Goal: Information Seeking & Learning: Learn about a topic

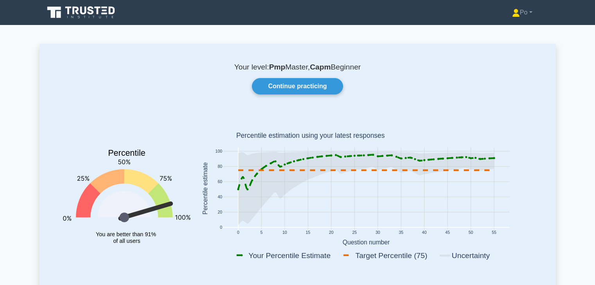
scroll to position [47, 0]
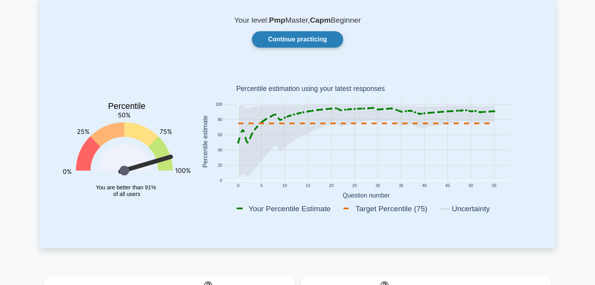
click at [307, 47] on link "Continue practicing" at bounding box center [297, 39] width 91 height 16
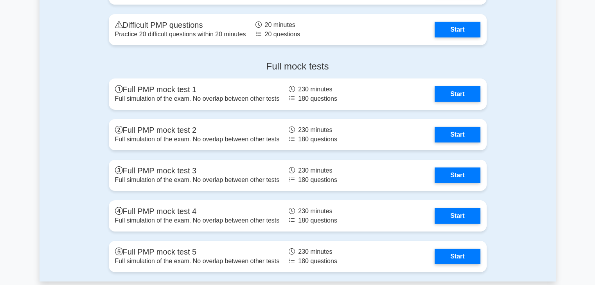
scroll to position [2587, 0]
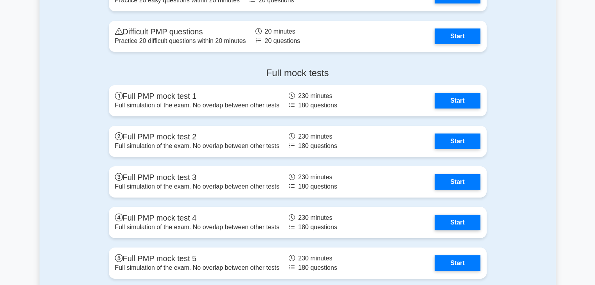
click at [508, 43] on div "Practice Easy / Difficult question Easy PMP questions Practice 20 easy question…" at bounding box center [297, 8] width 516 height 105
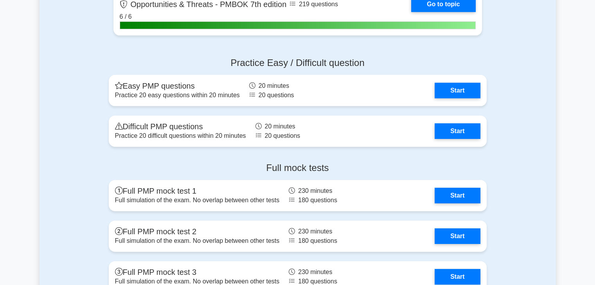
scroll to position [2493, 0]
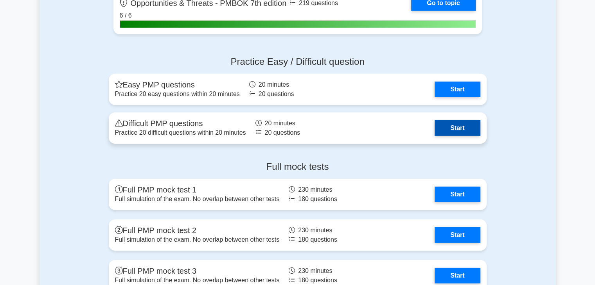
click at [449, 129] on link "Start" at bounding box center [456, 128] width 45 height 16
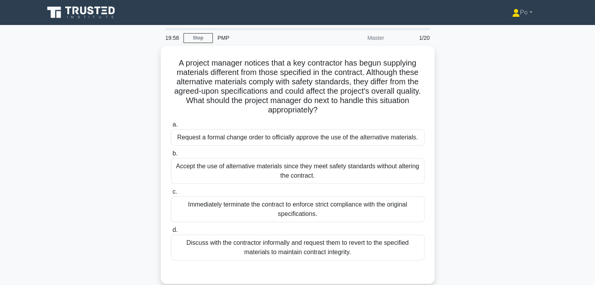
click at [456, 110] on div "A project manager notices that a key contractor has begun supplying materials d…" at bounding box center [297, 170] width 516 height 248
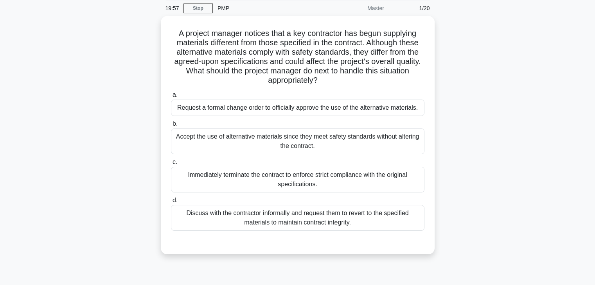
scroll to position [31, 0]
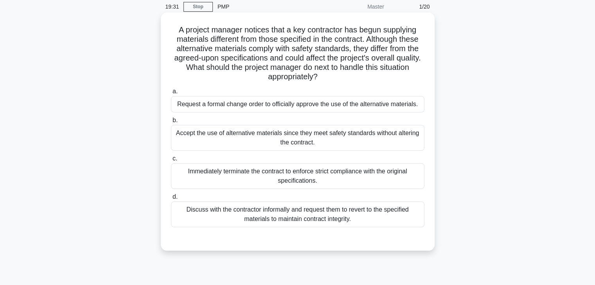
click at [373, 108] on div "Request a formal change order to officially approve the use of the alternative …" at bounding box center [297, 104] width 253 height 16
click at [171, 94] on input "a. Request a formal change order to officially approve the use of the alternati…" at bounding box center [171, 91] width 0 height 5
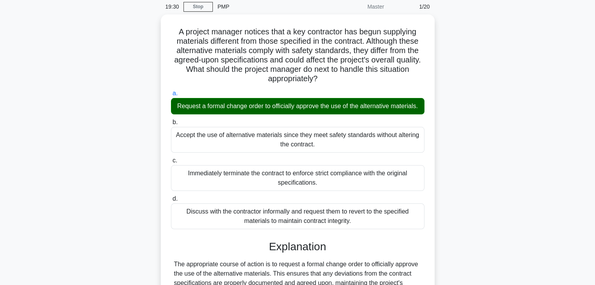
click at [472, 172] on div "A project manager notices that a key contractor has begun supplying materials d…" at bounding box center [297, 207] width 516 height 386
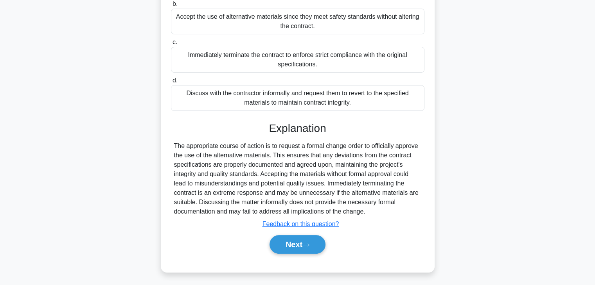
scroll to position [159, 0]
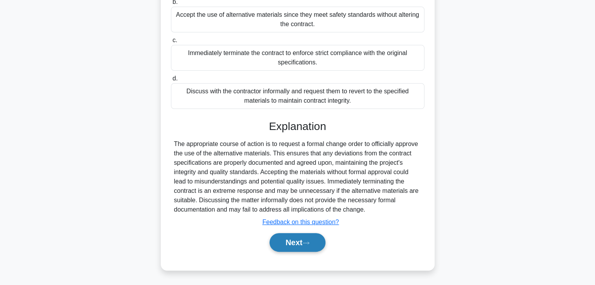
click at [287, 243] on button "Next" at bounding box center [297, 242] width 56 height 19
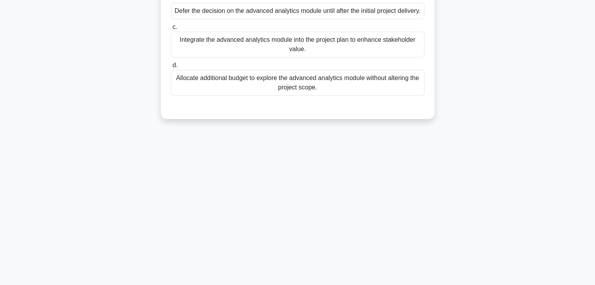
scroll to position [137, 0]
click at [504, 115] on div "During the development of a new enterprise software system, the project team id…" at bounding box center [297, 19] width 516 height 220
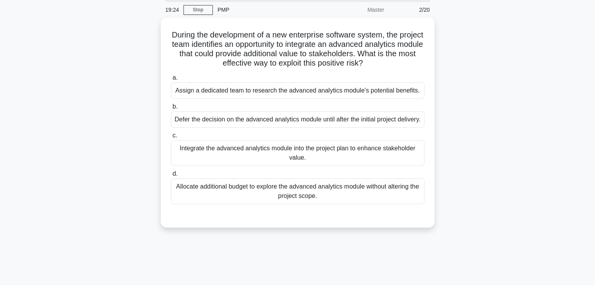
scroll to position [28, 0]
drag, startPoint x: 445, startPoint y: 65, endPoint x: 450, endPoint y: 89, distance: 25.3
click at [450, 89] on div "During the development of a new enterprise software system, the project team id…" at bounding box center [297, 128] width 516 height 220
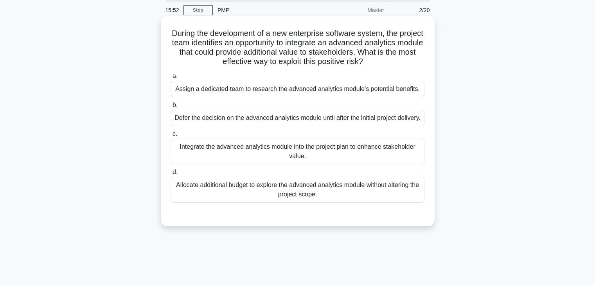
click at [353, 160] on div "Integrate the advanced analytics module into the project plan to enhance stakeh…" at bounding box center [297, 152] width 253 height 26
click at [171, 137] on input "c. Integrate the advanced analytics module into the project plan to enhance sta…" at bounding box center [171, 134] width 0 height 5
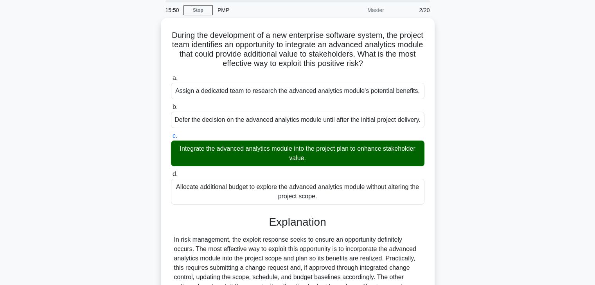
click at [497, 169] on div "During the development of a new enterprise software system, the project team id…" at bounding box center [297, 201] width 516 height 367
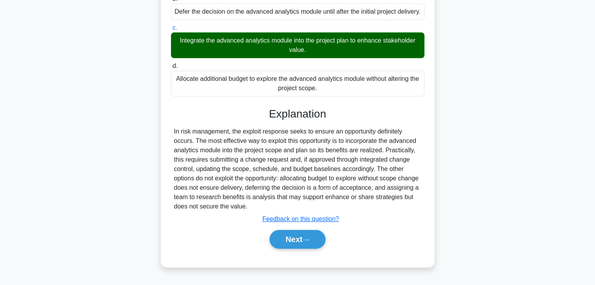
scroll to position [140, 0]
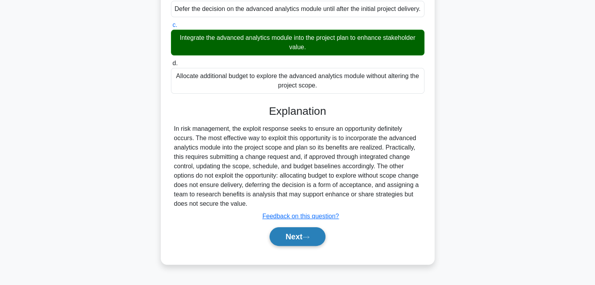
click at [275, 244] on button "Next" at bounding box center [297, 237] width 56 height 19
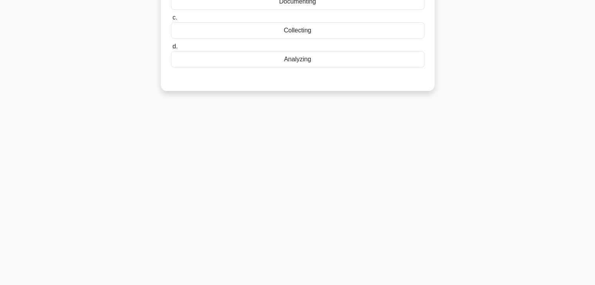
click at [485, 127] on div "15:46 Stop PMP Master 3/20 The process of ________ project knowledge involves u…" at bounding box center [297, 86] width 516 height 391
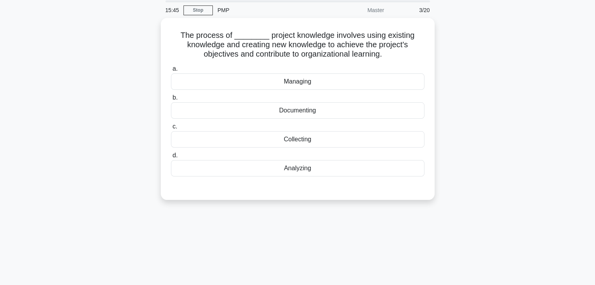
scroll to position [12, 0]
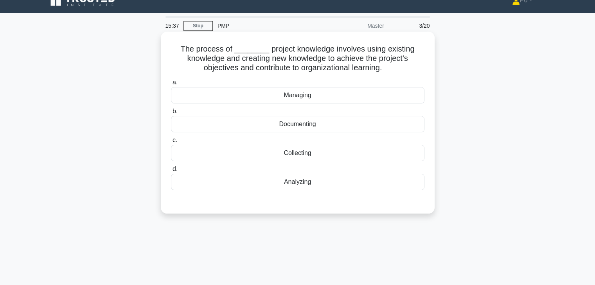
click at [345, 97] on div "Managing" at bounding box center [297, 95] width 253 height 16
click at [171, 85] on input "a. Managing" at bounding box center [171, 82] width 0 height 5
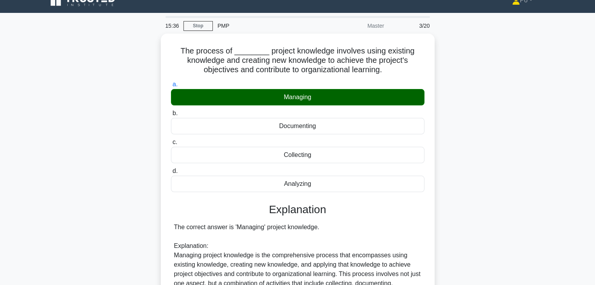
click at [477, 153] on div "The process of ________ project knowledge involves using existing knowledge and…" at bounding box center [297, 278] width 516 height 489
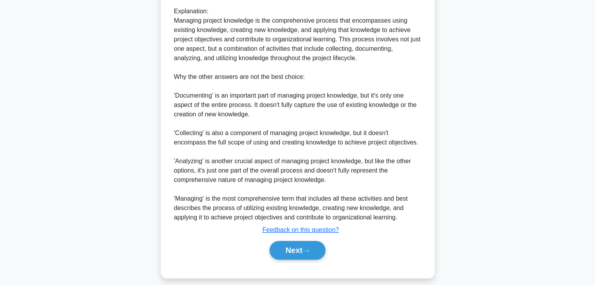
scroll to position [253, 0]
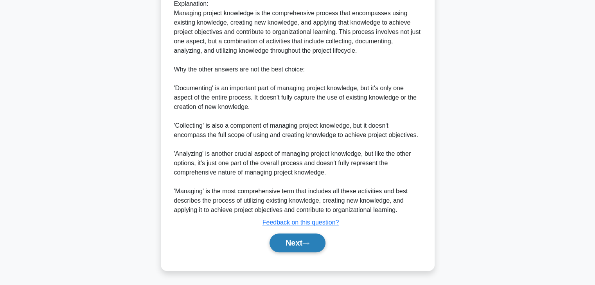
click at [295, 245] on button "Next" at bounding box center [297, 243] width 56 height 19
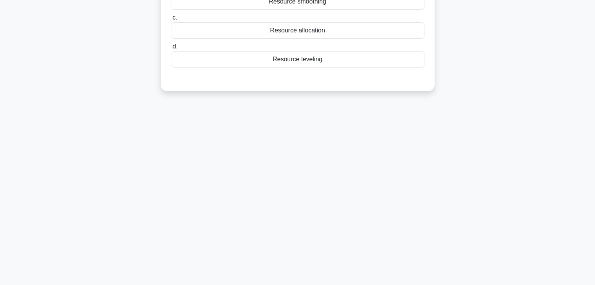
click at [493, 113] on div "15:31 Stop PMP Master 4/20 In resource conflict resolution, the technique of __…" at bounding box center [297, 86] width 516 height 391
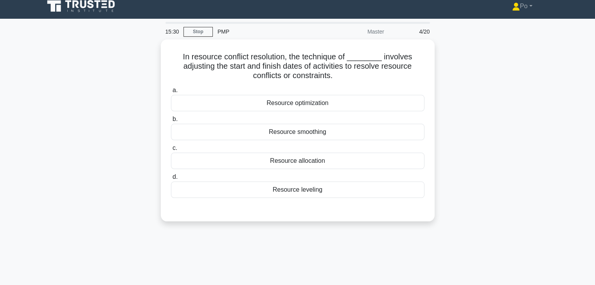
scroll to position [0, 0]
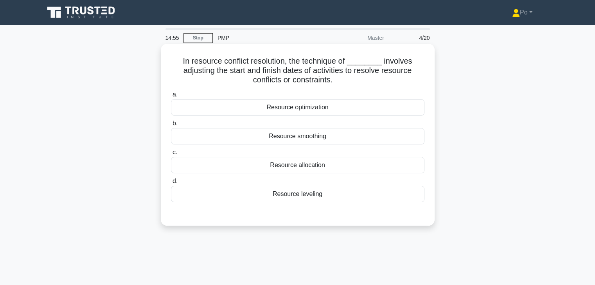
click at [322, 194] on div "Resource leveling" at bounding box center [297, 194] width 253 height 16
click at [171, 184] on input "d. Resource leveling" at bounding box center [171, 181] width 0 height 5
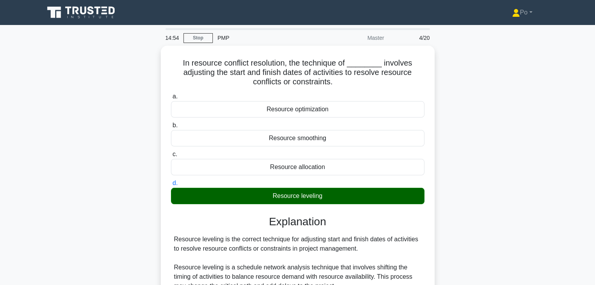
click at [476, 179] on div "In resource conflict resolution, the technique of ________ involves adjusting t…" at bounding box center [297, 253] width 516 height 414
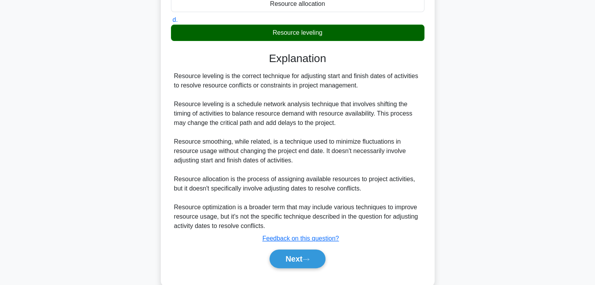
scroll to position [178, 0]
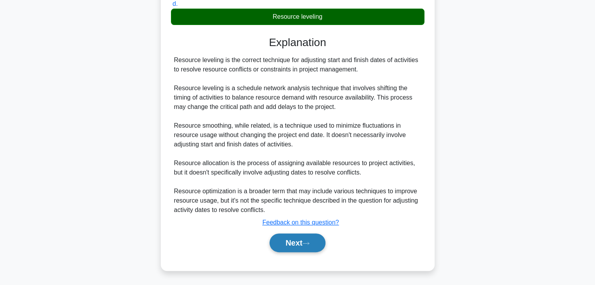
click at [293, 239] on button "Next" at bounding box center [297, 243] width 56 height 19
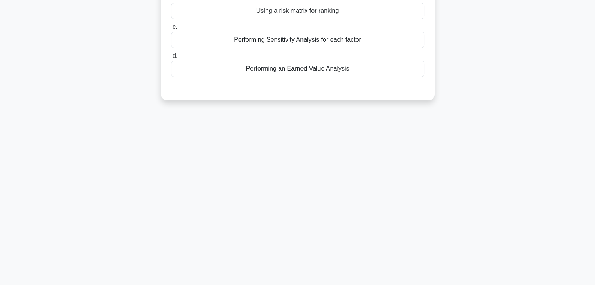
click at [456, 145] on div "14:49 Stop PMP Master 5/20 A company is assessing a potential project with thre…" at bounding box center [297, 86] width 516 height 391
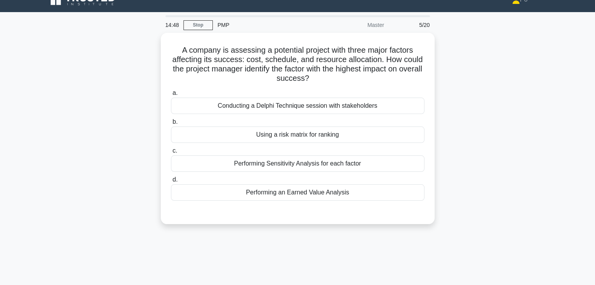
scroll to position [0, 0]
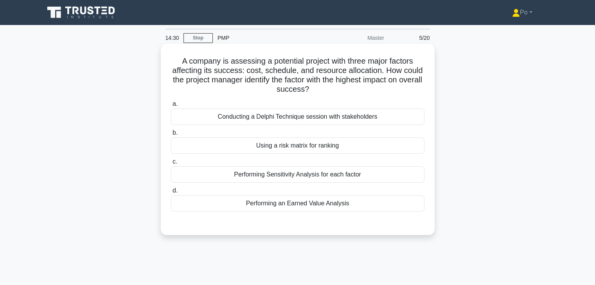
click at [366, 145] on div "Using a risk matrix for ranking" at bounding box center [297, 146] width 253 height 16
click at [171, 136] on input "b. Using a risk matrix for ranking" at bounding box center [171, 133] width 0 height 5
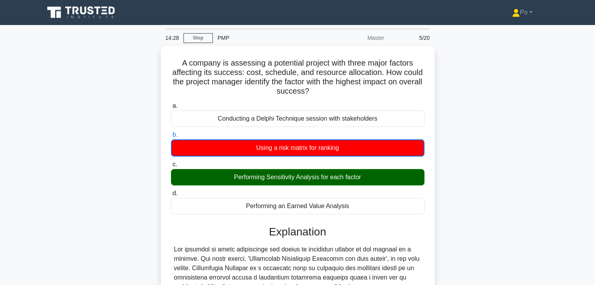
click at [470, 172] on div "A company is assessing a potential project with three major factors affecting i…" at bounding box center [297, 239] width 516 height 387
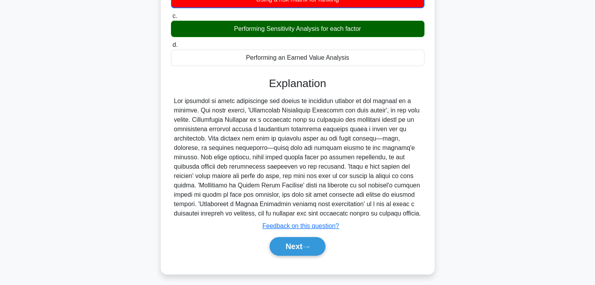
scroll to position [150, 0]
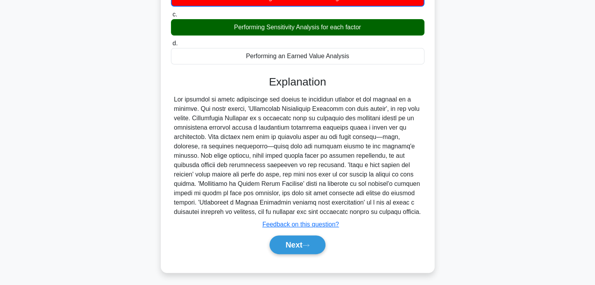
click at [470, 172] on div "A company is assessing a potential project with three major factors affecting i…" at bounding box center [297, 89] width 516 height 387
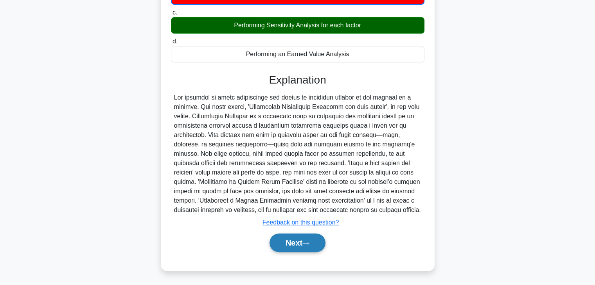
click at [278, 241] on button "Next" at bounding box center [297, 243] width 56 height 19
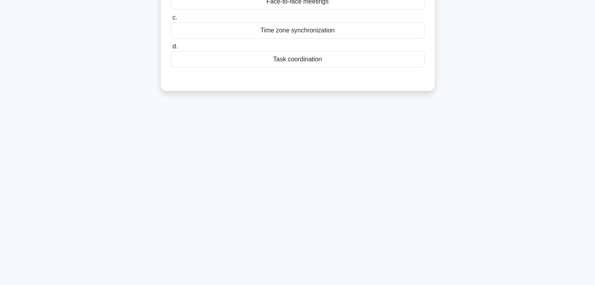
click at [425, 176] on div "13:27 Stop PMP Master 6/20 In virtual team management, ________ is crucial for …" at bounding box center [297, 86] width 516 height 391
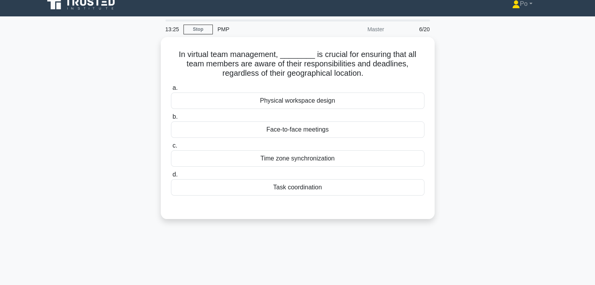
scroll to position [0, 0]
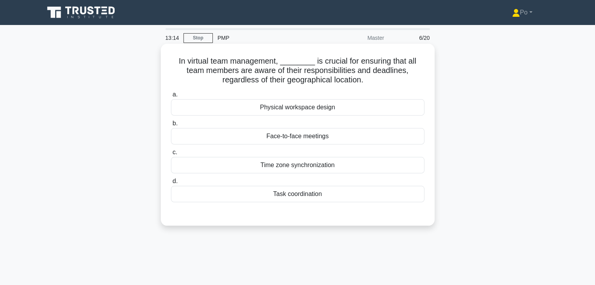
click at [371, 165] on div "Time zone synchronization" at bounding box center [297, 165] width 253 height 16
click at [171, 155] on input "c. Time zone synchronization" at bounding box center [171, 152] width 0 height 5
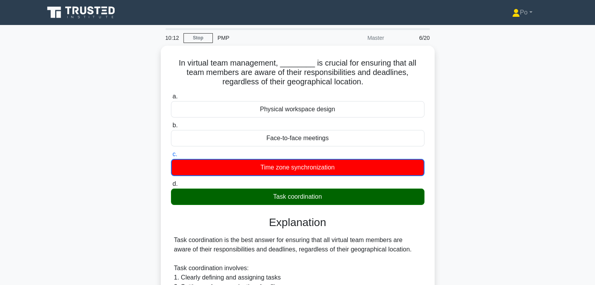
click at [185, 0] on html "Po Profile Settings" at bounding box center [297, 265] width 595 height 530
click at [456, 192] on div "In virtual team management, ________ is crucial for ensuring that all team memb…" at bounding box center [297, 286] width 516 height 481
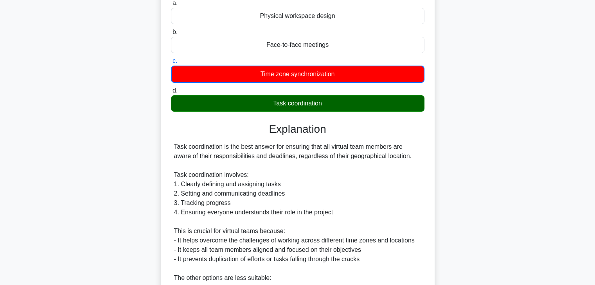
scroll to position [94, 0]
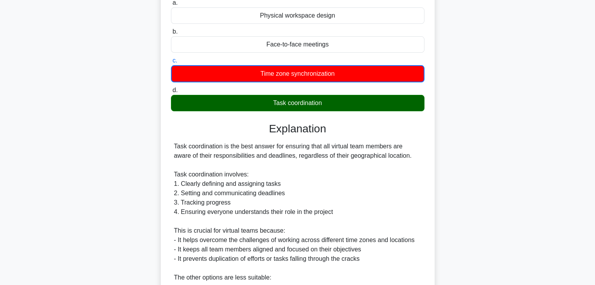
click at [557, 147] on main "6:31 Stop PMP Master 6/20 In virtual team management, ________ is crucial for e…" at bounding box center [297, 183] width 595 height 504
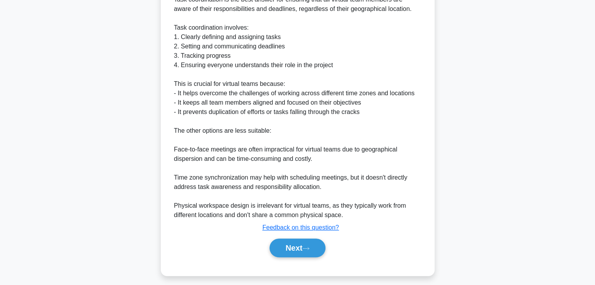
scroll to position [244, 0]
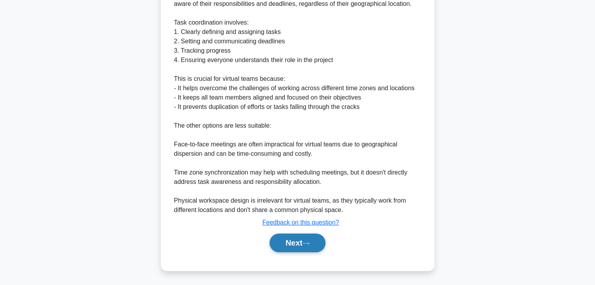
click at [288, 244] on button "Next" at bounding box center [297, 243] width 56 height 19
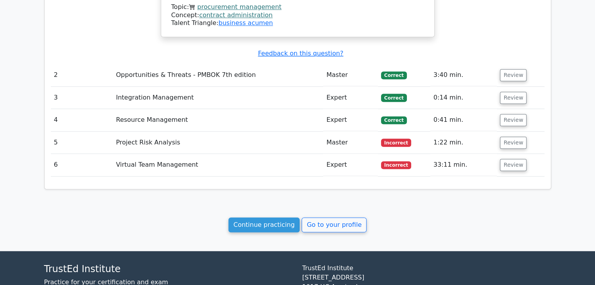
scroll to position [833, 0]
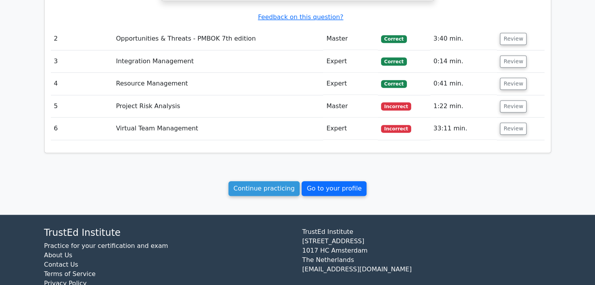
click at [330, 181] on link "Go to your profile" at bounding box center [333, 188] width 65 height 15
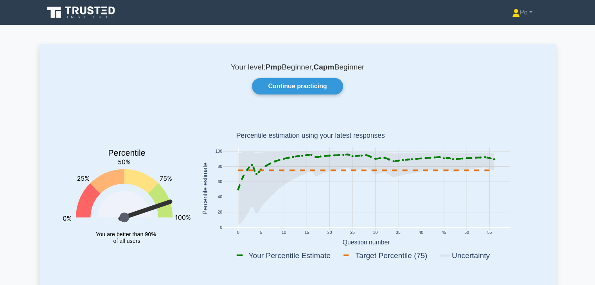
click at [435, 102] on div "Your level: Pmp Beginner, Capm Beginner Continue practicing Percentile You are …" at bounding box center [297, 169] width 516 height 251
click at [92, 12] on icon at bounding box center [81, 12] width 75 height 15
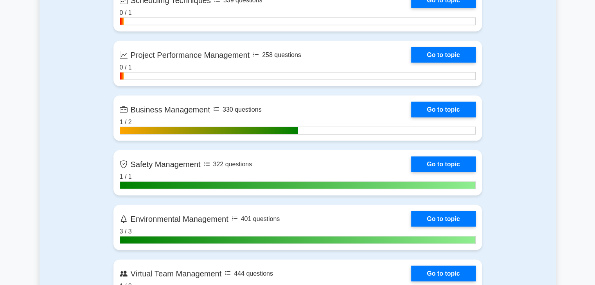
scroll to position [1624, 0]
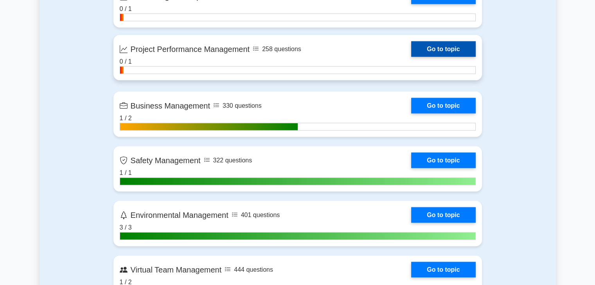
click at [453, 52] on link "Go to topic" at bounding box center [443, 49] width 64 height 16
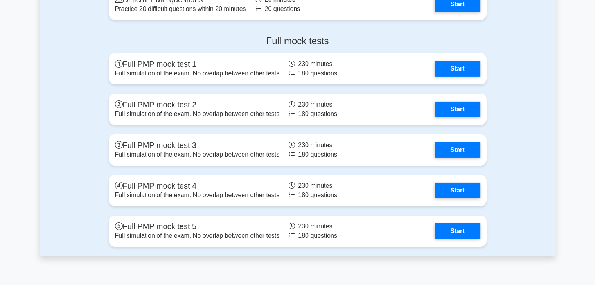
scroll to position [2591, 0]
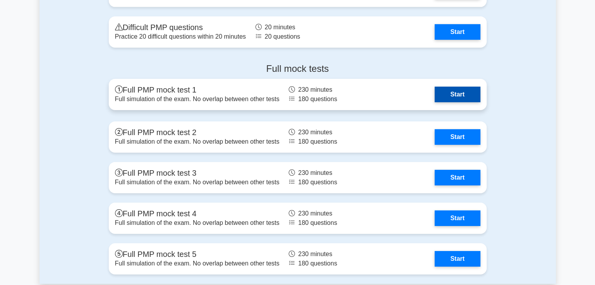
click at [472, 97] on link "Start" at bounding box center [456, 95] width 45 height 16
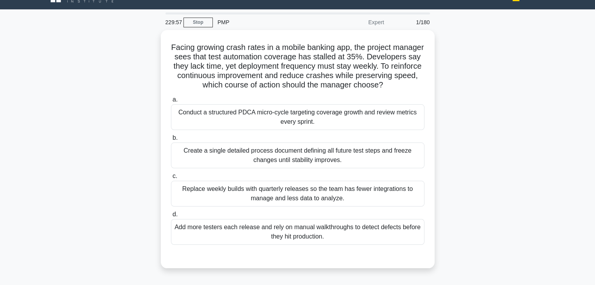
scroll to position [31, 0]
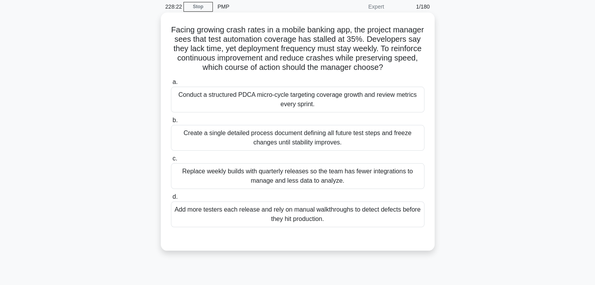
click at [364, 228] on div "Add more testers each release and rely on manual walkthroughs to detect defects…" at bounding box center [297, 215] width 253 height 26
click at [171, 200] on input "d. Add more testers each release and rely on manual walkthroughs to detect defe…" at bounding box center [171, 197] width 0 height 5
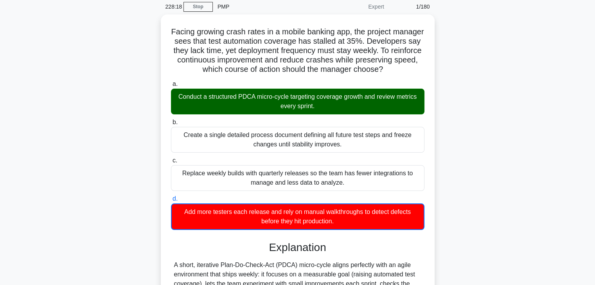
click at [171, 82] on input "a. Conduct a structured PDCA micro-cycle targeting coverage growth and review m…" at bounding box center [171, 84] width 0 height 5
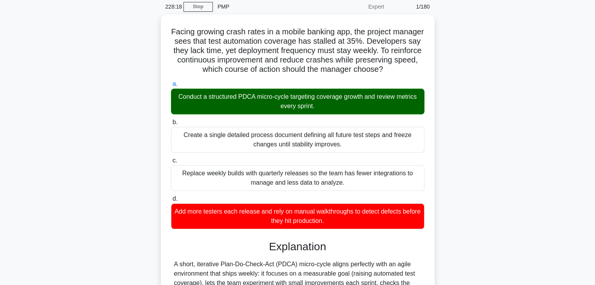
click at [171, 120] on input "b. Create a single detailed process document defining all future test steps and…" at bounding box center [171, 122] width 0 height 5
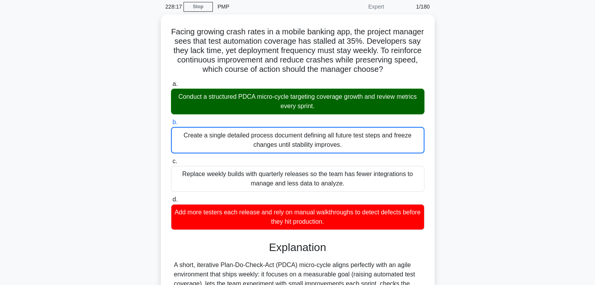
click at [171, 159] on input "c. Replace weekly builds with quarterly releases so the team has fewer integrat…" at bounding box center [171, 161] width 0 height 5
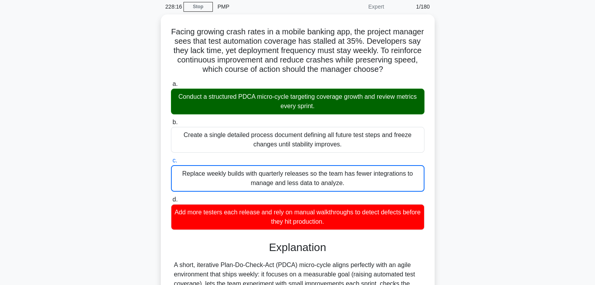
click at [171, 197] on input "d. Add more testers each release and rely on manual walkthroughs to detect defe…" at bounding box center [171, 199] width 0 height 5
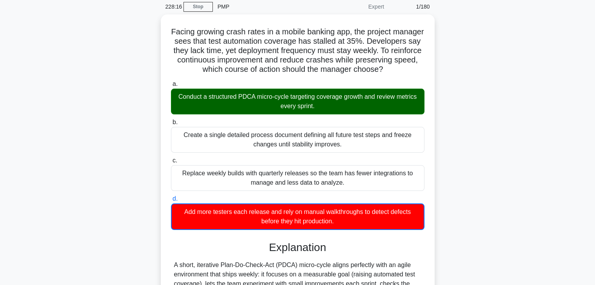
click at [171, 82] on input "a. Conduct a structured PDCA micro-cycle targeting coverage growth and review m…" at bounding box center [171, 84] width 0 height 5
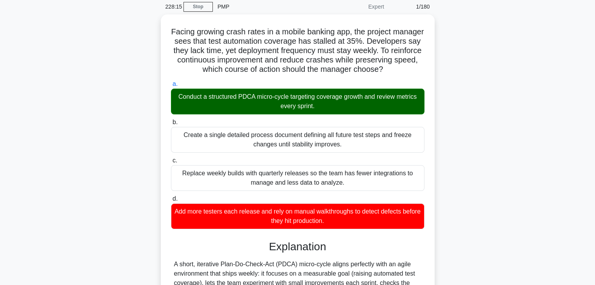
click at [171, 120] on input "b. Create a single detailed process document defining all future test steps and…" at bounding box center [171, 122] width 0 height 5
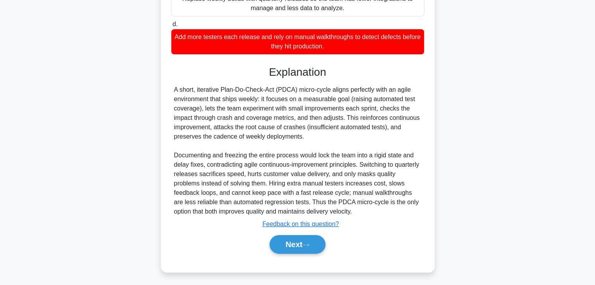
scroll to position [216, 0]
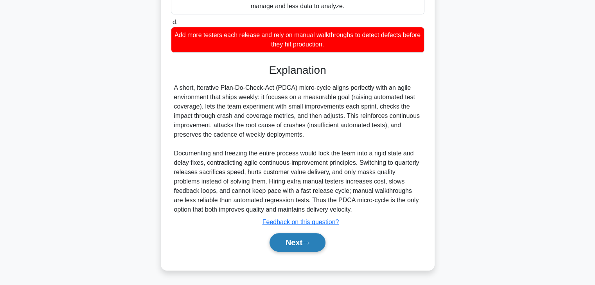
click at [288, 244] on button "Next" at bounding box center [297, 242] width 56 height 19
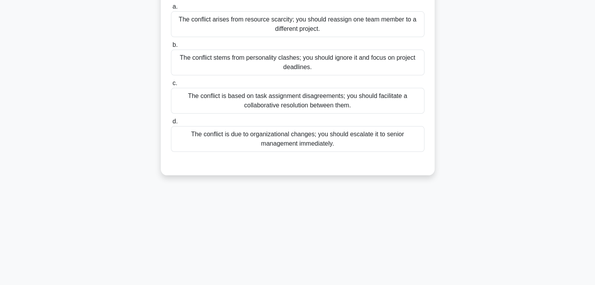
click at [396, 197] on div "227:46 Stop PMP Expert 2/180 As a project manager, you notice that two team mem…" at bounding box center [297, 86] width 516 height 391
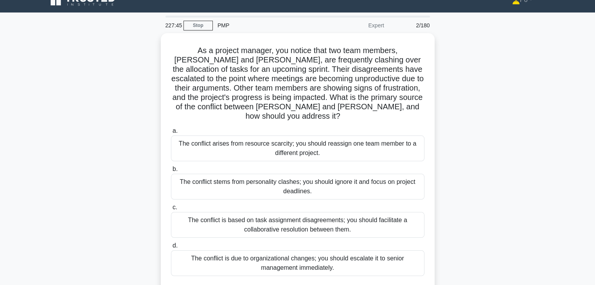
scroll to position [12, 0]
click at [466, 160] on div "As a project manager, you notice that two team members, Lisa and Mark, are freq…" at bounding box center [297, 172] width 516 height 276
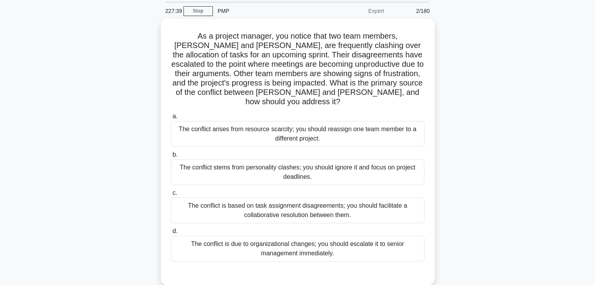
scroll to position [28, 0]
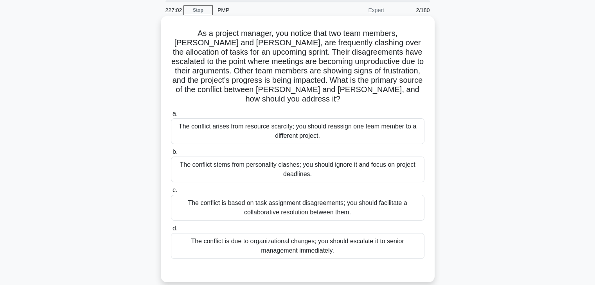
click at [391, 202] on div "The conflict is based on task assignment disagreements; you should facilitate a…" at bounding box center [297, 208] width 253 height 26
click at [171, 193] on input "c. The conflict is based on task assignment disagreements; you should facilitat…" at bounding box center [171, 190] width 0 height 5
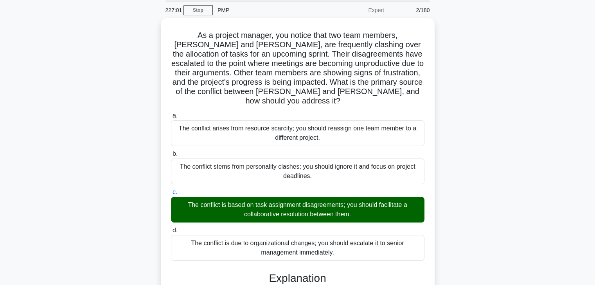
click at [450, 208] on div "As a project manager, you notice that two team members, Lisa and Mark, are freq…" at bounding box center [297, 248] width 516 height 461
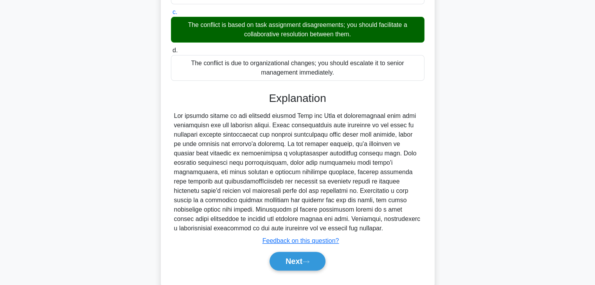
scroll to position [215, 0]
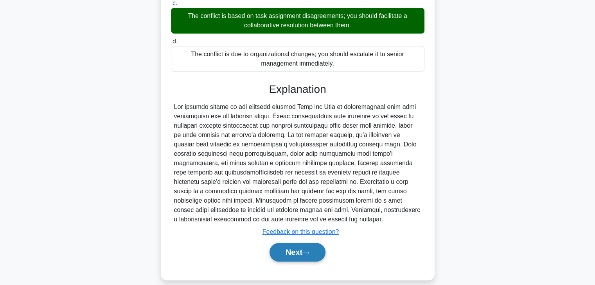
click at [299, 248] on button "Next" at bounding box center [297, 252] width 56 height 19
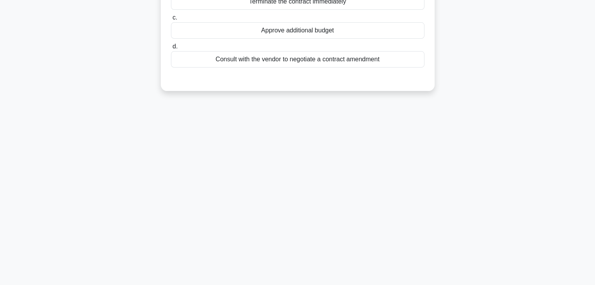
scroll to position [0, 0]
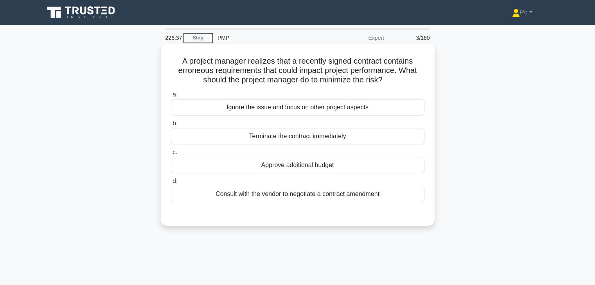
click at [373, 199] on div "Consult with the vendor to negotiate a contract amendment" at bounding box center [297, 194] width 253 height 16
click at [171, 184] on input "d. Consult with the vendor to negotiate a contract amendment" at bounding box center [171, 181] width 0 height 5
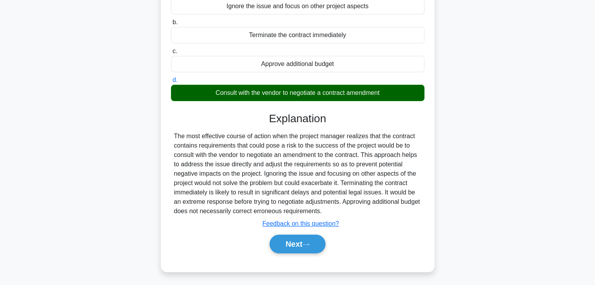
scroll to position [137, 0]
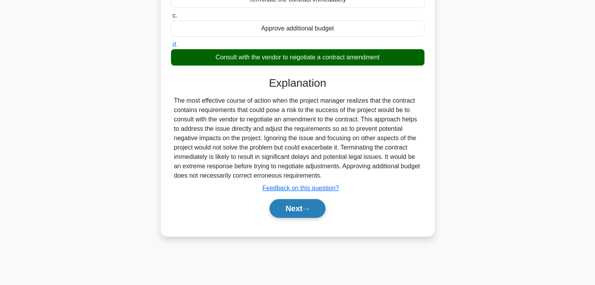
click at [280, 204] on button "Next" at bounding box center [297, 208] width 56 height 19
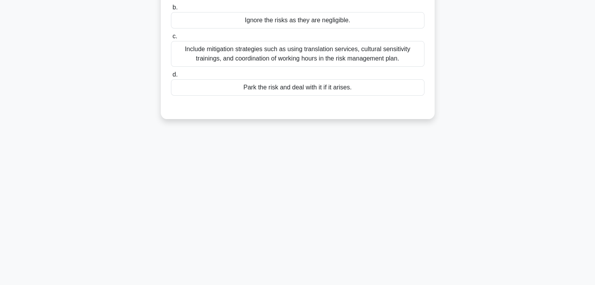
scroll to position [0, 0]
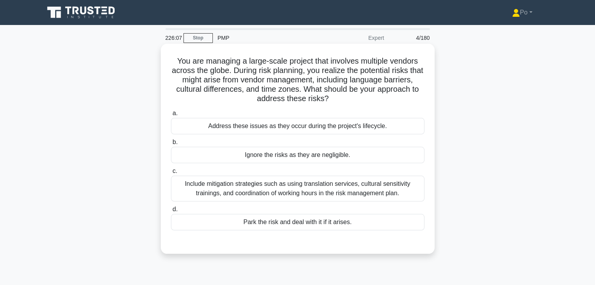
click at [328, 187] on div "Include mitigation strategies such as using translation services, cultural sens…" at bounding box center [297, 189] width 253 height 26
click at [171, 174] on input "c. Include mitigation strategies such as using translation services, cultural s…" at bounding box center [171, 171] width 0 height 5
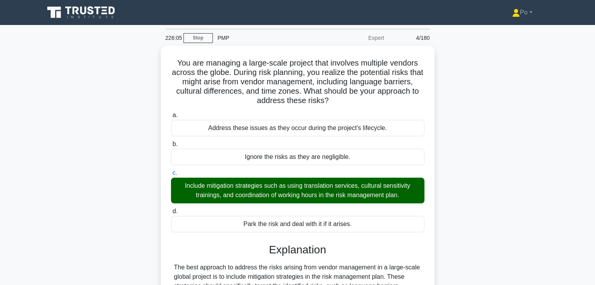
scroll to position [159, 0]
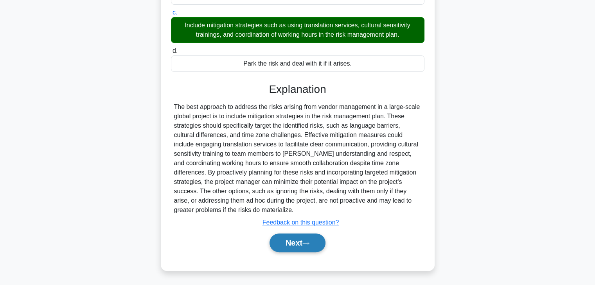
click at [294, 243] on button "Next" at bounding box center [297, 243] width 56 height 19
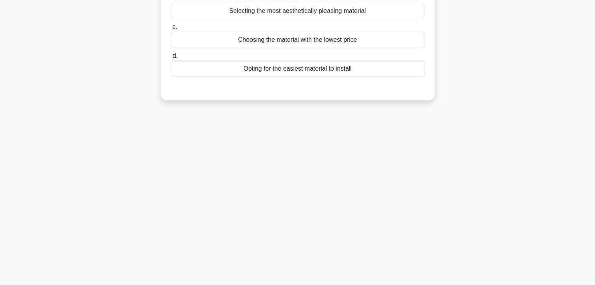
scroll to position [137, 0]
click at [480, 161] on div "226:03 Stop PMP Expert 5/180 In a construction project, the team is tasked with…" at bounding box center [297, 86] width 516 height 391
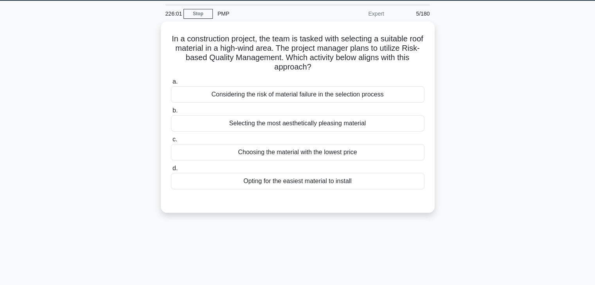
scroll to position [0, 0]
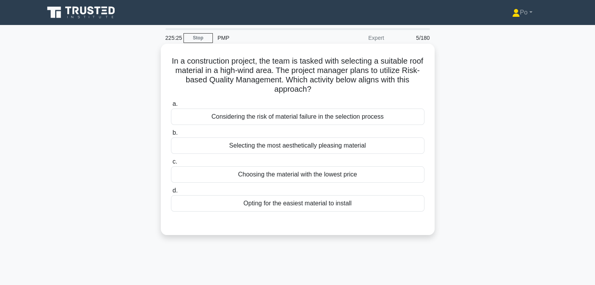
click at [397, 122] on div "Considering the risk of material failure in the selection process" at bounding box center [297, 117] width 253 height 16
click at [171, 107] on input "a. Considering the risk of material failure in the selection process" at bounding box center [171, 104] width 0 height 5
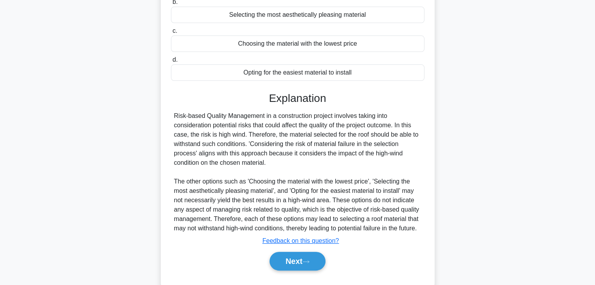
scroll to position [136, 0]
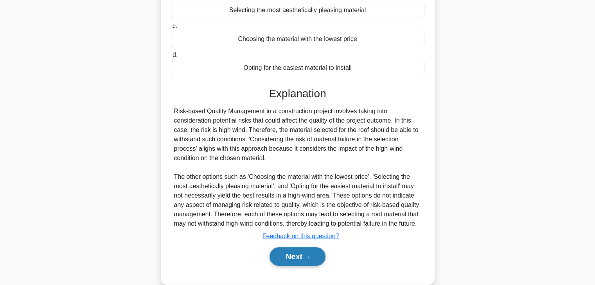
click at [278, 266] on button "Next" at bounding box center [297, 257] width 56 height 19
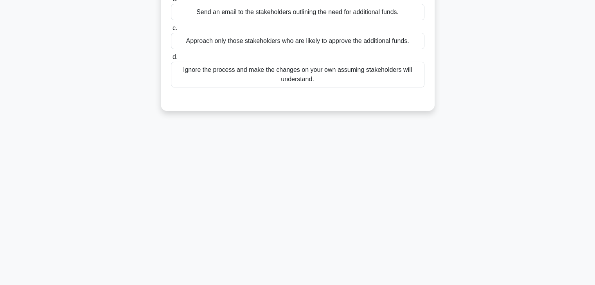
scroll to position [0, 0]
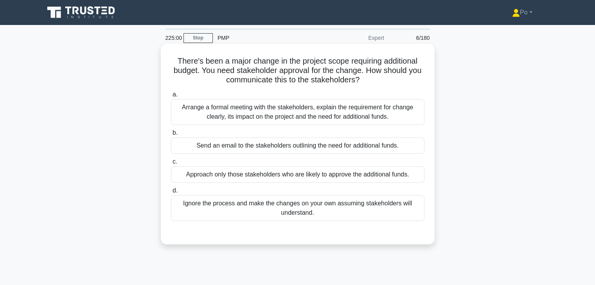
click at [397, 118] on div "Arrange a formal meeting with the stakeholders, explain the requirement for cha…" at bounding box center [297, 112] width 253 height 26
click at [171, 97] on input "a. Arrange a formal meeting with the stakeholders, explain the requirement for …" at bounding box center [171, 94] width 0 height 5
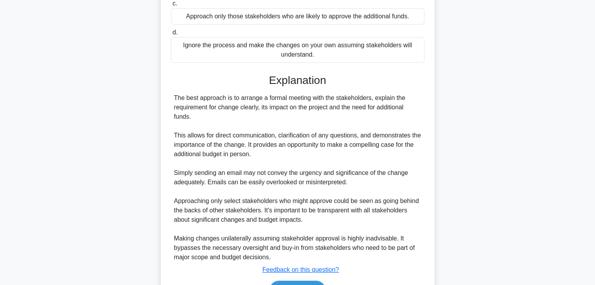
scroll to position [206, 0]
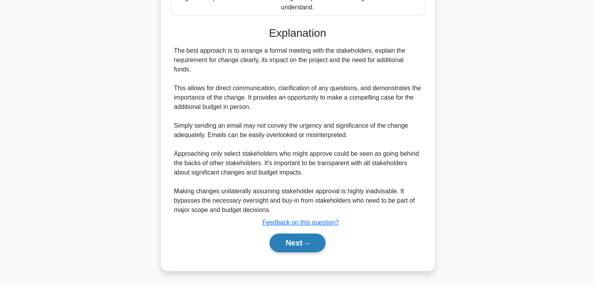
click at [292, 243] on button "Next" at bounding box center [297, 243] width 56 height 19
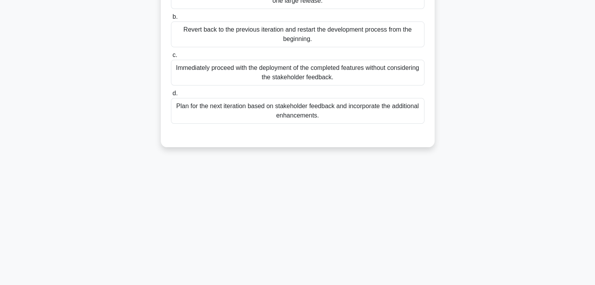
scroll to position [0, 0]
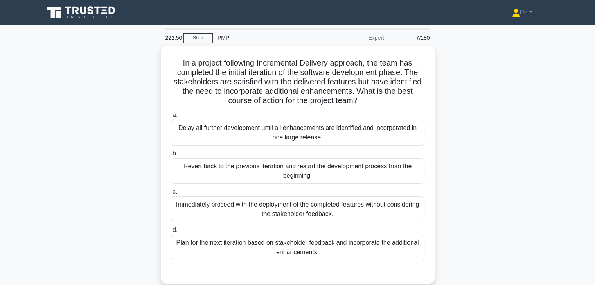
click at [467, 152] on div "In a project following Incremental Delivery approach, the team has completed th…" at bounding box center [297, 170] width 516 height 248
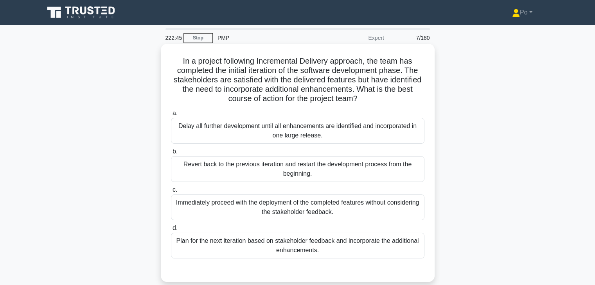
click at [378, 248] on div "Plan for the next iteration based on stakeholder feedback and incorporate the a…" at bounding box center [297, 246] width 253 height 26
click at [171, 231] on input "d. Plan for the next iteration based on stakeholder feedback and incorporate th…" at bounding box center [171, 228] width 0 height 5
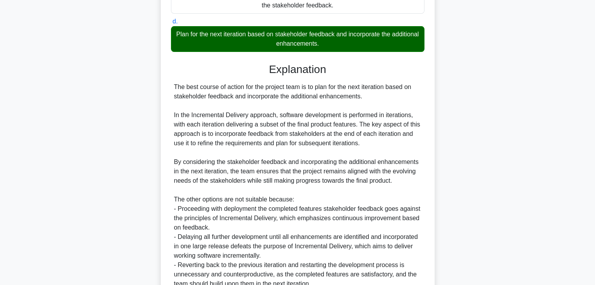
scroll to position [248, 0]
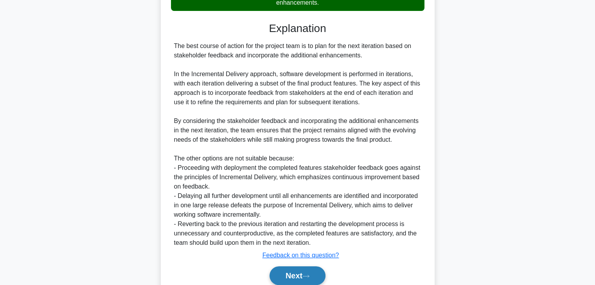
click at [284, 274] on button "Next" at bounding box center [297, 276] width 56 height 19
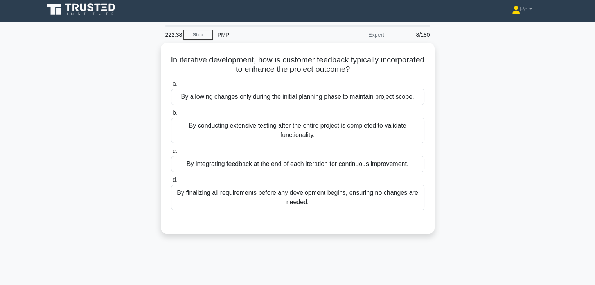
scroll to position [1, 0]
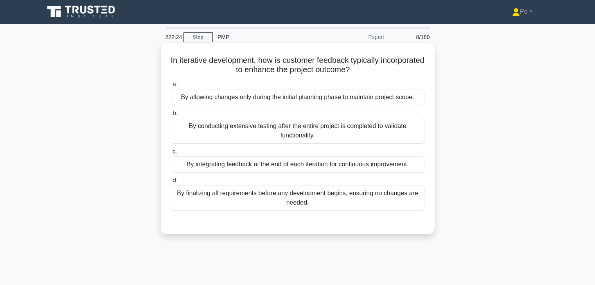
click at [394, 167] on div "By integrating feedback at the end of each iteration for continuous improvement." at bounding box center [297, 164] width 253 height 16
click at [171, 154] on input "c. By integrating feedback at the end of each iteration for continuous improvem…" at bounding box center [171, 151] width 0 height 5
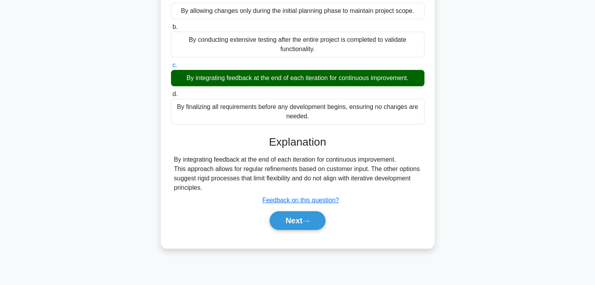
scroll to position [137, 0]
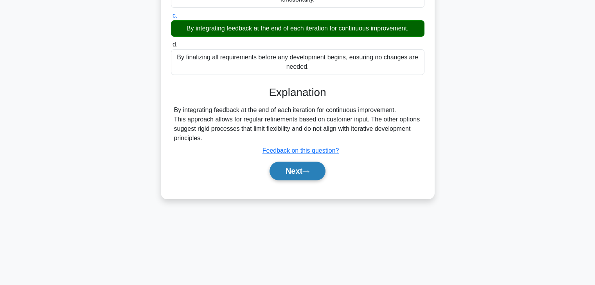
click at [284, 169] on button "Next" at bounding box center [297, 171] width 56 height 19
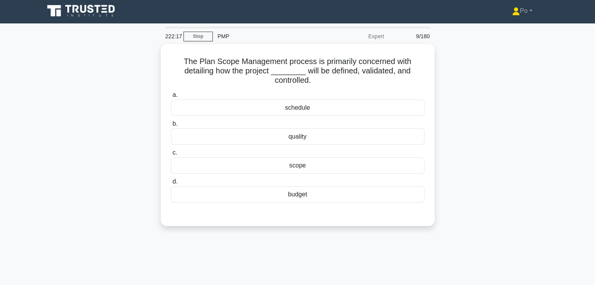
scroll to position [0, 0]
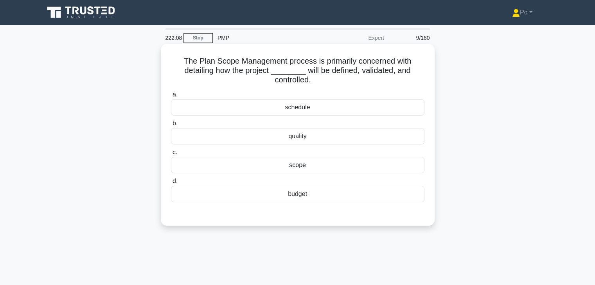
click at [319, 171] on div "scope" at bounding box center [297, 165] width 253 height 16
click at [171, 155] on input "c. scope" at bounding box center [171, 152] width 0 height 5
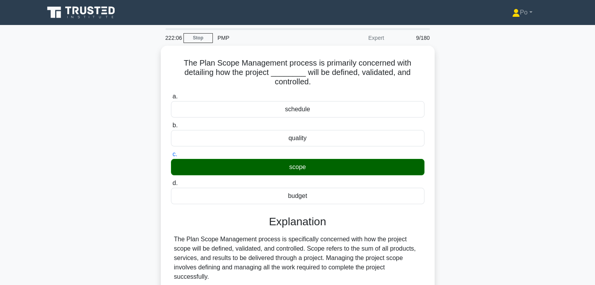
scroll to position [140, 0]
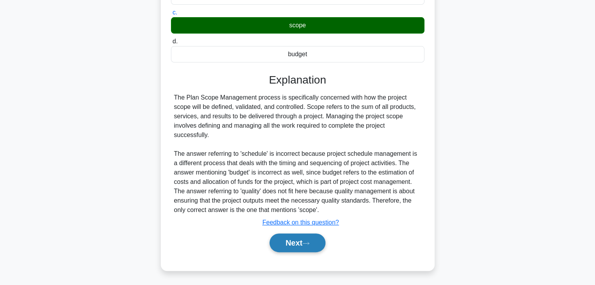
click at [294, 241] on button "Next" at bounding box center [297, 243] width 56 height 19
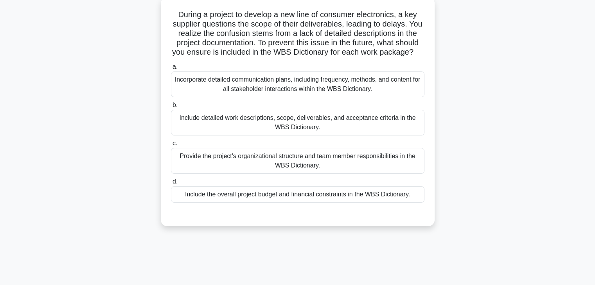
scroll to position [23, 0]
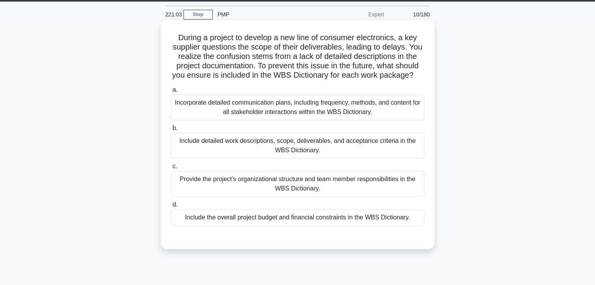
click at [356, 159] on div "Include detailed work descriptions, scope, deliverables, and acceptance criteri…" at bounding box center [297, 146] width 253 height 26
click at [171, 131] on input "b. Include detailed work descriptions, scope, deliverables, and acceptance crit…" at bounding box center [171, 128] width 0 height 5
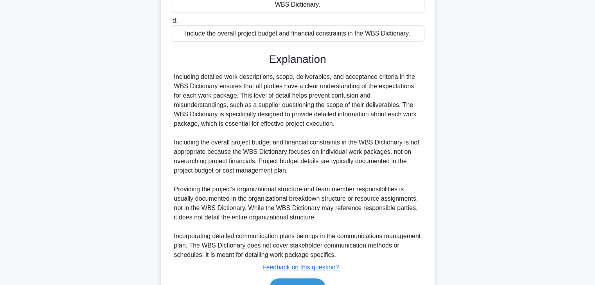
scroll to position [262, 0]
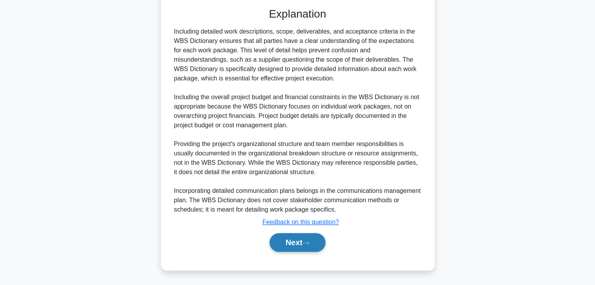
click at [281, 243] on button "Next" at bounding box center [297, 242] width 56 height 19
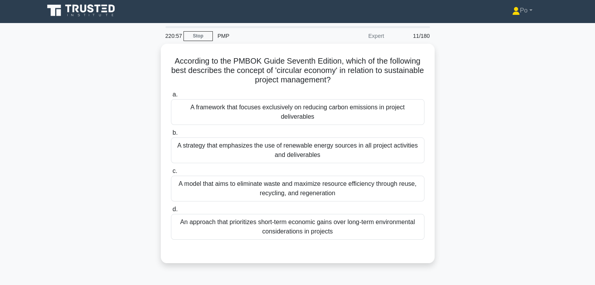
scroll to position [0, 0]
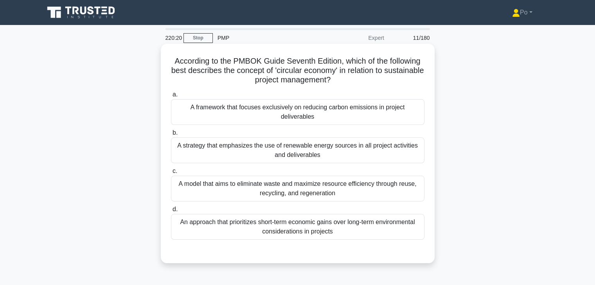
click at [362, 191] on div "A model that aims to eliminate waste and maximize resource efficiency through r…" at bounding box center [297, 189] width 253 height 26
click at [171, 174] on input "c. A model that aims to eliminate waste and maximize resource efficiency throug…" at bounding box center [171, 171] width 0 height 5
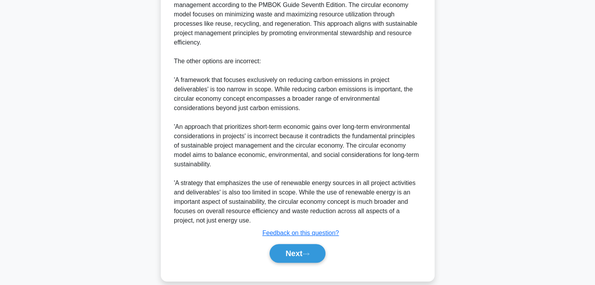
scroll to position [309, 0]
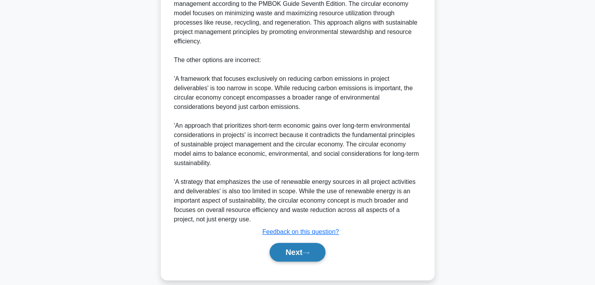
click at [282, 249] on button "Next" at bounding box center [297, 252] width 56 height 19
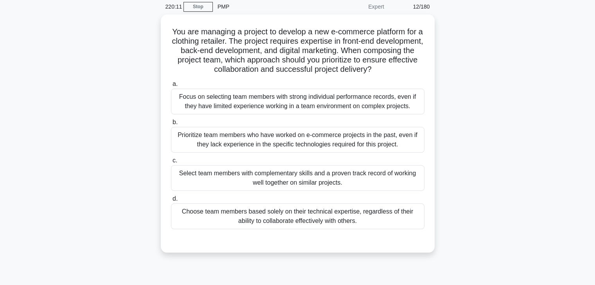
scroll to position [0, 0]
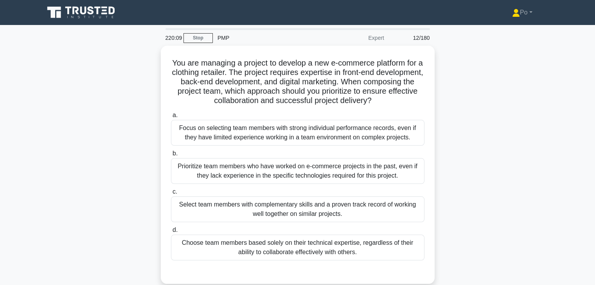
click at [486, 166] on div "You are managing a project to develop a new e-commerce platform for a clothing …" at bounding box center [297, 170] width 516 height 248
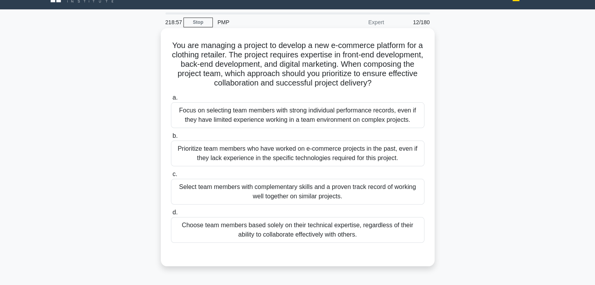
click at [387, 194] on div "Select team members with complementary skills and a proven track record of work…" at bounding box center [297, 192] width 253 height 26
click at [171, 177] on input "c. Select team members with complementary skills and a proven track record of w…" at bounding box center [171, 174] width 0 height 5
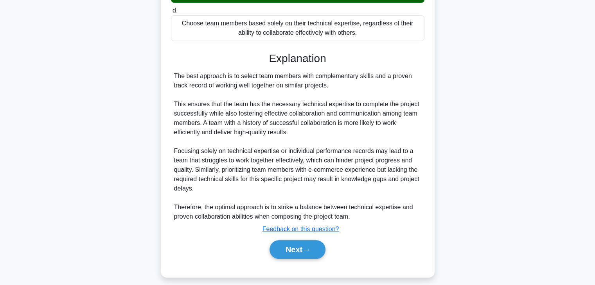
scroll to position [224, 0]
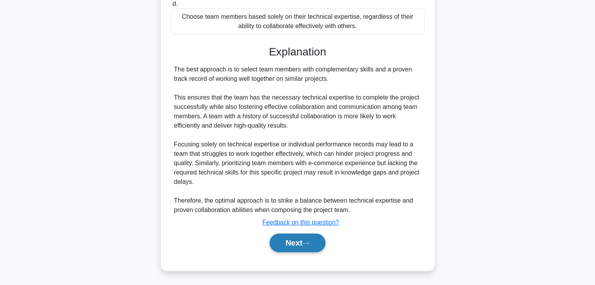
click at [282, 242] on button "Next" at bounding box center [297, 243] width 56 height 19
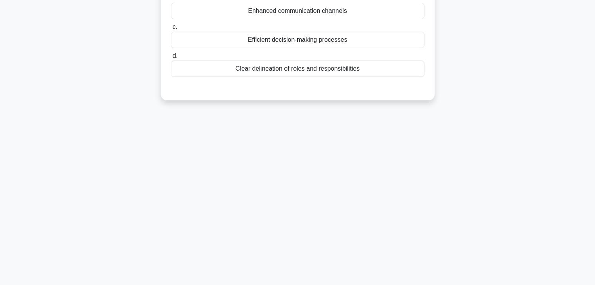
click at [289, 196] on div "218:51 Stop PMP Expert 13/180 In a matrix organizational structure, employees r…" at bounding box center [297, 86] width 516 height 391
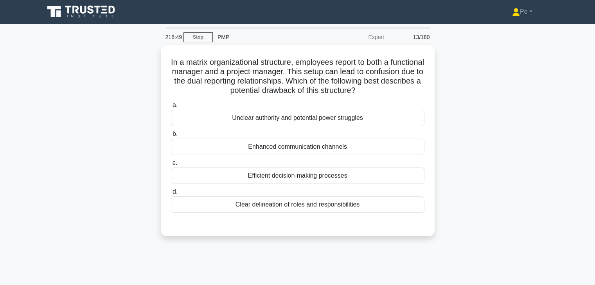
scroll to position [0, 0]
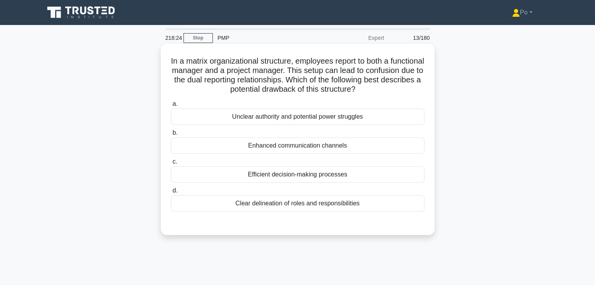
click at [350, 119] on div "Unclear authority and potential power struggles" at bounding box center [297, 117] width 253 height 16
click at [171, 107] on input "a. Unclear authority and potential power struggles" at bounding box center [171, 104] width 0 height 5
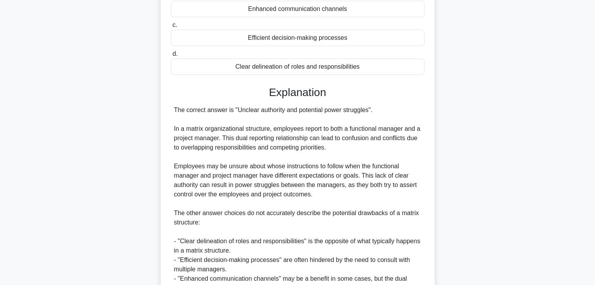
scroll to position [224, 0]
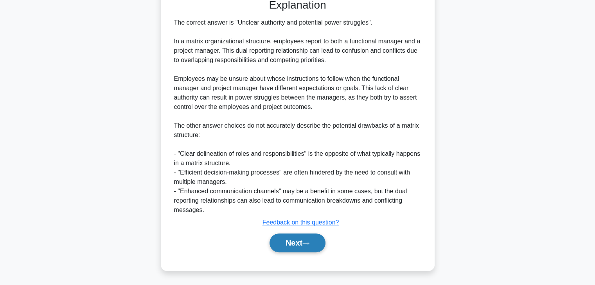
click at [285, 244] on button "Next" at bounding box center [297, 243] width 56 height 19
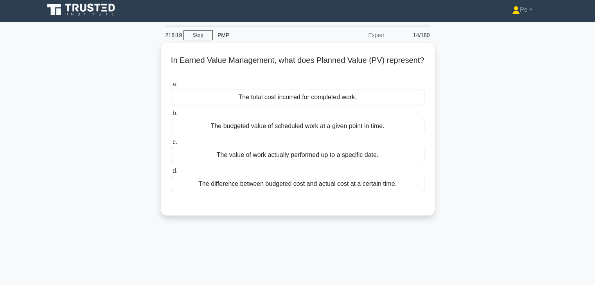
scroll to position [1, 0]
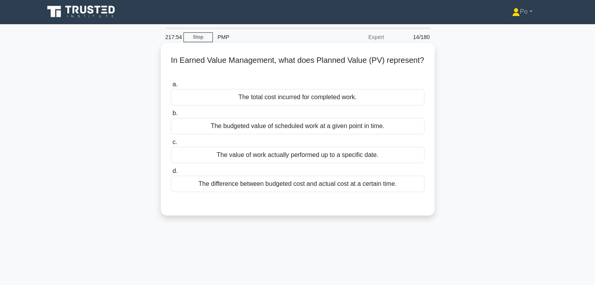
click at [359, 130] on div "The budgeted value of scheduled work at a given point in time." at bounding box center [297, 126] width 253 height 16
click at [171, 116] on input "b. The budgeted value of scheduled work at a given point in time." at bounding box center [171, 113] width 0 height 5
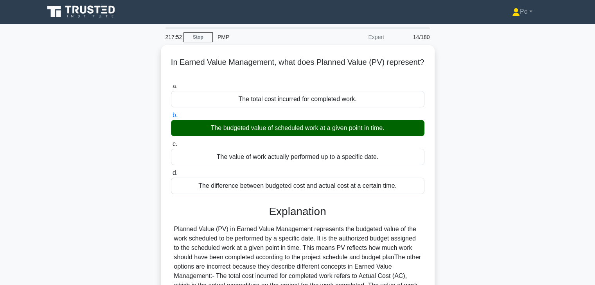
scroll to position [137, 0]
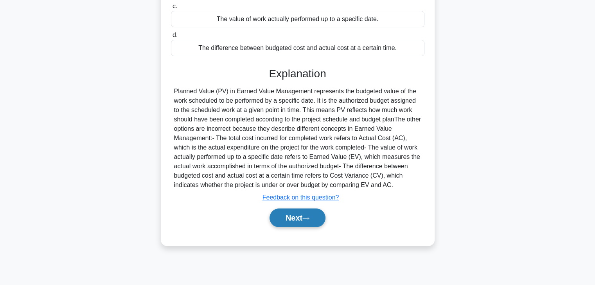
click at [289, 216] on button "Next" at bounding box center [297, 218] width 56 height 19
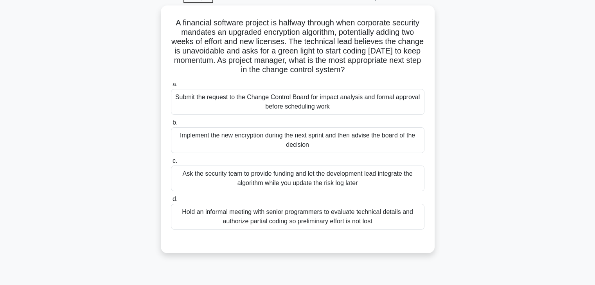
scroll to position [41, 0]
click at [477, 120] on div "A financial software project is halfway through when corporate security mandate…" at bounding box center [297, 133] width 516 height 257
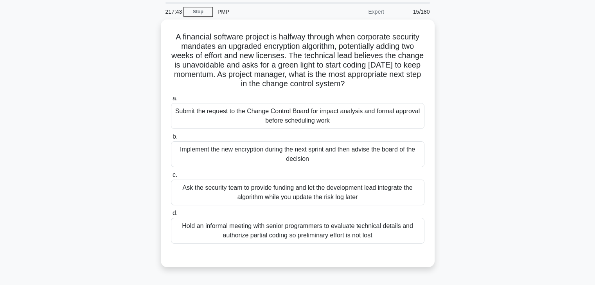
scroll to position [25, 0]
click at [405, 116] on div "Submit the request to the Change Control Board for impact analysis and formal a…" at bounding box center [297, 115] width 253 height 26
click at [171, 100] on input "a. Submit the request to the Change Control Board for impact analysis and forma…" at bounding box center [171, 97] width 0 height 5
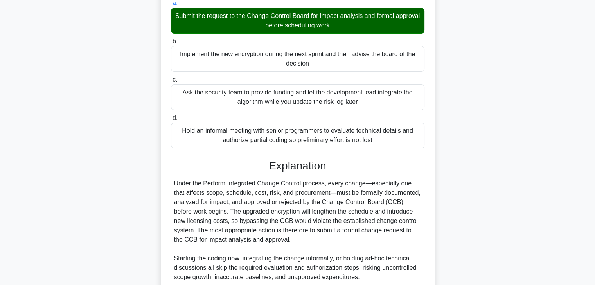
scroll to position [187, 0]
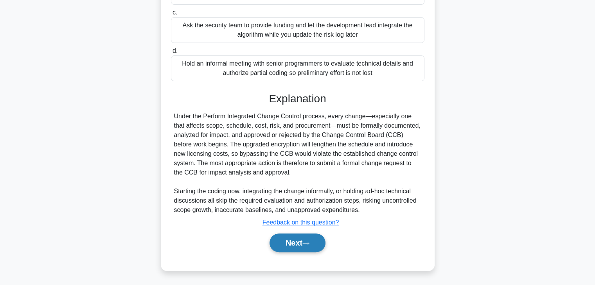
click at [290, 240] on button "Next" at bounding box center [297, 243] width 56 height 19
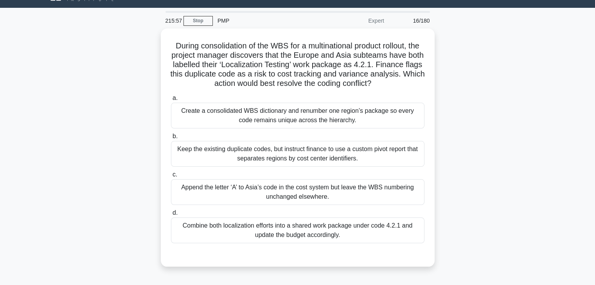
scroll to position [18, 0]
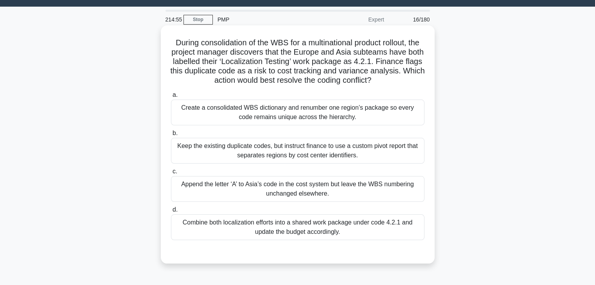
click at [383, 117] on div "Create a consolidated WBS dictionary and renumber one region’s package so every…" at bounding box center [297, 113] width 253 height 26
click at [171, 98] on input "a. Create a consolidated WBS dictionary and renumber one region’s package so ev…" at bounding box center [171, 95] width 0 height 5
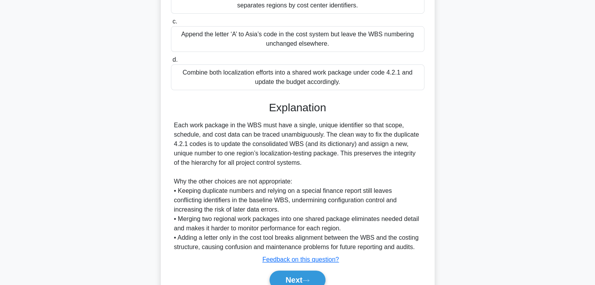
scroll to position [206, 0]
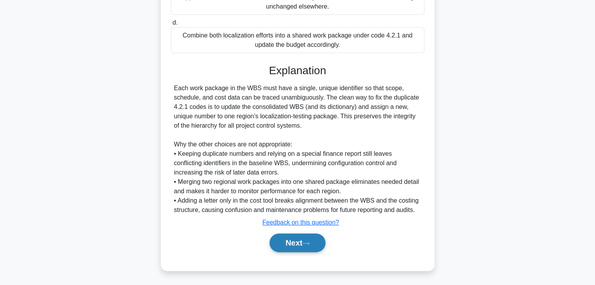
click at [287, 249] on button "Next" at bounding box center [297, 243] width 56 height 19
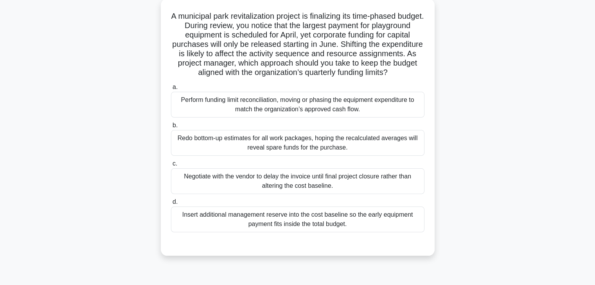
scroll to position [48, 0]
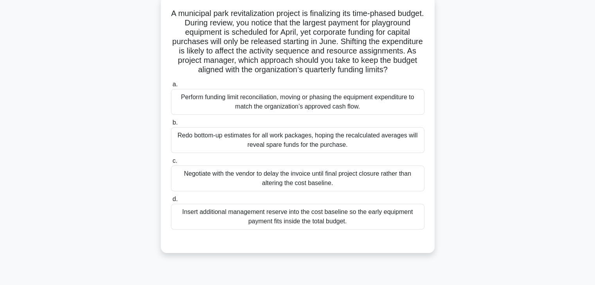
click at [364, 115] on div "Perform funding limit reconciliation, moving or phasing the equipment expenditu…" at bounding box center [297, 102] width 253 height 26
click at [171, 87] on input "a. Perform funding limit reconciliation, moving or phasing the equipment expend…" at bounding box center [171, 84] width 0 height 5
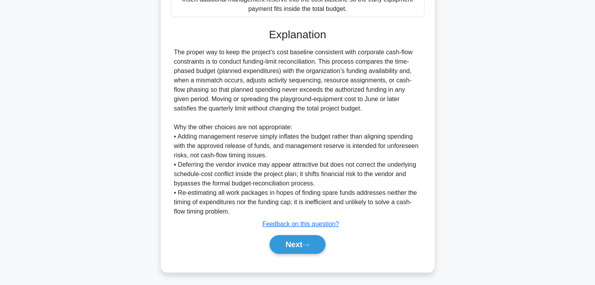
scroll to position [271, 0]
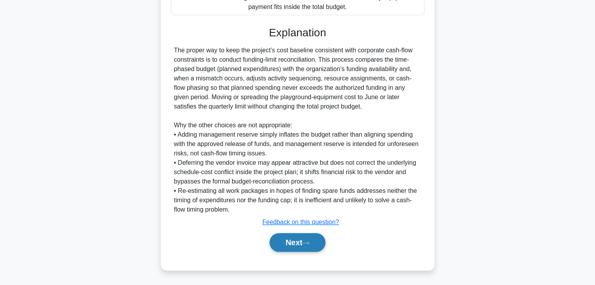
click at [285, 242] on button "Next" at bounding box center [297, 242] width 56 height 19
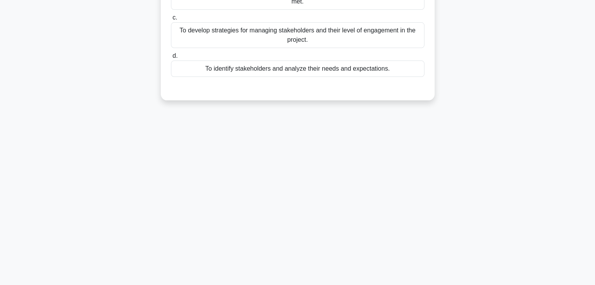
scroll to position [137, 0]
click at [378, 174] on div "213:43 Stop PMP Expert 18/180 What is the primary purpose of the Manage Stakeho…" at bounding box center [297, 86] width 516 height 391
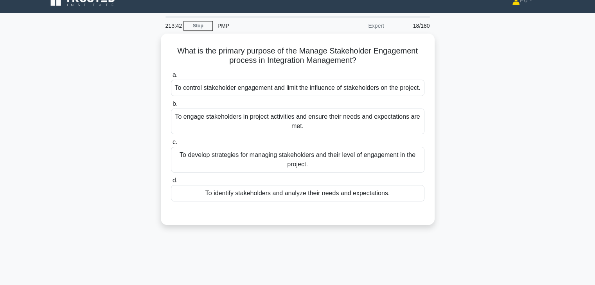
scroll to position [0, 0]
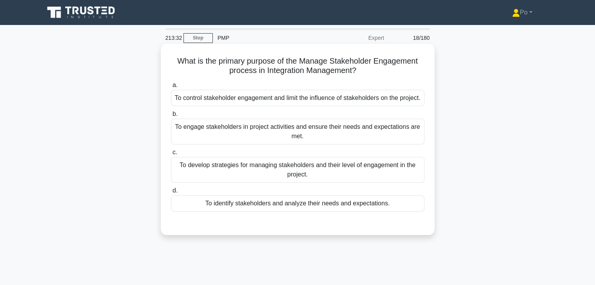
click at [346, 180] on div "To develop strategies for managing stakeholders and their level of engagement i…" at bounding box center [297, 170] width 253 height 26
click at [171, 155] on input "c. To develop strategies for managing stakeholders and their level of engagemen…" at bounding box center [171, 152] width 0 height 5
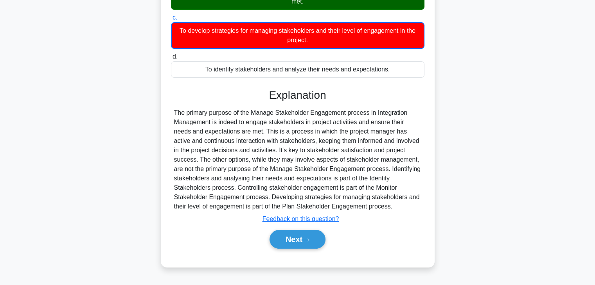
scroll to position [141, 0]
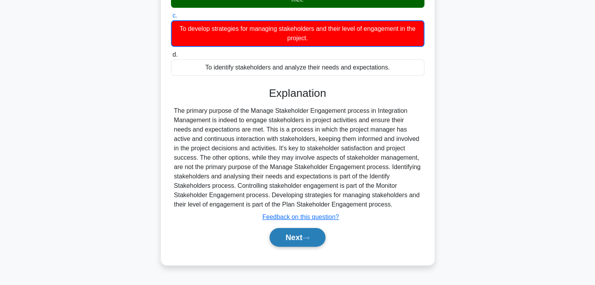
click at [290, 247] on button "Next" at bounding box center [297, 237] width 56 height 19
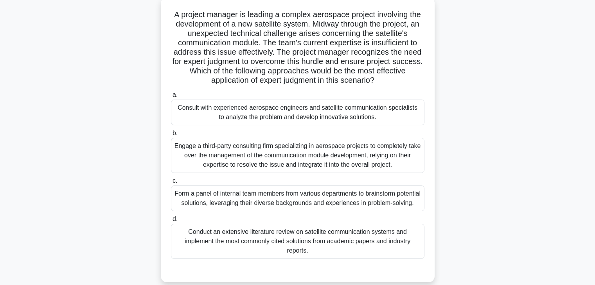
scroll to position [43, 0]
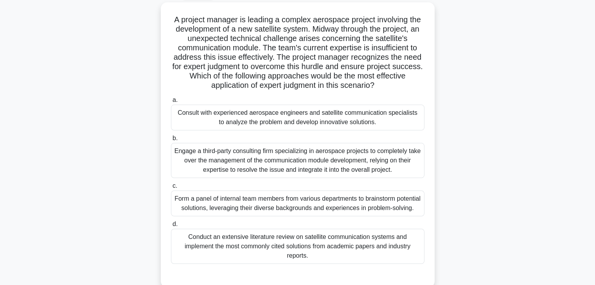
click at [500, 124] on div "A project manager is leading a complex aerospace project involving the developm…" at bounding box center [297, 149] width 516 height 295
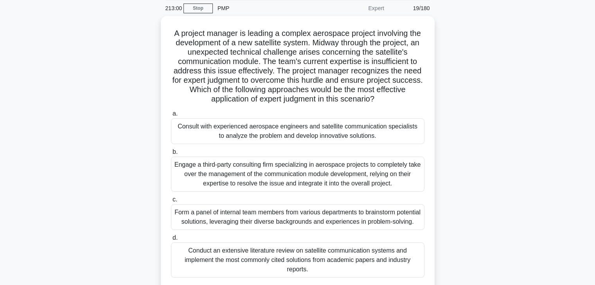
scroll to position [31, 0]
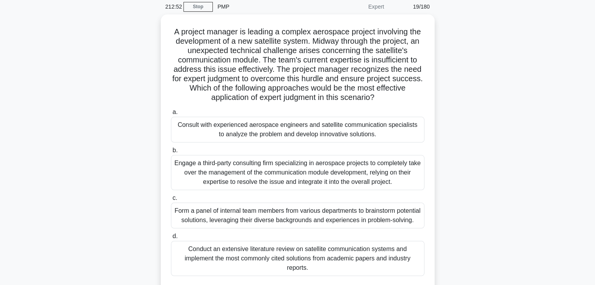
click at [476, 113] on div "A project manager is leading a complex aerospace project involving the developm…" at bounding box center [297, 161] width 516 height 295
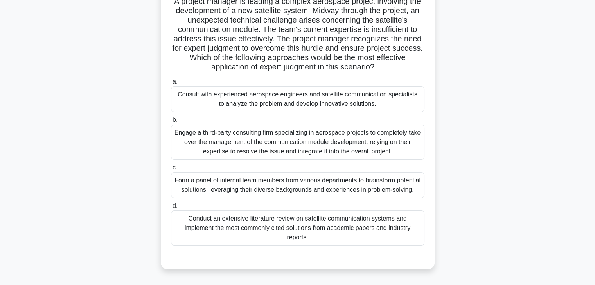
scroll to position [63, 0]
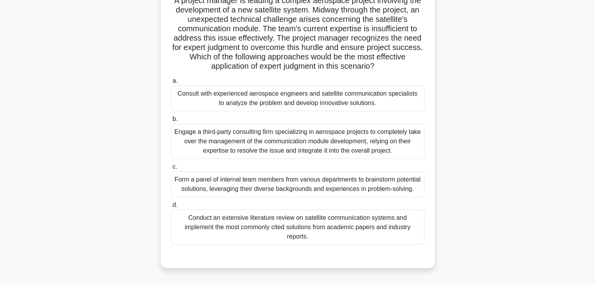
click at [485, 129] on div "A project manager is leading a complex aerospace project involving the developm…" at bounding box center [297, 130] width 516 height 295
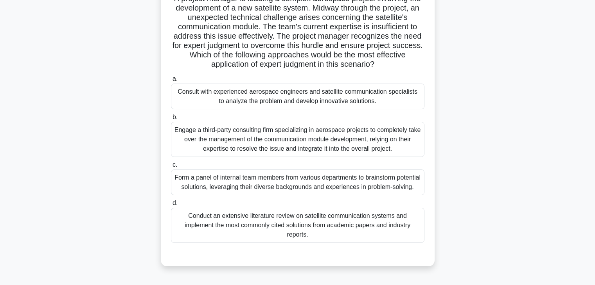
click at [374, 96] on div "Consult with experienced aerospace engineers and satellite communication specia…" at bounding box center [297, 97] width 253 height 26
click at [171, 82] on input "a. Consult with experienced aerospace engineers and satellite communication spe…" at bounding box center [171, 79] width 0 height 5
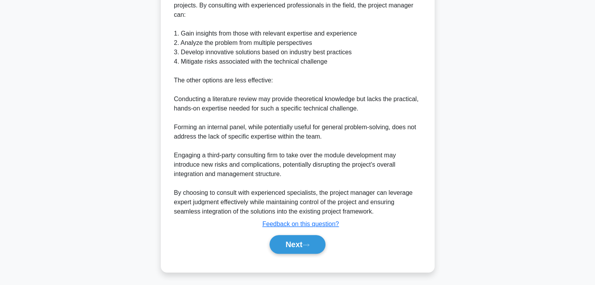
scroll to position [403, 0]
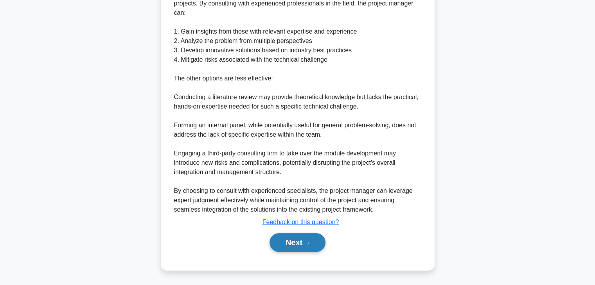
click at [296, 242] on button "Next" at bounding box center [297, 242] width 56 height 19
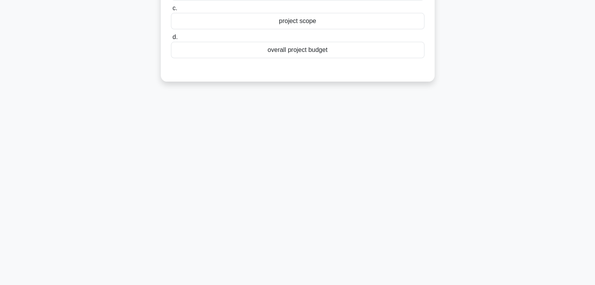
click at [449, 166] on div "212:03 Stop PMP Expert 20/180 Resource leveling is a technique used to address …" at bounding box center [297, 86] width 516 height 391
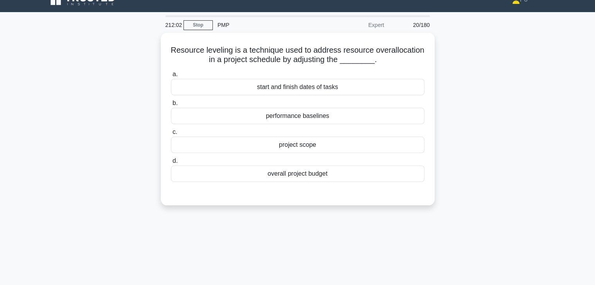
scroll to position [0, 0]
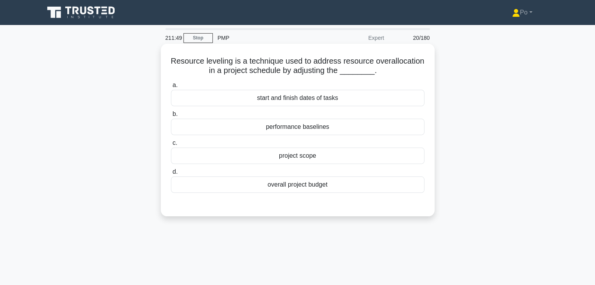
click at [351, 101] on div "start and finish dates of tasks" at bounding box center [297, 98] width 253 height 16
click at [171, 88] on input "a. start and finish dates of tasks" at bounding box center [171, 85] width 0 height 5
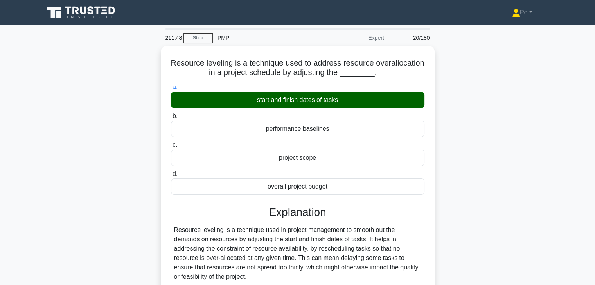
click at [171, 114] on input "b. performance baselines" at bounding box center [171, 116] width 0 height 5
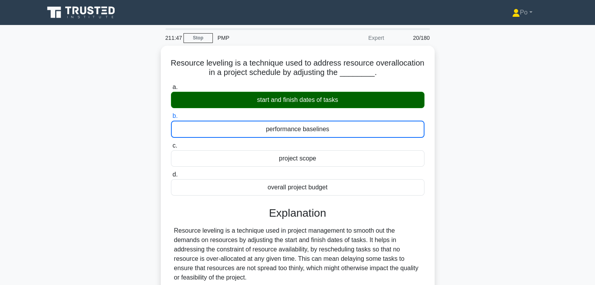
click at [171, 144] on input "c. project scope" at bounding box center [171, 146] width 0 height 5
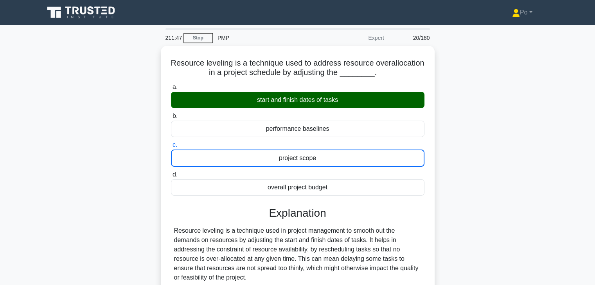
click at [171, 172] on input "d. overall project budget" at bounding box center [171, 174] width 0 height 5
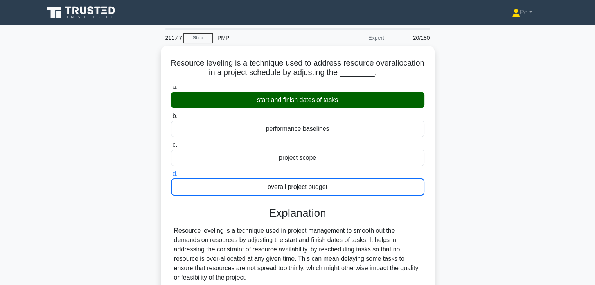
click at [171, 85] on input "a. start and finish dates of tasks" at bounding box center [171, 87] width 0 height 5
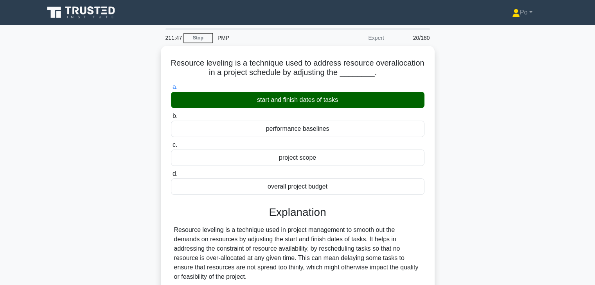
click at [171, 114] on input "b. performance baselines" at bounding box center [171, 116] width 0 height 5
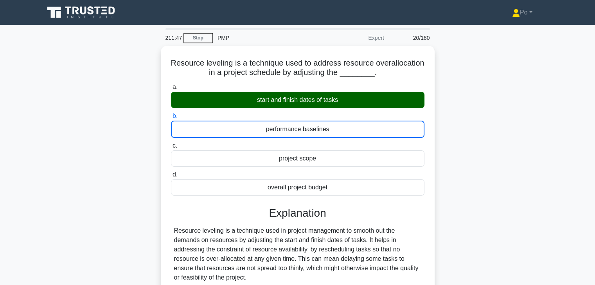
click at [171, 144] on input "c. project scope" at bounding box center [171, 146] width 0 height 5
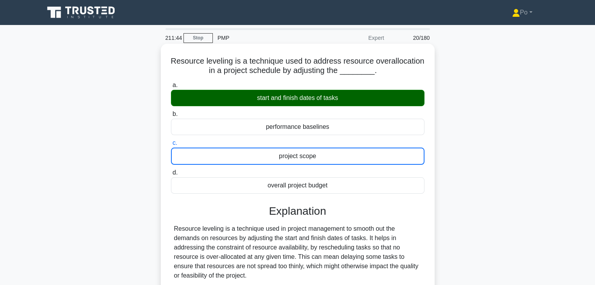
click at [403, 93] on div "start and finish dates of tasks" at bounding box center [297, 98] width 253 height 16
click at [171, 88] on input "a. start and finish dates of tasks" at bounding box center [171, 85] width 0 height 5
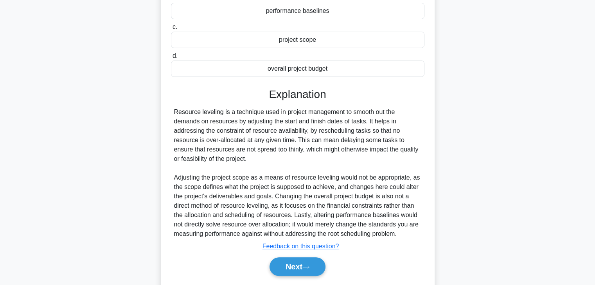
scroll to position [140, 0]
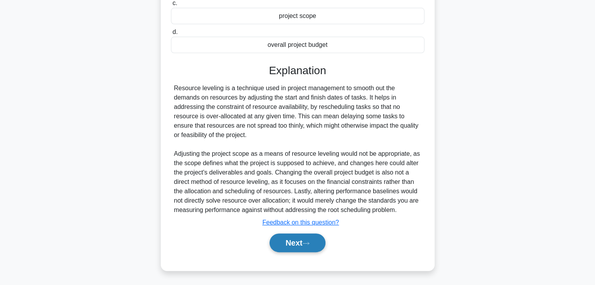
click at [280, 248] on button "Next" at bounding box center [297, 243] width 56 height 19
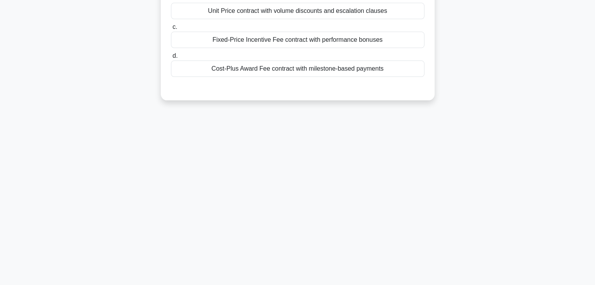
scroll to position [0, 0]
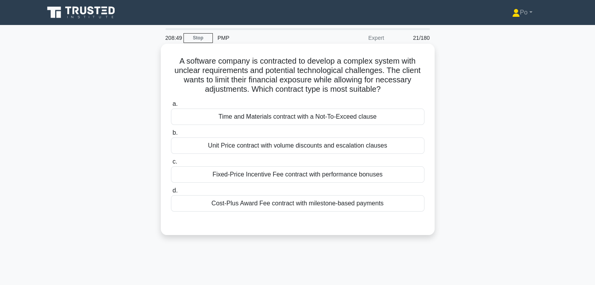
click at [375, 119] on div "Time and Materials contract with a Not-To-Exceed clause" at bounding box center [297, 117] width 253 height 16
click at [171, 107] on input "a. Time and Materials contract with a Not-To-Exceed clause" at bounding box center [171, 104] width 0 height 5
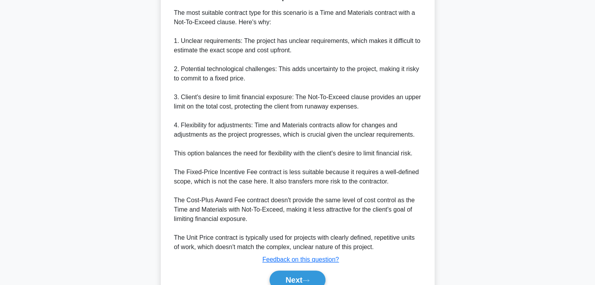
scroll to position [271, 0]
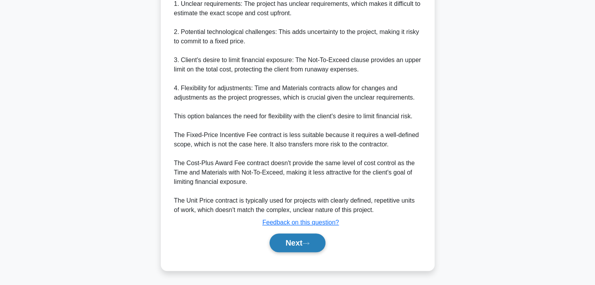
click at [289, 243] on button "Next" at bounding box center [297, 243] width 56 height 19
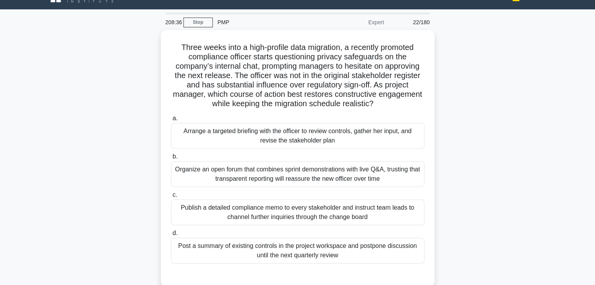
scroll to position [31, 0]
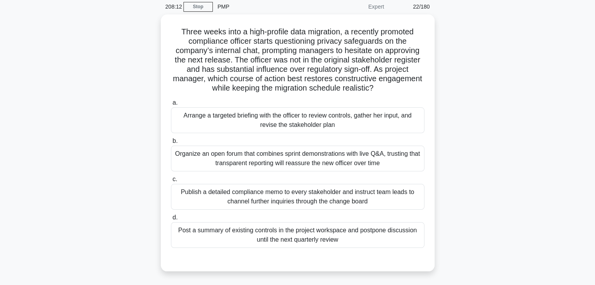
click at [455, 105] on div "Three weeks into a high-profile data migration, a recently promoted compliance …" at bounding box center [297, 147] width 516 height 267
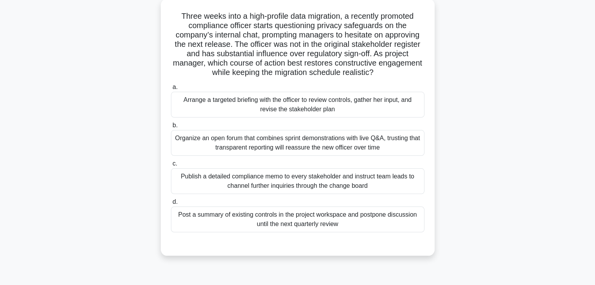
scroll to position [63, 0]
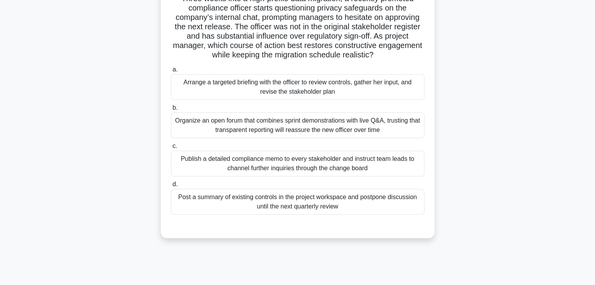
click at [316, 95] on div "Arrange a targeted briefing with the officer to review controls, gather her inp…" at bounding box center [297, 87] width 253 height 26
click at [171, 72] on input "a. Arrange a targeted briefing with the officer to review controls, gather her …" at bounding box center [171, 69] width 0 height 5
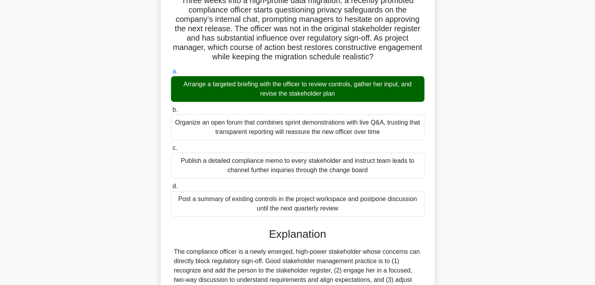
click at [507, 183] on div "Three weeks into a high-profile data migration, a recently promoted compliance …" at bounding box center [297, 218] width 516 height 470
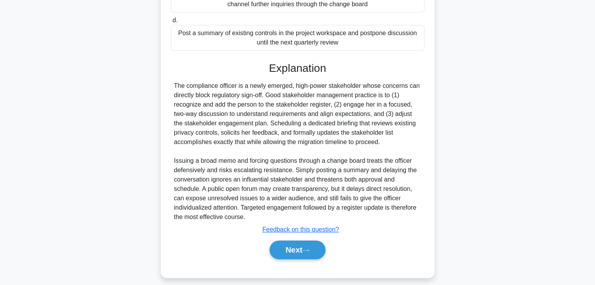
scroll to position [234, 0]
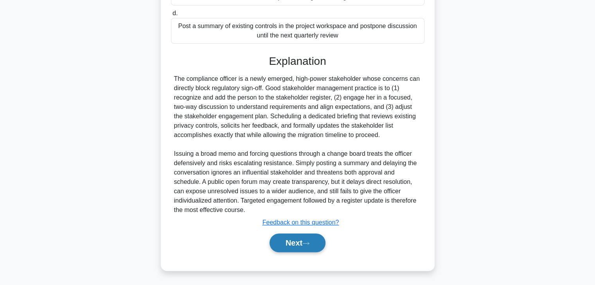
click at [278, 240] on button "Next" at bounding box center [297, 243] width 56 height 19
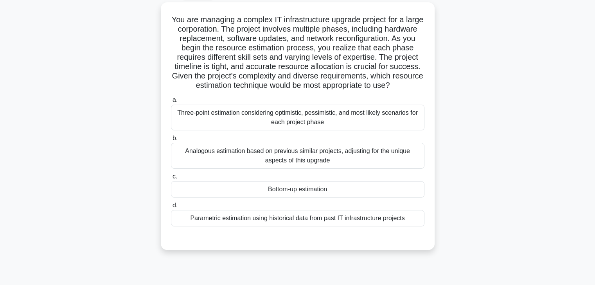
scroll to position [28, 0]
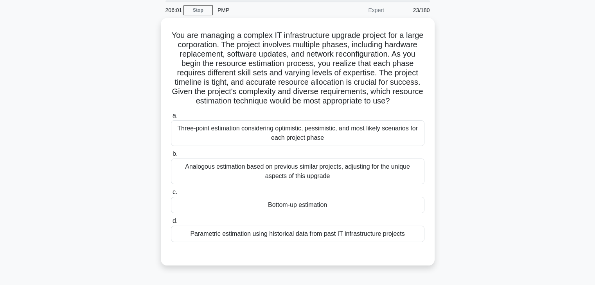
click at [463, 102] on div "You are managing a complex IT infrastructure upgrade project for a large corpor…" at bounding box center [297, 146] width 516 height 257
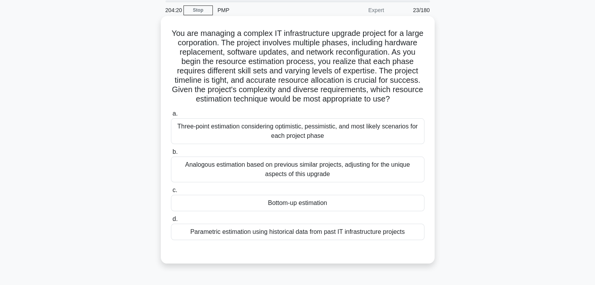
click at [366, 203] on div "Bottom-up estimation" at bounding box center [297, 203] width 253 height 16
click at [171, 193] on input "c. Bottom-up estimation" at bounding box center [171, 190] width 0 height 5
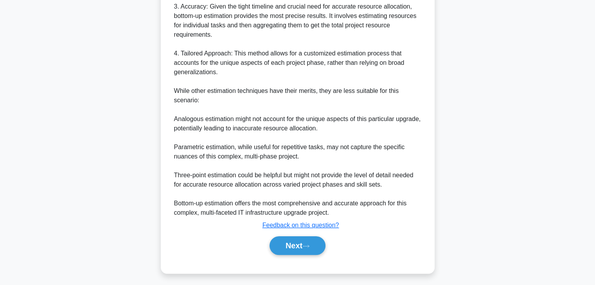
scroll to position [412, 0]
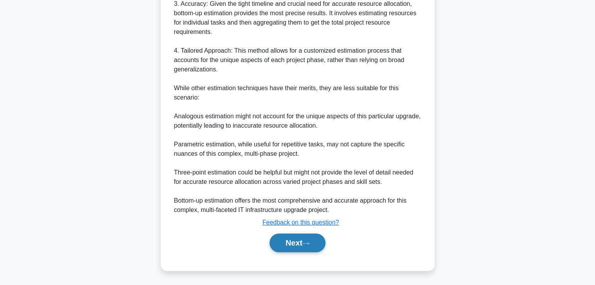
click at [288, 240] on button "Next" at bounding box center [297, 243] width 56 height 19
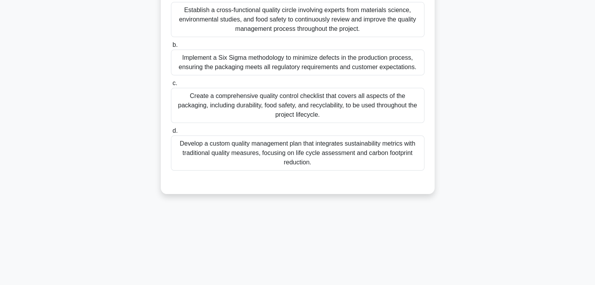
scroll to position [137, 0]
click at [457, 144] on div "You're managing a project to develop a new eco-friendly packaging solution for …" at bounding box center [297, 56] width 516 height 295
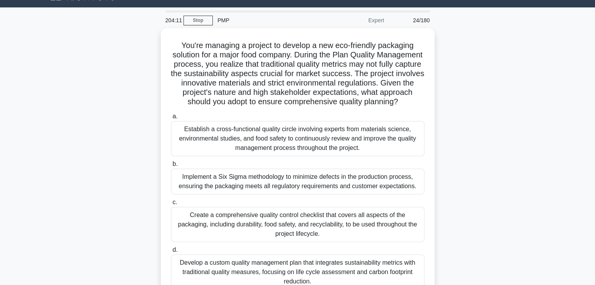
scroll to position [12, 0]
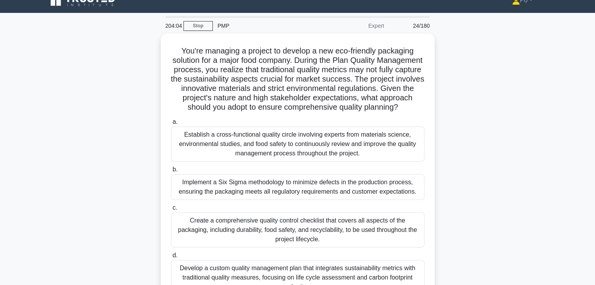
click at [457, 144] on div "You're managing a project to develop a new eco-friendly packaging solution for …" at bounding box center [297, 181] width 516 height 295
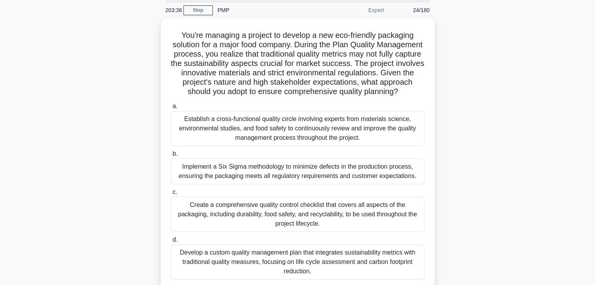
click at [494, 164] on div "You're managing a project to develop a new eco-friendly packaging solution for …" at bounding box center [297, 165] width 516 height 295
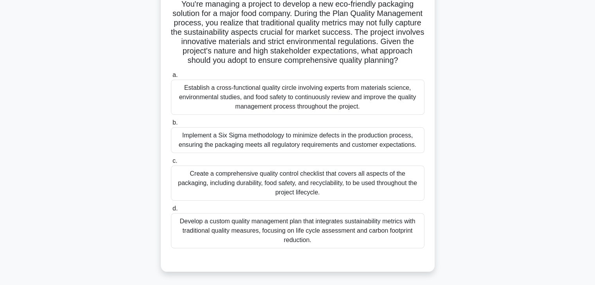
scroll to position [43, 0]
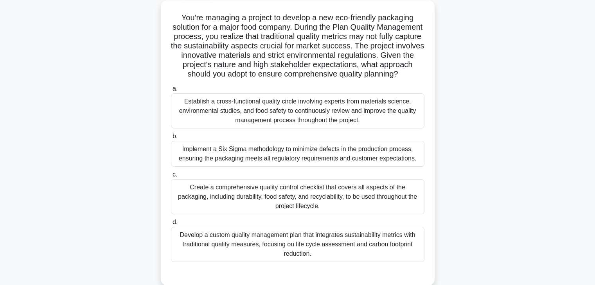
click at [327, 255] on div "Develop a custom quality management plan that integrates sustainability metrics…" at bounding box center [297, 244] width 253 height 35
click at [171, 225] on input "d. Develop a custom quality management plan that integrates sustainability metr…" at bounding box center [171, 222] width 0 height 5
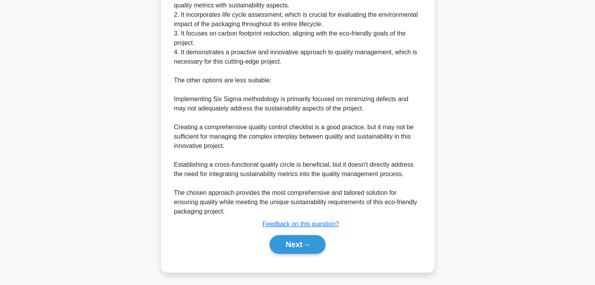
scroll to position [403, 0]
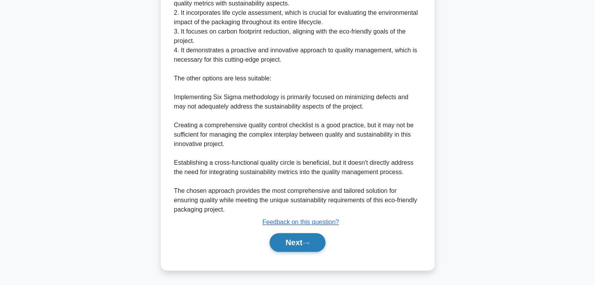
click at [292, 244] on button "Next" at bounding box center [297, 242] width 56 height 19
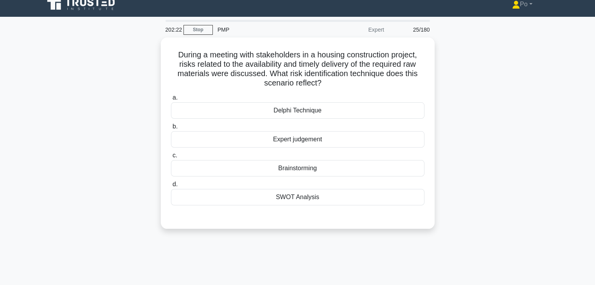
scroll to position [0, 0]
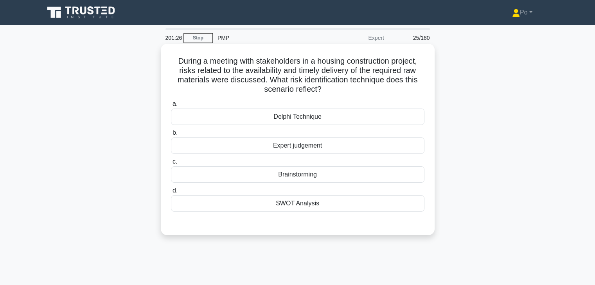
click at [309, 148] on div "Expert judgement" at bounding box center [297, 146] width 253 height 16
click at [171, 136] on input "b. Expert judgement" at bounding box center [171, 133] width 0 height 5
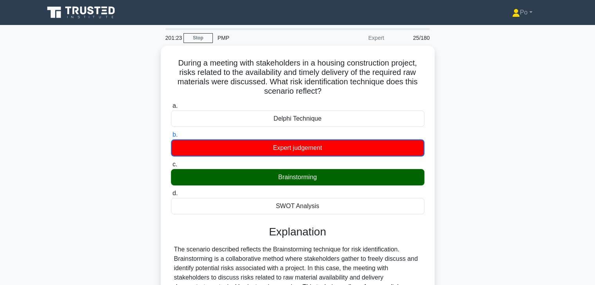
click at [171, 162] on input "c. Brainstorming" at bounding box center [171, 164] width 0 height 5
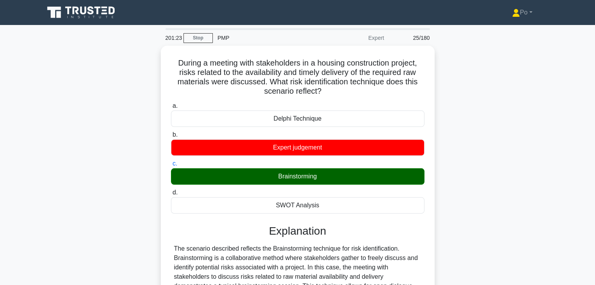
click at [171, 190] on input "d. SWOT Analysis" at bounding box center [171, 192] width 0 height 5
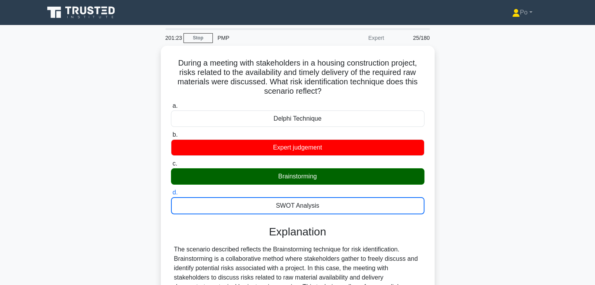
click at [171, 104] on input "a. Delphi Technique" at bounding box center [171, 106] width 0 height 5
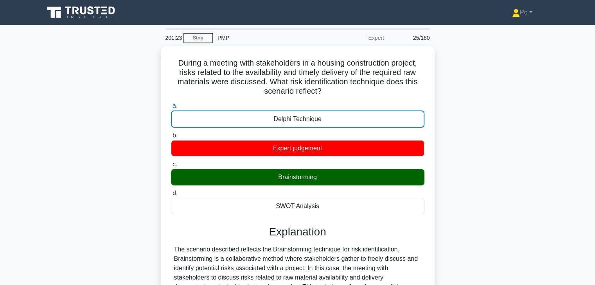
click at [171, 133] on input "b. Expert judgement" at bounding box center [171, 135] width 0 height 5
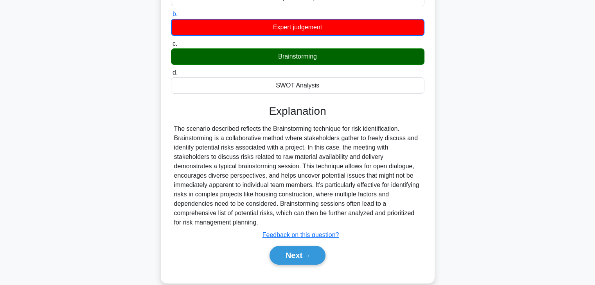
scroll to position [137, 0]
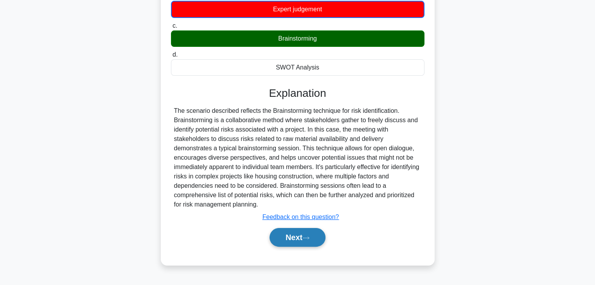
click at [277, 232] on button "Next" at bounding box center [297, 237] width 56 height 19
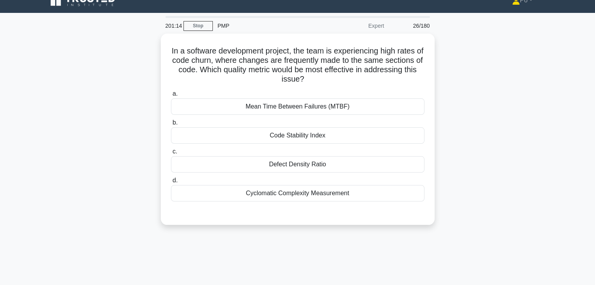
scroll to position [0, 0]
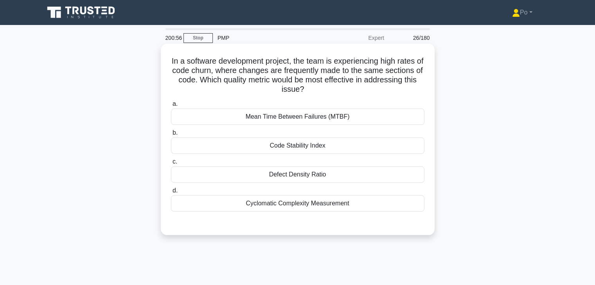
click at [332, 149] on div "Code Stability Index" at bounding box center [297, 146] width 253 height 16
click at [171, 136] on input "b. Code Stability Index" at bounding box center [171, 133] width 0 height 5
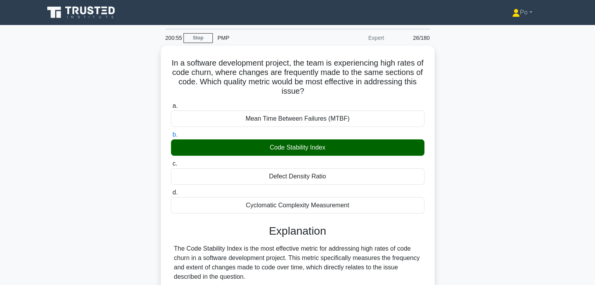
click at [468, 232] on div "In a software development project, the team is experiencing high rates of code …" at bounding box center [297, 290] width 516 height 489
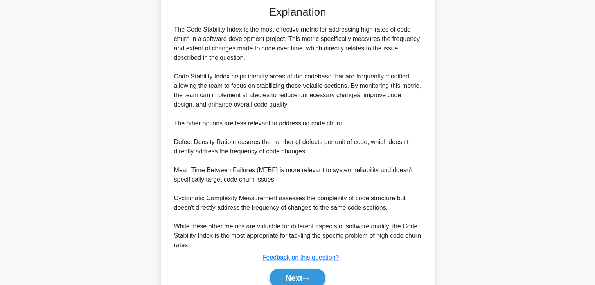
scroll to position [219, 0]
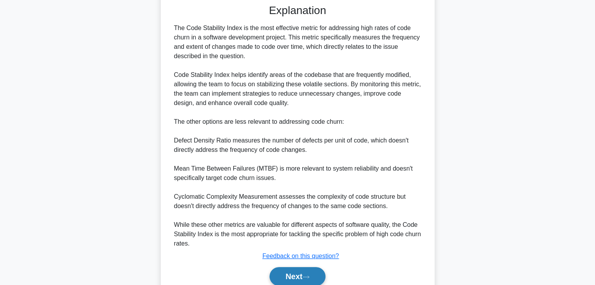
click at [286, 273] on button "Next" at bounding box center [297, 276] width 56 height 19
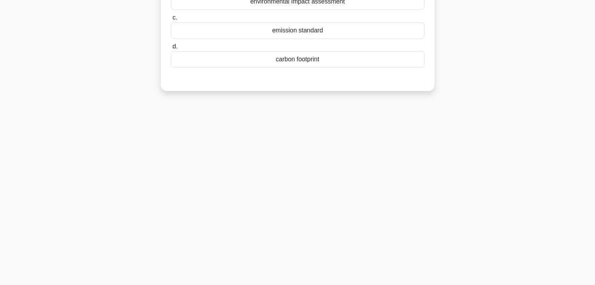
click at [436, 197] on div "200:28 Stop PMP Expert 27/180 The ____________ is a widely used tool in polluti…" at bounding box center [297, 86] width 516 height 391
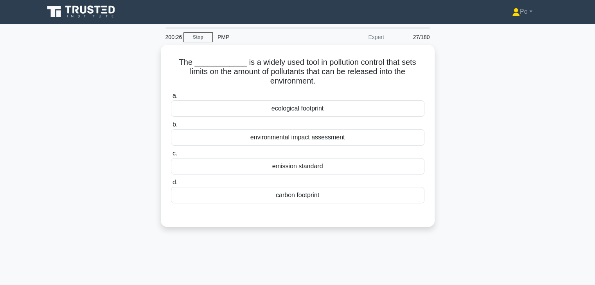
scroll to position [0, 0]
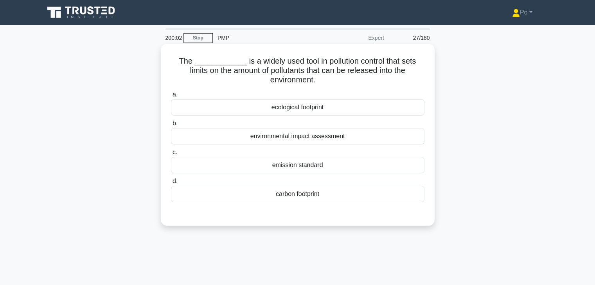
click at [302, 139] on div "environmental impact assessment" at bounding box center [297, 136] width 253 height 16
click at [171, 126] on input "b. environmental impact assessment" at bounding box center [171, 123] width 0 height 5
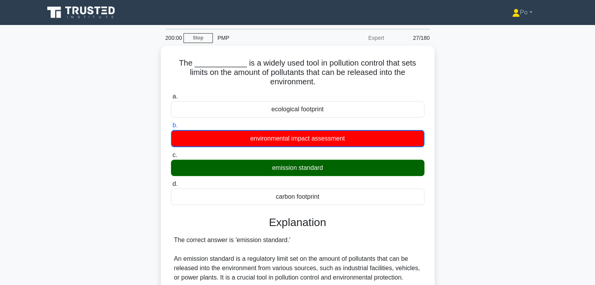
click at [473, 219] on div "The ____________ is a widely used tool in pollution control that sets limits on…" at bounding box center [297, 281] width 516 height 471
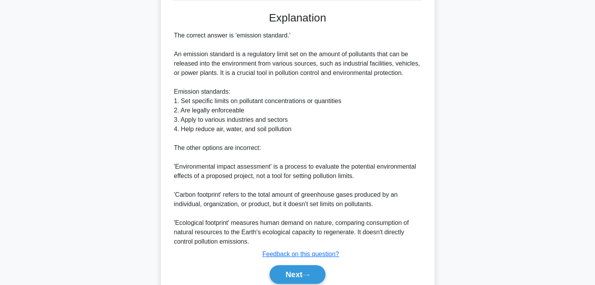
scroll to position [203, 0]
click at [284, 276] on button "Next" at bounding box center [297, 274] width 56 height 19
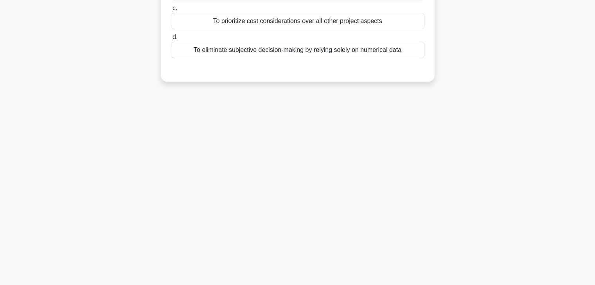
click at [424, 168] on div "199:28 Stop PMP Expert 28/180 In a project evaluation, which of the following b…" at bounding box center [297, 86] width 516 height 391
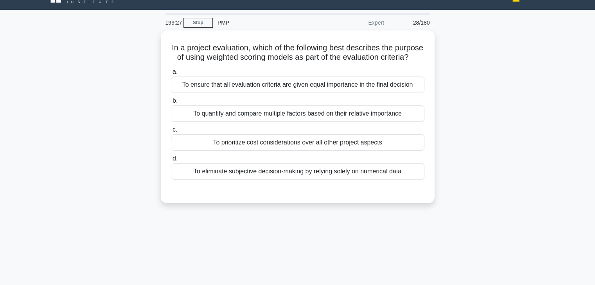
scroll to position [0, 0]
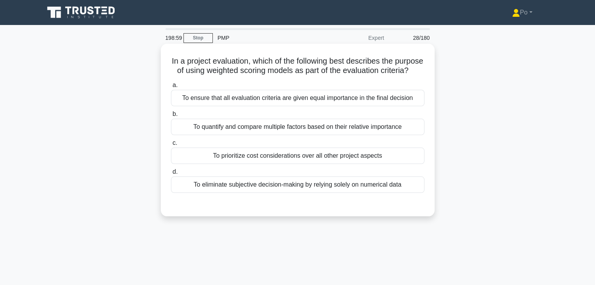
click at [401, 135] on div "To quantify and compare multiple factors based on their relative importance" at bounding box center [297, 127] width 253 height 16
click at [171, 117] on input "b. To quantify and compare multiple factors based on their relative importance" at bounding box center [171, 114] width 0 height 5
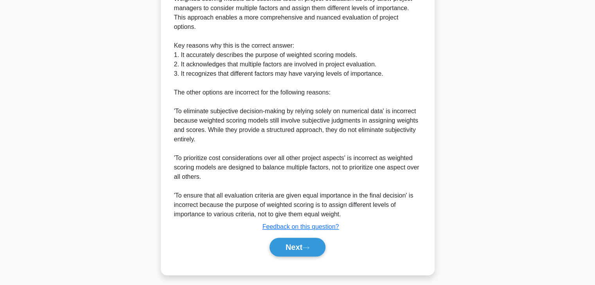
scroll to position [262, 0]
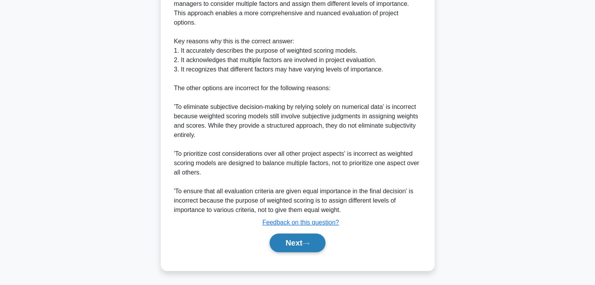
click at [288, 239] on button "Next" at bounding box center [297, 243] width 56 height 19
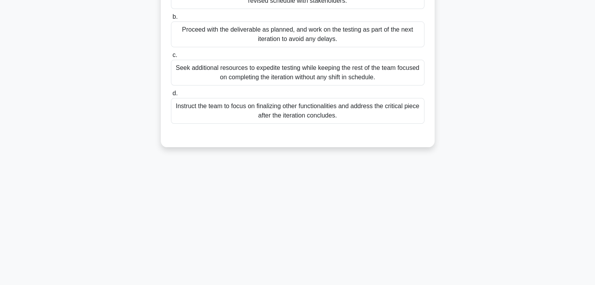
click at [422, 156] on div "198:53 Stop PMP Expert 29/180 Your iterative development team is approaching a …" at bounding box center [297, 86] width 516 height 391
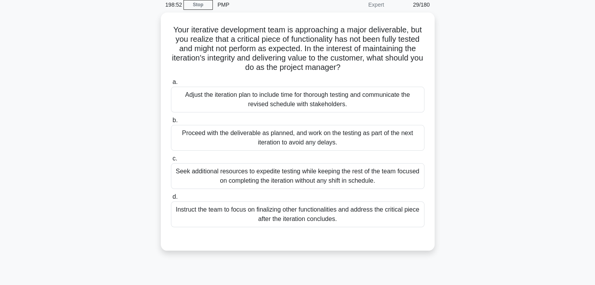
scroll to position [28, 0]
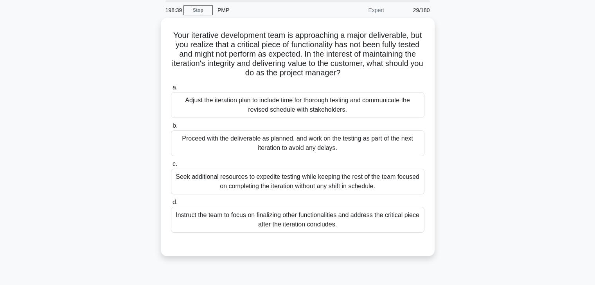
click at [493, 154] on div "Your iterative development team is approaching a major deliverable, but you rea…" at bounding box center [297, 142] width 516 height 248
click at [467, 123] on div "Your iterative development team is approaching a major deliverable, but you rea…" at bounding box center [297, 142] width 516 height 248
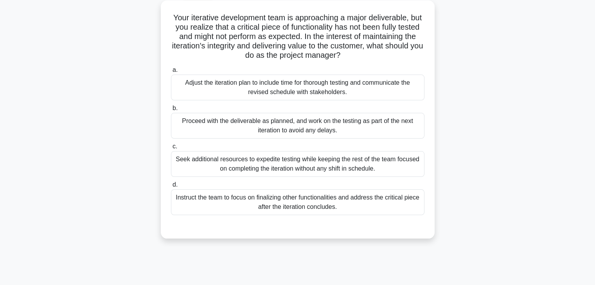
click at [380, 88] on div "Adjust the iteration plan to include time for thorough testing and communicate …" at bounding box center [297, 88] width 253 height 26
click at [171, 73] on input "a. Adjust the iteration plan to include time for thorough testing and communica…" at bounding box center [171, 70] width 0 height 5
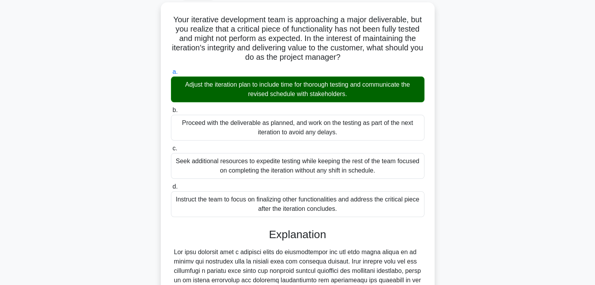
click at [471, 157] on div "Your iterative development team is approaching a major deliverable, but you rea…" at bounding box center [297, 228] width 516 height 452
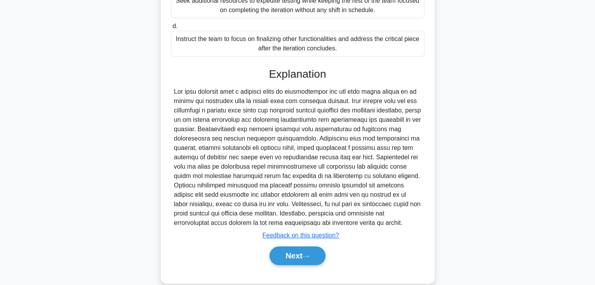
scroll to position [215, 0]
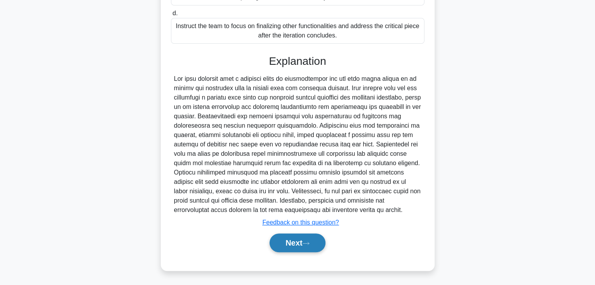
click at [281, 242] on button "Next" at bounding box center [297, 243] width 56 height 19
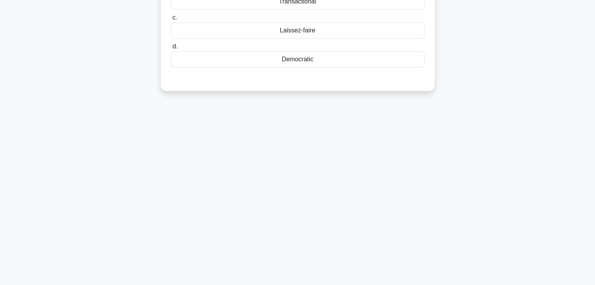
click at [474, 125] on div "198:12 Stop PMP Expert 30/180 A Project Manager is leading a team with various …" at bounding box center [297, 86] width 516 height 391
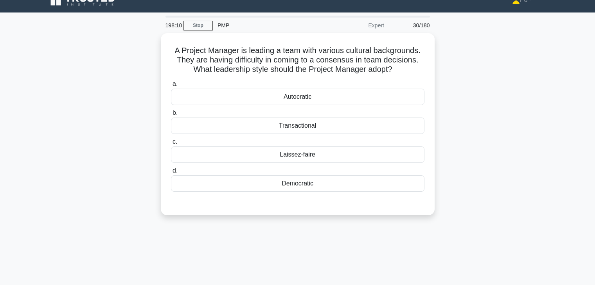
scroll to position [12, 0]
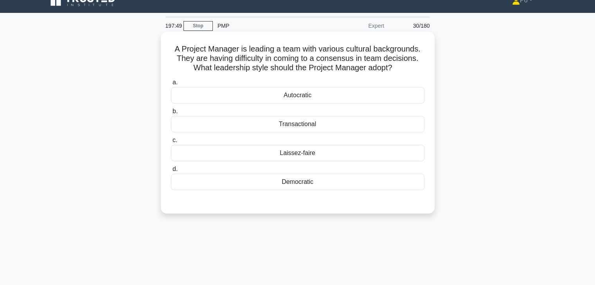
click at [347, 181] on div "Democratic" at bounding box center [297, 182] width 253 height 16
click at [171, 172] on input "d. Democratic" at bounding box center [171, 169] width 0 height 5
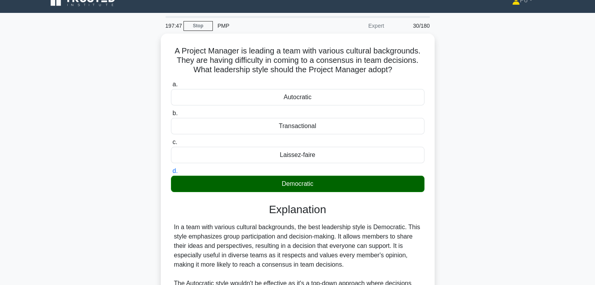
click at [171, 82] on input "a. Autocratic" at bounding box center [171, 84] width 0 height 5
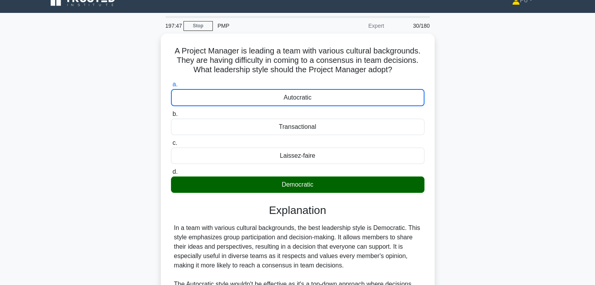
click at [171, 112] on input "b. Transactional" at bounding box center [171, 114] width 0 height 5
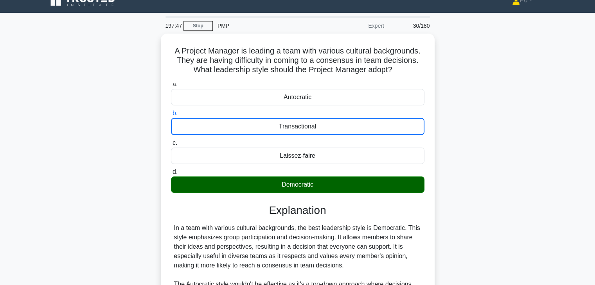
click at [171, 141] on input "c. Laissez-faire" at bounding box center [171, 143] width 0 height 5
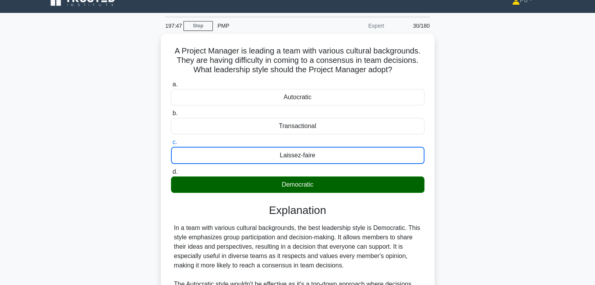
click at [171, 170] on input "d. Democratic" at bounding box center [171, 172] width 0 height 5
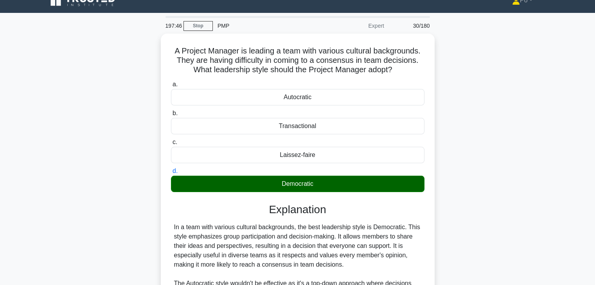
click at [171, 82] on input "a. Autocratic" at bounding box center [171, 84] width 0 height 5
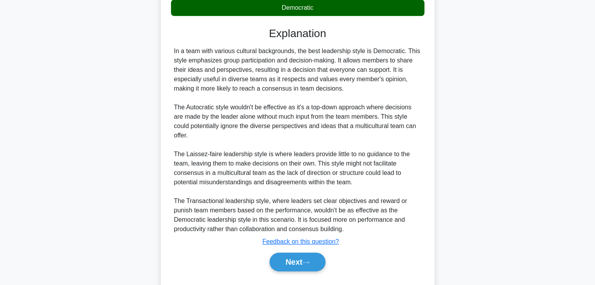
scroll to position [206, 0]
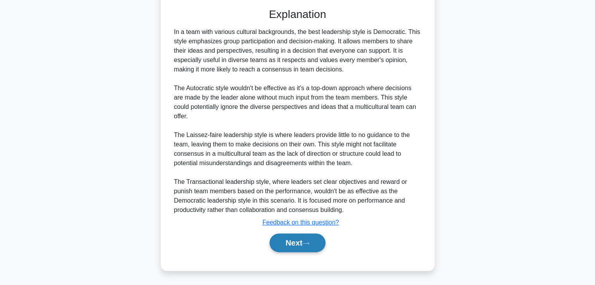
click at [293, 246] on button "Next" at bounding box center [297, 243] width 56 height 19
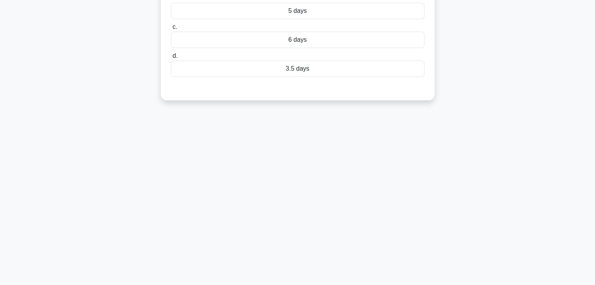
scroll to position [137, 0]
click at [375, 151] on div "197:23 Stop PMP Expert 31/180 You are working on a software development project…" at bounding box center [297, 86] width 516 height 391
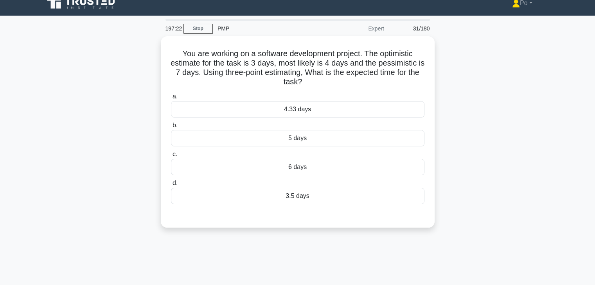
scroll to position [0, 0]
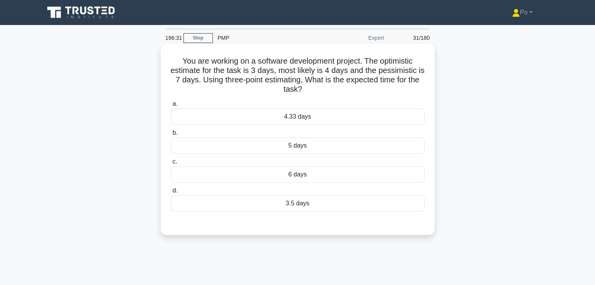
click at [314, 115] on div "4.33 days" at bounding box center [297, 117] width 253 height 16
click at [171, 107] on input "a. 4.33 days" at bounding box center [171, 104] width 0 height 5
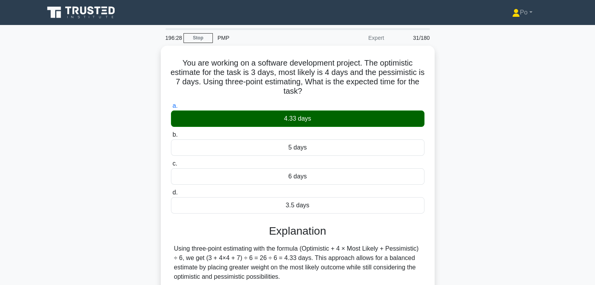
click at [482, 218] on div "You are working on a software development project. The optimistic estimate for …" at bounding box center [297, 196] width 516 height 301
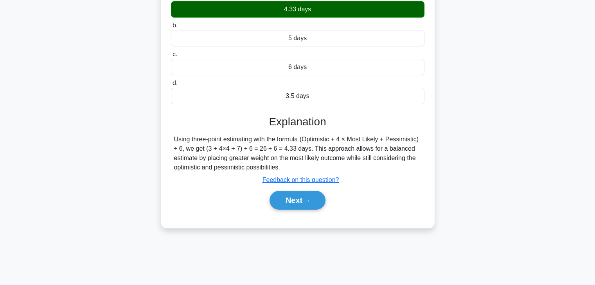
scroll to position [125, 0]
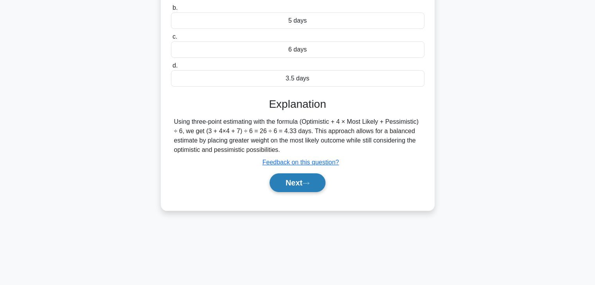
click at [291, 182] on button "Next" at bounding box center [297, 183] width 56 height 19
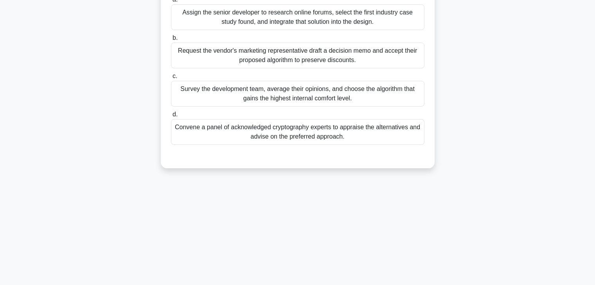
click at [398, 212] on div "196:23 Stop PMP Expert 32/180 During a mid-project security audit of a blockcha…" at bounding box center [297, 98] width 516 height 391
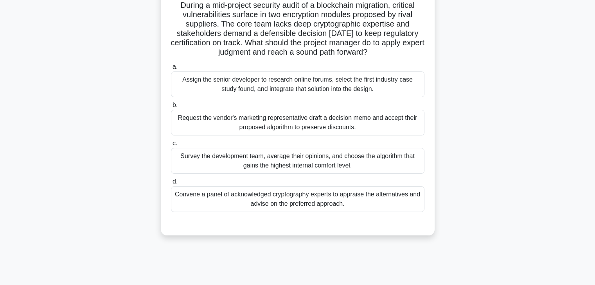
scroll to position [47, 0]
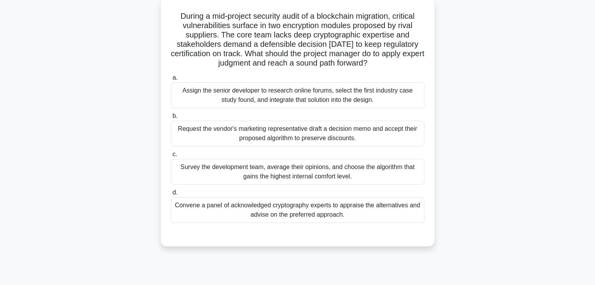
click at [499, 137] on div "During a mid-project security audit of a blockchain migration, critical vulnera…" at bounding box center [297, 127] width 516 height 257
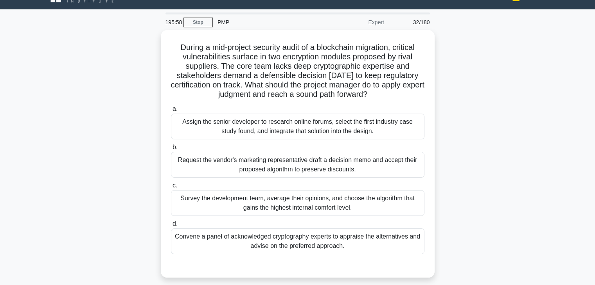
scroll to position [31, 0]
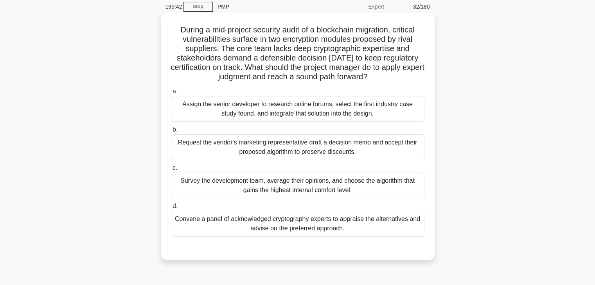
click at [327, 228] on div "Convene a panel of acknowledged cryptography experts to appraise the alternativ…" at bounding box center [297, 224] width 253 height 26
click at [171, 209] on input "d. Convene a panel of acknowledged cryptography experts to appraise the alterna…" at bounding box center [171, 206] width 0 height 5
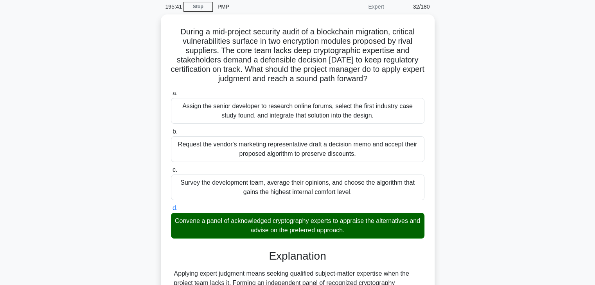
click at [501, 212] on div "During a mid-project security audit of a blockchain migration, critical vulnera…" at bounding box center [297, 230] width 516 height 433
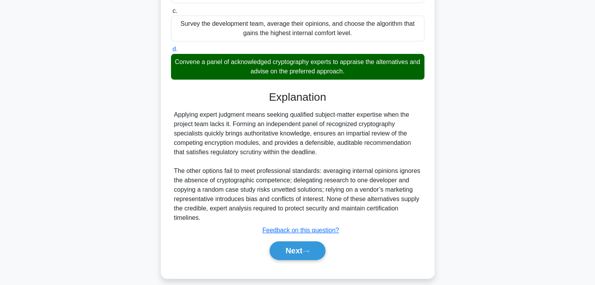
scroll to position [196, 0]
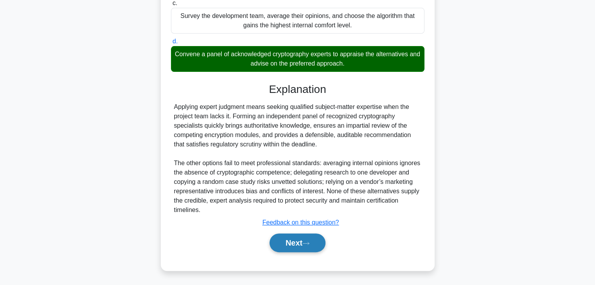
click at [286, 244] on button "Next" at bounding box center [297, 243] width 56 height 19
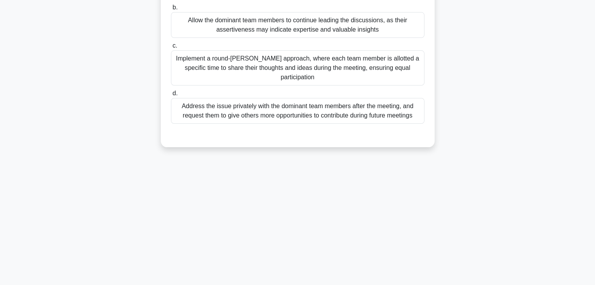
scroll to position [137, 0]
click at [423, 173] on div "195:37 Stop PMP Expert 33/180 During a project meeting, you notice that a few t…" at bounding box center [297, 86] width 516 height 391
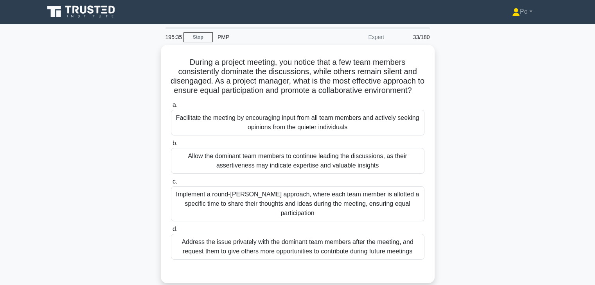
scroll to position [0, 0]
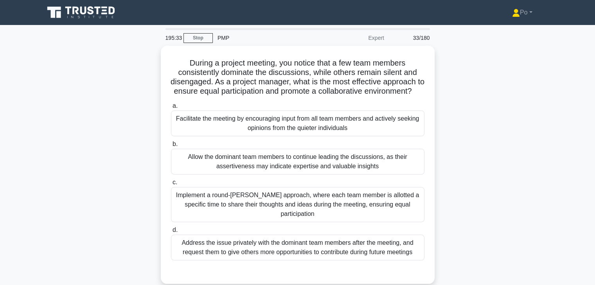
click at [488, 147] on div "During a project meeting, you notice that a few team members consistently domin…" at bounding box center [297, 170] width 516 height 248
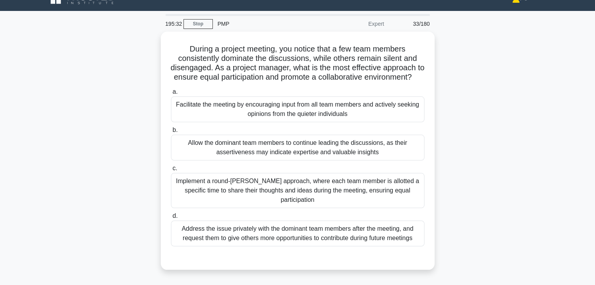
scroll to position [16, 0]
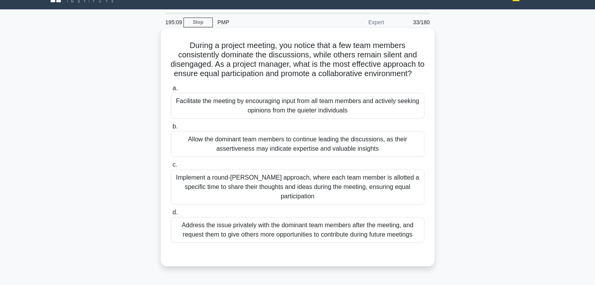
click at [358, 119] on div "Facilitate the meeting by encouraging input from all team members and actively …" at bounding box center [297, 106] width 253 height 26
click at [171, 91] on input "a. Facilitate the meeting by encouraging input from all team members and active…" at bounding box center [171, 88] width 0 height 5
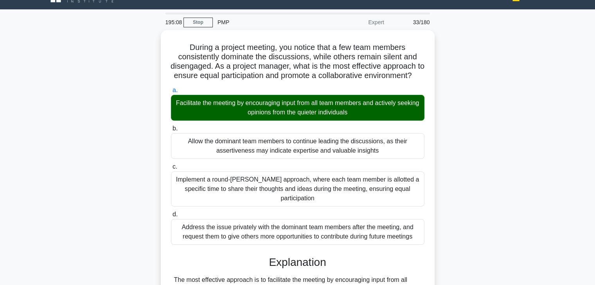
click at [453, 154] on div "During a project meeting, you notice that a few team members consistently domin…" at bounding box center [297, 274] width 516 height 489
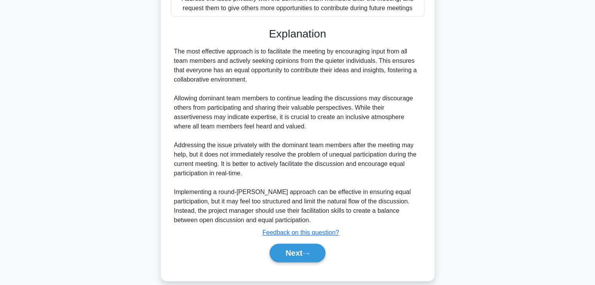
scroll to position [253, 0]
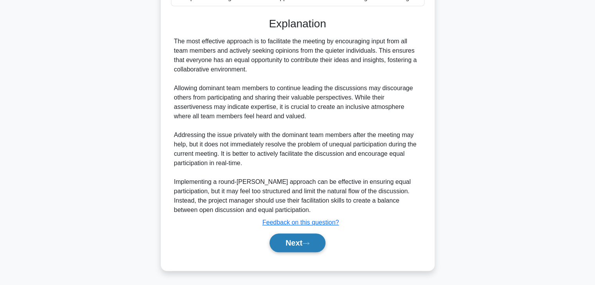
click at [291, 240] on button "Next" at bounding box center [297, 243] width 56 height 19
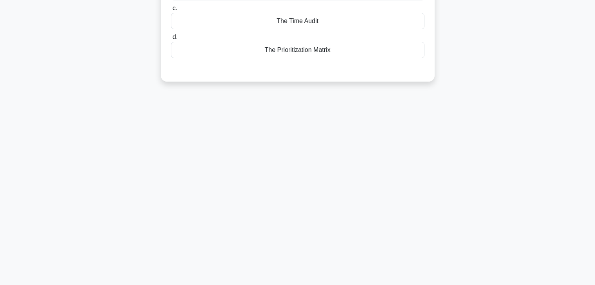
click at [434, 195] on div "195:04 Stop PMP Expert 34/180 Which time management technique involves focusing…" at bounding box center [297, 86] width 516 height 391
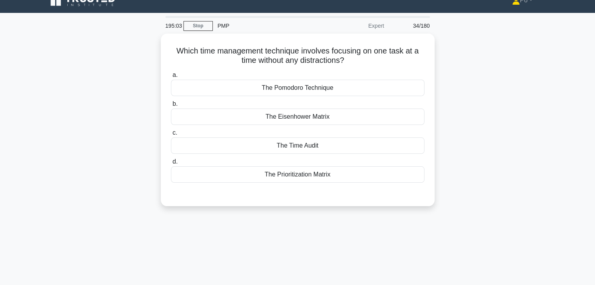
scroll to position [0, 0]
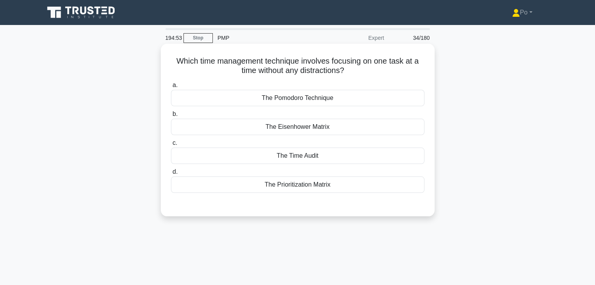
click at [315, 101] on div "The Pomodoro Technique" at bounding box center [297, 98] width 253 height 16
click at [171, 88] on input "a. The Pomodoro Technique" at bounding box center [171, 85] width 0 height 5
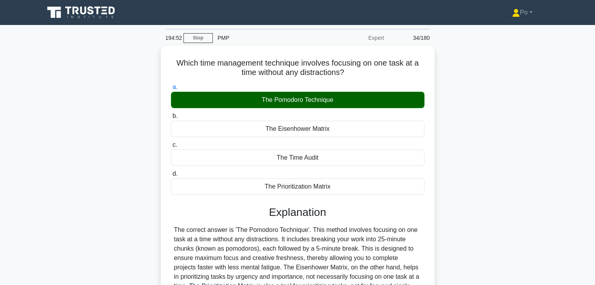
click at [448, 140] on div "Which time management technique involves focusing on one task at a time without…" at bounding box center [297, 211] width 516 height 330
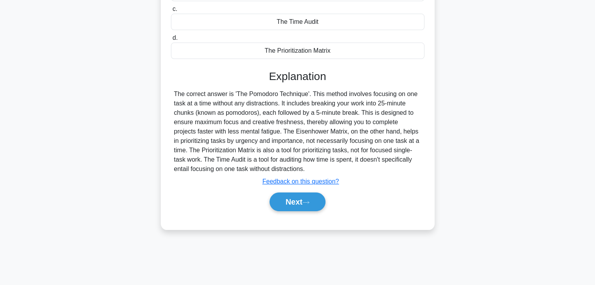
scroll to position [137, 0]
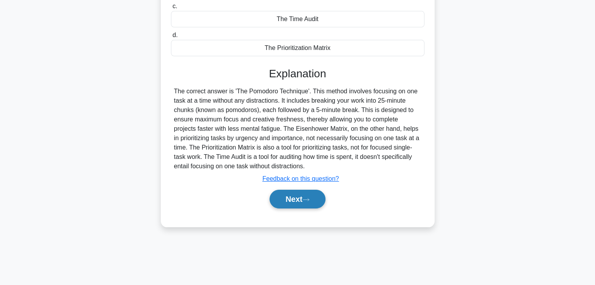
click at [282, 196] on button "Next" at bounding box center [297, 199] width 56 height 19
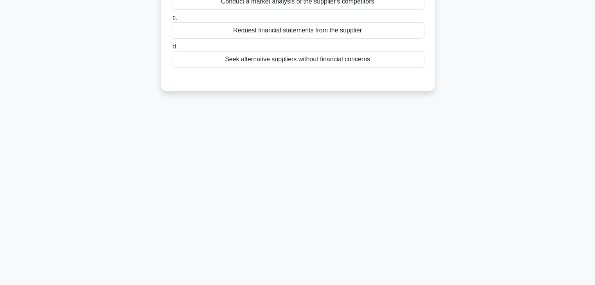
click at [422, 152] on div "194:48 Stop PMP Expert 35/180 During the procurement process, a project manager…" at bounding box center [297, 86] width 516 height 391
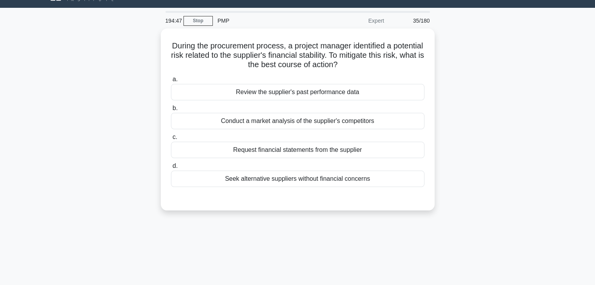
scroll to position [12, 0]
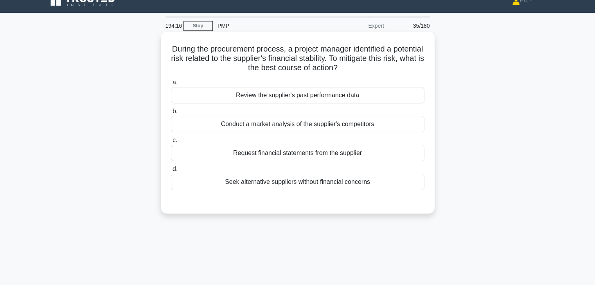
click at [323, 185] on div "Seek alternative suppliers without financial concerns" at bounding box center [297, 182] width 253 height 16
click at [171, 172] on input "d. Seek alternative suppliers without financial concerns" at bounding box center [171, 169] width 0 height 5
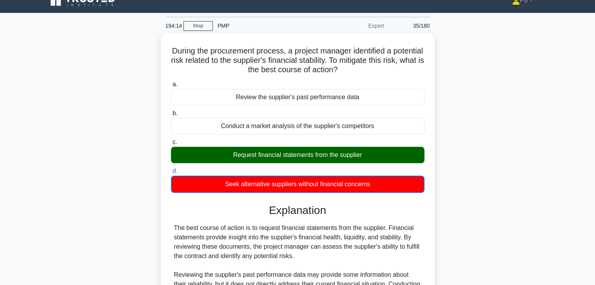
click at [504, 210] on div "During the procurement process, a project manager identified a potential risk r…" at bounding box center [297, 222] width 516 height 377
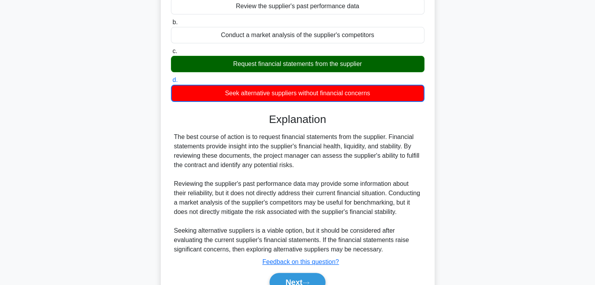
scroll to position [119, 0]
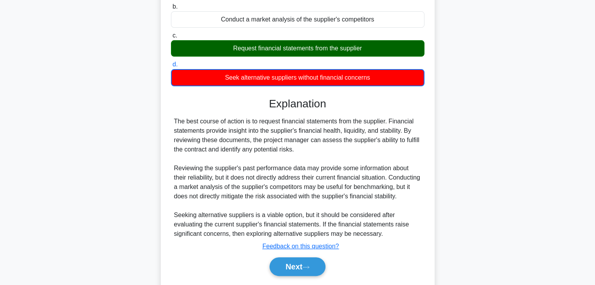
click at [485, 97] on div "During the procurement process, a project manager identified a potential risk r…" at bounding box center [297, 115] width 516 height 377
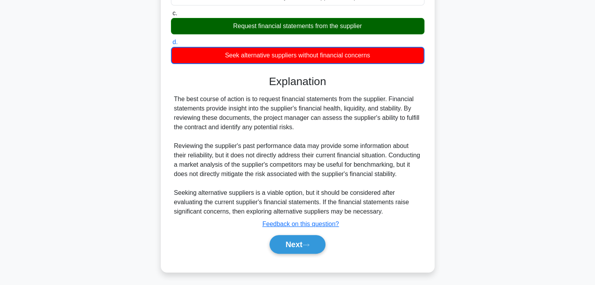
scroll to position [150, 0]
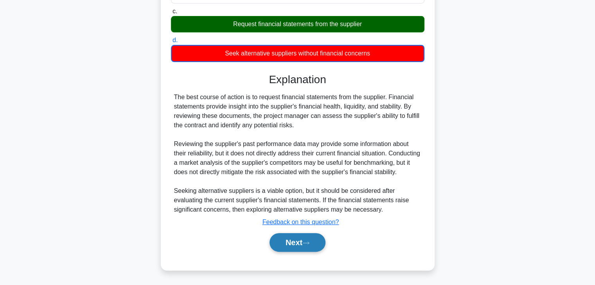
click at [288, 241] on button "Next" at bounding box center [297, 242] width 56 height 19
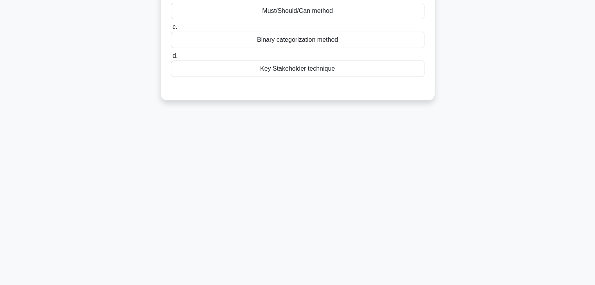
click at [435, 175] on div "193:41 Stop PMP Expert 36/180 During the Collect Requirements process, a projec…" at bounding box center [297, 86] width 516 height 391
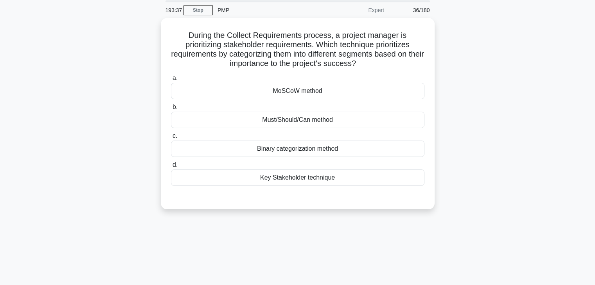
scroll to position [12, 0]
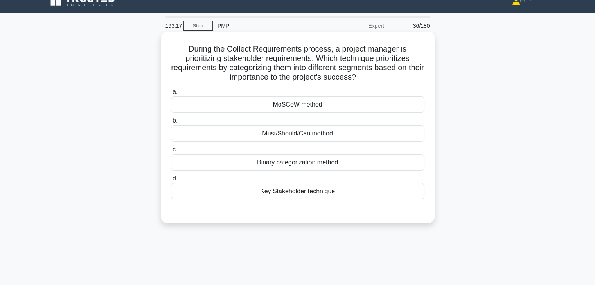
click at [354, 133] on div "Must/Should/Can method" at bounding box center [297, 134] width 253 height 16
click at [171, 124] on input "b. Must/Should/Can method" at bounding box center [171, 120] width 0 height 5
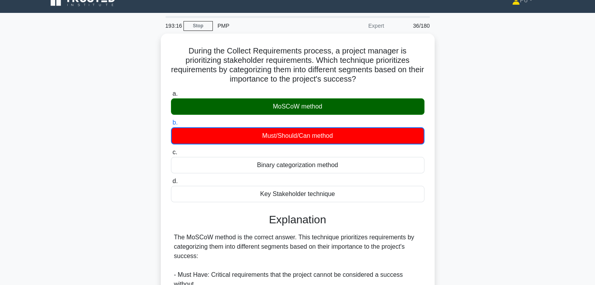
click at [477, 168] on div "During the Collect Requirements process, a project manager is prioritizing stak…" at bounding box center [297, 255] width 516 height 443
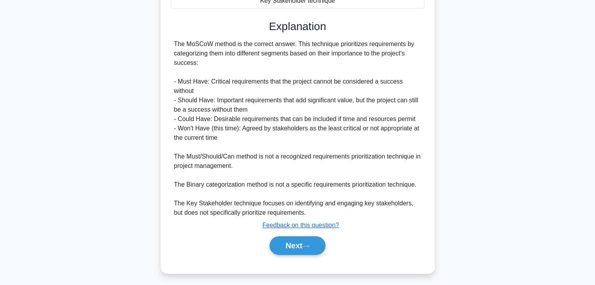
scroll to position [206, 0]
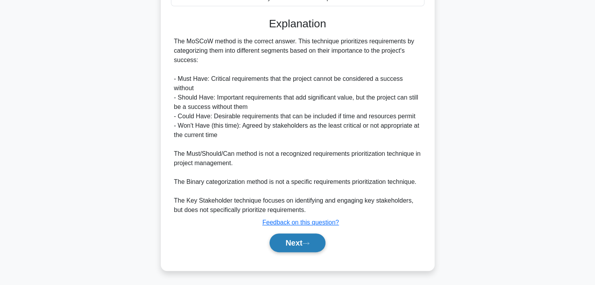
click at [291, 240] on button "Next" at bounding box center [297, 243] width 56 height 19
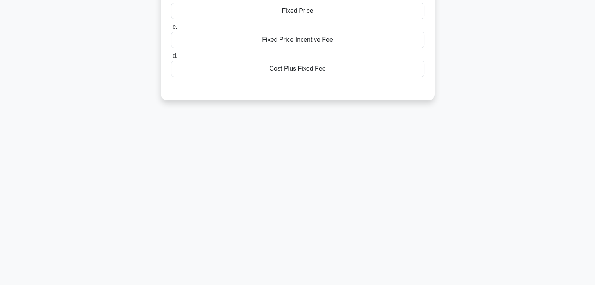
click at [442, 156] on div "192:46 Stop PMP Expert 37/180 A non-profit organization needs research performe…" at bounding box center [297, 86] width 516 height 391
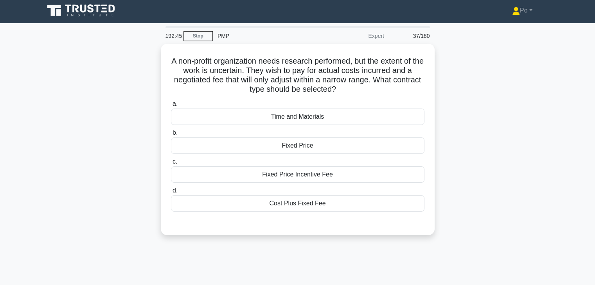
scroll to position [0, 0]
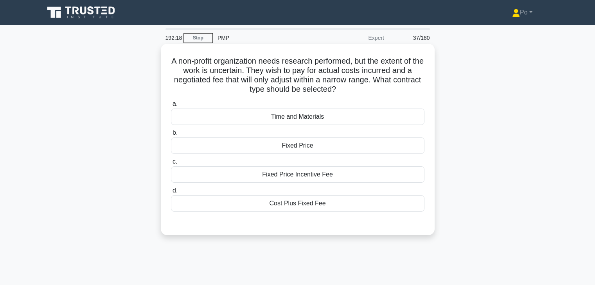
click at [300, 203] on div "Cost Plus Fixed Fee" at bounding box center [297, 204] width 253 height 16
click at [171, 194] on input "d. Cost Plus Fixed Fee" at bounding box center [171, 190] width 0 height 5
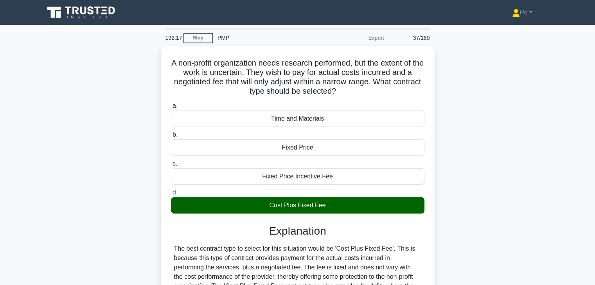
click at [478, 202] on div "A non-profit organization needs research performed, but the extent of the work …" at bounding box center [297, 225] width 516 height 358
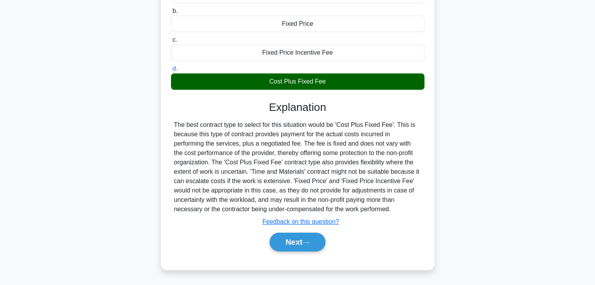
scroll to position [137, 0]
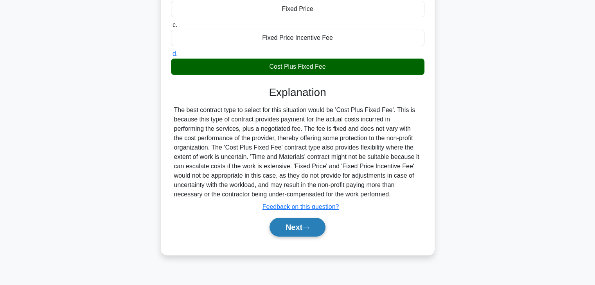
click at [287, 231] on button "Next" at bounding box center [297, 227] width 56 height 19
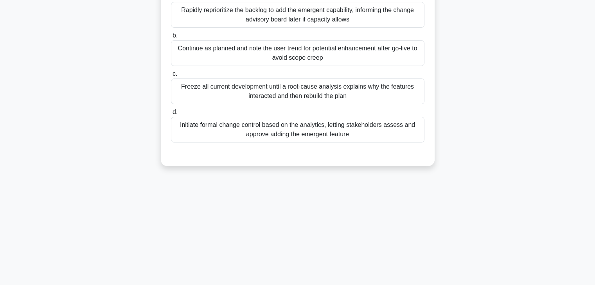
click at [404, 171] on div "During development of a fintech mobile platform, analytics show that an unplann…" at bounding box center [297, 42] width 516 height 267
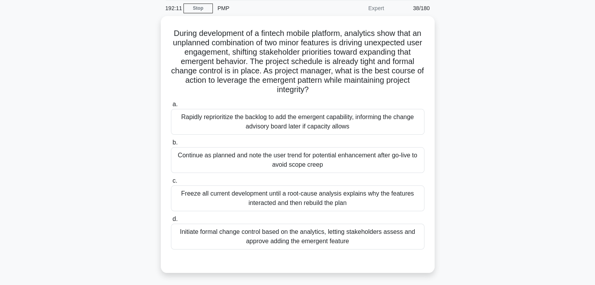
scroll to position [28, 0]
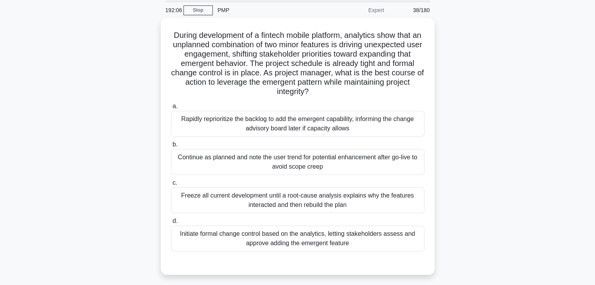
click at [466, 143] on div "During development of a fintech mobile platform, analytics show that an unplann…" at bounding box center [297, 151] width 516 height 267
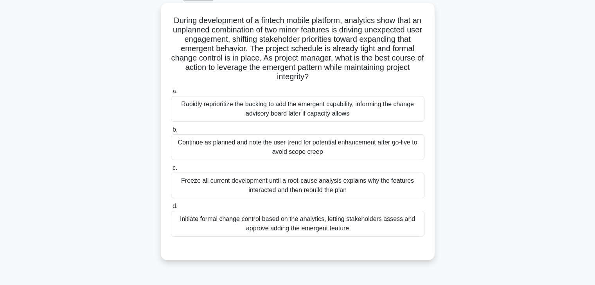
scroll to position [43, 0]
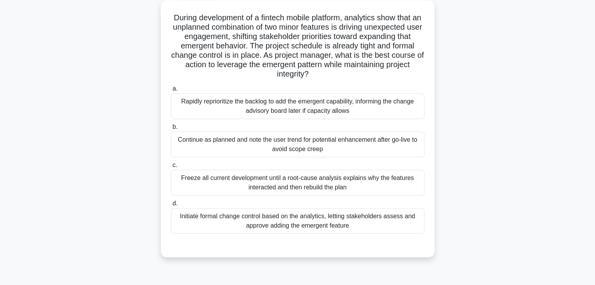
click at [325, 218] on div "Initiate formal change control based on the analytics, letting stakeholders ass…" at bounding box center [297, 221] width 253 height 26
click at [171, 206] on input "d. Initiate formal change control based on the analytics, letting stakeholders …" at bounding box center [171, 203] width 0 height 5
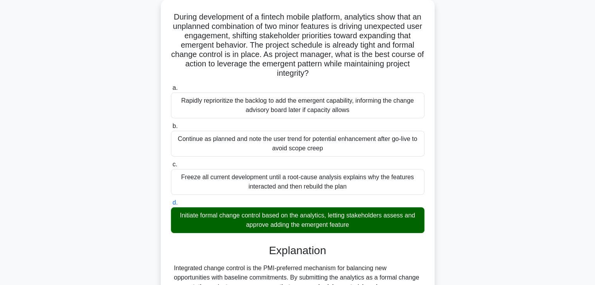
click at [479, 217] on div "During development of a fintech mobile platform, analytics show that an unplann…" at bounding box center [297, 244] width 516 height 489
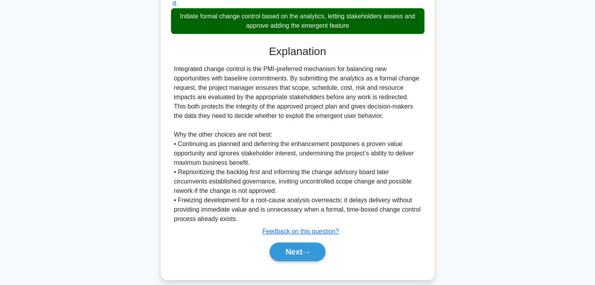
scroll to position [247, 0]
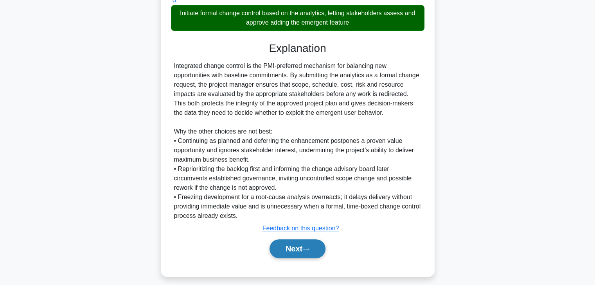
click at [284, 249] on button "Next" at bounding box center [297, 249] width 56 height 19
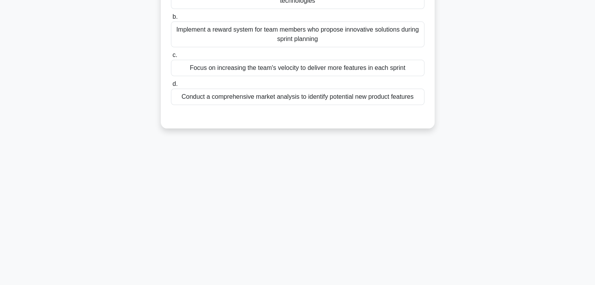
click at [381, 202] on div "191:26 Stop PMP Expert 39/180 In a software development project, the team has b…" at bounding box center [297, 86] width 516 height 391
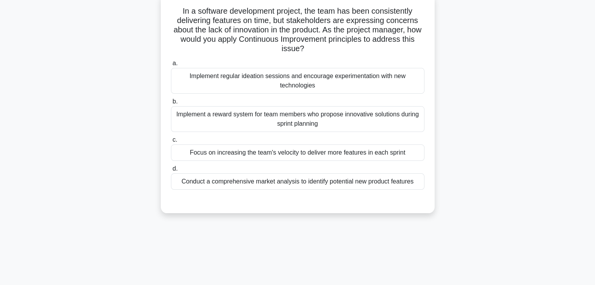
scroll to position [43, 0]
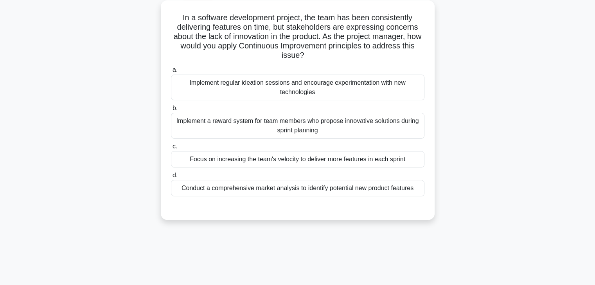
click at [367, 91] on div "Implement regular ideation sessions and encourage experimentation with new tech…" at bounding box center [297, 88] width 253 height 26
click at [171, 73] on input "a. Implement regular ideation sessions and encourage experimentation with new t…" at bounding box center [171, 70] width 0 height 5
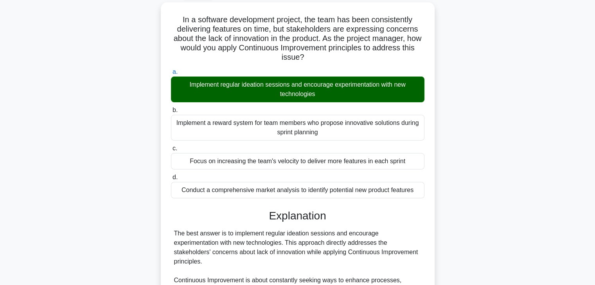
click at [171, 108] on input "b. Implement a reward system for team members who propose innovative solutions …" at bounding box center [171, 110] width 0 height 5
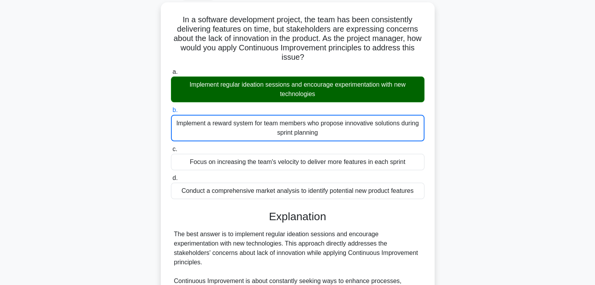
click at [171, 147] on input "c. Focus on increasing the team's velocity to deliver more features in each spr…" at bounding box center [171, 149] width 0 height 5
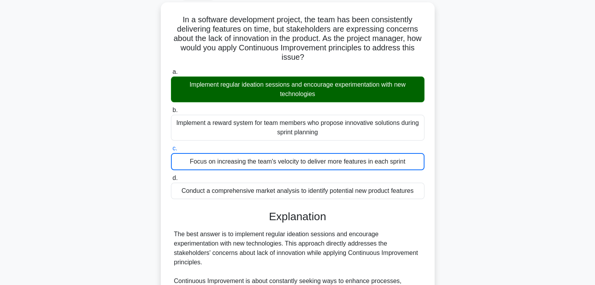
click at [171, 176] on input "d. Conduct a comprehensive market analysis to identify potential new product fe…" at bounding box center [171, 178] width 0 height 5
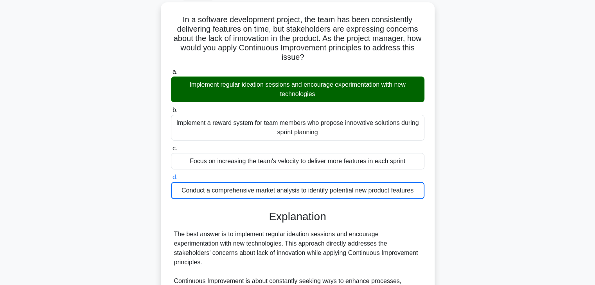
click at [171, 70] on input "a. Implement regular ideation sessions and encourage experimentation with new t…" at bounding box center [171, 72] width 0 height 5
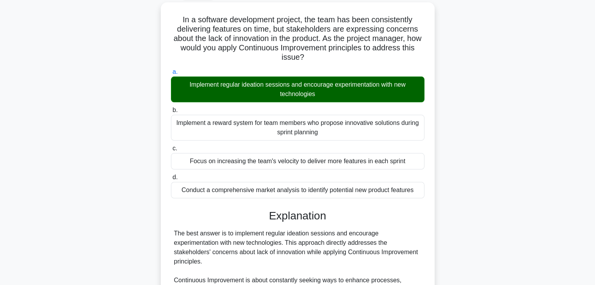
click at [171, 108] on input "b. Implement a reward system for team members who propose innovative solutions …" at bounding box center [171, 110] width 0 height 5
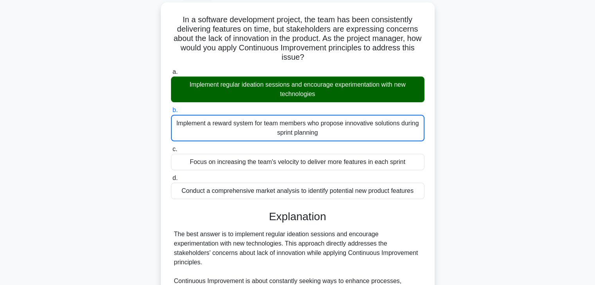
click at [171, 147] on input "c. Focus on increasing the team's velocity to deliver more features in each spr…" at bounding box center [171, 149] width 0 height 5
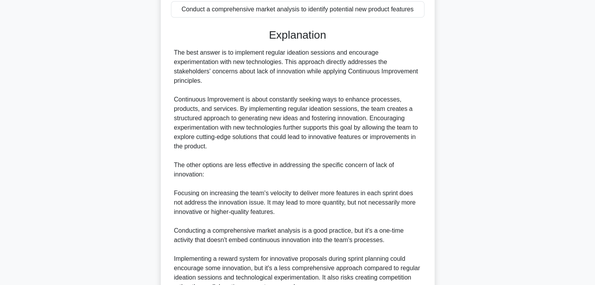
scroll to position [338, 0]
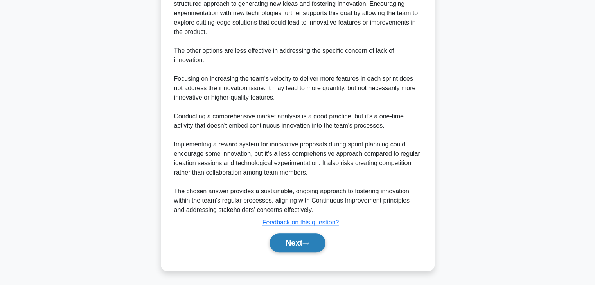
click at [285, 242] on button "Next" at bounding box center [297, 243] width 56 height 19
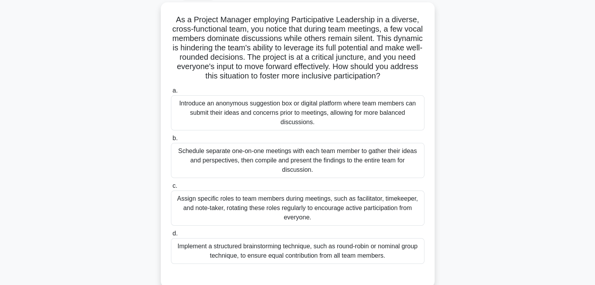
scroll to position [28, 0]
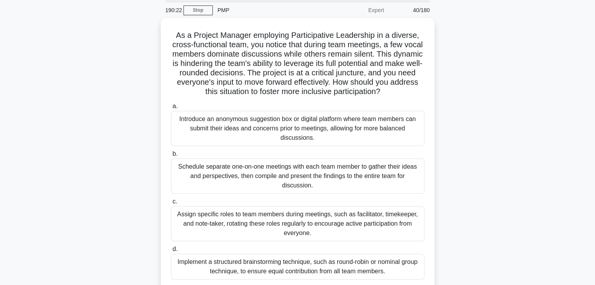
click at [474, 124] on div "As a Project Manager employing Participative Leadership in a diverse, cross-fun…" at bounding box center [297, 165] width 516 height 295
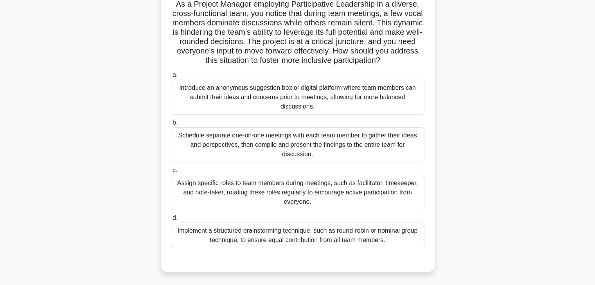
scroll to position [75, 0]
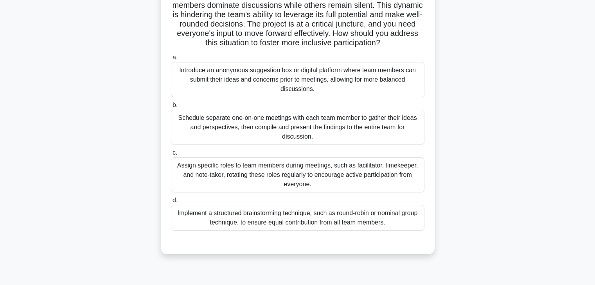
click at [357, 226] on div "Implement a structured brainstorming technique, such as round-robin or nominal …" at bounding box center [297, 218] width 253 height 26
click at [171, 203] on input "d. Implement a structured brainstorming technique, such as round-robin or nomin…" at bounding box center [171, 200] width 0 height 5
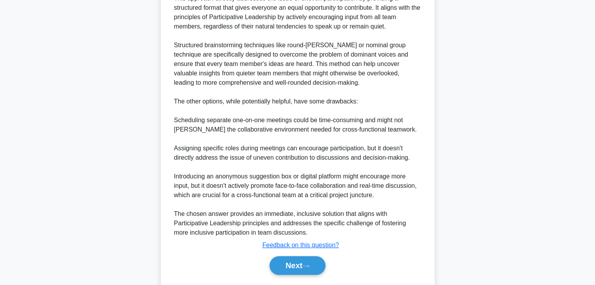
scroll to position [393, 0]
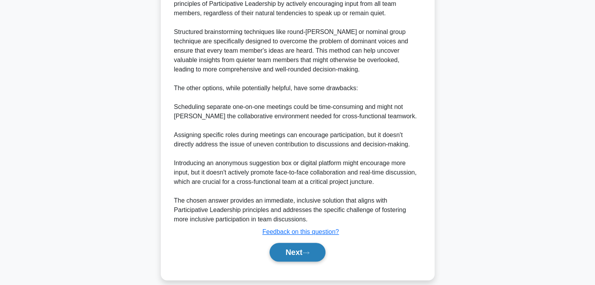
click at [284, 251] on button "Next" at bounding box center [297, 252] width 56 height 19
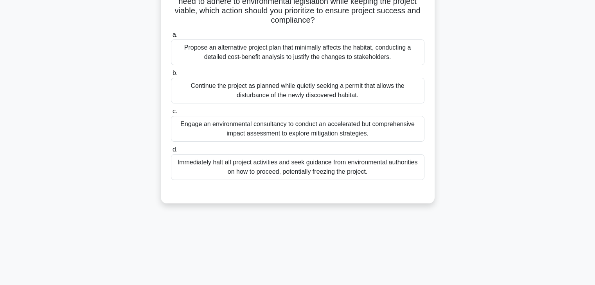
click at [488, 150] on div "During the final stages of a renewable energy project, your team discovers an u…" at bounding box center [297, 61] width 516 height 304
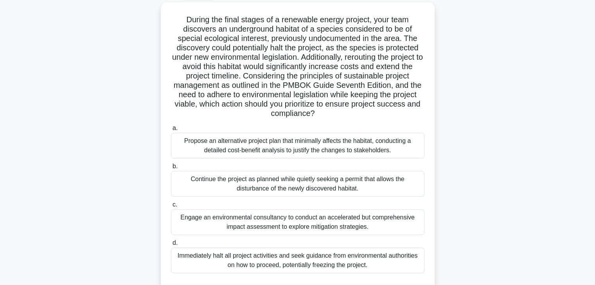
scroll to position [59, 0]
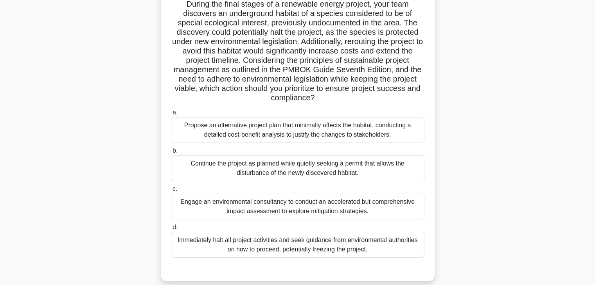
click at [488, 150] on div "During the final stages of a renewable energy project, your team discovers an u…" at bounding box center [297, 139] width 516 height 304
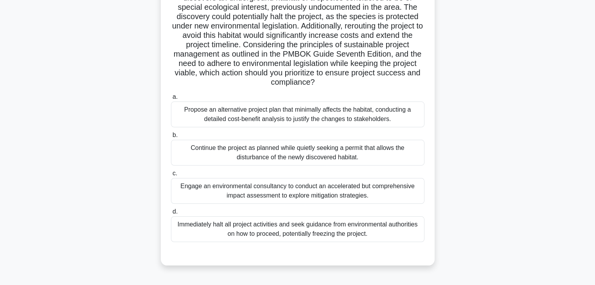
scroll to position [90, 0]
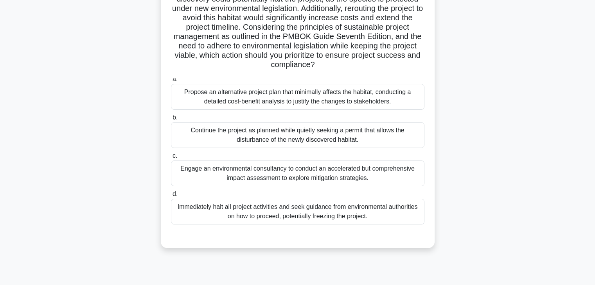
click at [298, 174] on div "Engage an environmental consultancy to conduct an accelerated but comprehensive…" at bounding box center [297, 174] width 253 height 26
click at [171, 159] on input "c. Engage an environmental consultancy to conduct an accelerated but comprehens…" at bounding box center [171, 156] width 0 height 5
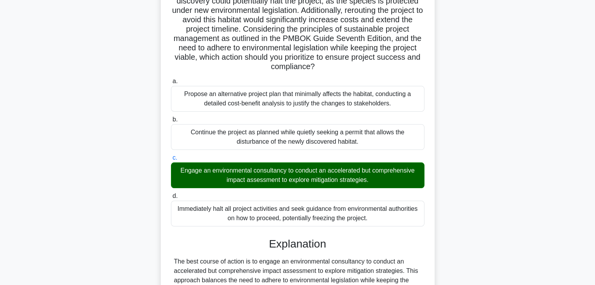
click at [446, 174] on div "During the final stages of a renewable energy project, your team discovers an u…" at bounding box center [297, 218] width 516 height 527
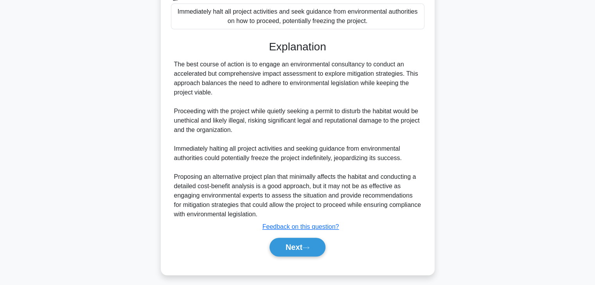
scroll to position [290, 0]
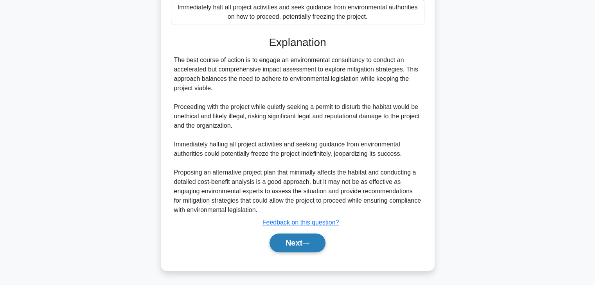
click at [284, 243] on button "Next" at bounding box center [297, 243] width 56 height 19
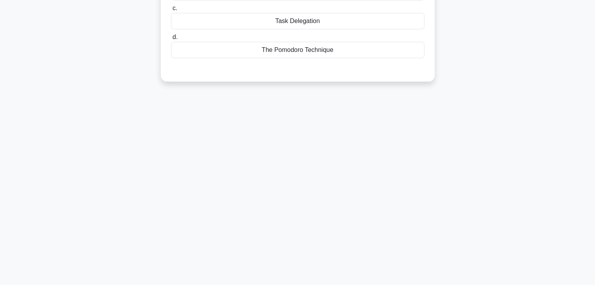
click at [436, 214] on div "188:38 Stop PMP Expert 42/180 Which time management technique involves delegati…" at bounding box center [297, 86] width 516 height 391
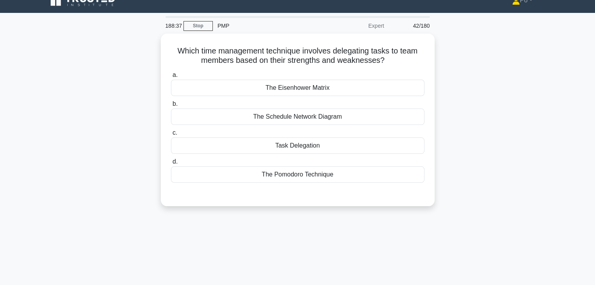
scroll to position [0, 0]
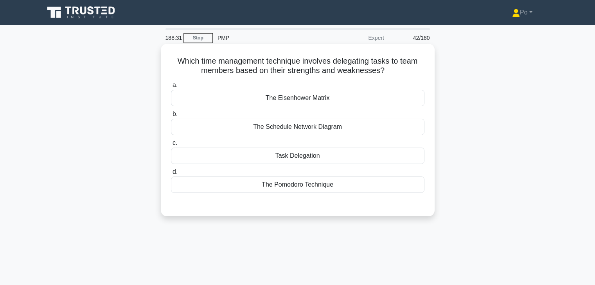
click at [375, 156] on div "Task Delegation" at bounding box center [297, 156] width 253 height 16
click at [171, 146] on input "c. Task Delegation" at bounding box center [171, 143] width 0 height 5
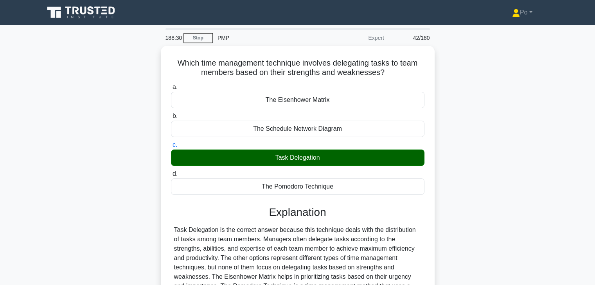
click at [468, 188] on div "Which time management technique involves delegating tasks to team members based…" at bounding box center [297, 215] width 516 height 339
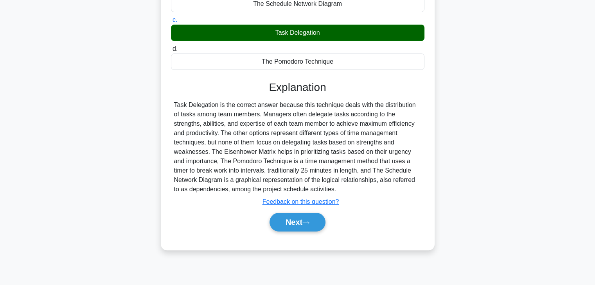
scroll to position [137, 0]
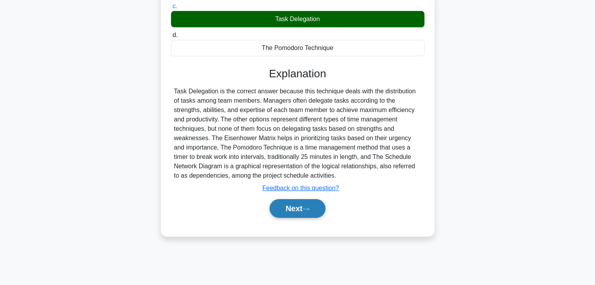
click at [280, 205] on button "Next" at bounding box center [297, 208] width 56 height 19
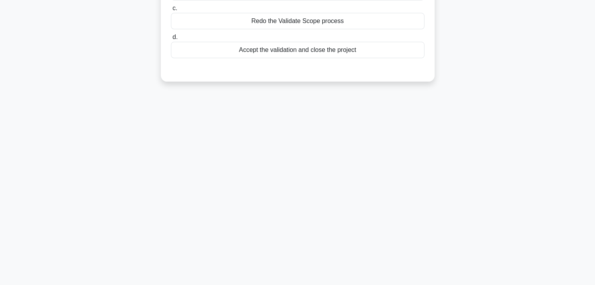
click at [451, 178] on div "188:26 Stop PMP Expert 43/180 During a Validate Scope process, all stakeholders…" at bounding box center [297, 86] width 516 height 391
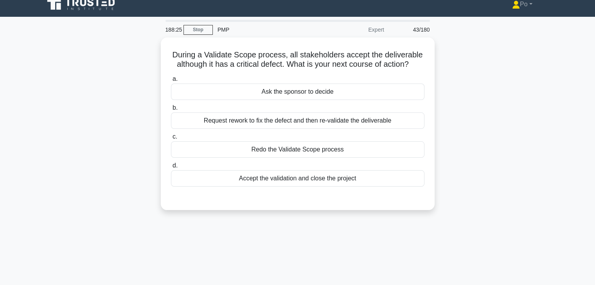
scroll to position [0, 0]
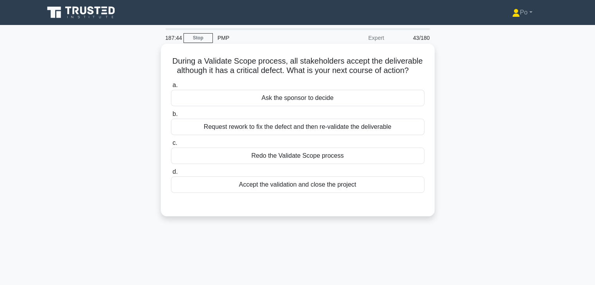
click at [388, 126] on div "Request rework to fix the defect and then re-validate the deliverable" at bounding box center [297, 127] width 253 height 16
click at [171, 117] on input "b. Request rework to fix the defect and then re-validate the deliverable" at bounding box center [171, 114] width 0 height 5
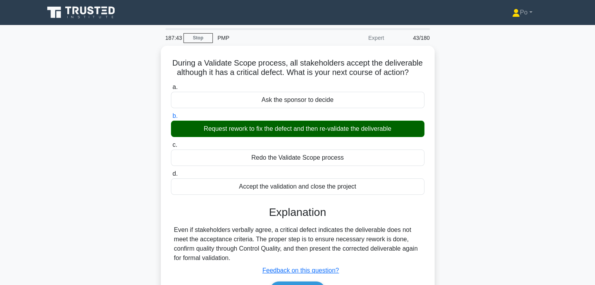
click at [492, 182] on div "During a Validate Scope process, all stakeholders accept the deliverable althou…" at bounding box center [297, 187] width 516 height 283
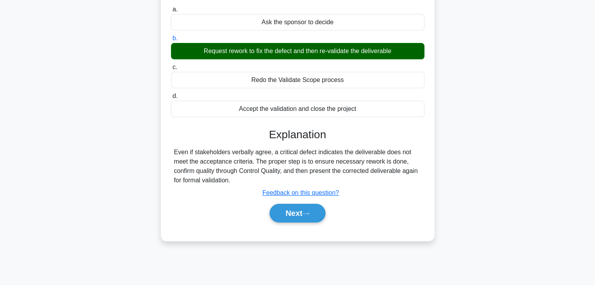
scroll to position [78, 0]
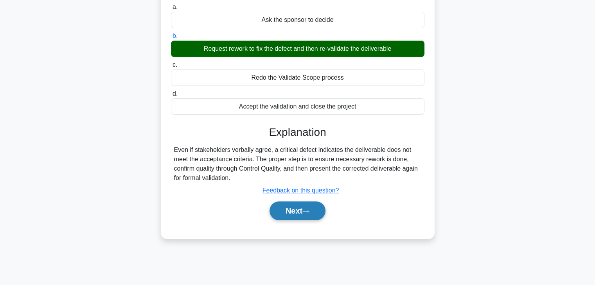
click at [290, 210] on button "Next" at bounding box center [297, 211] width 56 height 19
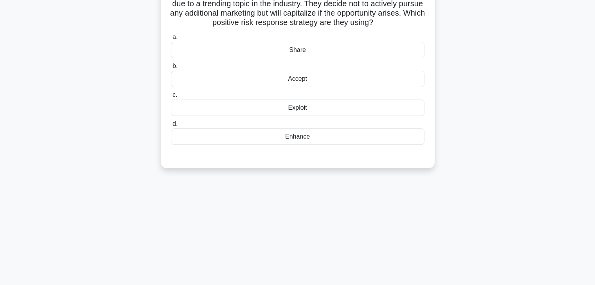
click at [449, 177] on div "A project team is developing a new scheduling tool. They learn that there's a s…" at bounding box center [297, 73] width 516 height 210
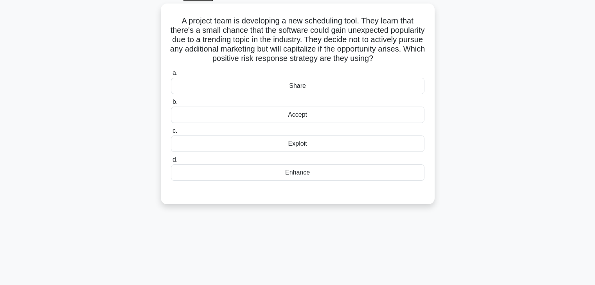
scroll to position [31, 0]
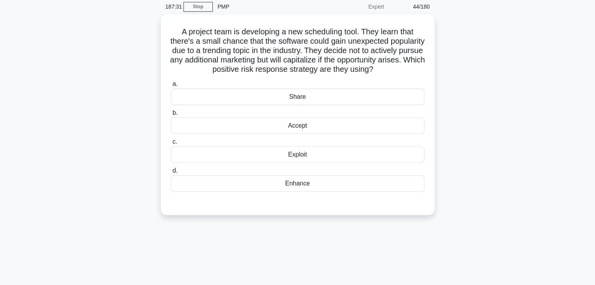
click at [471, 163] on div "A project team is developing a new scheduling tool. They learn that there's a s…" at bounding box center [297, 119] width 516 height 210
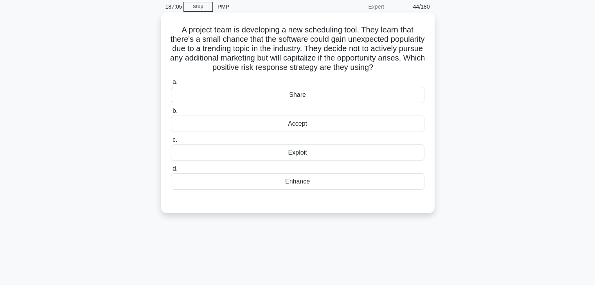
click at [353, 132] on div "Accept" at bounding box center [297, 124] width 253 height 16
click at [171, 114] on input "b. Accept" at bounding box center [171, 111] width 0 height 5
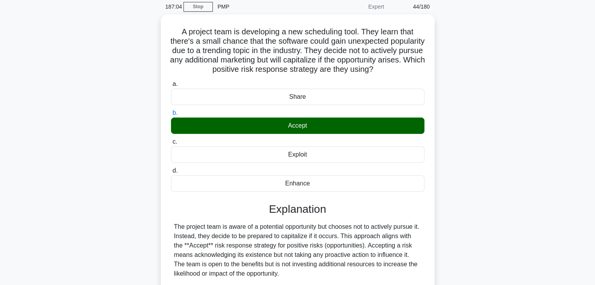
click at [474, 173] on div "A project team is developing a new scheduling tool. They learn that there's a s…" at bounding box center [297, 221] width 516 height 414
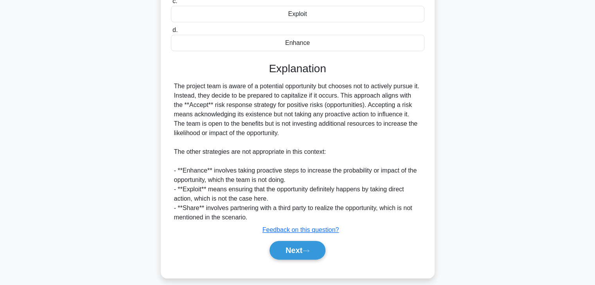
scroll to position [187, 0]
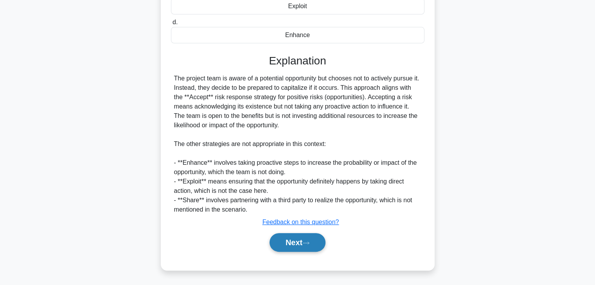
click at [291, 239] on button "Next" at bounding box center [297, 242] width 56 height 19
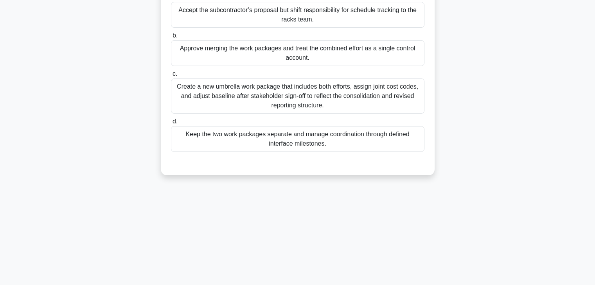
click at [471, 168] on div "The data center upgrade project has a work package for installing new racks and…" at bounding box center [297, 47] width 516 height 276
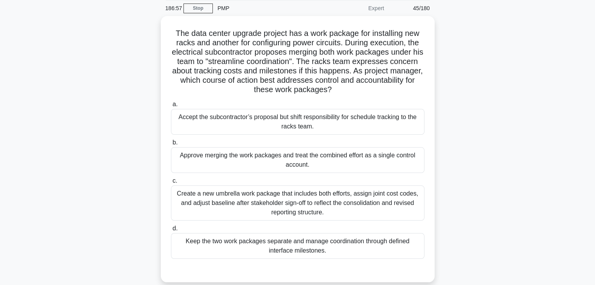
scroll to position [31, 0]
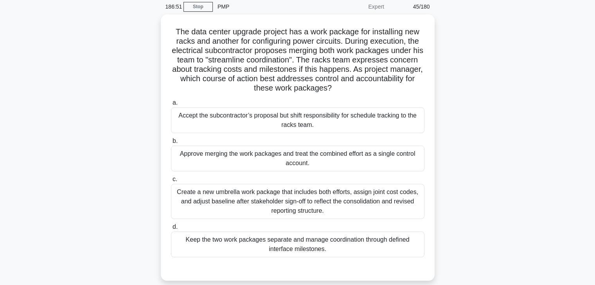
click at [480, 100] on div "The data center upgrade project has a work package for installing new racks and…" at bounding box center [297, 152] width 516 height 276
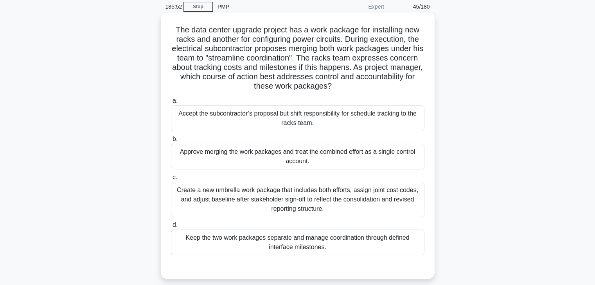
click at [357, 241] on div "Keep the two work packages separate and manage coordination through defined int…" at bounding box center [297, 243] width 253 height 26
click at [171, 228] on input "d. Keep the two work packages separate and manage coordination through defined …" at bounding box center [171, 225] width 0 height 5
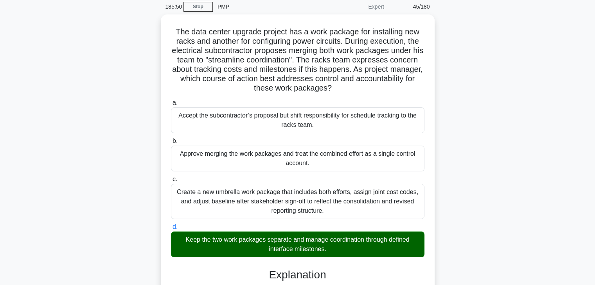
click at [458, 223] on div "The data center upgrade project has a work package for installing new racks and…" at bounding box center [297, 244] width 516 height 461
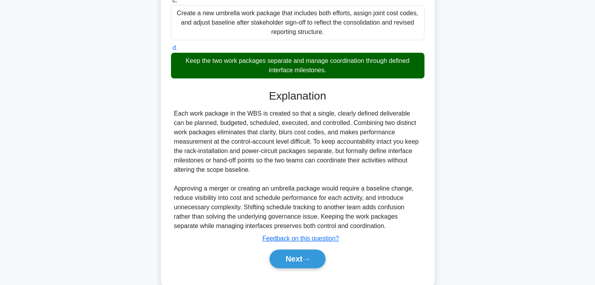
scroll to position [224, 0]
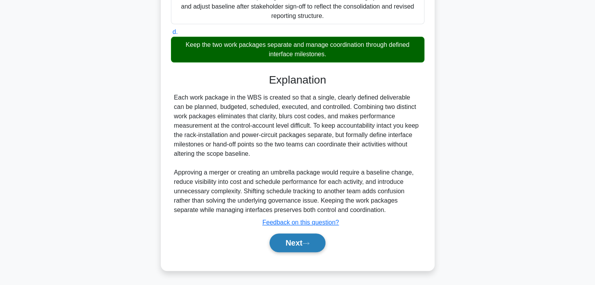
click at [287, 238] on button "Next" at bounding box center [297, 243] width 56 height 19
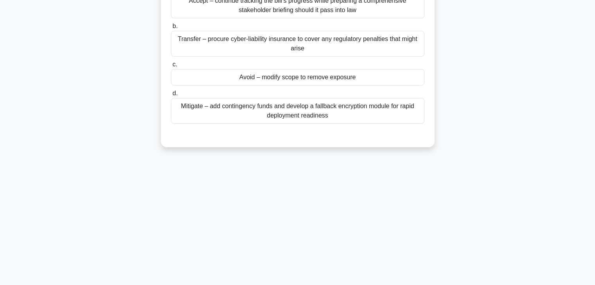
click at [444, 190] on div "185:46 Stop PMP Expert 46/180 A blockchain payment platform is scheduled for la…" at bounding box center [297, 86] width 516 height 391
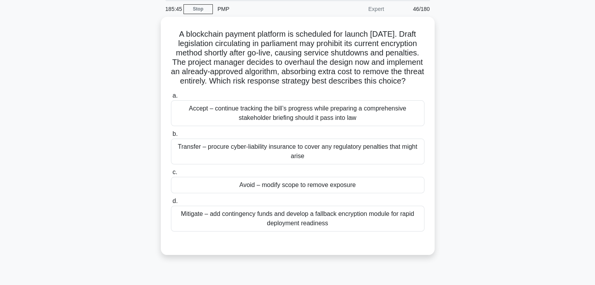
scroll to position [28, 0]
click at [445, 115] on div "A blockchain payment platform is scheduled for launch in six months. Draft legi…" at bounding box center [297, 142] width 516 height 248
click at [366, 193] on div "Avoid – modify scope to remove exposure" at bounding box center [297, 184] width 253 height 16
click at [171, 174] on input "c. Avoid – modify scope to remove exposure" at bounding box center [171, 171] width 0 height 5
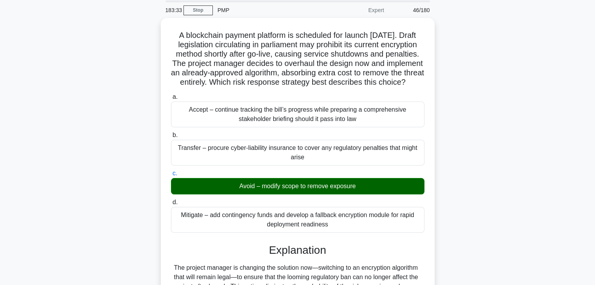
click at [446, 204] on div "A blockchain payment platform is scheduled for launch in six months. Draft legi…" at bounding box center [297, 215] width 516 height 395
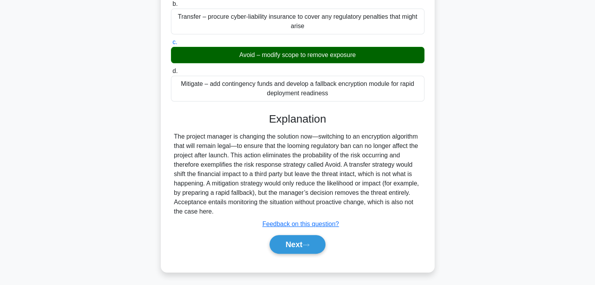
scroll to position [168, 0]
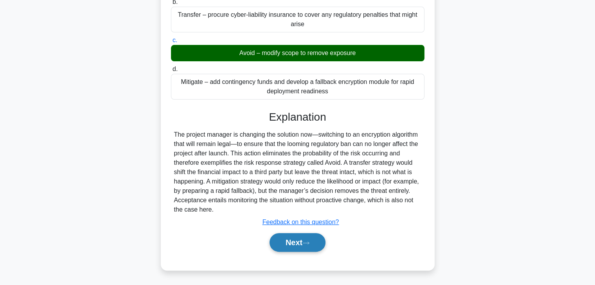
click at [290, 242] on button "Next" at bounding box center [297, 242] width 56 height 19
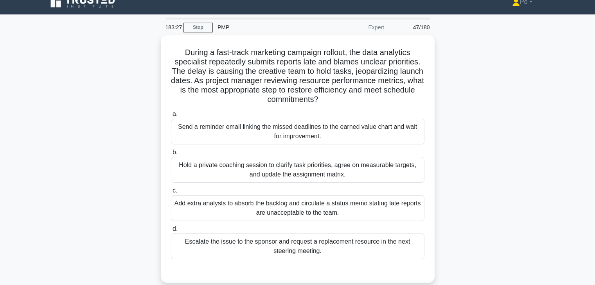
scroll to position [0, 0]
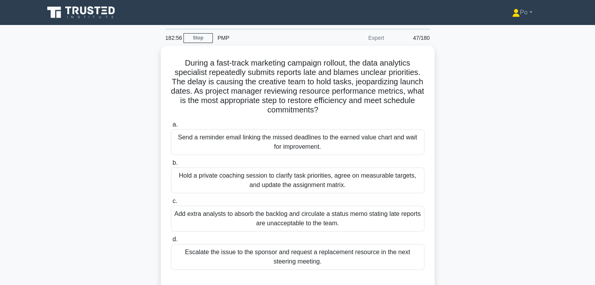
click at [450, 187] on div "During a fast-track marketing campaign rollout, the data analytics specialist r…" at bounding box center [297, 174] width 516 height 257
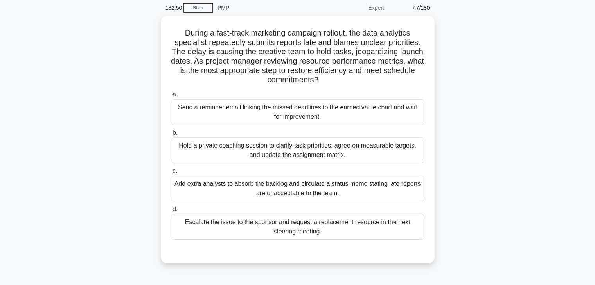
scroll to position [31, 0]
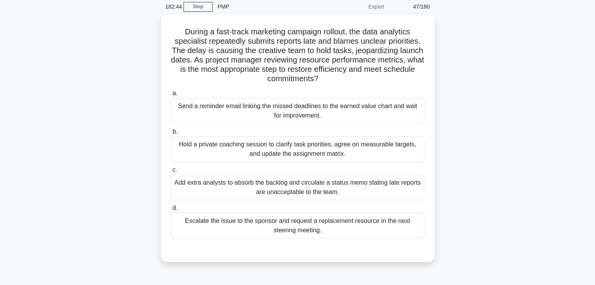
click at [450, 187] on div "During a fast-track marketing campaign rollout, the data analytics specialist r…" at bounding box center [297, 142] width 516 height 257
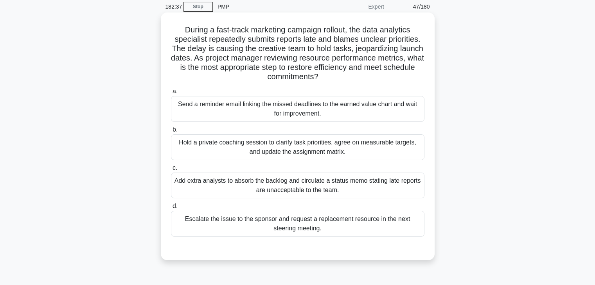
click at [306, 147] on div "Hold a private coaching session to clarify task priorities, agree on measurable…" at bounding box center [297, 148] width 253 height 26
click at [171, 133] on input "b. Hold a private coaching session to clarify task priorities, agree on measura…" at bounding box center [171, 129] width 0 height 5
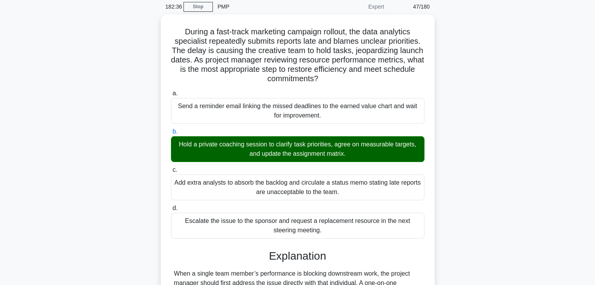
click at [458, 174] on div "During a fast-track marketing campaign rollout, the data analytics specialist r…" at bounding box center [297, 230] width 516 height 433
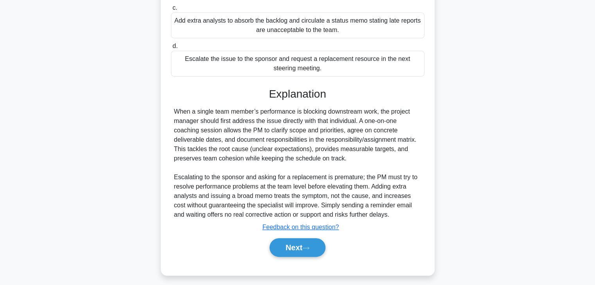
scroll to position [196, 0]
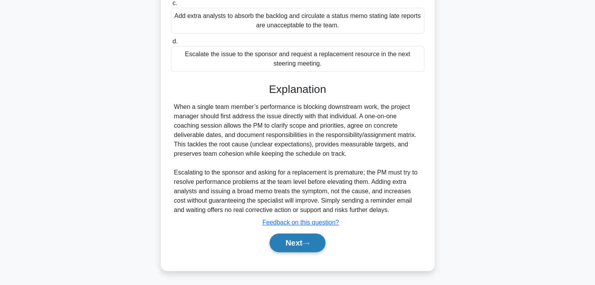
click at [283, 243] on button "Next" at bounding box center [297, 243] width 56 height 19
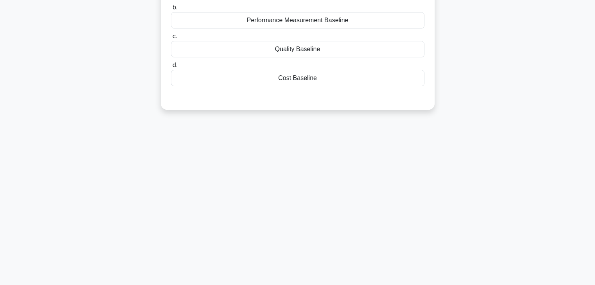
click at [429, 204] on div "182:32 Stop PMP Expert 48/180 You are a project manager analyzing earned value …" at bounding box center [297, 86] width 516 height 391
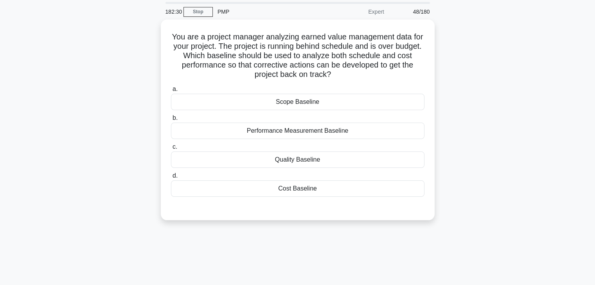
scroll to position [28, 0]
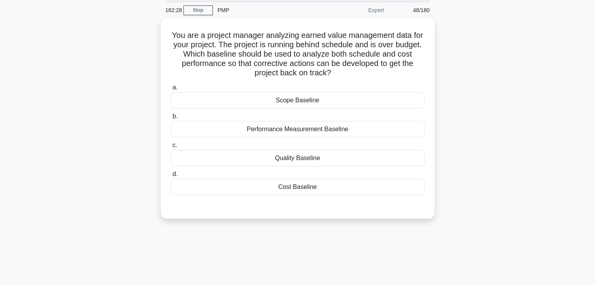
click at [479, 174] on div "You are a project manager analyzing earned value management data for your proje…" at bounding box center [297, 123] width 516 height 210
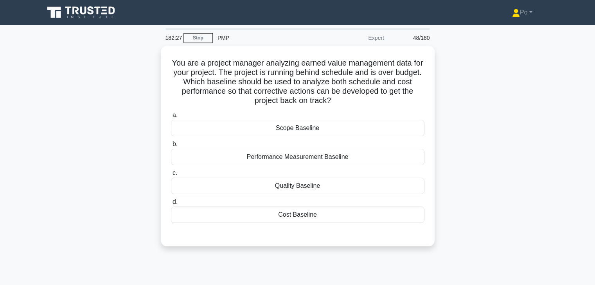
scroll to position [16, 0]
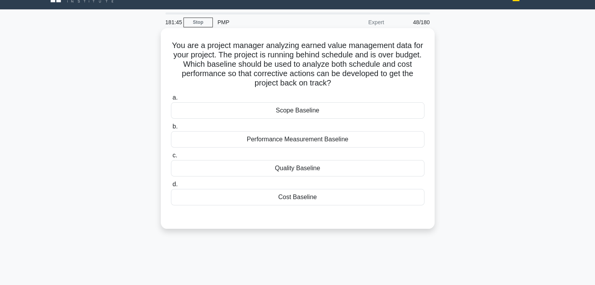
click at [316, 141] on div "Performance Measurement Baseline" at bounding box center [297, 139] width 253 height 16
click at [171, 129] on input "b. Performance Measurement Baseline" at bounding box center [171, 126] width 0 height 5
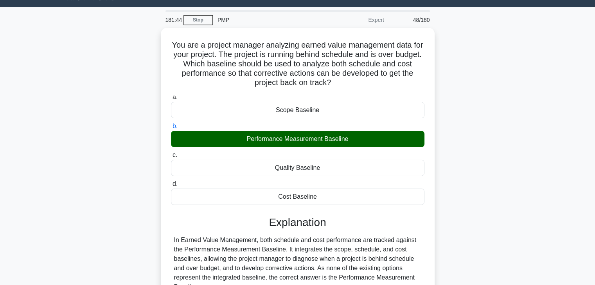
click at [497, 189] on div "You are a project manager analyzing earned value management data for your proje…" at bounding box center [297, 193] width 516 height 330
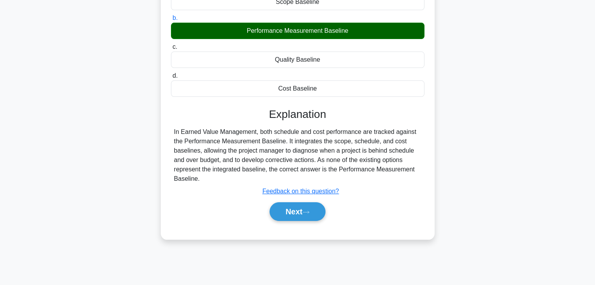
scroll to position [137, 0]
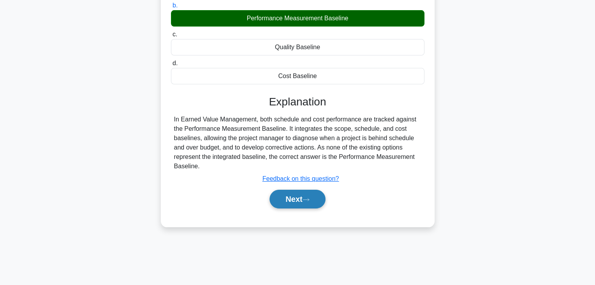
click at [282, 199] on button "Next" at bounding box center [297, 199] width 56 height 19
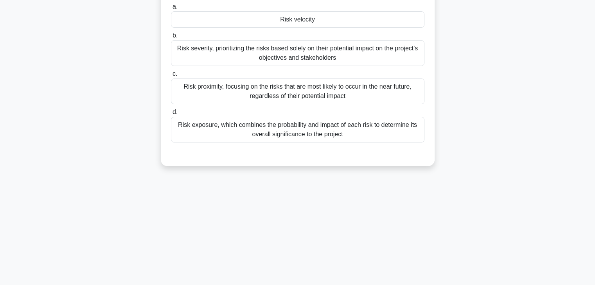
click at [332, 207] on div "181:40 Stop PMP Expert 49/180 .spinner_0XTQ{transform-origin:center;animation:s…" at bounding box center [297, 86] width 516 height 391
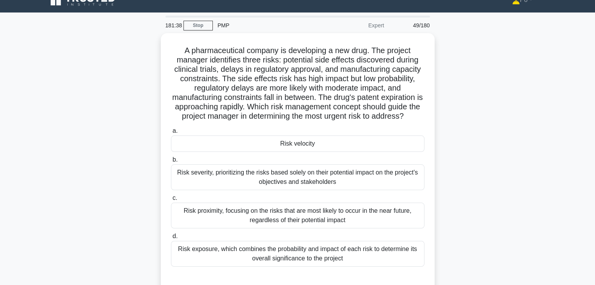
scroll to position [12, 0]
click at [524, 180] on div "A pharmaceutical company is developing a new drug. The project manager identifi…" at bounding box center [297, 167] width 516 height 267
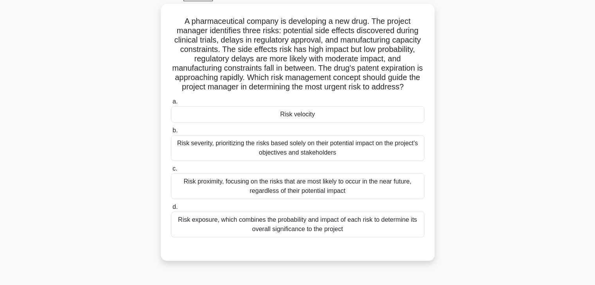
scroll to position [43, 0]
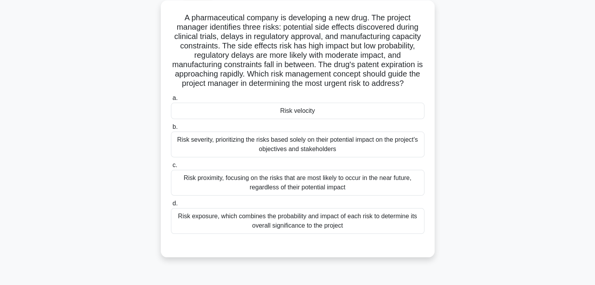
click at [337, 219] on div "Risk exposure, which combines the probability and impact of each risk to determ…" at bounding box center [297, 221] width 253 height 26
click at [171, 206] on input "d. Risk exposure, which combines the probability and impact of each risk to det…" at bounding box center [171, 203] width 0 height 5
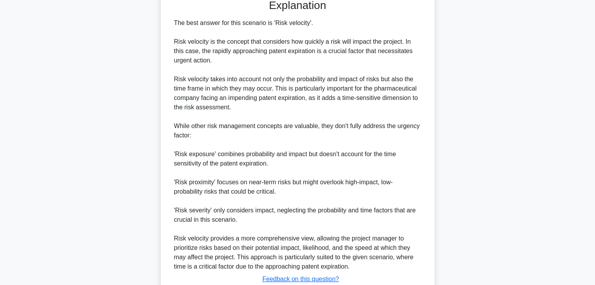
scroll to position [294, 0]
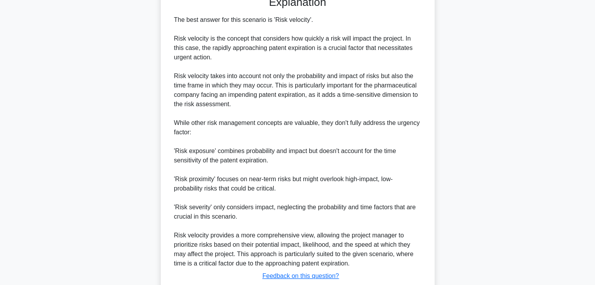
click at [339, 193] on div "The best answer for this scenario is 'Risk velocity'. Risk velocity is the conc…" at bounding box center [297, 141] width 247 height 253
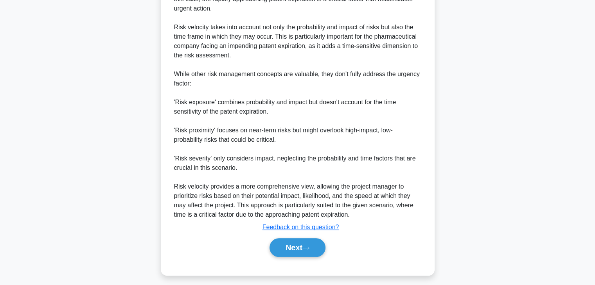
scroll to position [347, 0]
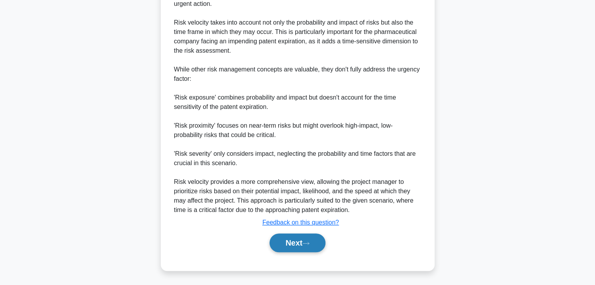
click at [284, 244] on button "Next" at bounding box center [297, 243] width 56 height 19
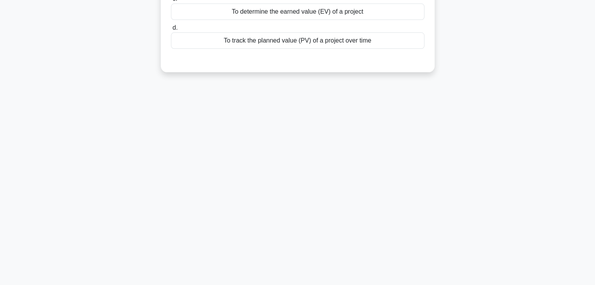
scroll to position [137, 0]
click at [372, 141] on div "179:29 Stop PMP Expert 50/180 What is a control chart used for in cost manageme…" at bounding box center [297, 86] width 516 height 391
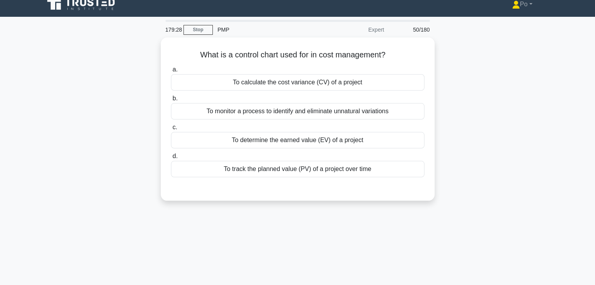
scroll to position [0, 0]
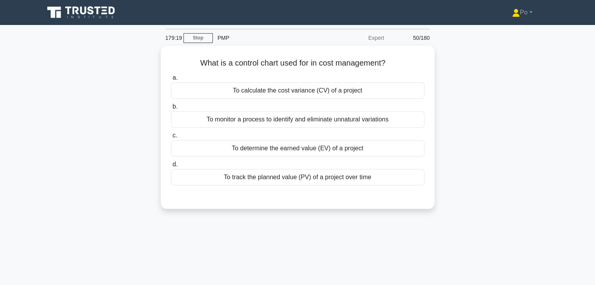
click at [510, 92] on div "What is a control chart used for in cost management? .spinner_0XTQ{transform-or…" at bounding box center [297, 132] width 516 height 173
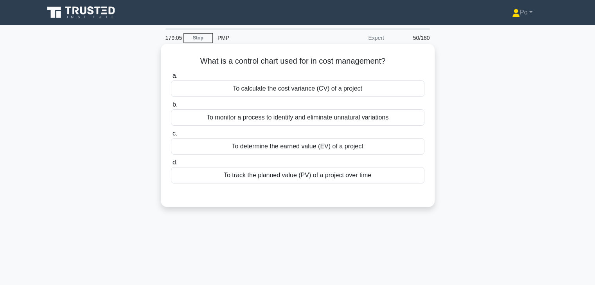
click at [291, 121] on div "To monitor a process to identify and eliminate unnatural variations" at bounding box center [297, 117] width 253 height 16
click at [171, 108] on input "b. To monitor a process to identify and eliminate unnatural variations" at bounding box center [171, 104] width 0 height 5
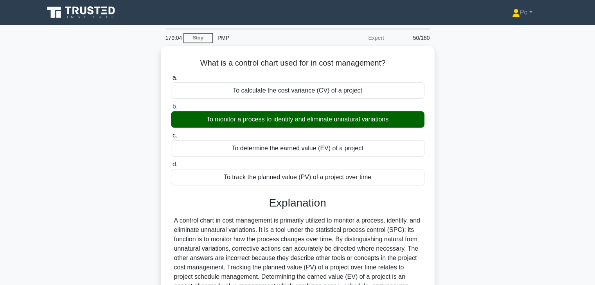
click at [524, 187] on div "What is a control chart used for in cost management? .spinner_0XTQ{transform-or…" at bounding box center [297, 220] width 516 height 348
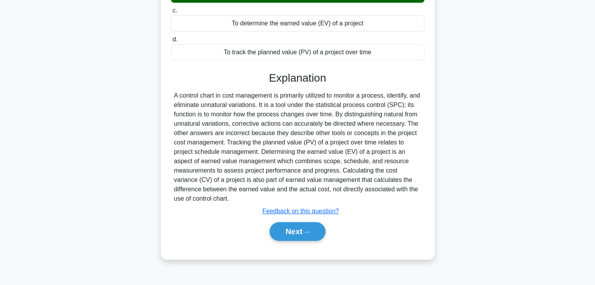
scroll to position [137, 0]
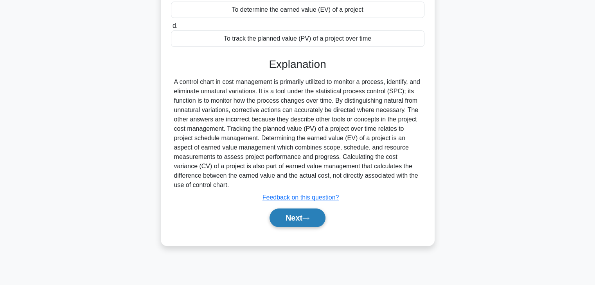
click at [294, 219] on button "Next" at bounding box center [297, 218] width 56 height 19
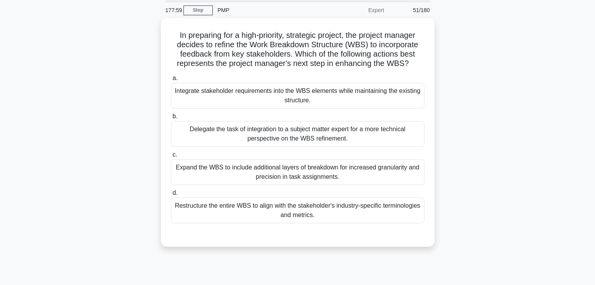
scroll to position [43, 0]
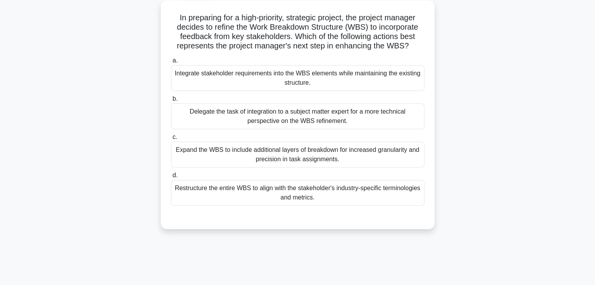
click at [369, 77] on div "Integrate stakeholder requirements into the WBS elements while maintaining the …" at bounding box center [297, 78] width 253 height 26
click at [171, 63] on input "a. Integrate stakeholder requirements into the WBS elements while maintaining t…" at bounding box center [171, 60] width 0 height 5
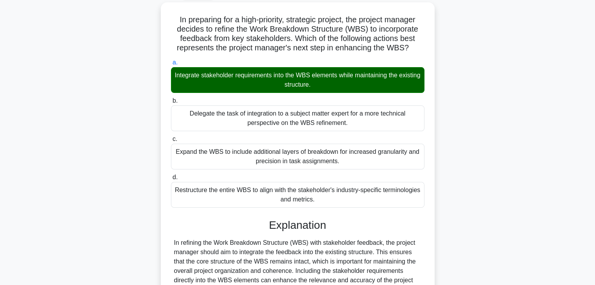
click at [491, 140] on div "In preparing for a high-priority, strategic project, the project manager decide…" at bounding box center [297, 260] width 516 height 517
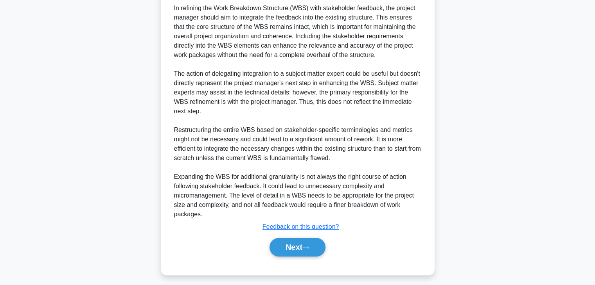
scroll to position [281, 0]
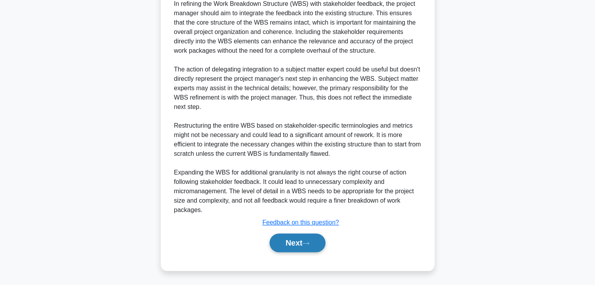
click at [288, 241] on button "Next" at bounding box center [297, 243] width 56 height 19
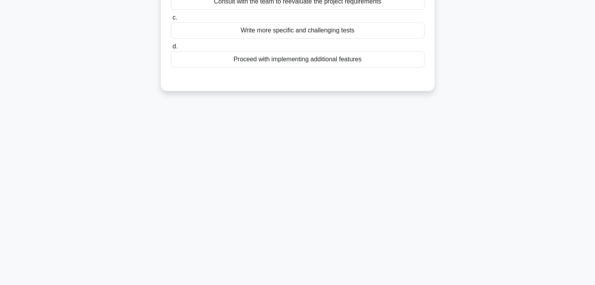
scroll to position [137, 0]
click at [401, 168] on div "177:19 Stop PMP Expert 52/180 In a Test-Driven Development (TDD) project, a dev…" at bounding box center [297, 86] width 516 height 391
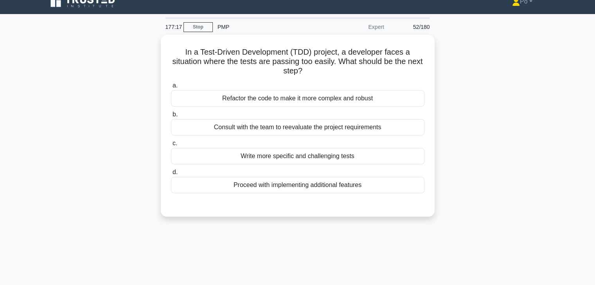
scroll to position [0, 0]
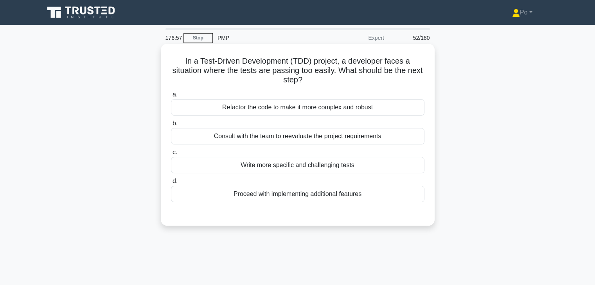
click at [353, 134] on div "Consult with the team to reevaluate the project requirements" at bounding box center [297, 136] width 253 height 16
click at [171, 126] on input "b. Consult with the team to reevaluate the project requirements" at bounding box center [171, 123] width 0 height 5
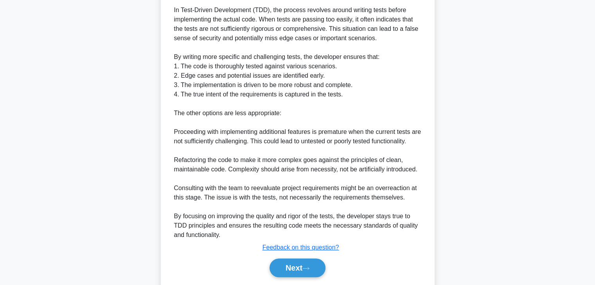
scroll to position [272, 0]
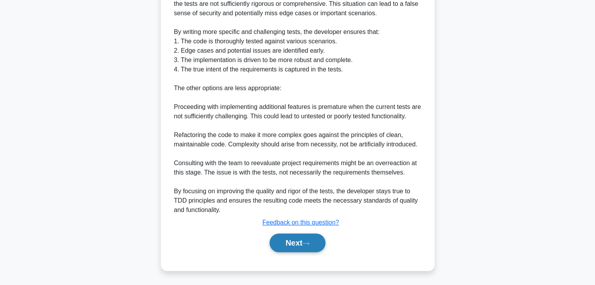
click at [300, 249] on button "Next" at bounding box center [297, 243] width 56 height 19
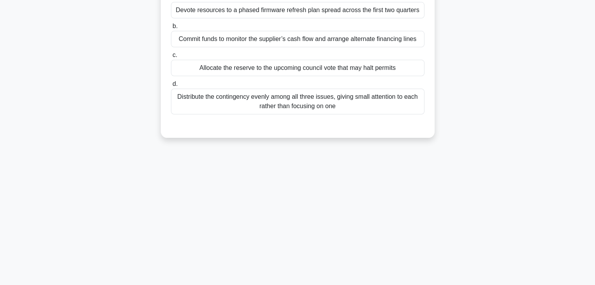
click at [433, 208] on div "176:40 Stop PMP Expert 53/180 During rollout of a smart-city traffic sensor net…" at bounding box center [297, 86] width 516 height 391
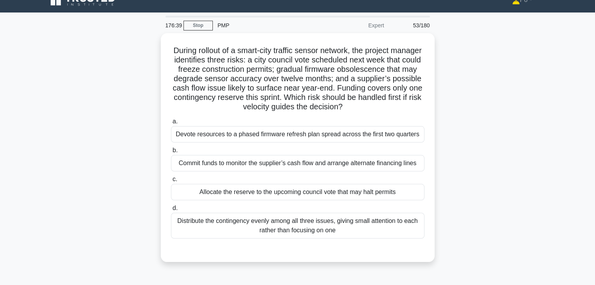
scroll to position [12, 0]
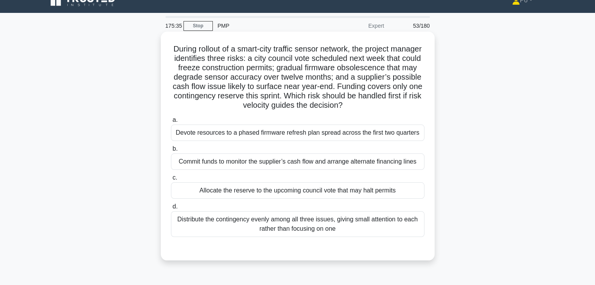
click at [387, 190] on div "Allocate the reserve to the upcoming council vote that may halt permits" at bounding box center [297, 191] width 253 height 16
click at [171, 181] on input "c. Allocate the reserve to the upcoming council vote that may halt permits" at bounding box center [171, 178] width 0 height 5
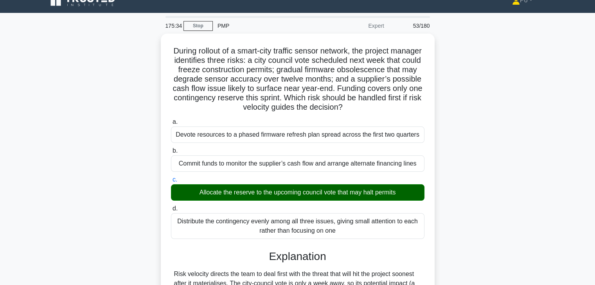
click at [457, 193] on div "During rollout of a smart-city traffic sensor network, the project manager iden…" at bounding box center [297, 222] width 516 height 377
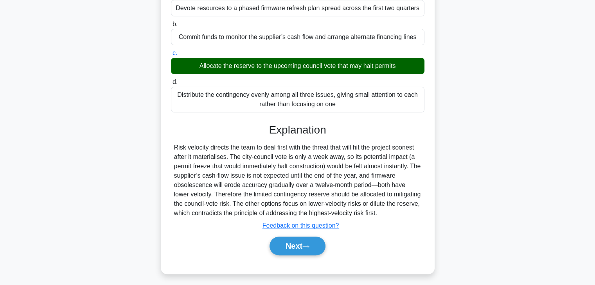
scroll to position [140, 0]
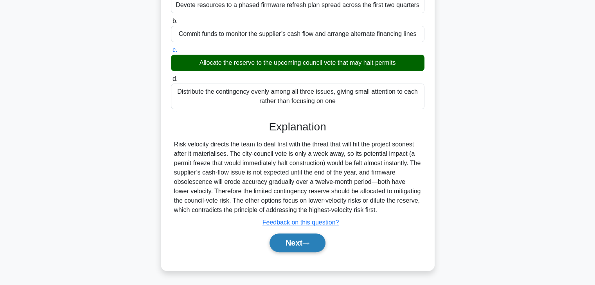
click at [289, 235] on button "Next" at bounding box center [297, 243] width 56 height 19
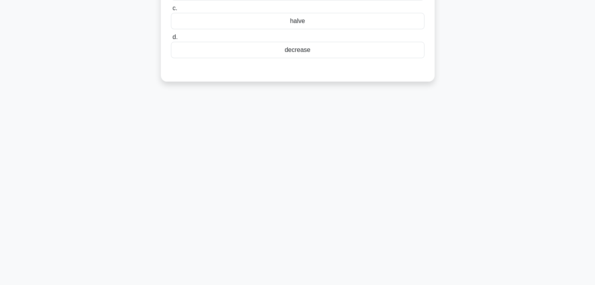
click at [365, 210] on div "175:29 Stop PMP Expert 54/180 Resource leveling will typically cause the projec…" at bounding box center [297, 86] width 516 height 391
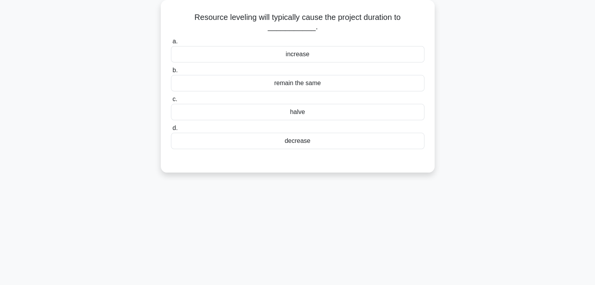
scroll to position [12, 0]
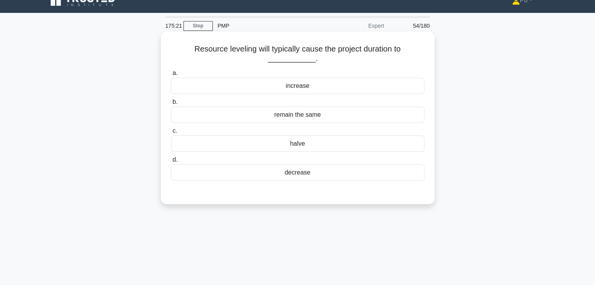
click at [389, 117] on div "remain the same" at bounding box center [297, 115] width 253 height 16
click at [171, 105] on input "b. remain the same" at bounding box center [171, 102] width 0 height 5
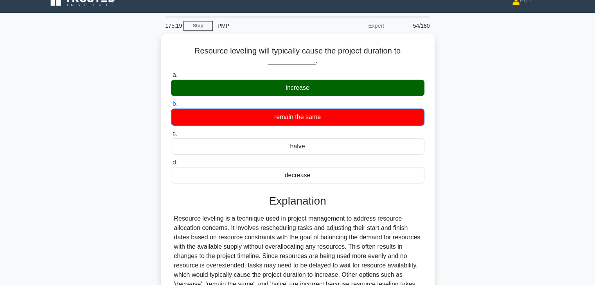
click at [459, 151] on div "Resource leveling will typically cause the project duration to ___________. .sp…" at bounding box center [297, 208] width 516 height 349
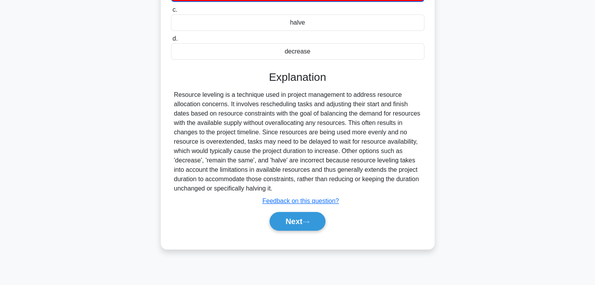
scroll to position [137, 0]
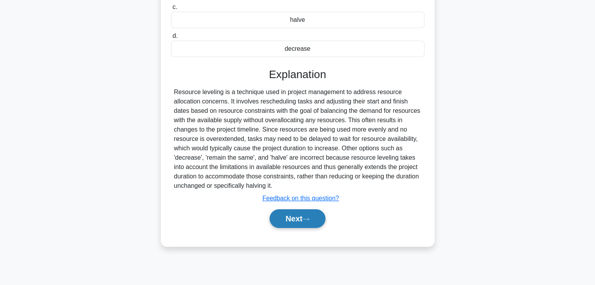
click at [292, 216] on button "Next" at bounding box center [297, 219] width 56 height 19
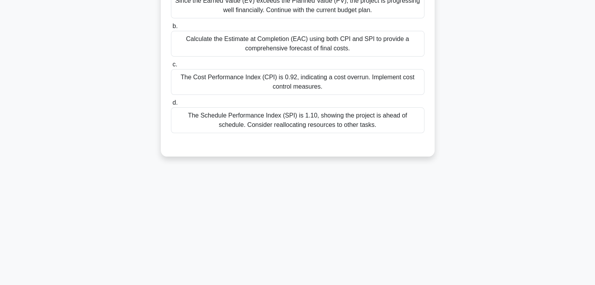
click at [319, 204] on div "175:15 Stop PMP Expert 55/180 A project team is developing a new security syste…" at bounding box center [297, 86] width 516 height 391
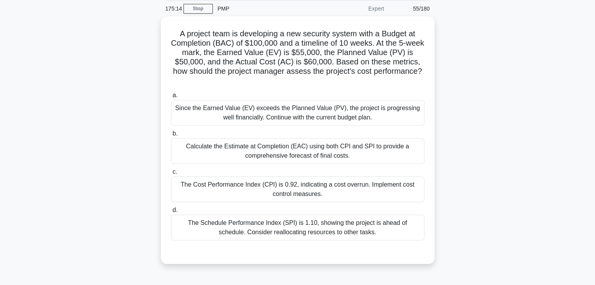
scroll to position [28, 0]
click at [356, 188] on div "The Cost Performance Index (CPI) is 0.92, indicating a cost overrun. Implement …" at bounding box center [297, 189] width 253 height 26
click at [171, 174] on input "c. The Cost Performance Index (CPI) is 0.92, indicating a cost overrun. Impleme…" at bounding box center [171, 171] width 0 height 5
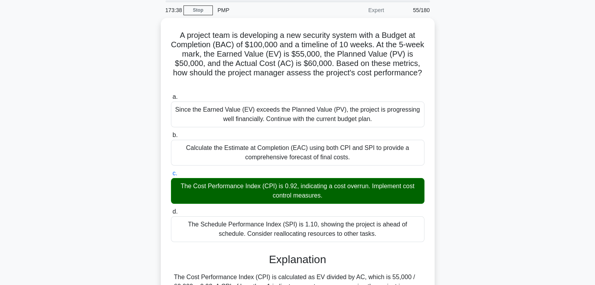
click at [494, 222] on div "A project team is developing a new security system with a Budget at Completion …" at bounding box center [297, 229] width 516 height 423
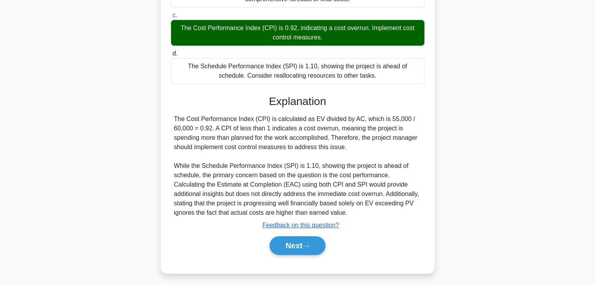
scroll to position [187, 0]
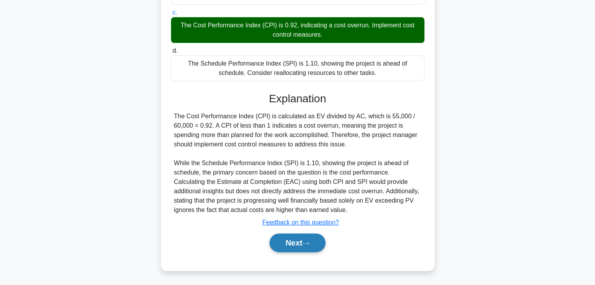
click at [280, 241] on button "Next" at bounding box center [297, 243] width 56 height 19
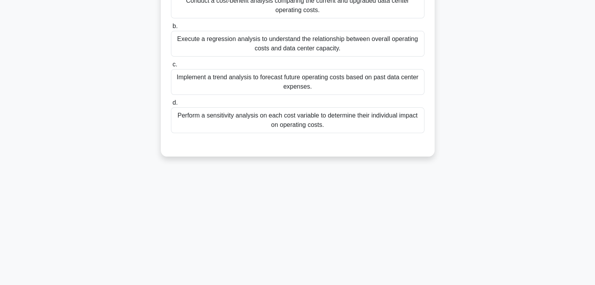
click at [370, 220] on div "173:34 Stop PMP Expert 56/180 During a data center upgrade project, the project…" at bounding box center [297, 86] width 516 height 391
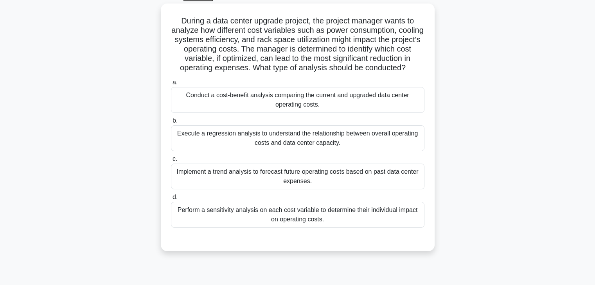
scroll to position [28, 0]
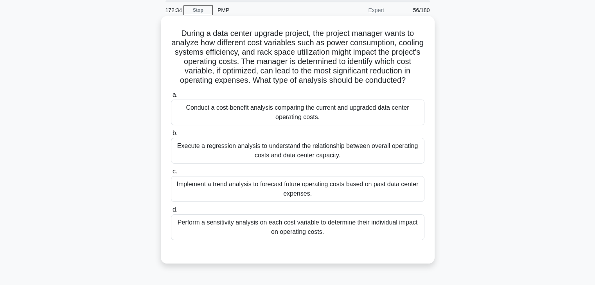
click at [336, 229] on div "Perform a sensitivity analysis on each cost variable to determine their individ…" at bounding box center [297, 228] width 253 height 26
click at [171, 213] on input "d. Perform a sensitivity analysis on each cost variable to determine their indi…" at bounding box center [171, 210] width 0 height 5
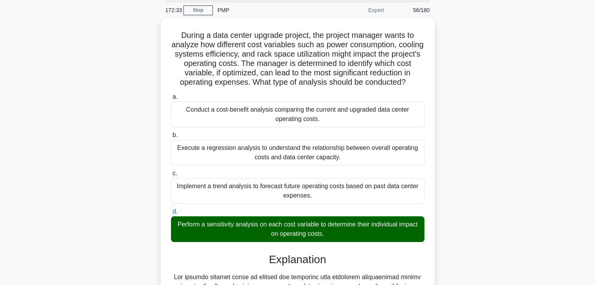
click at [479, 190] on div "During a data center upgrade project, the project manager wants to analyze how …" at bounding box center [297, 248] width 516 height 461
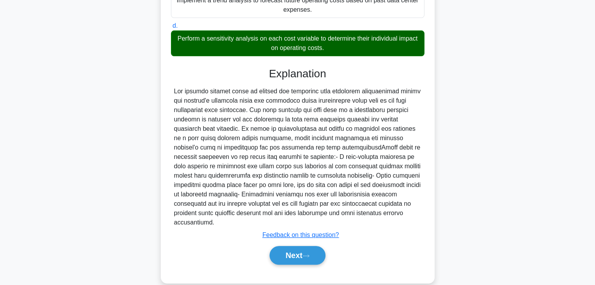
scroll to position [215, 0]
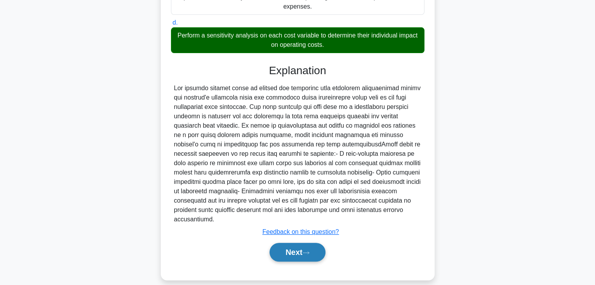
click at [287, 243] on button "Next" at bounding box center [297, 252] width 56 height 19
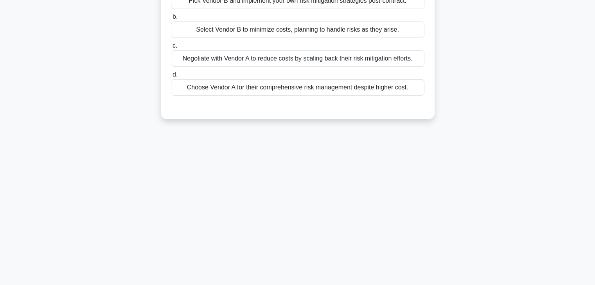
click at [431, 199] on div "172:29 Stop PMP Expert 57/180 While conducting vendor bid analysis for a high-r…" at bounding box center [297, 86] width 516 height 391
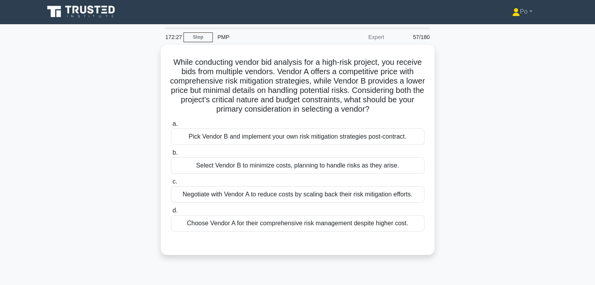
scroll to position [0, 0]
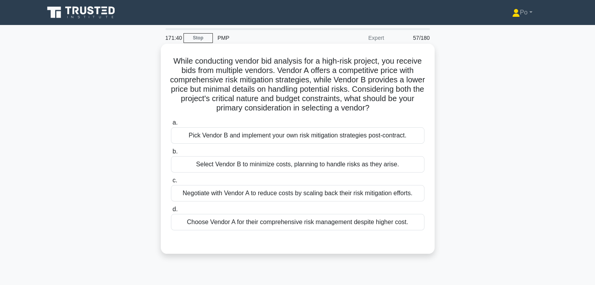
click at [336, 225] on div "Choose Vendor A for their comprehensive risk management despite higher cost." at bounding box center [297, 222] width 253 height 16
click at [171, 212] on input "d. Choose Vendor A for their comprehensive risk management despite higher cost." at bounding box center [171, 209] width 0 height 5
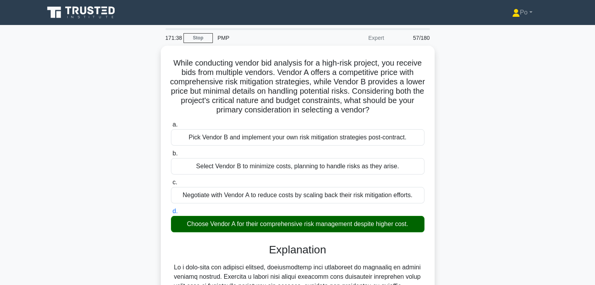
click at [488, 228] on div "While conducting vendor bid analysis for a high-risk project, you receive bids …" at bounding box center [297, 248] width 516 height 405
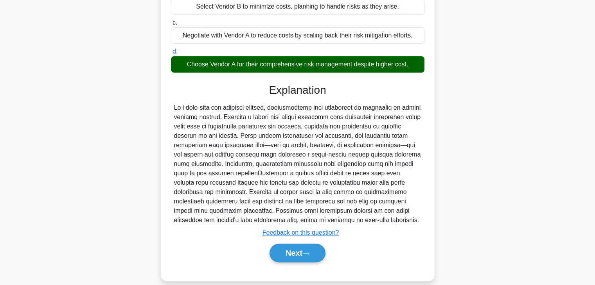
scroll to position [168, 0]
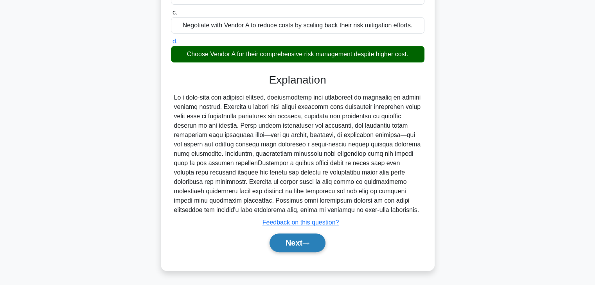
click at [294, 243] on button "Next" at bounding box center [297, 243] width 56 height 19
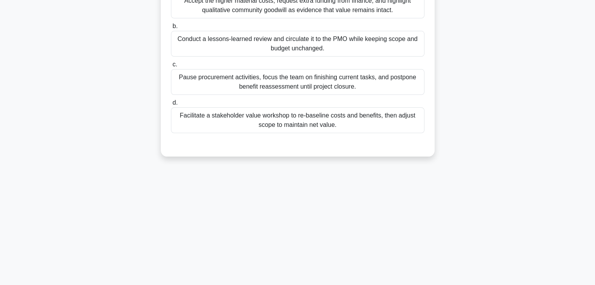
click at [429, 203] on div "171:34 Stop PMP Expert 58/180 Six months into a factory’s sustainability retrof…" at bounding box center [297, 86] width 516 height 391
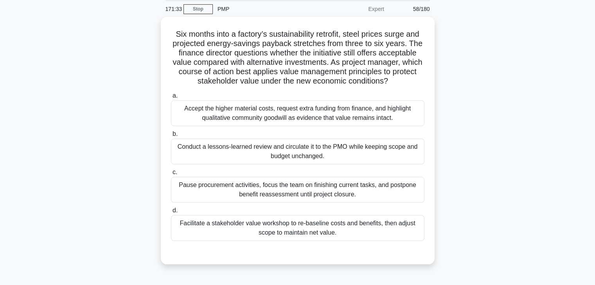
scroll to position [28, 0]
click at [349, 228] on div "Facilitate a stakeholder value workshop to re-baseline costs and benefits, then…" at bounding box center [297, 228] width 253 height 26
click at [171, 213] on input "d. Facilitate a stakeholder value workshop to re-baseline costs and benefits, t…" at bounding box center [171, 210] width 0 height 5
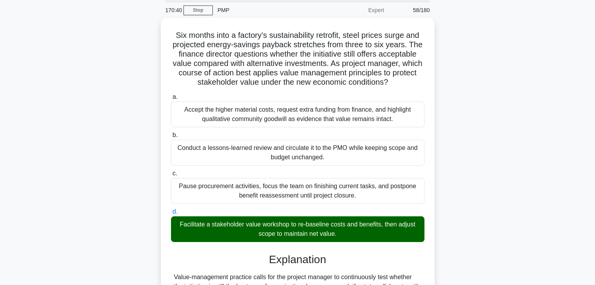
click at [480, 223] on div "Six months into a factory’s sustainability retrofit, steel prices surge and pro…" at bounding box center [297, 253] width 516 height 470
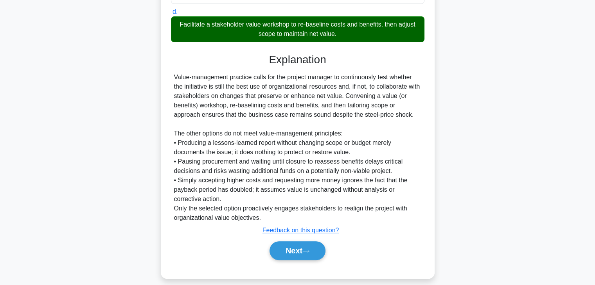
scroll to position [231, 0]
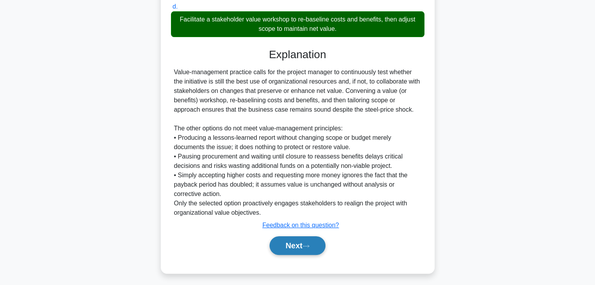
click at [284, 245] on button "Next" at bounding box center [297, 246] width 56 height 19
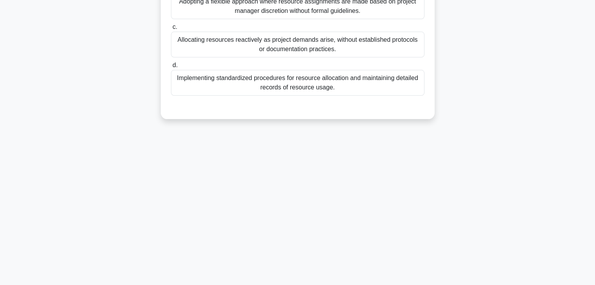
click at [462, 193] on div "170:36 Stop PMP Expert 59/180 In Resource Management Maturity models, which pra…" at bounding box center [297, 86] width 516 height 391
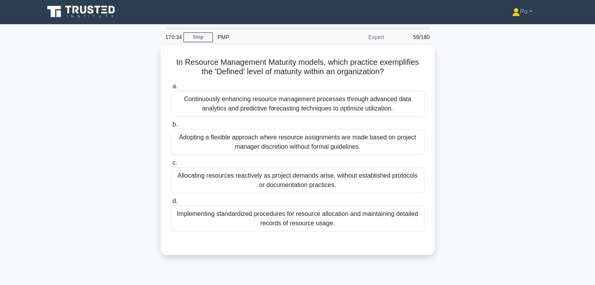
scroll to position [0, 0]
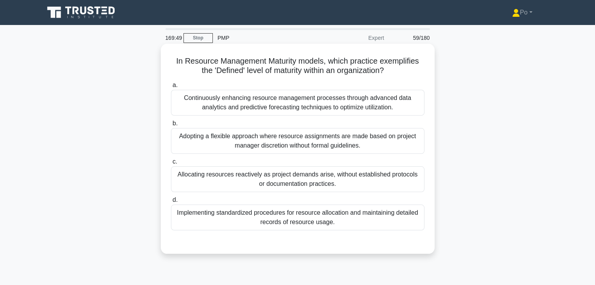
click at [377, 105] on div "Continuously enhancing resource management processes through advanced data anal…" at bounding box center [297, 103] width 253 height 26
click at [171, 88] on input "a. Continuously enhancing resource management processes through advanced data a…" at bounding box center [171, 85] width 0 height 5
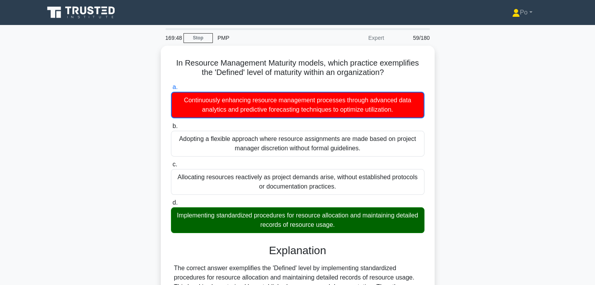
click at [492, 169] on div "In Resource Management Maturity models, which practice exemplifies the 'Defined…" at bounding box center [297, 206] width 516 height 321
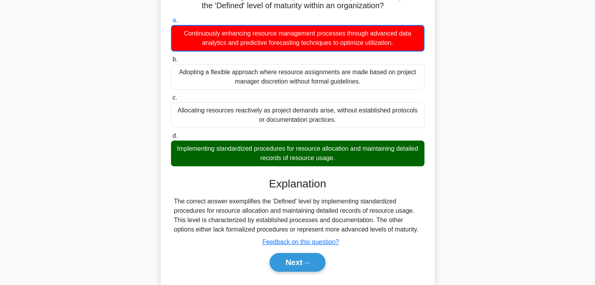
scroll to position [94, 0]
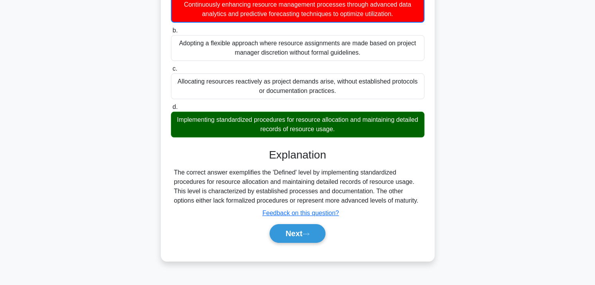
click at [285, 243] on div "Next" at bounding box center [297, 233] width 253 height 25
click at [285, 239] on button "Next" at bounding box center [297, 233] width 56 height 19
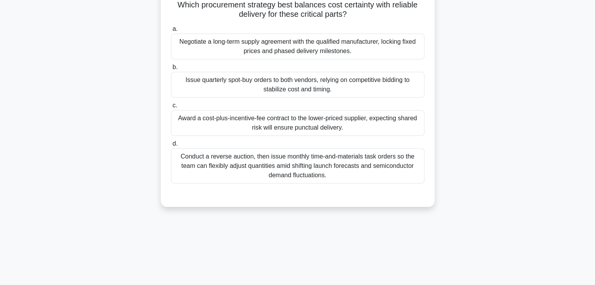
click at [421, 206] on div "A satellite integration project needs radiation-hardened microchips that only t…" at bounding box center [298, 78] width 274 height 257
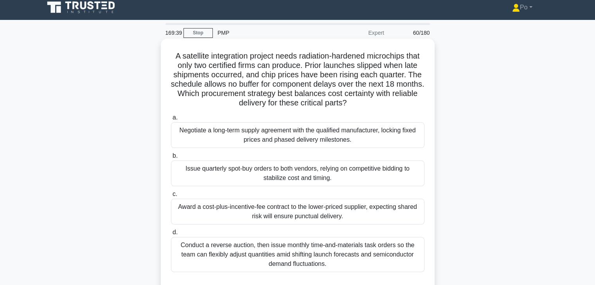
scroll to position [0, 0]
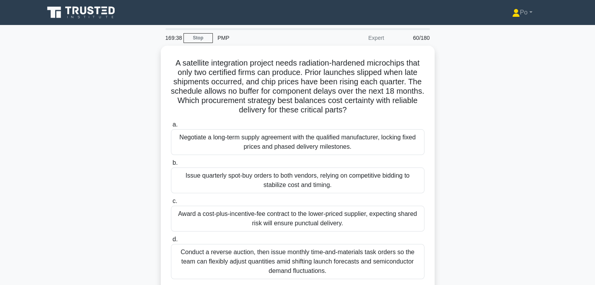
click at [475, 161] on div "A satellite integration project needs radiation-hardened microchips that only t…" at bounding box center [297, 179] width 516 height 267
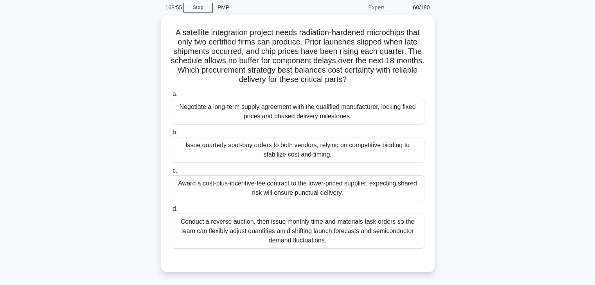
scroll to position [31, 0]
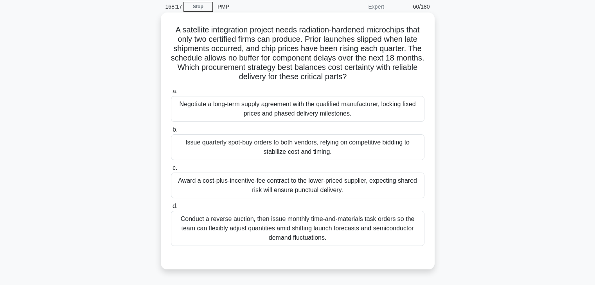
click at [346, 113] on div "Negotiate a long-term supply agreement with the qualified manufacturer, locking…" at bounding box center [297, 109] width 253 height 26
click at [171, 94] on input "a. Negotiate a long-term supply agreement with the qualified manufacturer, lock…" at bounding box center [171, 91] width 0 height 5
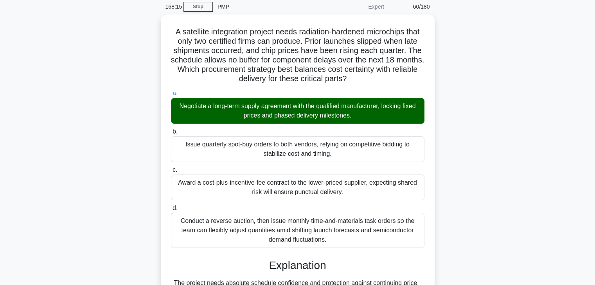
click at [449, 150] on div "A satellite integration project needs radiation-hardened microchips that only t…" at bounding box center [297, 277] width 516 height 527
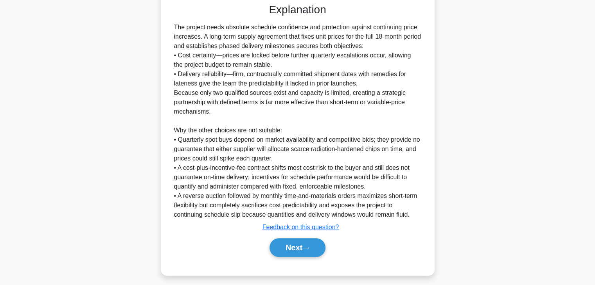
scroll to position [290, 0]
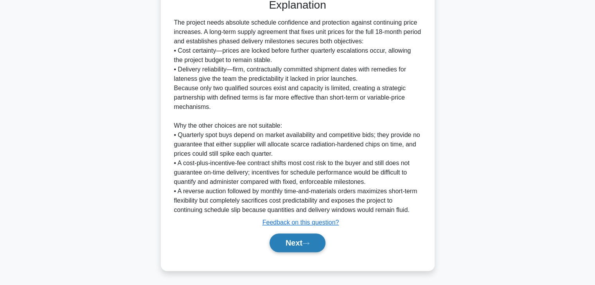
click at [287, 247] on button "Next" at bounding box center [297, 243] width 56 height 19
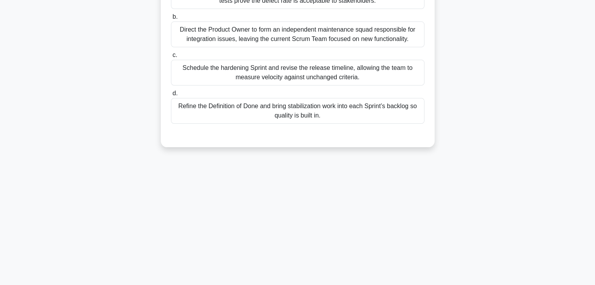
click at [457, 207] on div "168:11 Stop PMP Expert 61/180 Midway through a release, stakeholders discover i…" at bounding box center [297, 86] width 516 height 391
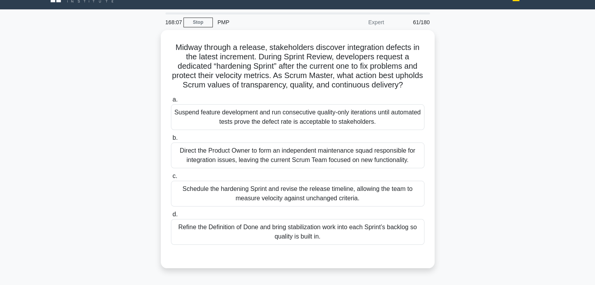
scroll to position [31, 0]
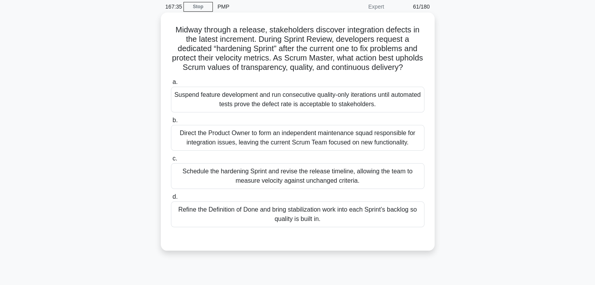
click at [393, 189] on div "Schedule the hardening Sprint and revise the release timeline, allowing the tea…" at bounding box center [297, 176] width 253 height 26
click at [171, 161] on input "c. Schedule the hardening Sprint and revise the release timeline, allowing the …" at bounding box center [171, 158] width 0 height 5
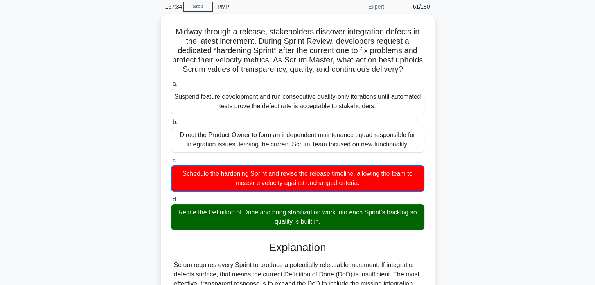
click at [472, 205] on div "Midway through a release, stakeholders discover integration defects in the late…" at bounding box center [297, 235] width 516 height 443
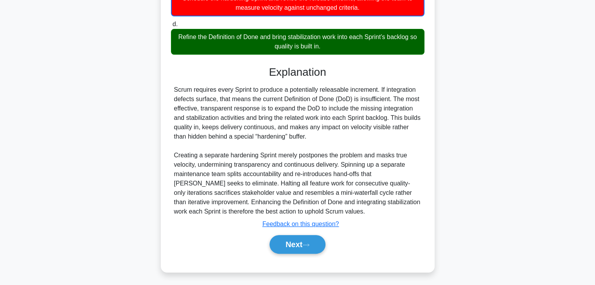
scroll to position [216, 0]
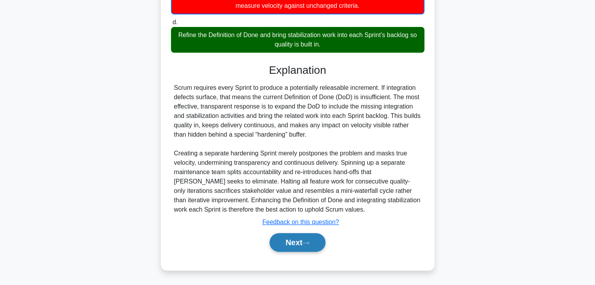
click at [282, 237] on button "Next" at bounding box center [297, 242] width 56 height 19
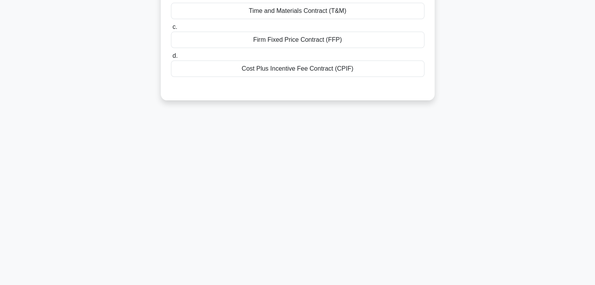
click at [432, 147] on div "167:28 Stop PMP Expert 62/180 A telecommunications company is working on a proj…" at bounding box center [297, 86] width 516 height 391
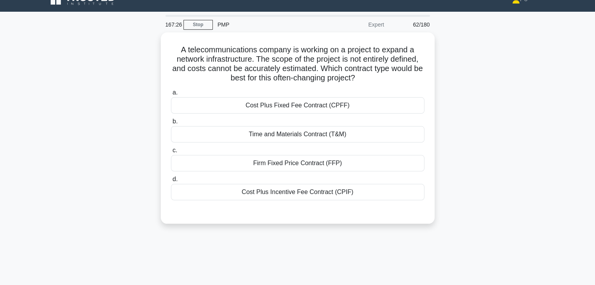
scroll to position [12, 0]
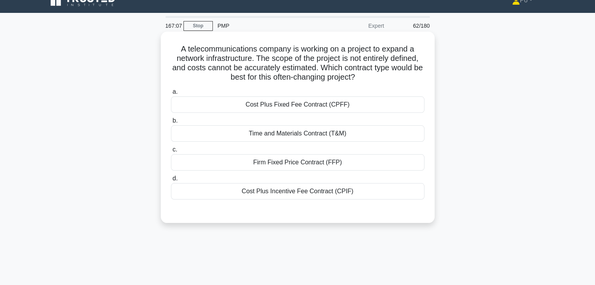
click at [392, 135] on div "Time and Materials Contract (T&M)" at bounding box center [297, 134] width 253 height 16
click at [171, 124] on input "b. Time and Materials Contract (T&M)" at bounding box center [171, 120] width 0 height 5
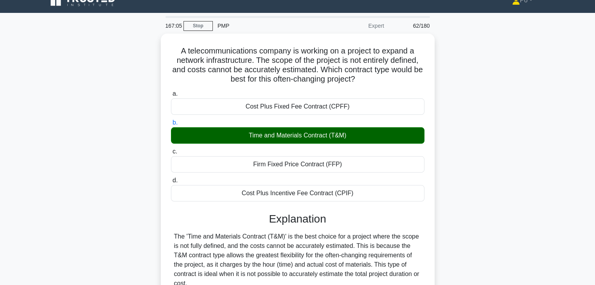
click at [470, 161] on div "A telecommunications company is working on a project to expand a network infras…" at bounding box center [297, 255] width 516 height 442
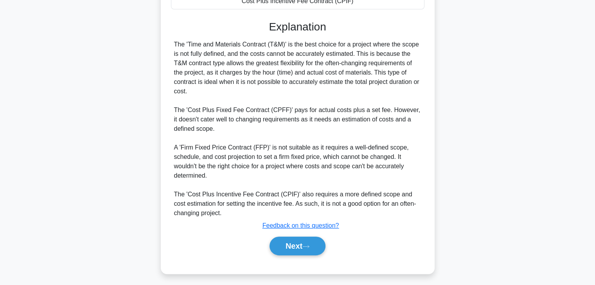
scroll to position [206, 0]
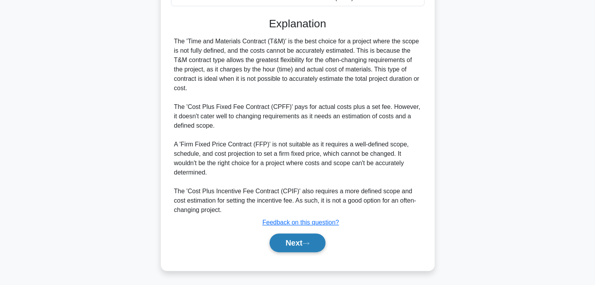
click at [288, 246] on button "Next" at bounding box center [297, 243] width 56 height 19
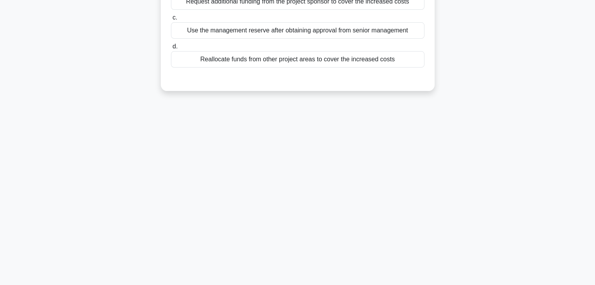
click at [425, 201] on div "167:01 Stop PMP Expert 63/180 In a complex IT project, the project manager disc…" at bounding box center [297, 86] width 516 height 391
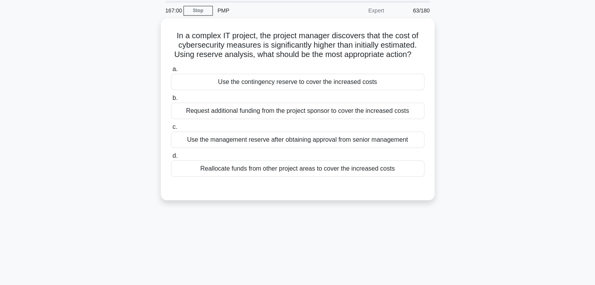
scroll to position [12, 0]
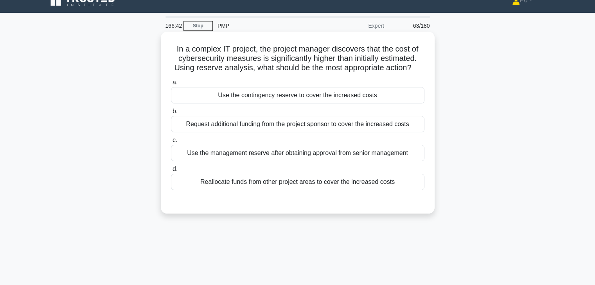
click at [385, 97] on div "Use the contingency reserve to cover the increased costs" at bounding box center [297, 95] width 253 height 16
click at [171, 85] on input "a. Use the contingency reserve to cover the increased costs" at bounding box center [171, 82] width 0 height 5
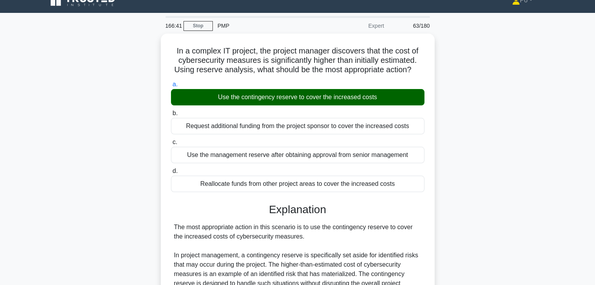
click at [468, 152] on div "In a complex IT project, the project manager discovers that the cost of cyberse…" at bounding box center [297, 274] width 516 height 480
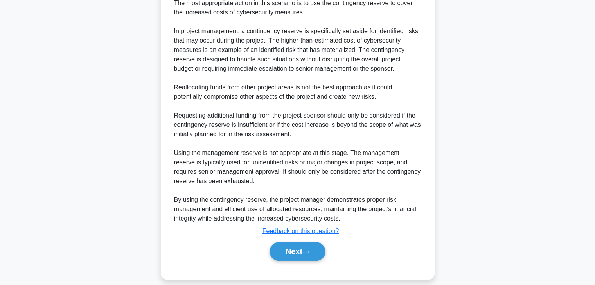
scroll to position [243, 0]
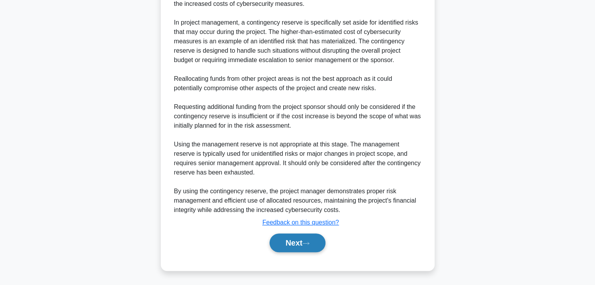
click at [301, 244] on button "Next" at bounding box center [297, 243] width 56 height 19
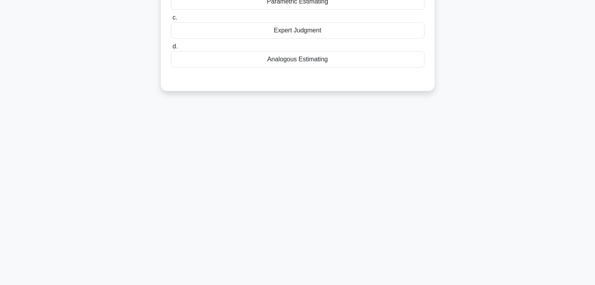
scroll to position [137, 0]
click at [366, 179] on div "166:36 Stop PMP Expert 64/180 You are managing a project, and you have conflict…" at bounding box center [297, 86] width 516 height 391
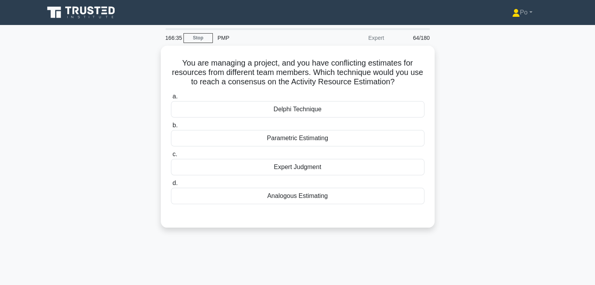
scroll to position [0, 0]
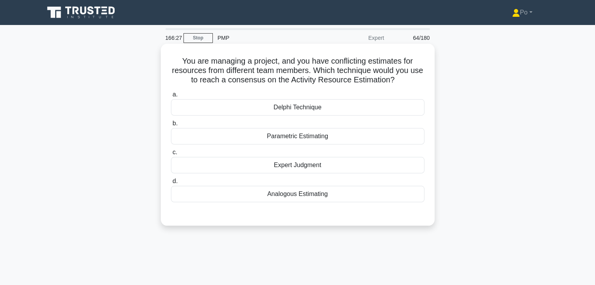
click at [395, 169] on div "Expert Judgment" at bounding box center [297, 165] width 253 height 16
click at [171, 155] on input "c. Expert Judgment" at bounding box center [171, 152] width 0 height 5
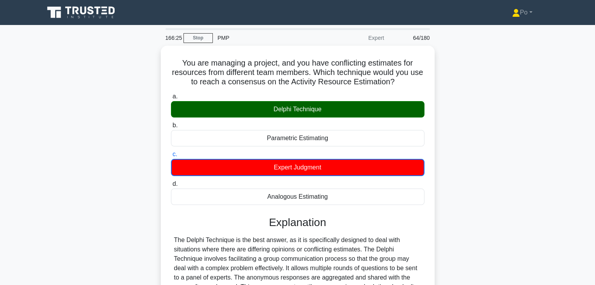
click at [462, 182] on div "You are managing a project, and you have conflicting estimates for resources fr…" at bounding box center [297, 225] width 516 height 359
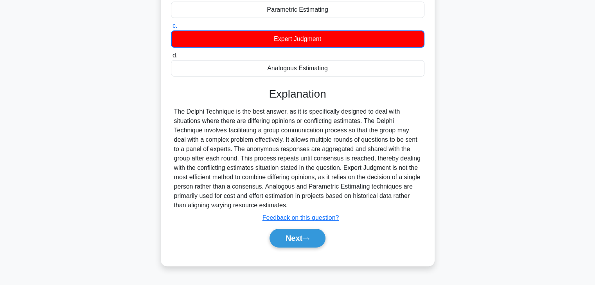
scroll to position [137, 0]
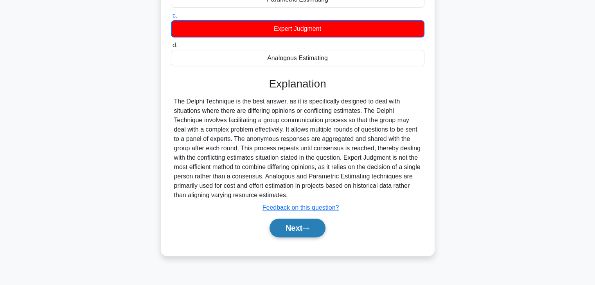
click at [287, 226] on button "Next" at bounding box center [297, 228] width 56 height 19
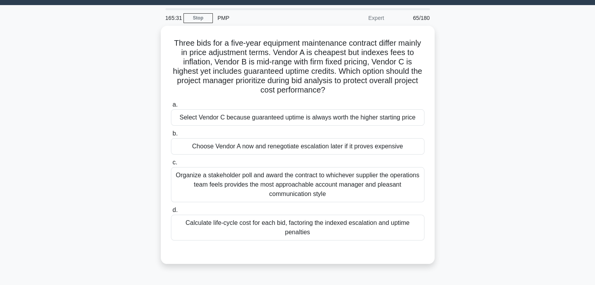
scroll to position [12, 0]
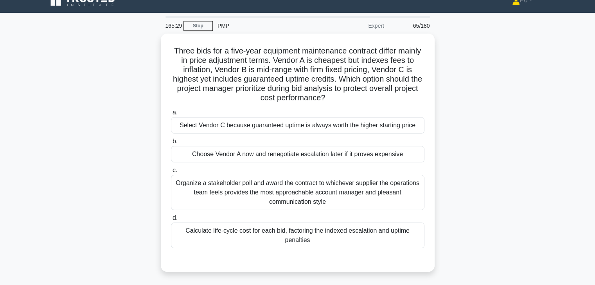
click at [476, 134] on div "Three bids for a five-year equipment maintenance contract differ mainly in pric…" at bounding box center [297, 158] width 516 height 248
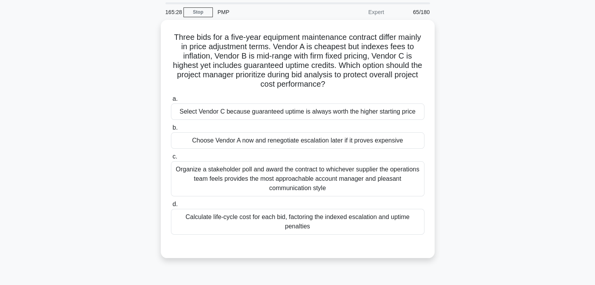
scroll to position [28, 0]
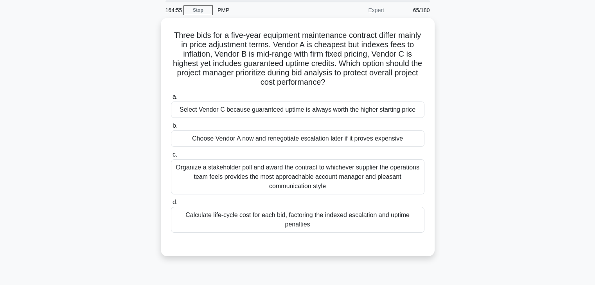
click at [457, 132] on div "Three bids for a five-year equipment maintenance contract differ mainly in pric…" at bounding box center [297, 142] width 516 height 248
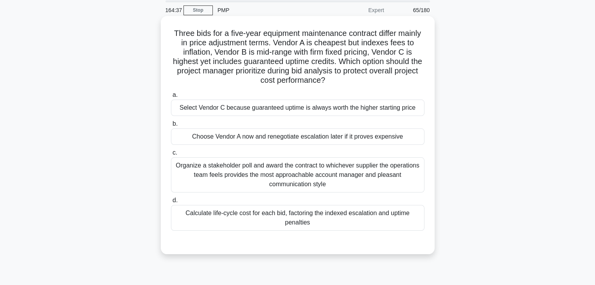
click at [361, 216] on div "Calculate life-cycle cost for each bid, factoring the indexed escalation and up…" at bounding box center [297, 218] width 253 height 26
click at [171, 203] on input "d. Calculate life-cycle cost for each bid, factoring the indexed escalation and…" at bounding box center [171, 200] width 0 height 5
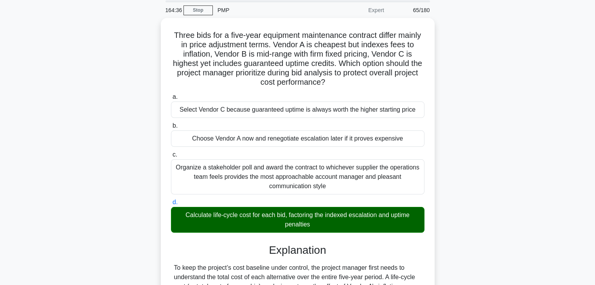
click at [492, 194] on div "Three bids for a five-year equipment maintenance contract differ mainly in pric…" at bounding box center [297, 234] width 516 height 433
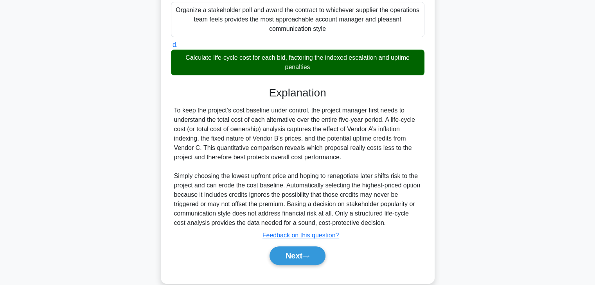
scroll to position [196, 0]
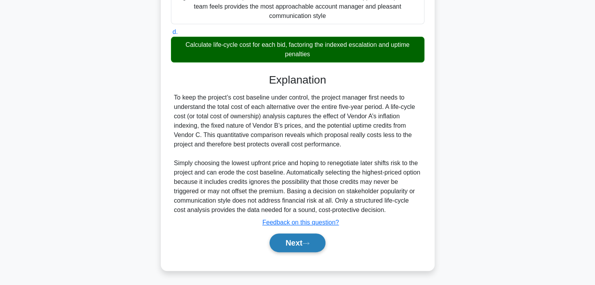
click at [278, 238] on button "Next" at bounding box center [297, 243] width 56 height 19
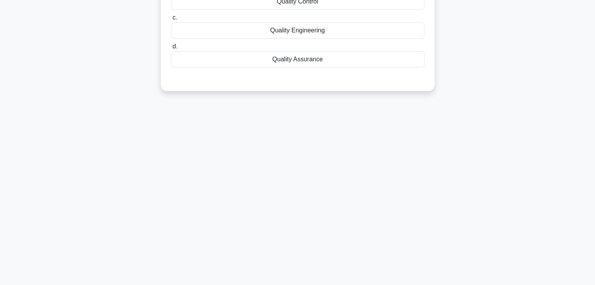
click at [442, 183] on div "164:32 Stop PMP Expert 66/180 During a project, the Project Manager prefers to …" at bounding box center [297, 86] width 516 height 391
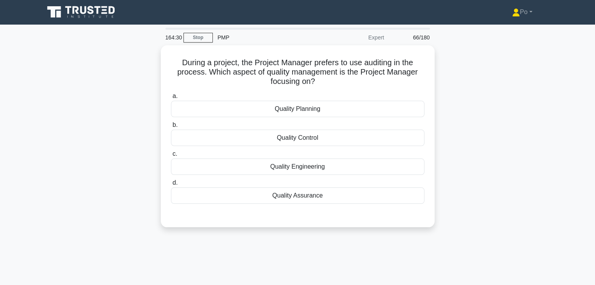
scroll to position [0, 0]
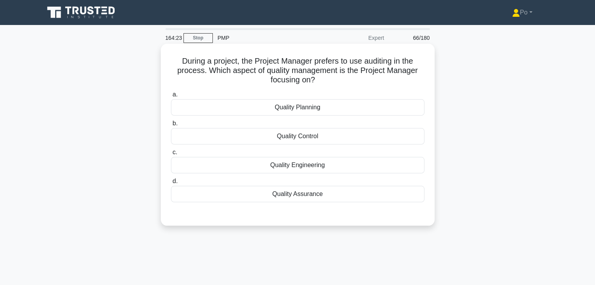
click at [344, 140] on div "Quality Control" at bounding box center [297, 136] width 253 height 16
click at [171, 126] on input "b. Quality Control" at bounding box center [171, 123] width 0 height 5
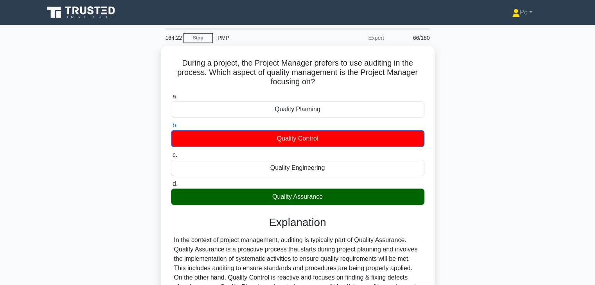
click at [479, 169] on div "During a project, the Project Manager prefers to use auditing in the process. W…" at bounding box center [297, 225] width 516 height 359
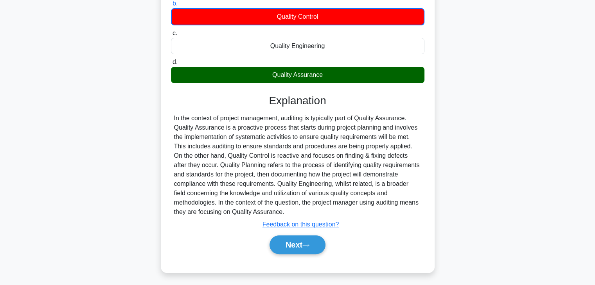
scroll to position [137, 0]
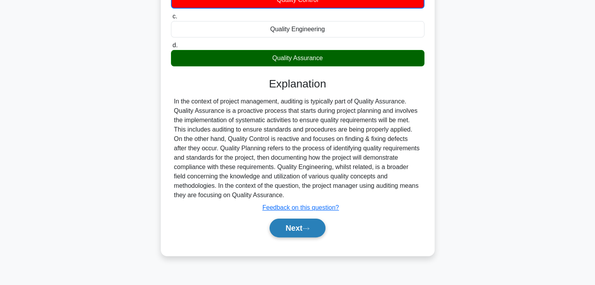
click at [280, 221] on button "Next" at bounding box center [297, 228] width 56 height 19
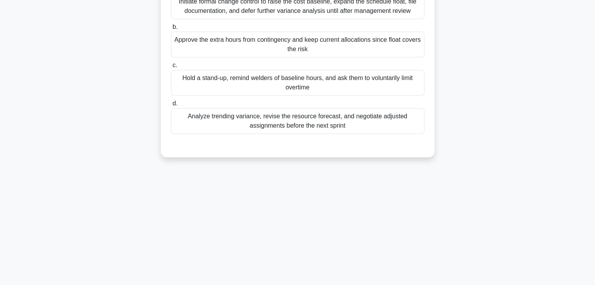
click at [443, 154] on div "Weekly resource dashboards reveal specialist welders logging 25 percent more ho…" at bounding box center [297, 38] width 516 height 257
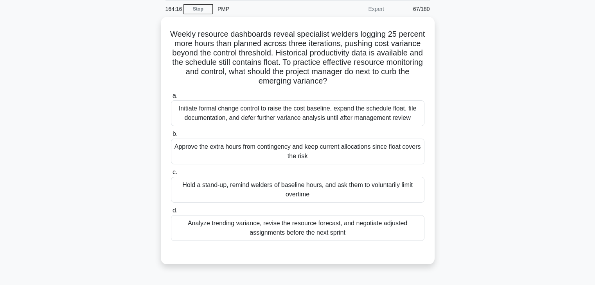
scroll to position [28, 0]
click at [468, 159] on div "Weekly resource dashboards reveal specialist welders logging 25 percent more ho…" at bounding box center [297, 146] width 516 height 257
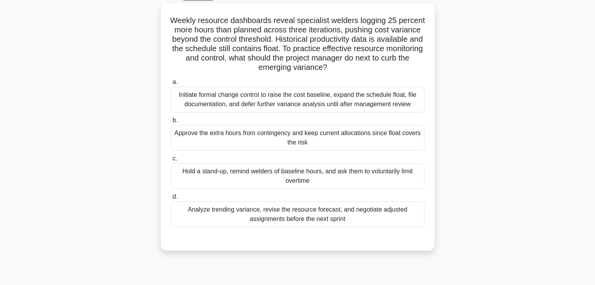
scroll to position [43, 0]
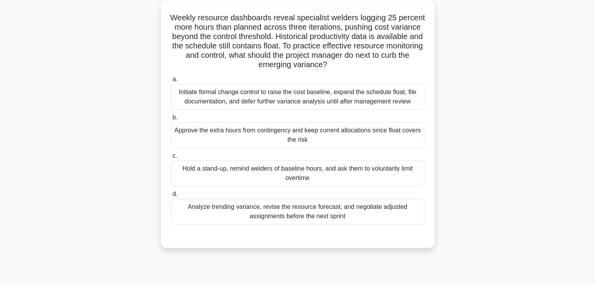
click at [358, 215] on div "Analyze trending variance, revise the resource forecast, and negotiate adjusted…" at bounding box center [297, 212] width 253 height 26
click at [171, 197] on input "d. Analyze trending variance, revise the resource forecast, and negotiate adjus…" at bounding box center [171, 194] width 0 height 5
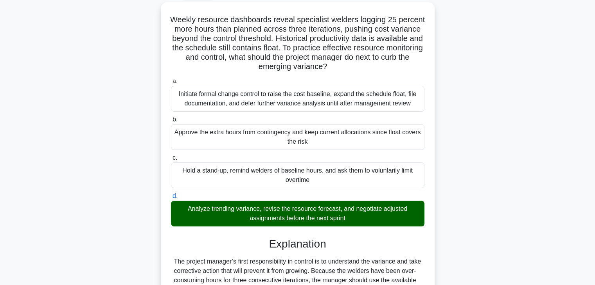
click at [513, 211] on div "Weekly resource dashboards reveal specialist welders logging 25 percent more ho…" at bounding box center [297, 242] width 516 height 480
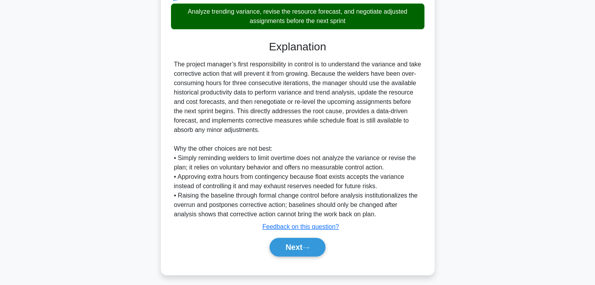
scroll to position [243, 0]
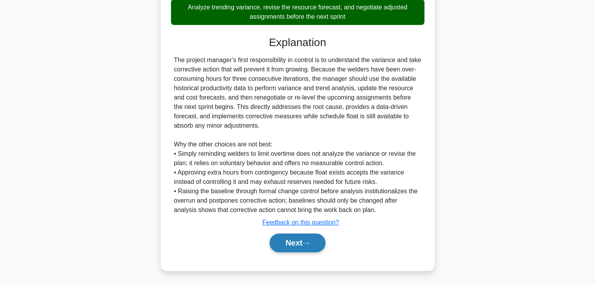
click at [296, 244] on button "Next" at bounding box center [297, 243] width 56 height 19
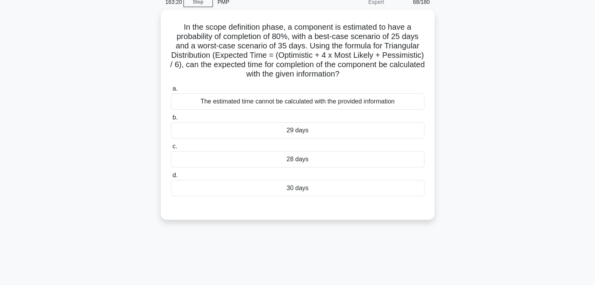
scroll to position [28, 0]
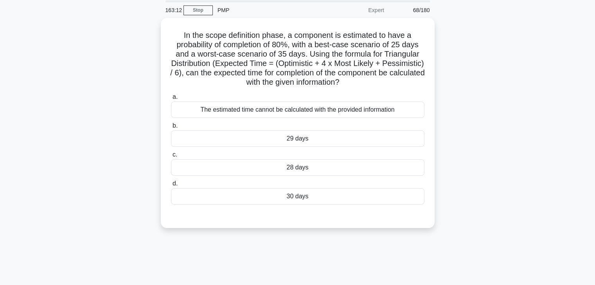
click at [477, 175] on div "In the scope definition phase, a component is estimated to have a probability o…" at bounding box center [297, 128] width 516 height 220
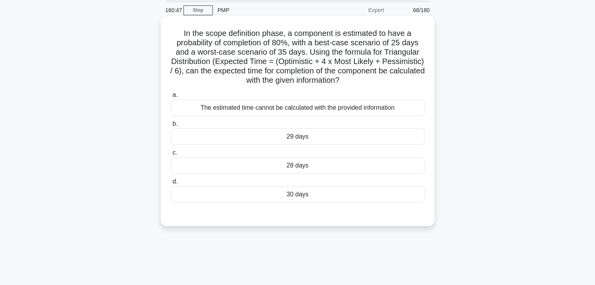
click at [333, 110] on div "The estimated time cannot be calculated with the provided information" at bounding box center [297, 108] width 253 height 16
click at [171, 98] on input "a. The estimated time cannot be calculated with the provided information" at bounding box center [171, 95] width 0 height 5
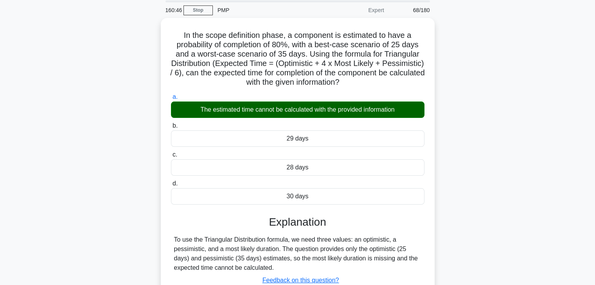
click at [480, 194] on div "In the scope definition phase, a component is estimated to have a probability o…" at bounding box center [297, 178] width 516 height 320
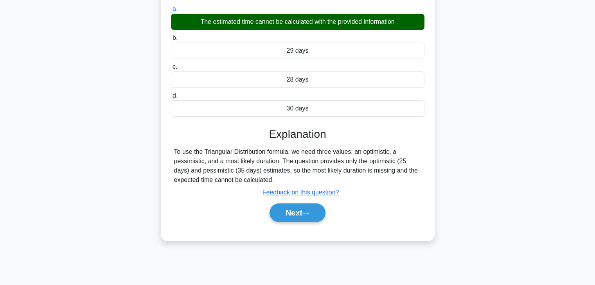
scroll to position [122, 0]
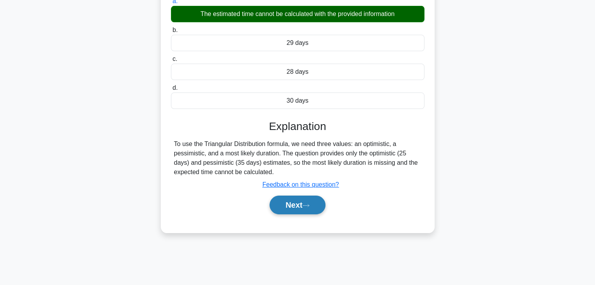
click at [300, 206] on button "Next" at bounding box center [297, 205] width 56 height 19
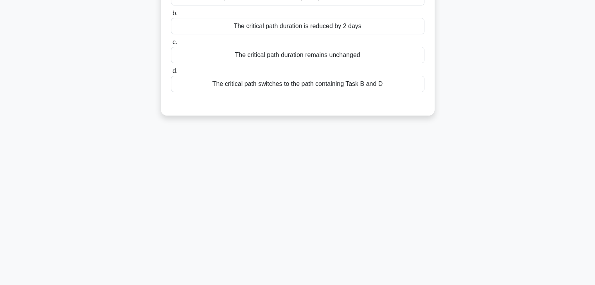
click at [427, 194] on div "160:42 Stop PMP Expert 69/180 In a project network diagram, Task A (10 days) pr…" at bounding box center [297, 102] width 516 height 391
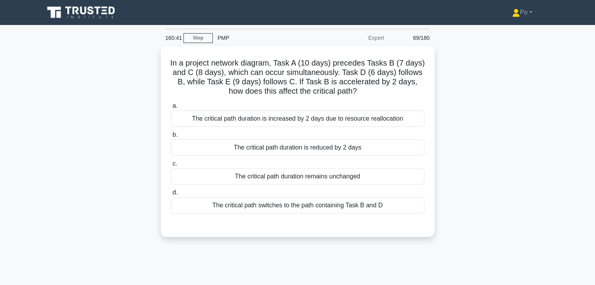
scroll to position [0, 0]
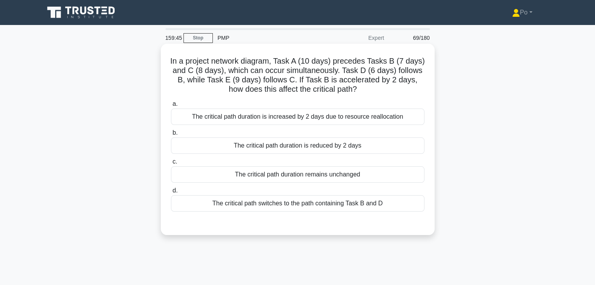
click at [333, 178] on div "The critical path duration remains unchanged" at bounding box center [297, 175] width 253 height 16
click at [171, 165] on input "c. The critical path duration remains unchanged" at bounding box center [171, 162] width 0 height 5
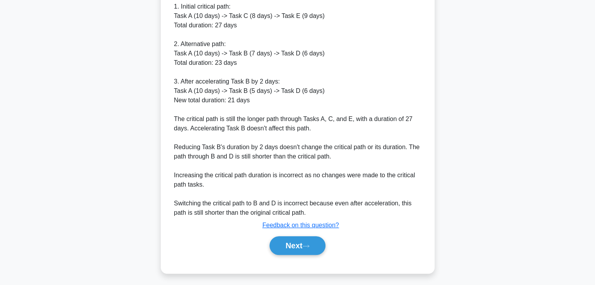
scroll to position [262, 0]
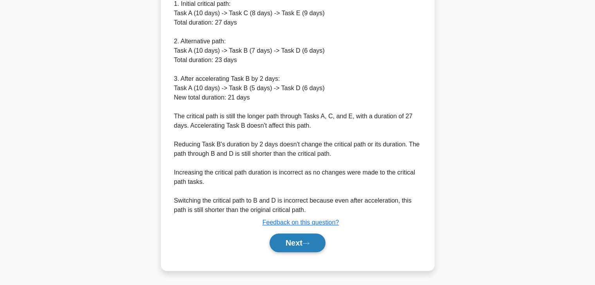
click at [294, 241] on button "Next" at bounding box center [297, 243] width 56 height 19
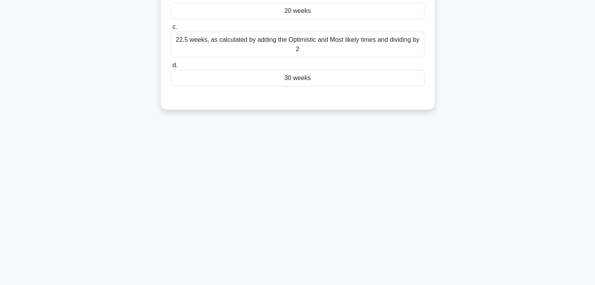
click at [384, 227] on div "159:35 Stop PMP Expert 70/180 In conducting a feasibility study of a new constr…" at bounding box center [297, 86] width 516 height 391
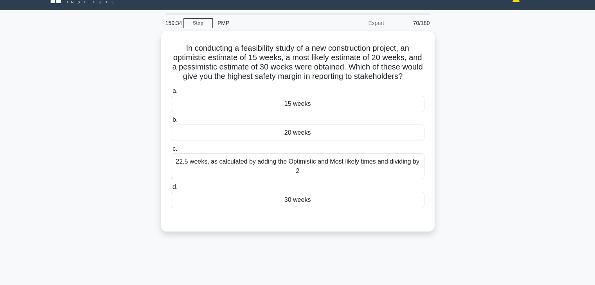
scroll to position [12, 0]
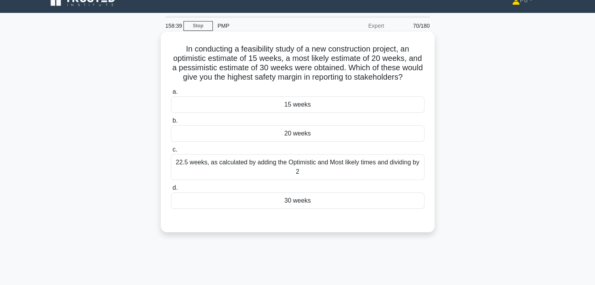
click at [311, 142] on div "20 weeks" at bounding box center [297, 134] width 253 height 16
click at [171, 124] on input "b. 20 weeks" at bounding box center [171, 120] width 0 height 5
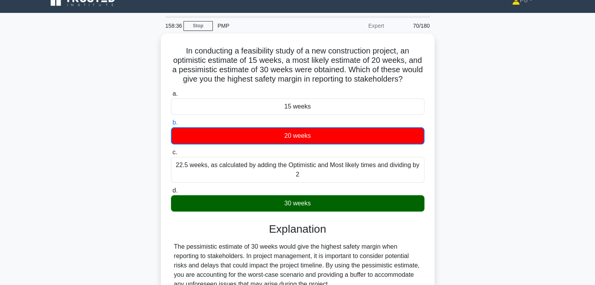
click at [450, 201] on div "In conducting a feasibility study of a new construction project, an optimistic …" at bounding box center [297, 255] width 516 height 443
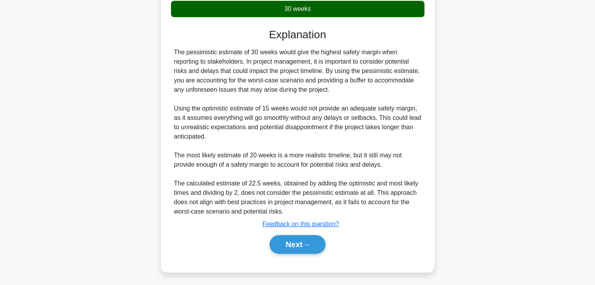
scroll to position [215, 0]
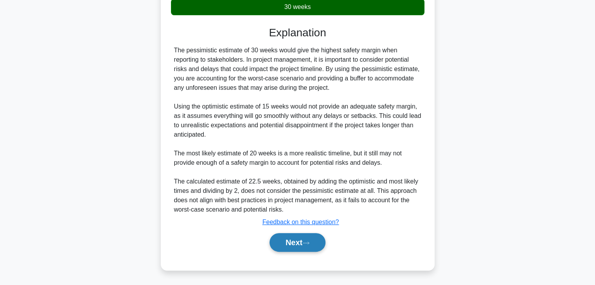
click at [291, 245] on button "Next" at bounding box center [297, 242] width 56 height 19
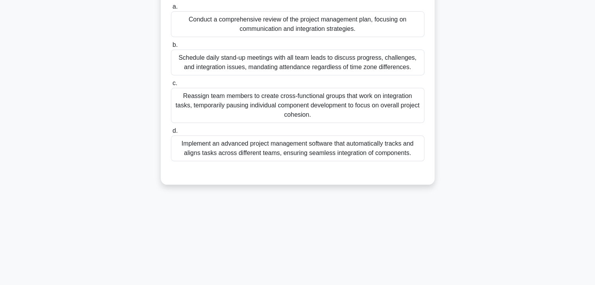
scroll to position [137, 0]
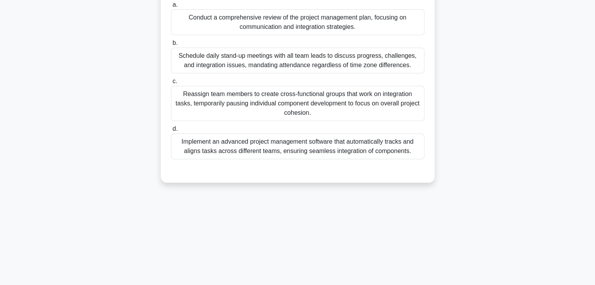
click at [410, 177] on div "You are managing a complex software development project that involves multiple …" at bounding box center [297, 45] width 267 height 270
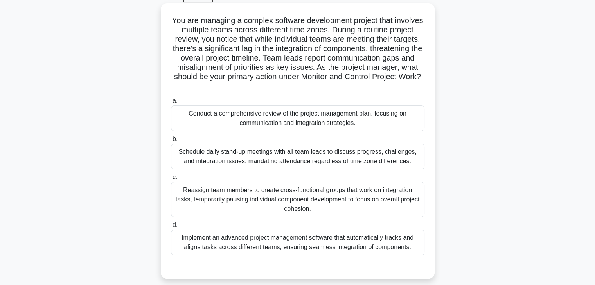
scroll to position [28, 0]
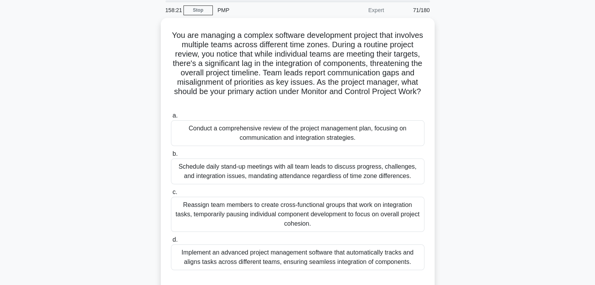
click at [457, 167] on div "You are managing a complex software development project that involves multiple …" at bounding box center [297, 160] width 516 height 285
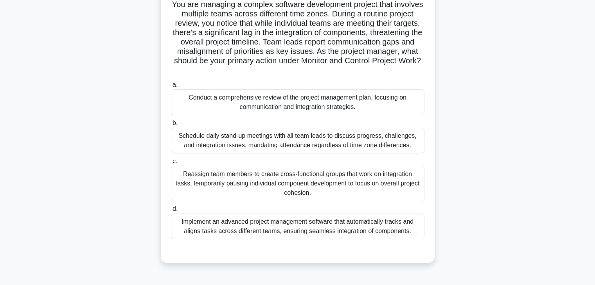
scroll to position [59, 0]
click at [494, 207] on div "You are managing a complex software development project that involves multiple …" at bounding box center [297, 129] width 516 height 285
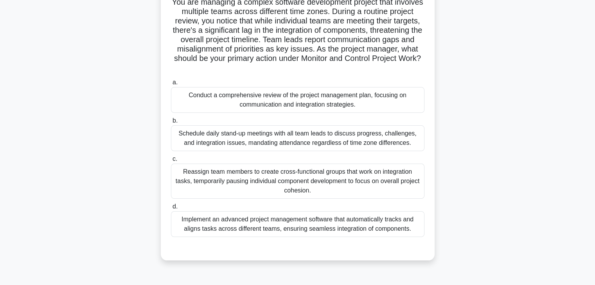
click at [367, 97] on div "Conduct a comprehensive review of the project management plan, focusing on comm…" at bounding box center [297, 100] width 253 height 26
click at [171, 85] on input "a. Conduct a comprehensive review of the project management plan, focusing on c…" at bounding box center [171, 82] width 0 height 5
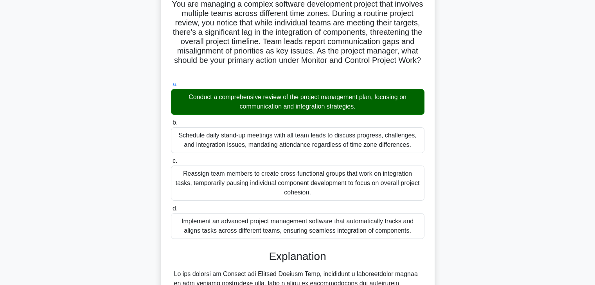
click at [458, 165] on div "You are managing a complex software development project that involves multiple …" at bounding box center [297, 222] width 516 height 470
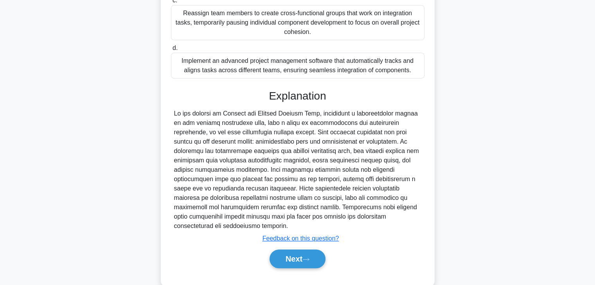
scroll to position [231, 0]
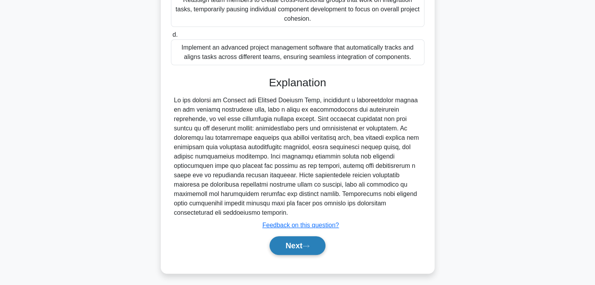
click at [275, 247] on button "Next" at bounding box center [297, 246] width 56 height 19
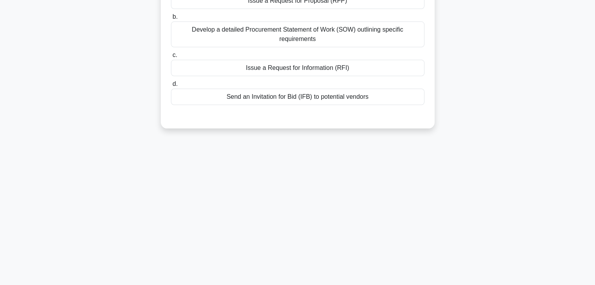
click at [407, 220] on div "157:39 Stop PMP Expert 72/180 Michael is managing a project that requires innov…" at bounding box center [297, 86] width 516 height 391
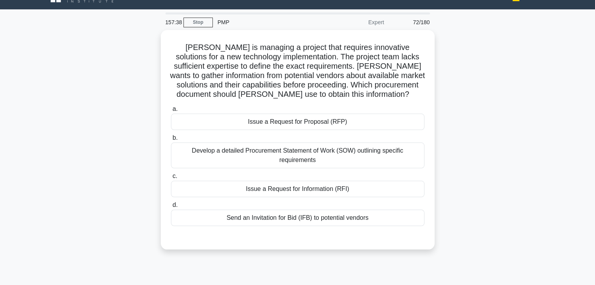
scroll to position [12, 0]
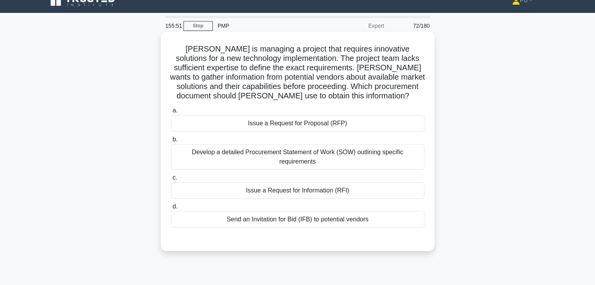
click at [341, 192] on div "Issue a Request for Information (RFI)" at bounding box center [297, 191] width 253 height 16
click at [171, 181] on input "c. Issue a Request for Information (RFI)" at bounding box center [171, 178] width 0 height 5
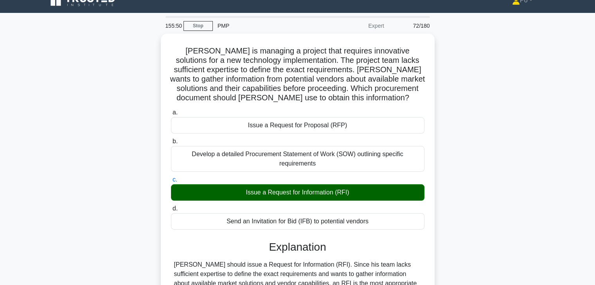
click at [449, 194] on div "Michael is managing a project that requires innovative solutions for a new tech…" at bounding box center [297, 241] width 516 height 414
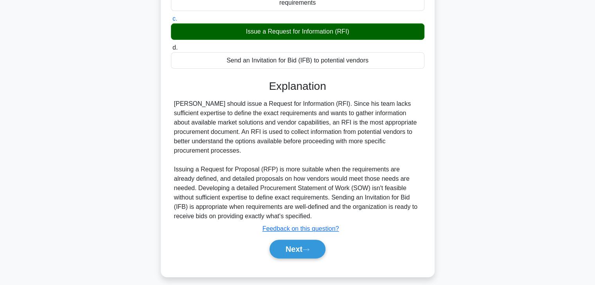
scroll to position [178, 0]
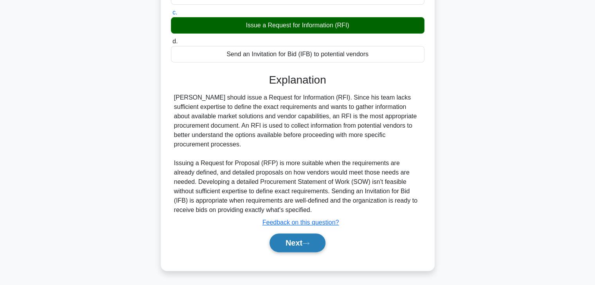
click at [289, 238] on button "Next" at bounding box center [297, 243] width 56 height 19
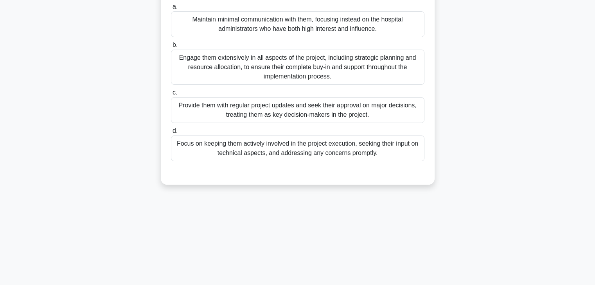
scroll to position [137, 0]
click at [463, 164] on div "You are managing a healthcare technology implementation project. After creating…" at bounding box center [297, 51] width 516 height 285
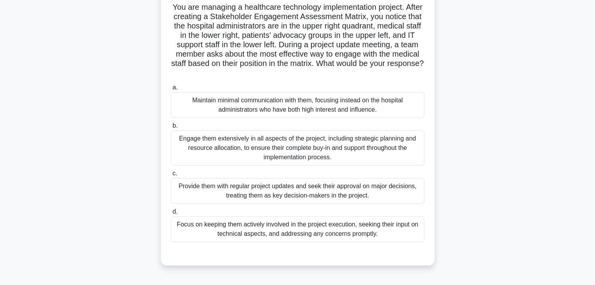
scroll to position [63, 0]
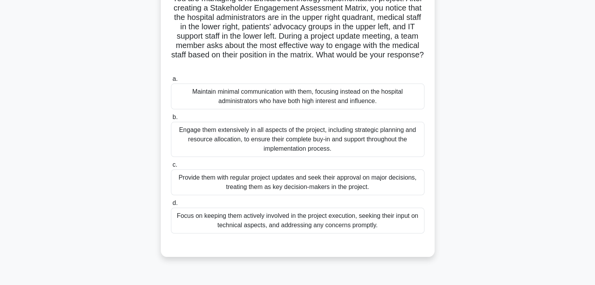
click at [362, 138] on div "Engage them extensively in all aspects of the project, including strategic plan…" at bounding box center [297, 139] width 253 height 35
click at [171, 120] on input "b. Engage them extensively in all aspects of the project, including strategic p…" at bounding box center [171, 117] width 0 height 5
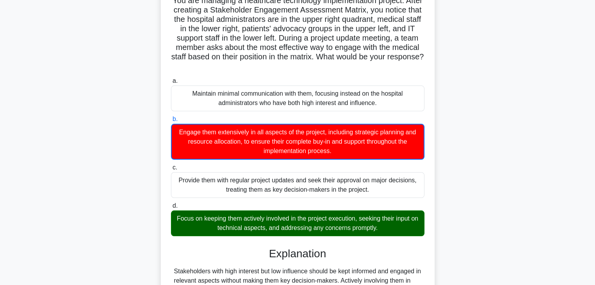
click at [471, 172] on div "You are managing a healthcare technology implementation project. After creating…" at bounding box center [297, 176] width 516 height 387
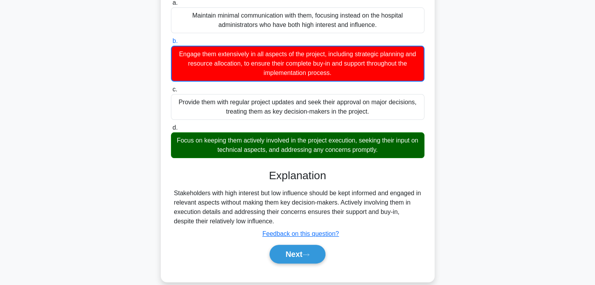
scroll to position [150, 0]
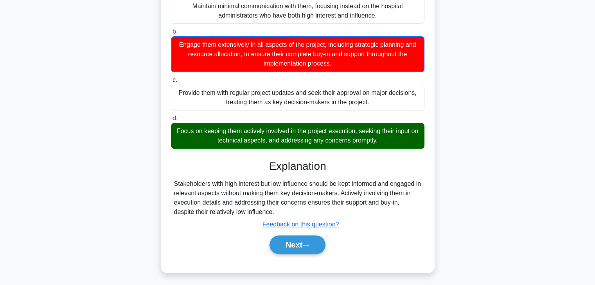
click at [443, 126] on div "You are managing a healthcare technology implementation project. After creating…" at bounding box center [297, 89] width 516 height 387
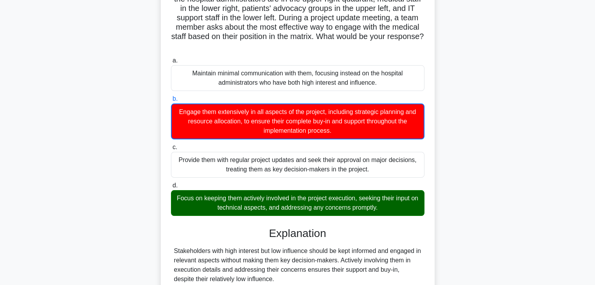
scroll to position [56, 0]
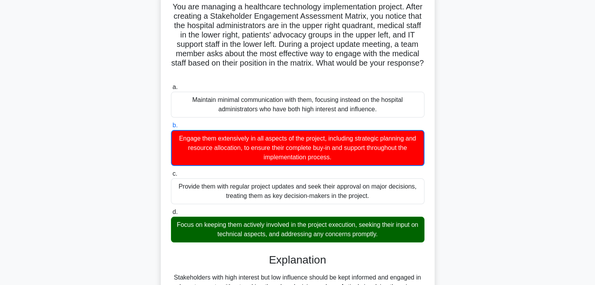
click at [443, 126] on div "You are managing a healthcare technology implementation project. After creating…" at bounding box center [297, 182] width 516 height 387
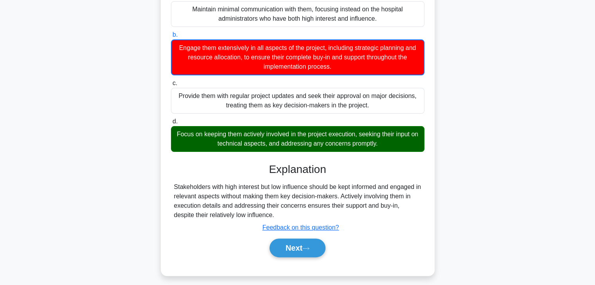
scroll to position [150, 0]
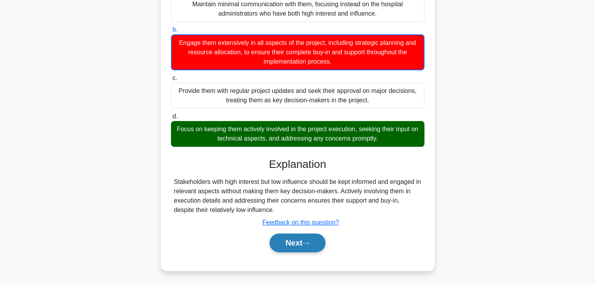
click at [294, 247] on button "Next" at bounding box center [297, 243] width 56 height 19
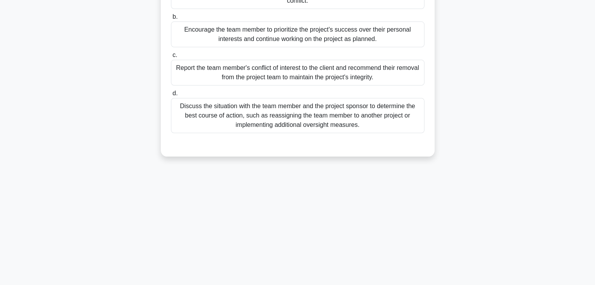
scroll to position [137, 0]
click at [345, 224] on div "153:43 Stop PMP Expert 74/180 During a project kickoff meeting, a team member c…" at bounding box center [297, 86] width 516 height 391
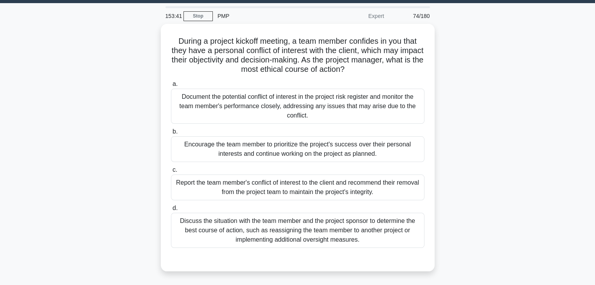
scroll to position [12, 0]
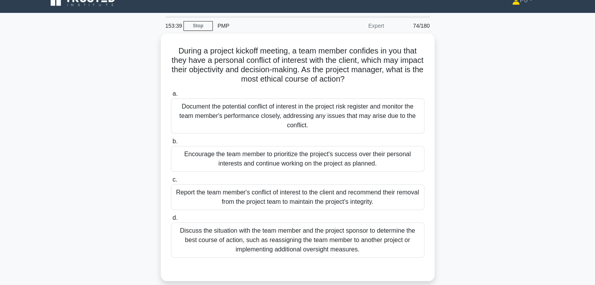
click at [445, 160] on div "During a project kickoff meeting, a team member confides in you that they have …" at bounding box center [297, 162] width 516 height 257
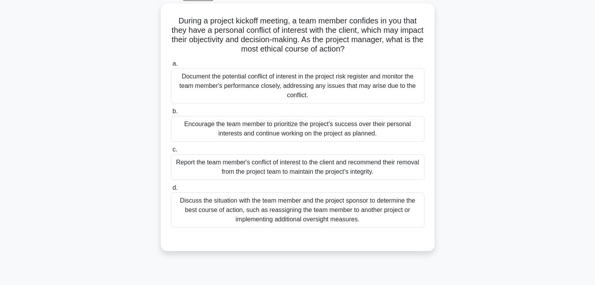
scroll to position [43, 0]
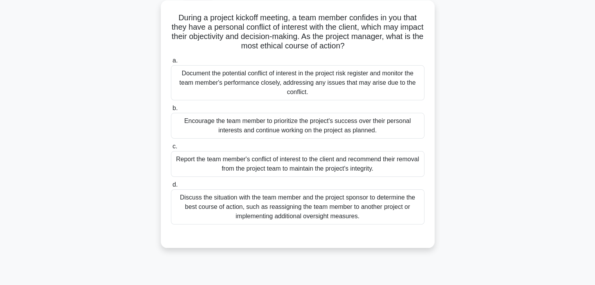
click at [308, 162] on div "Report the team member's conflict of interest to the client and recommend their…" at bounding box center [297, 164] width 253 height 26
click at [171, 149] on input "c. Report the team member's conflict of interest to the client and recommend th…" at bounding box center [171, 146] width 0 height 5
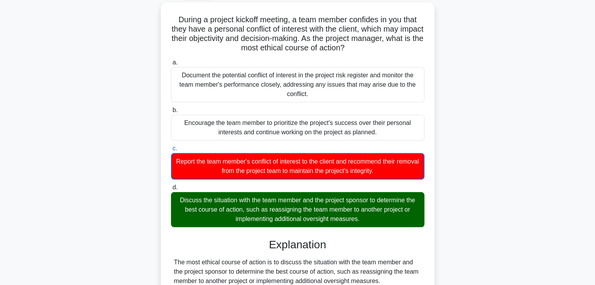
click at [483, 178] on div "During a project kickoff meeting, a team member confides in you that they have …" at bounding box center [297, 251] width 516 height 499
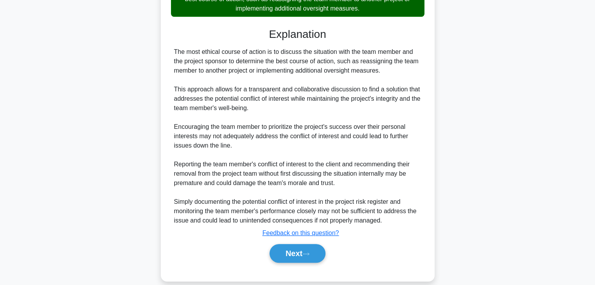
scroll to position [263, 0]
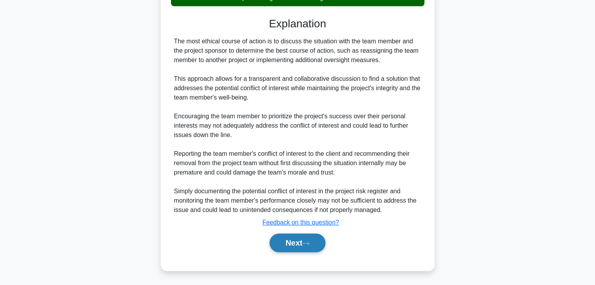
click at [287, 246] on button "Next" at bounding box center [297, 243] width 56 height 19
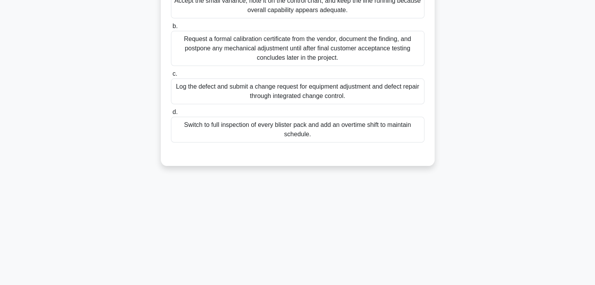
click at [422, 201] on div "152:39 Stop PMP Expert 75/180 .spinner_0XTQ{transform-origin:center;animation:s…" at bounding box center [297, 86] width 516 height 391
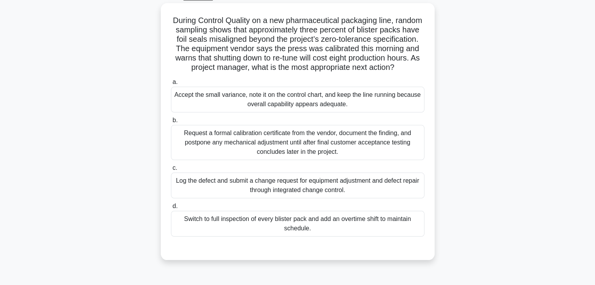
scroll to position [43, 0]
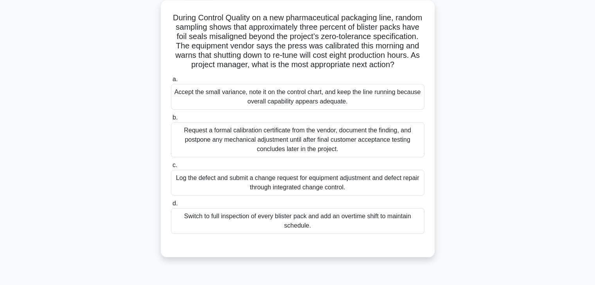
click at [378, 194] on div "Log the defect and submit a change request for equipment adjustment and defect …" at bounding box center [297, 183] width 253 height 26
click at [171, 168] on input "c. Log the defect and submit a change request for equipment adjustment and defe…" at bounding box center [171, 165] width 0 height 5
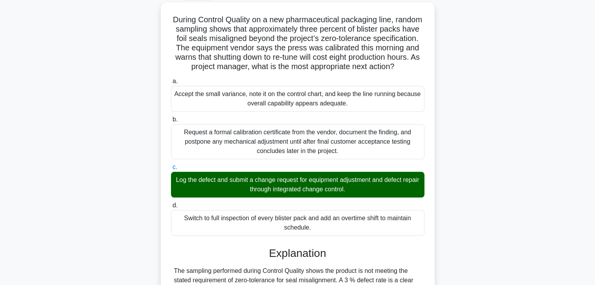
click at [491, 224] on div "During Control Quality on a new pharmaceutical packaging line, random sampling …" at bounding box center [297, 251] width 516 height 499
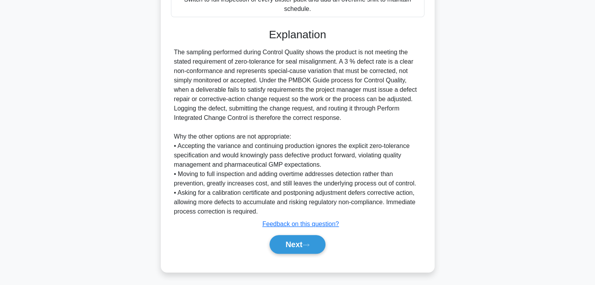
scroll to position [271, 0]
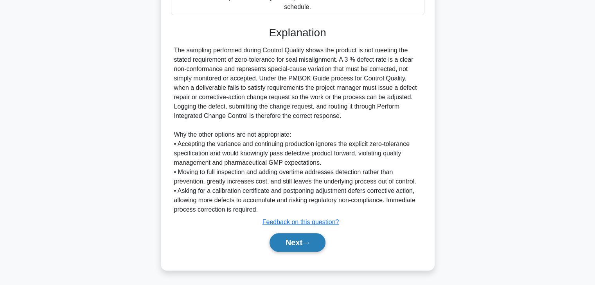
click at [286, 246] on button "Next" at bounding box center [297, 242] width 56 height 19
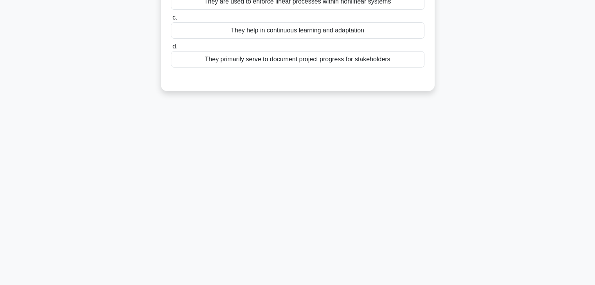
click at [324, 209] on div "151:42 Stop PMP Expert 76/180 According to the PMBOK Guide Seventh Edition, whi…" at bounding box center [297, 86] width 516 height 391
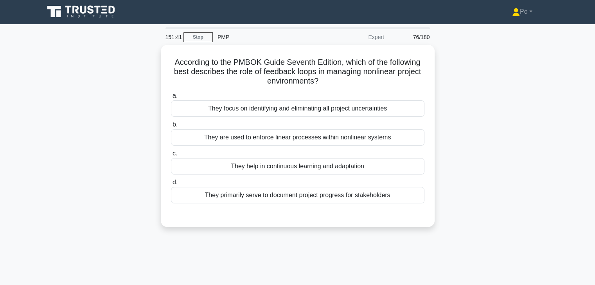
scroll to position [0, 0]
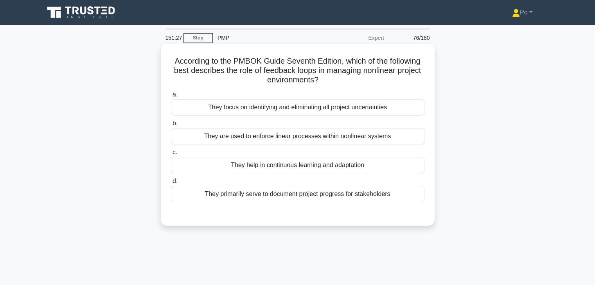
click at [371, 168] on div "They help in continuous learning and adaptation" at bounding box center [297, 165] width 253 height 16
click at [171, 155] on input "c. They help in continuous learning and adaptation" at bounding box center [171, 152] width 0 height 5
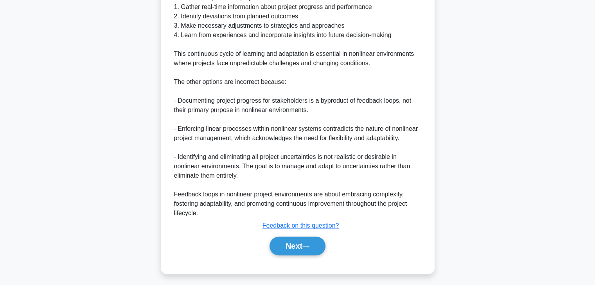
scroll to position [281, 0]
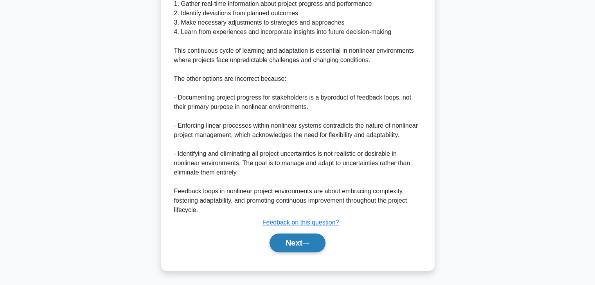
click at [293, 242] on button "Next" at bounding box center [297, 243] width 56 height 19
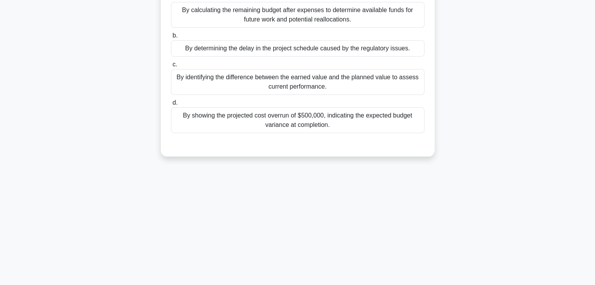
click at [375, 228] on div "151:19 Stop PMP Expert 77/180 .spinner_0XTQ{transform-origin:center;animation:s…" at bounding box center [297, 86] width 516 height 391
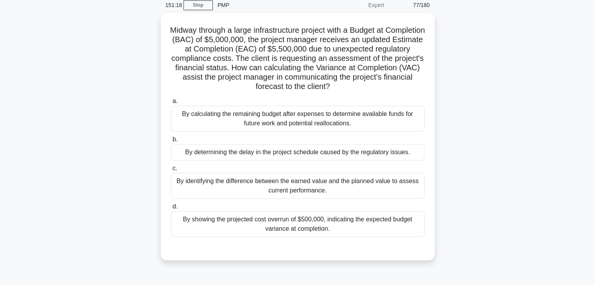
scroll to position [28, 0]
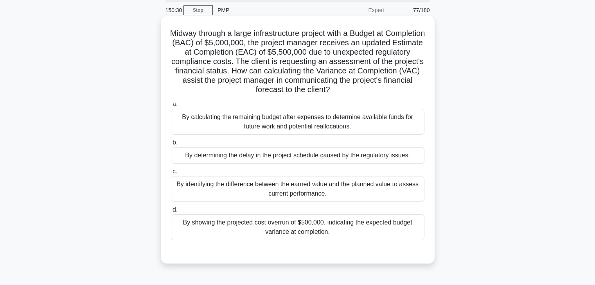
click at [368, 230] on div "By showing the projected cost overrun of $500,000, indicating the expected budg…" at bounding box center [297, 228] width 253 height 26
click at [171, 213] on input "d. By showing the projected cost overrun of $500,000, indicating the expected b…" at bounding box center [171, 210] width 0 height 5
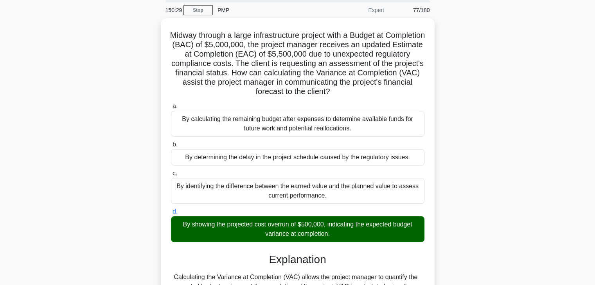
click at [508, 229] on div "Midway through a large infrastructure project with a Budget at Completion (BAC)…" at bounding box center [297, 253] width 516 height 470
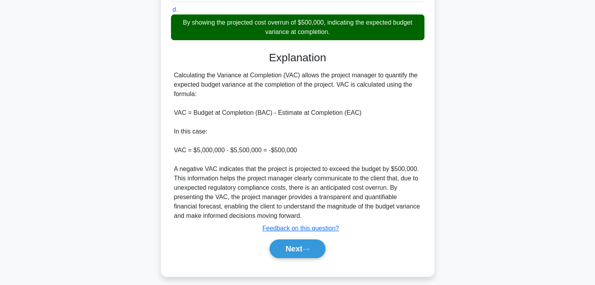
scroll to position [234, 0]
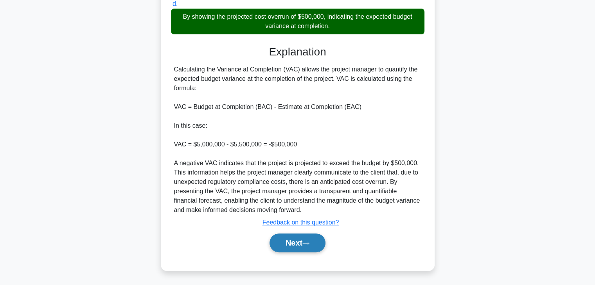
click at [292, 249] on button "Next" at bounding box center [297, 243] width 56 height 19
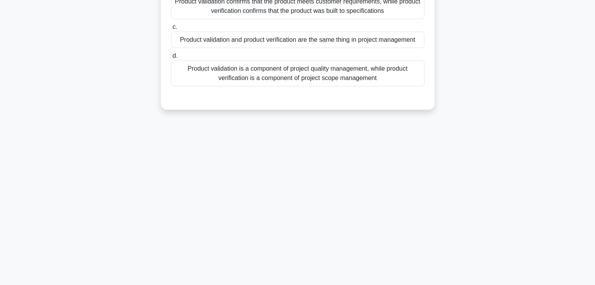
click at [444, 158] on div "150:24 Stop PMP Expert 78/180 What is the difference between product validation…" at bounding box center [297, 86] width 516 height 391
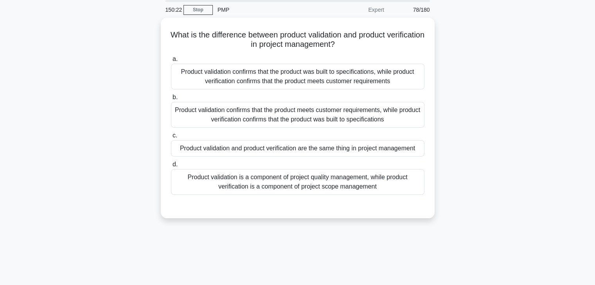
scroll to position [28, 0]
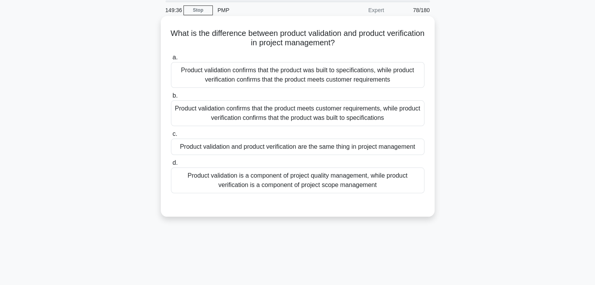
click at [347, 115] on div "Product validation confirms that the product meets customer requirements, while…" at bounding box center [297, 113] width 253 height 26
click at [171, 99] on input "b. Product validation confirms that the product meets customer requirements, wh…" at bounding box center [171, 95] width 0 height 5
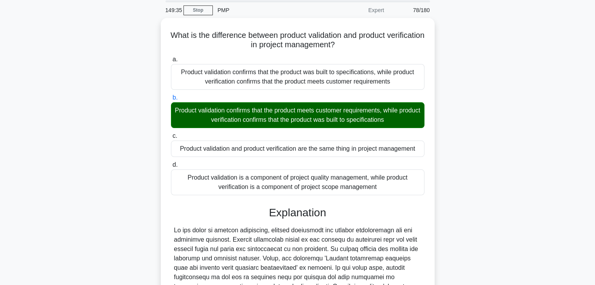
click at [461, 174] on div "What is the difference between product validation and product verification in p…" at bounding box center [297, 220] width 516 height 405
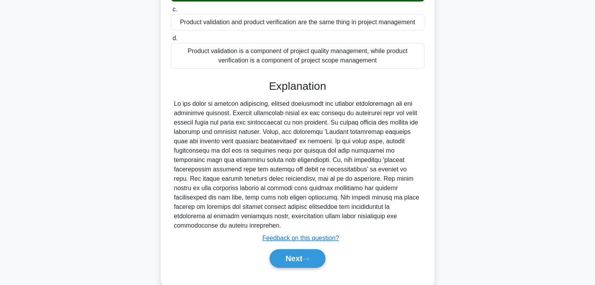
scroll to position [168, 0]
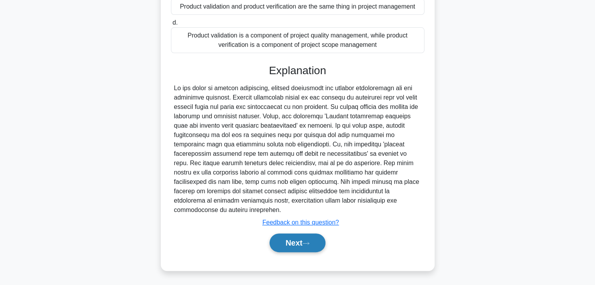
click at [282, 244] on button "Next" at bounding box center [297, 243] width 56 height 19
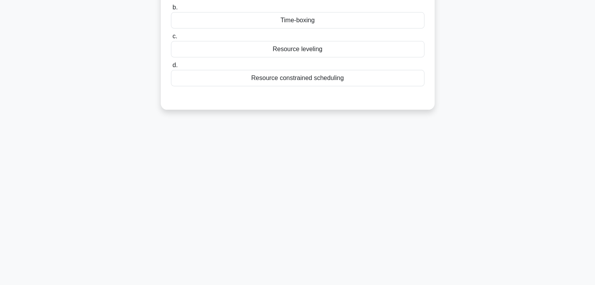
click at [374, 152] on div "149:29 Stop PMP Expert 79/180 Your team is working on a software upgrade projec…" at bounding box center [297, 86] width 516 height 391
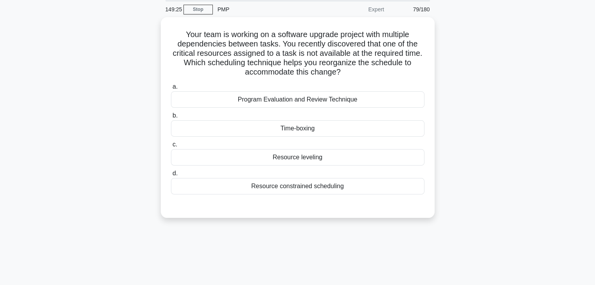
scroll to position [28, 0]
click at [353, 188] on div "Resource constrained scheduling" at bounding box center [297, 185] width 253 height 16
click at [171, 175] on input "d. Resource constrained scheduling" at bounding box center [171, 172] width 0 height 5
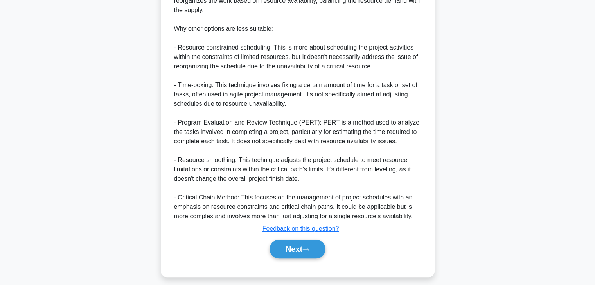
scroll to position [347, 0]
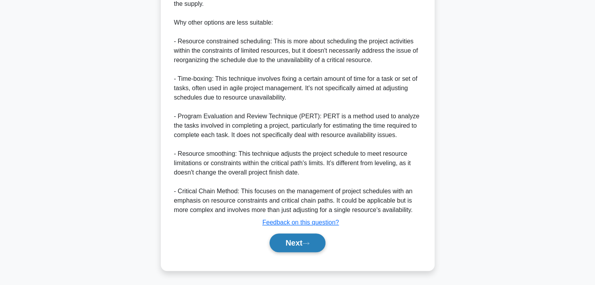
click at [285, 245] on button "Next" at bounding box center [297, 243] width 56 height 19
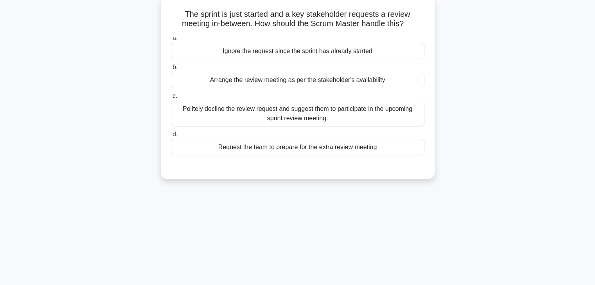
scroll to position [43, 0]
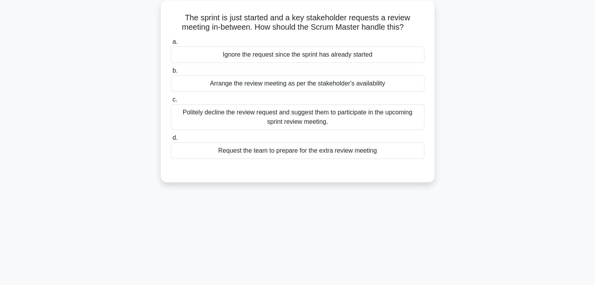
click at [357, 120] on div "Politely decline the review request and suggest them to participate in the upco…" at bounding box center [297, 117] width 253 height 26
click at [171, 102] on input "c. Politely decline the review request and suggest them to participate in the u…" at bounding box center [171, 99] width 0 height 5
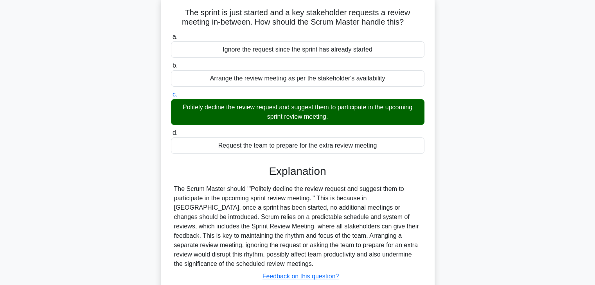
click at [505, 216] on div "The sprint is just started and a key stakeholder requests a review meeting in-b…" at bounding box center [297, 164] width 516 height 339
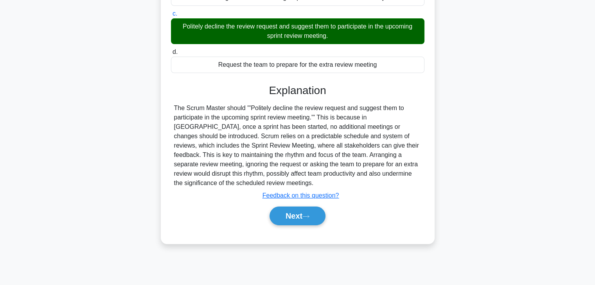
scroll to position [137, 0]
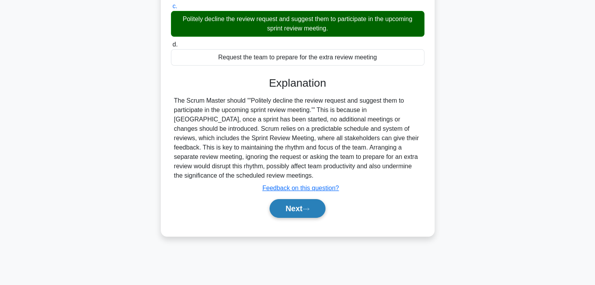
click at [282, 208] on button "Next" at bounding box center [297, 208] width 56 height 19
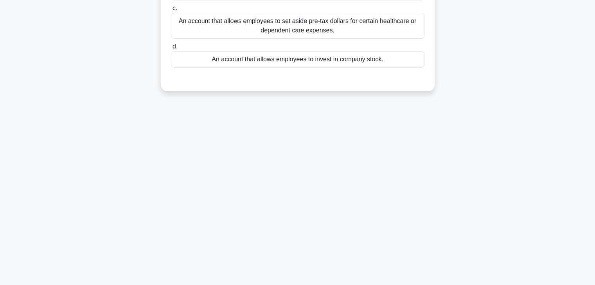
click at [369, 185] on div "148:21 Stop PMP Expert 81/180 What is a flexible spending account (FSA)? .spinn…" at bounding box center [297, 86] width 516 height 391
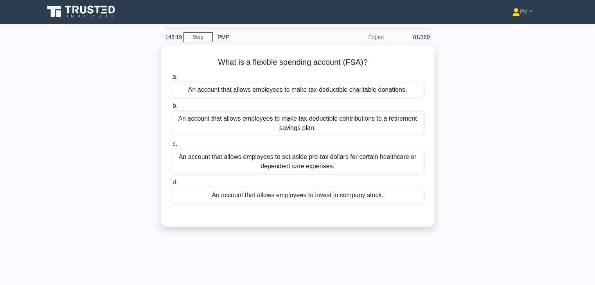
scroll to position [0, 0]
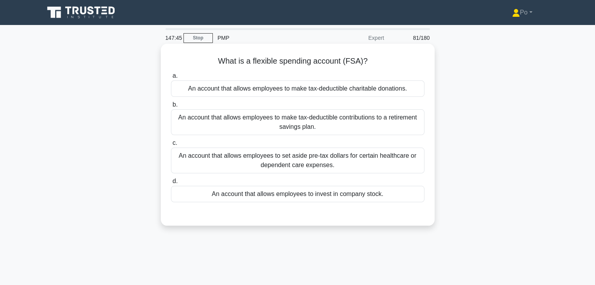
click at [355, 165] on div "An account that allows employees to set aside pre-tax dollars for certain healt…" at bounding box center [297, 161] width 253 height 26
click at [171, 146] on input "c. An account that allows employees to set aside pre-tax dollars for certain he…" at bounding box center [171, 143] width 0 height 5
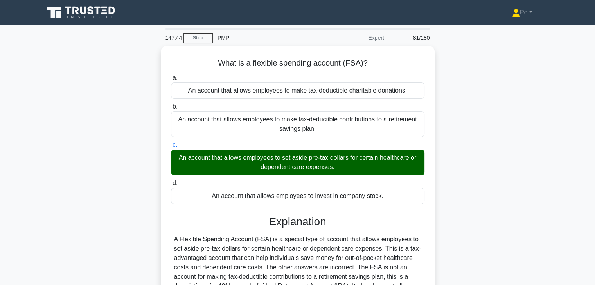
click at [516, 219] on div "What is a flexible spending account (FSA)? .spinner_0XTQ{transform-origin:cente…" at bounding box center [297, 215] width 516 height 339
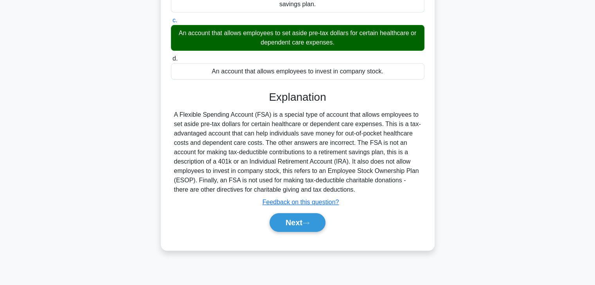
scroll to position [125, 0]
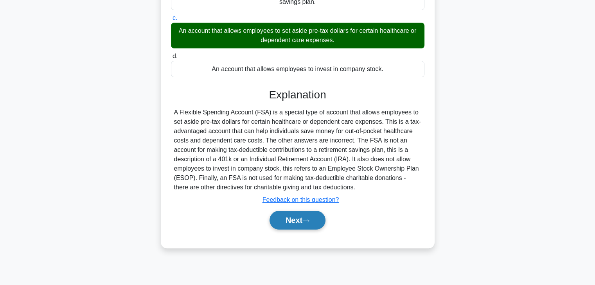
click at [291, 221] on button "Next" at bounding box center [297, 220] width 56 height 19
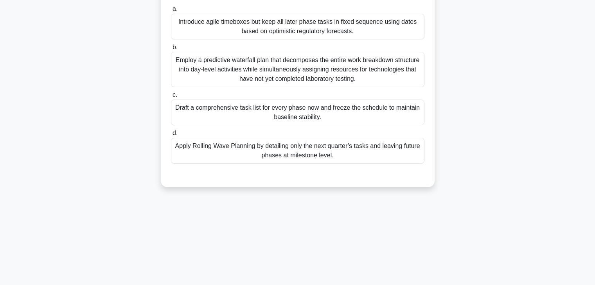
click at [379, 238] on div "147:34 Stop PMP Expert 82/180 .spinner_0XTQ{transform-origin:center;animation:s…" at bounding box center [297, 98] width 516 height 391
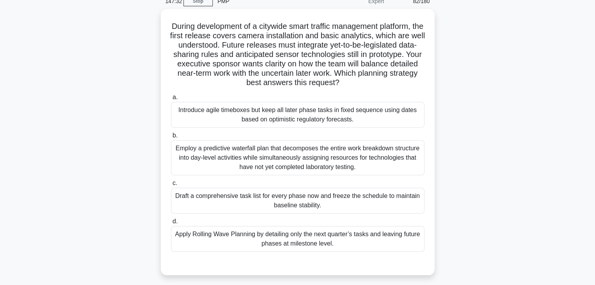
scroll to position [31, 0]
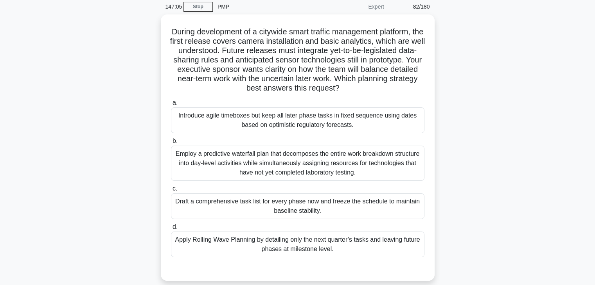
click at [468, 114] on div "During development of a citywide smart traffic management platform, the first r…" at bounding box center [297, 152] width 516 height 276
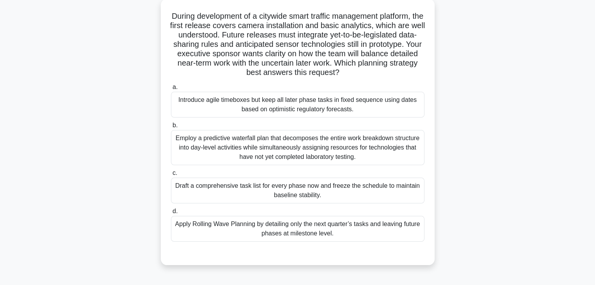
scroll to position [63, 0]
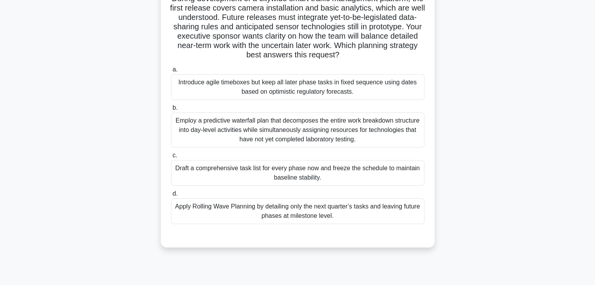
click at [354, 206] on div "Apply Rolling Wave Planning by detailing only the next quarter’s tasks and leav…" at bounding box center [297, 212] width 253 height 26
click at [171, 197] on input "d. Apply Rolling Wave Planning by detailing only the next quarter’s tasks and l…" at bounding box center [171, 194] width 0 height 5
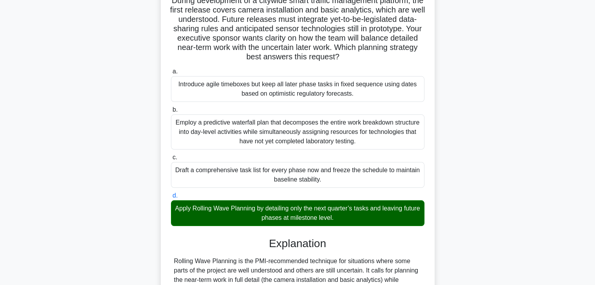
click at [475, 213] on div "During development of a citywide smart traffic management platform, the first r…" at bounding box center [297, 227] width 516 height 489
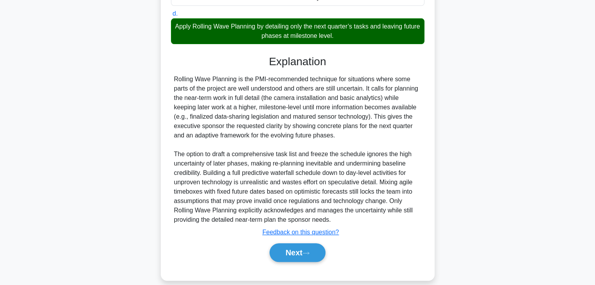
scroll to position [253, 0]
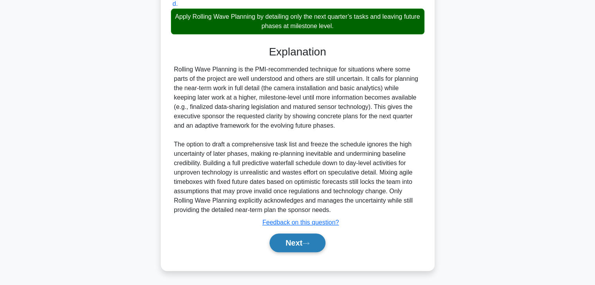
click at [291, 239] on button "Next" at bounding box center [297, 243] width 56 height 19
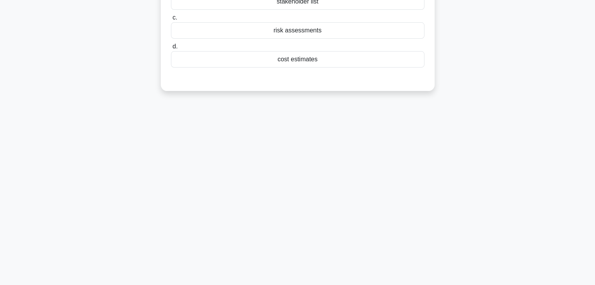
click at [389, 153] on div "146:51 Stop PMP Expert 83/180 The WBS Dictionary provides detailed information …" at bounding box center [297, 86] width 516 height 391
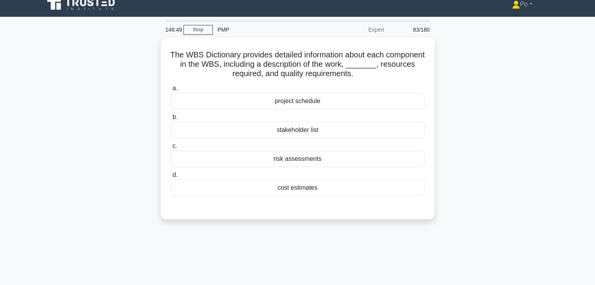
scroll to position [0, 0]
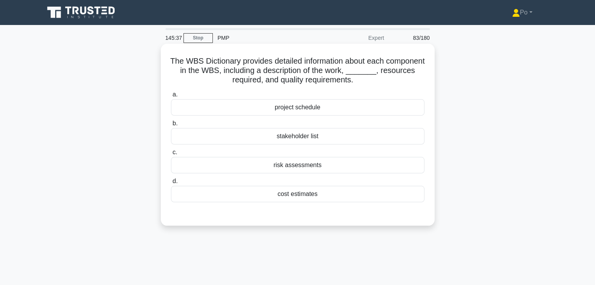
click at [312, 195] on div "cost estimates" at bounding box center [297, 194] width 253 height 16
click at [171, 184] on input "d. cost estimates" at bounding box center [171, 181] width 0 height 5
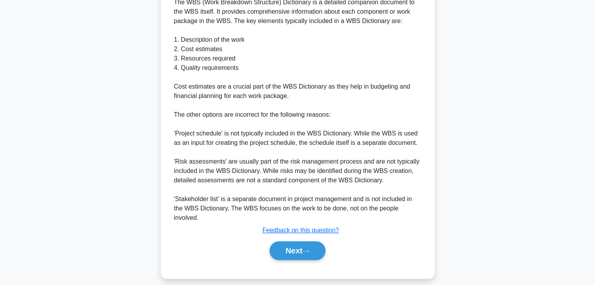
scroll to position [262, 0]
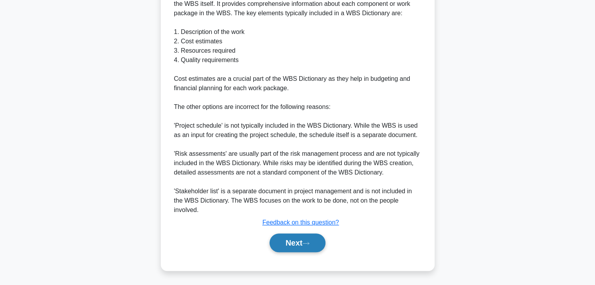
click at [298, 240] on button "Next" at bounding box center [297, 243] width 56 height 19
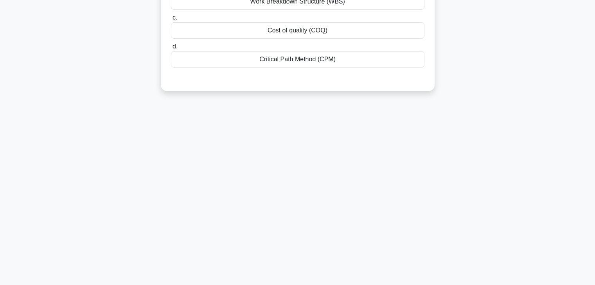
click at [362, 200] on div "145:30 Stop PMP Expert 84/180 A project manager has determined that to meet qua…" at bounding box center [297, 86] width 516 height 391
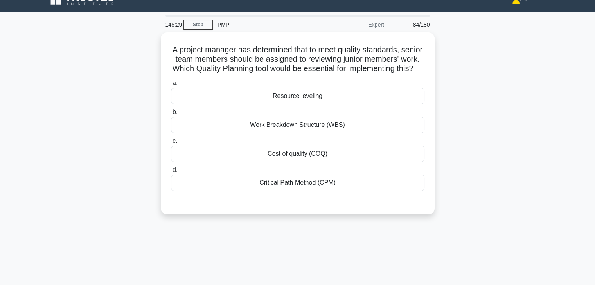
scroll to position [12, 0]
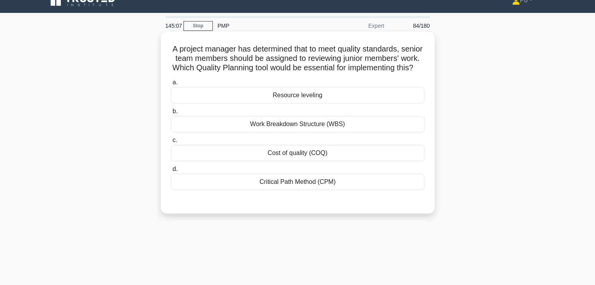
click at [365, 161] on div "Cost of quality (COQ)" at bounding box center [297, 153] width 253 height 16
click at [171, 143] on input "c. Cost of quality (COQ)" at bounding box center [171, 140] width 0 height 5
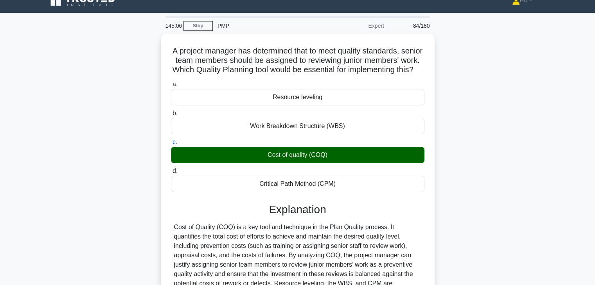
click at [454, 178] on div "A project manager has determined that to meet quality standards, senior team me…" at bounding box center [297, 199] width 516 height 330
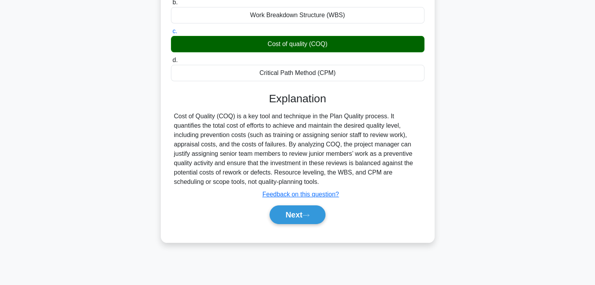
scroll to position [137, 0]
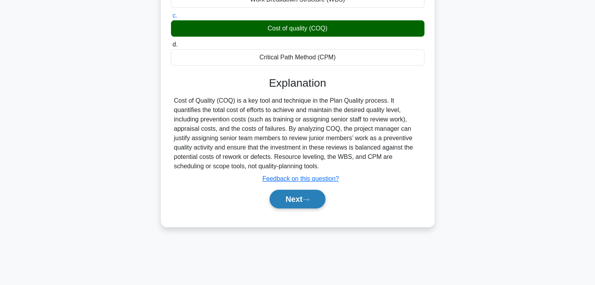
click at [301, 209] on button "Next" at bounding box center [297, 199] width 56 height 19
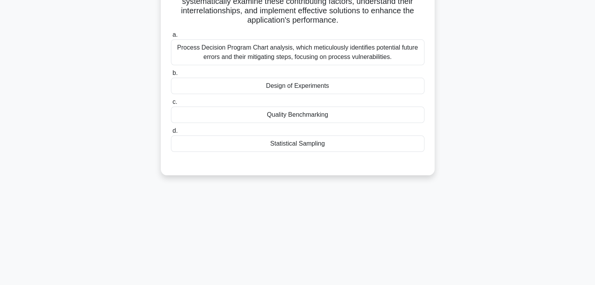
click at [345, 208] on div "145:02 Stop PMP Expert 85/180 .spinner_0XTQ{transform-origin:center;animation:s…" at bounding box center [297, 86] width 516 height 391
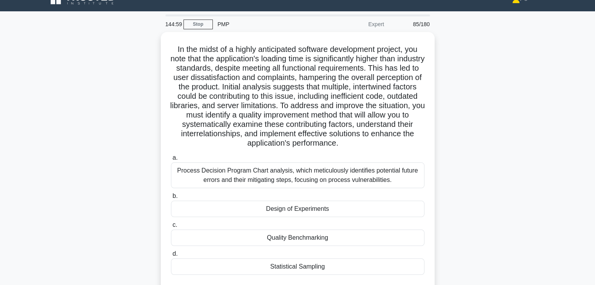
scroll to position [12, 0]
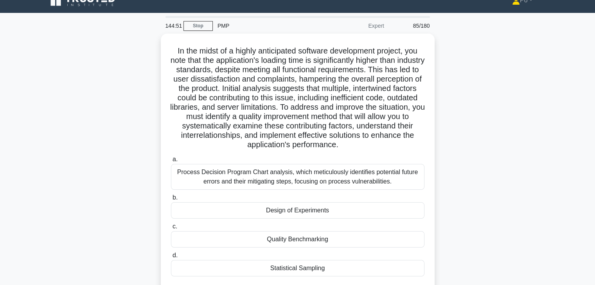
click at [455, 161] on div "In the midst of a highly anticipated software development project, you note tha…" at bounding box center [297, 172] width 516 height 276
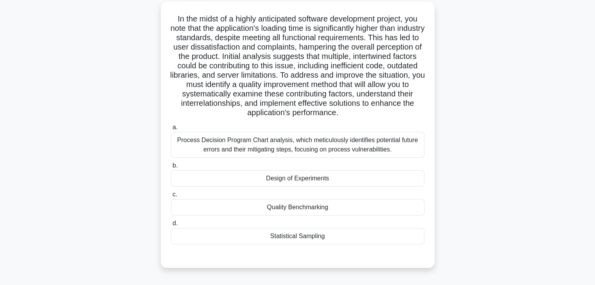
scroll to position [43, 0]
click at [465, 124] on div "In the midst of a highly anticipated software development project, you note tha…" at bounding box center [297, 140] width 516 height 276
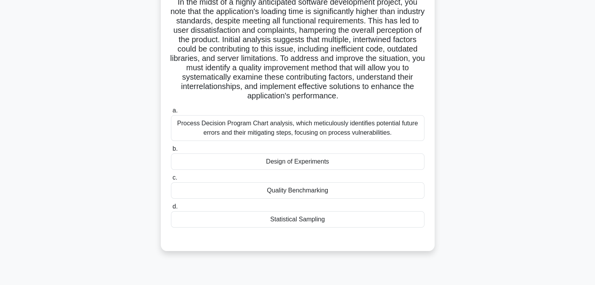
click at [309, 199] on div "Quality Benchmarking" at bounding box center [297, 191] width 253 height 16
click at [171, 181] on input "c. Quality Benchmarking" at bounding box center [171, 178] width 0 height 5
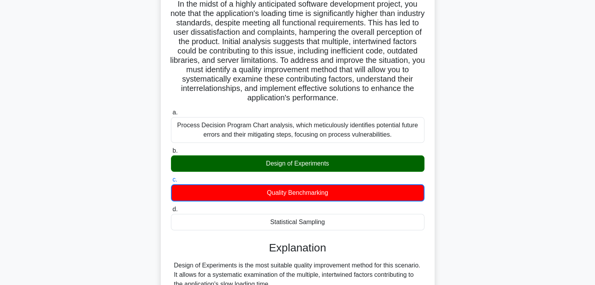
click at [464, 174] on div "In the midst of a highly anticipated software development project, you note tha…" at bounding box center [297, 232] width 516 height 490
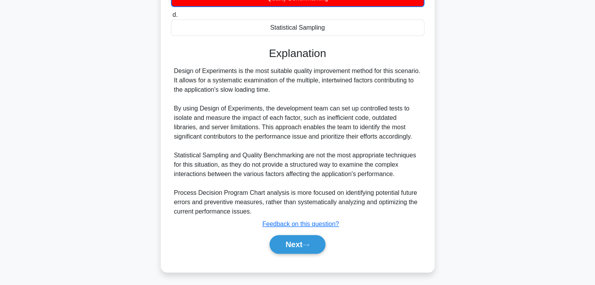
scroll to position [263, 0]
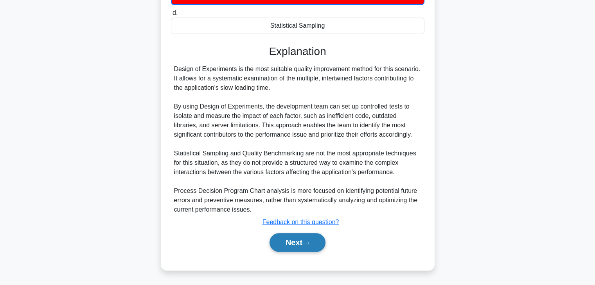
click at [301, 243] on button "Next" at bounding box center [297, 242] width 56 height 19
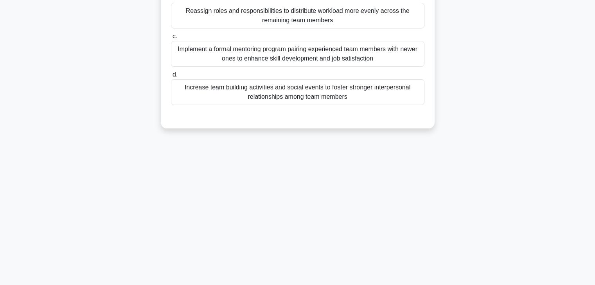
click at [484, 164] on div "143:47 Stop PMP Expert 86/180 A project team is experiencing high turnover rate…" at bounding box center [297, 86] width 516 height 391
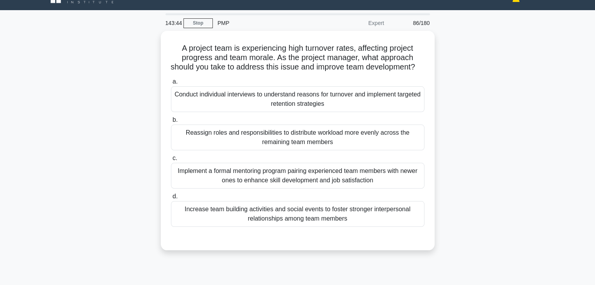
scroll to position [16, 0]
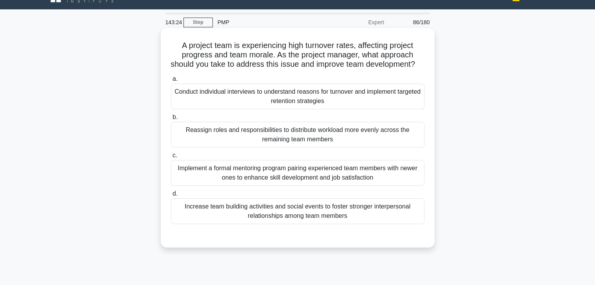
click at [377, 109] on div "Conduct individual interviews to understand reasons for turnover and implement …" at bounding box center [297, 97] width 253 height 26
click at [171, 82] on input "a. Conduct individual interviews to understand reasons for turnover and impleme…" at bounding box center [171, 79] width 0 height 5
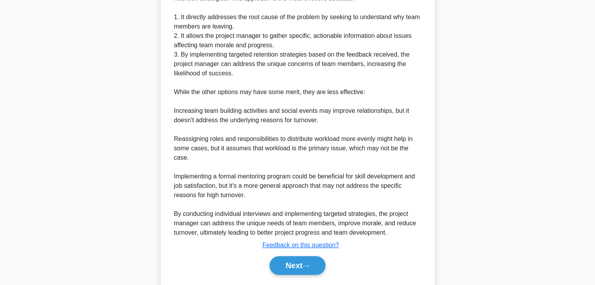
scroll to position [297, 0]
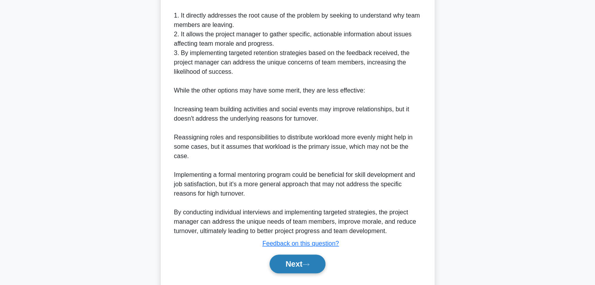
click at [287, 266] on button "Next" at bounding box center [297, 264] width 56 height 19
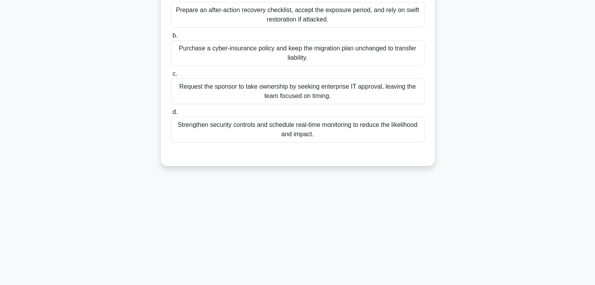
click at [400, 227] on div "143:17 Stop PMP Expert 87/180 .spinner_0XTQ{transform-origin:center;animation:s…" at bounding box center [297, 86] width 516 height 391
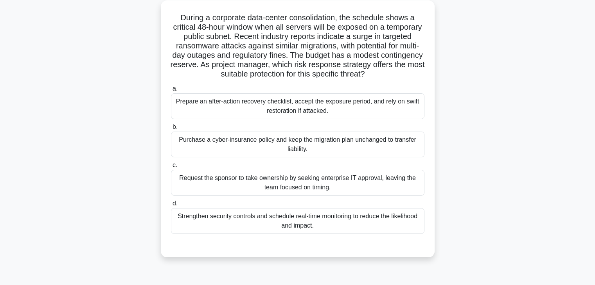
scroll to position [47, 0]
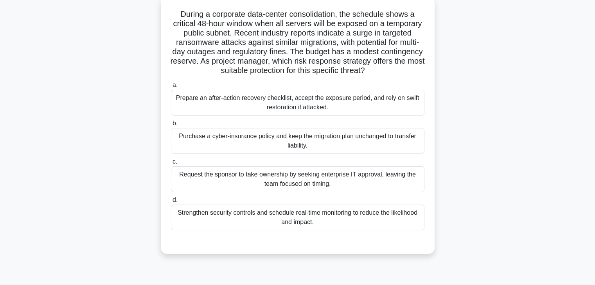
click at [340, 219] on div "Strengthen security controls and schedule real-time monitoring to reduce the li…" at bounding box center [297, 218] width 253 height 26
click at [171, 203] on input "d. Strengthen security controls and schedule real-time monitoring to reduce the…" at bounding box center [171, 200] width 0 height 5
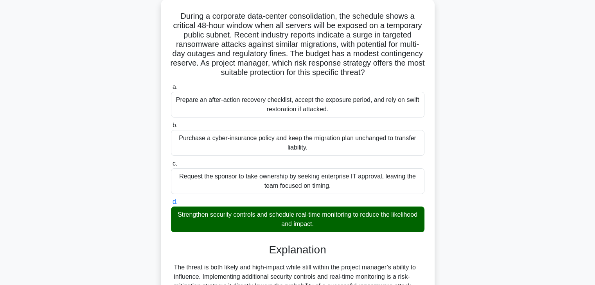
click at [470, 195] on div "During a corporate data-center consolidation, the schedule shows a critical 48-…" at bounding box center [297, 215] width 516 height 433
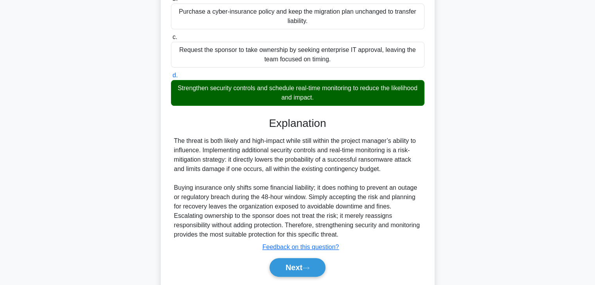
scroll to position [196, 0]
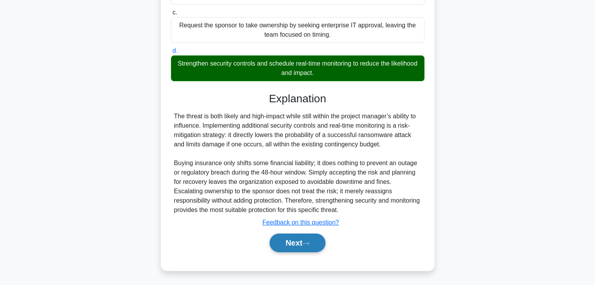
click at [288, 242] on button "Next" at bounding box center [297, 243] width 56 height 19
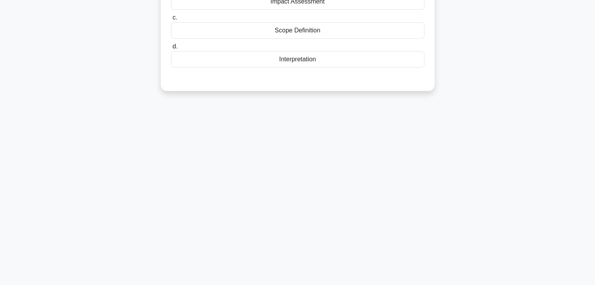
click at [427, 135] on div "141:42 Stop PMP Expert 88/180 In the context of a Life Cycle Assessment (LCA), …" at bounding box center [297, 86] width 516 height 391
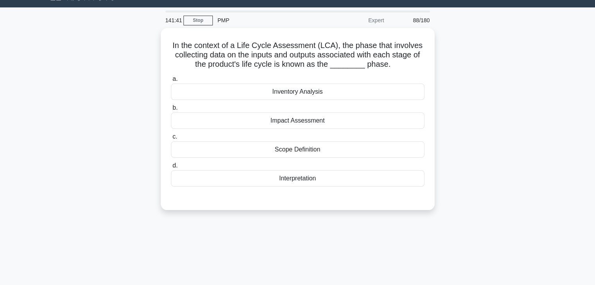
scroll to position [0, 0]
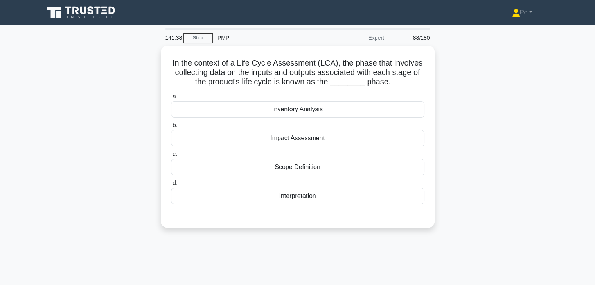
click at [468, 152] on div "In the context of a Life Cycle Assessment (LCA), the phase that involves collec…" at bounding box center [297, 142] width 516 height 192
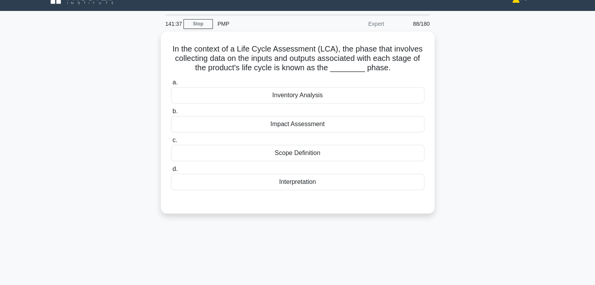
scroll to position [16, 0]
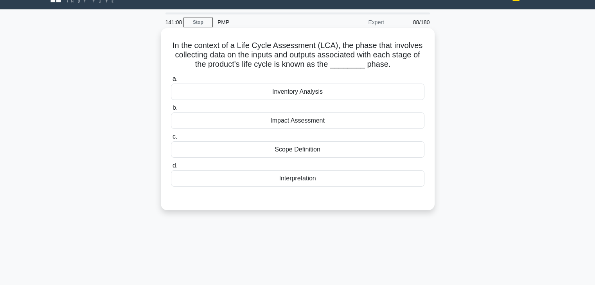
click at [328, 124] on div "Impact Assessment" at bounding box center [297, 121] width 253 height 16
click at [171, 111] on input "b. Impact Assessment" at bounding box center [171, 108] width 0 height 5
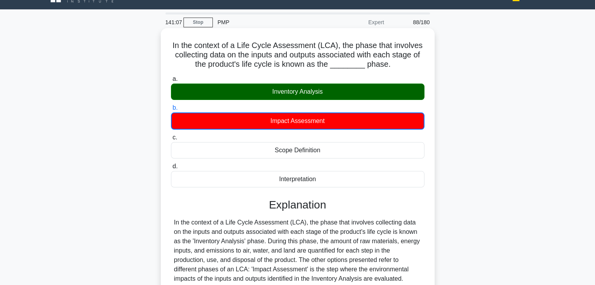
click at [422, 157] on div "Scope Definition" at bounding box center [297, 150] width 253 height 16
click at [171, 140] on input "c. Scope Definition" at bounding box center [171, 137] width 0 height 5
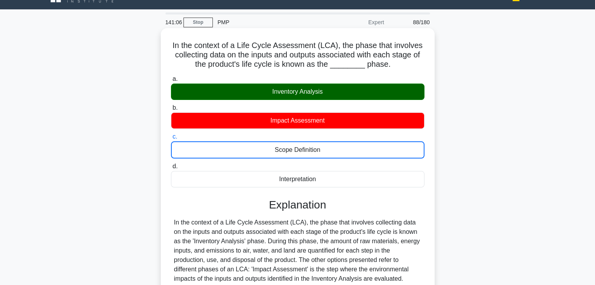
click at [171, 164] on input "d. Interpretation" at bounding box center [171, 166] width 0 height 5
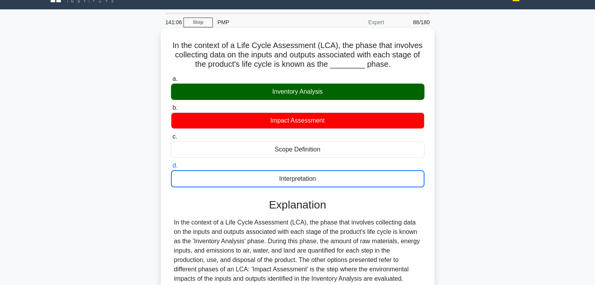
click at [171, 77] on input "a. Inventory Analysis" at bounding box center [171, 79] width 0 height 5
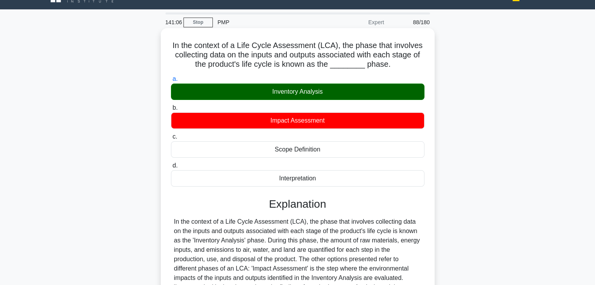
click at [171, 106] on input "b. Impact Assessment" at bounding box center [171, 108] width 0 height 5
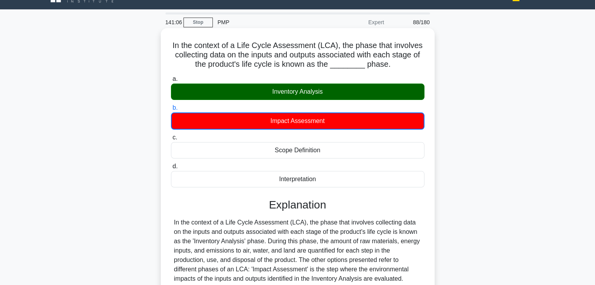
click at [171, 135] on input "c. Scope Definition" at bounding box center [171, 137] width 0 height 5
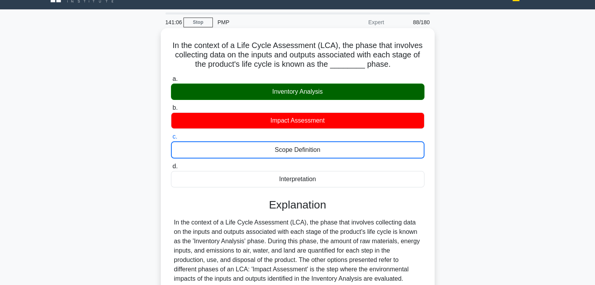
click at [171, 164] on input "d. Interpretation" at bounding box center [171, 166] width 0 height 5
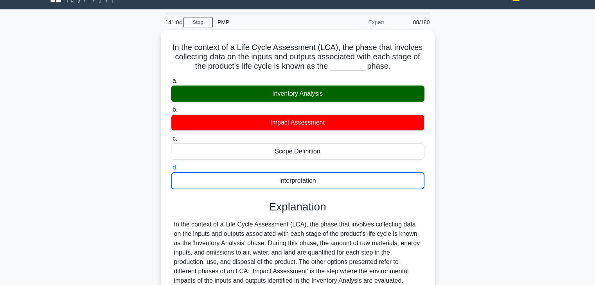
click at [477, 163] on div "In the context of a Life Cycle Assessment (LCA), the phase that involves collec…" at bounding box center [297, 214] width 516 height 368
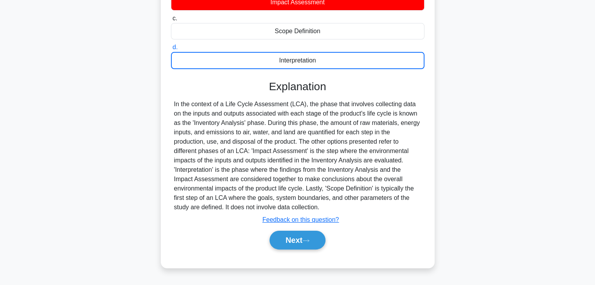
scroll to position [137, 0]
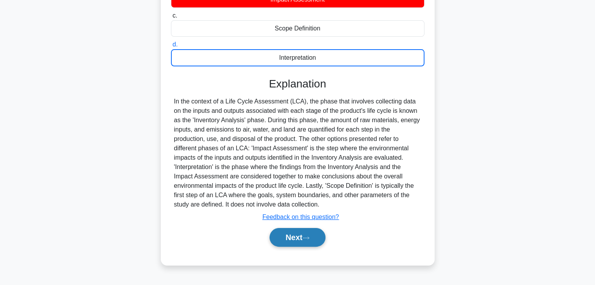
click at [289, 237] on button "Next" at bounding box center [297, 237] width 56 height 19
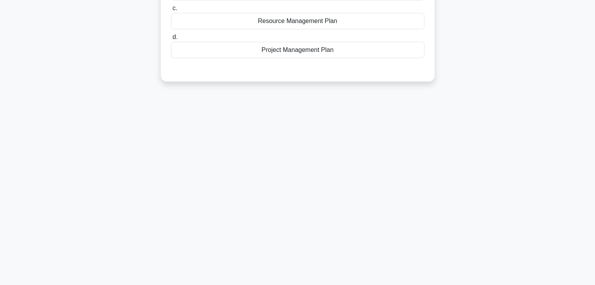
click at [383, 178] on div "140:38 Stop PMP Expert 89/180 In the execution phase of the project, you realiz…" at bounding box center [297, 86] width 516 height 391
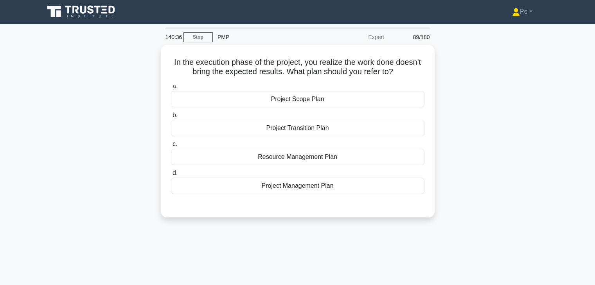
scroll to position [0, 0]
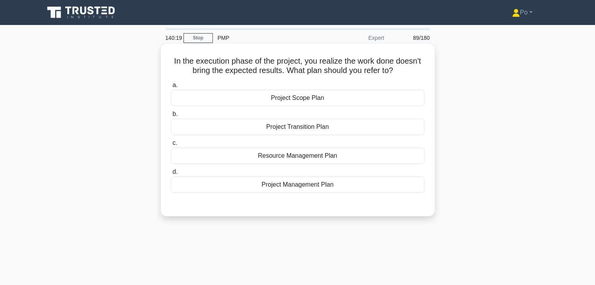
click at [316, 189] on div "Project Management Plan" at bounding box center [297, 185] width 253 height 16
click at [171, 175] on input "d. Project Management Plan" at bounding box center [171, 172] width 0 height 5
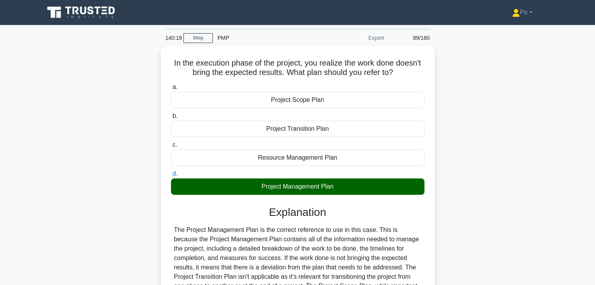
click at [480, 215] on div "In the execution phase of the project, you realize the work done doesn't bring …" at bounding box center [297, 225] width 516 height 358
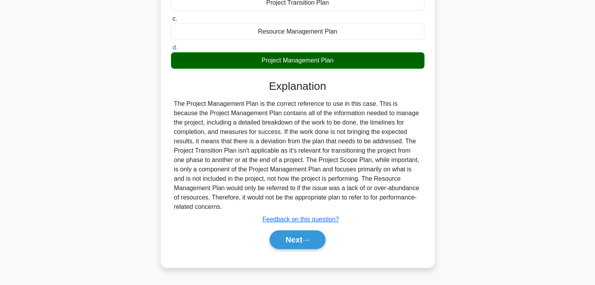
scroll to position [137, 0]
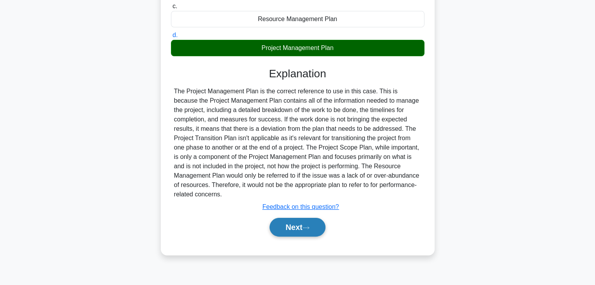
click at [279, 232] on button "Next" at bounding box center [297, 227] width 56 height 19
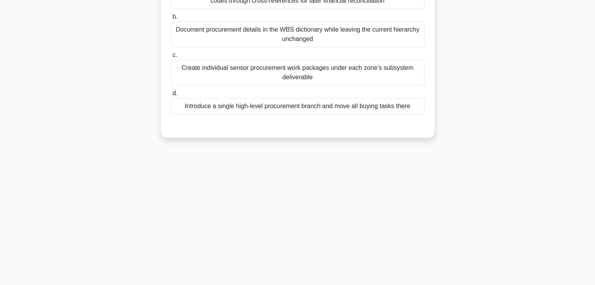
click at [365, 201] on div "140:13 Stop PMP Expert 90/180 During development of a smart irrigation project,…" at bounding box center [297, 86] width 516 height 391
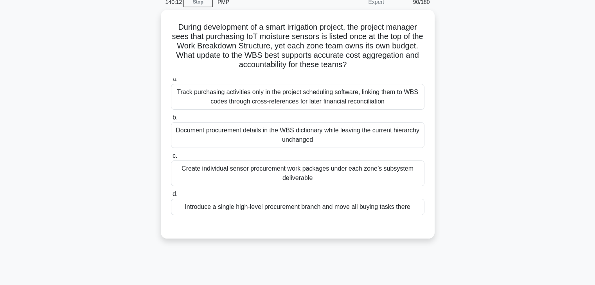
scroll to position [28, 0]
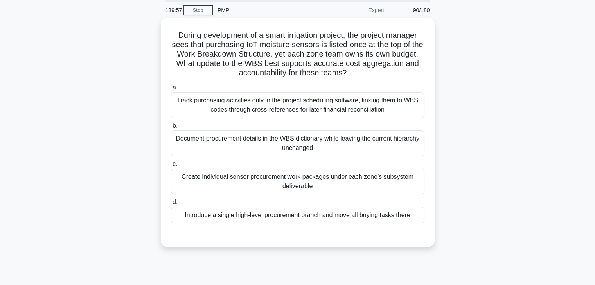
click at [466, 149] on div "During development of a smart irrigation project, the project manager sees that…" at bounding box center [297, 137] width 516 height 239
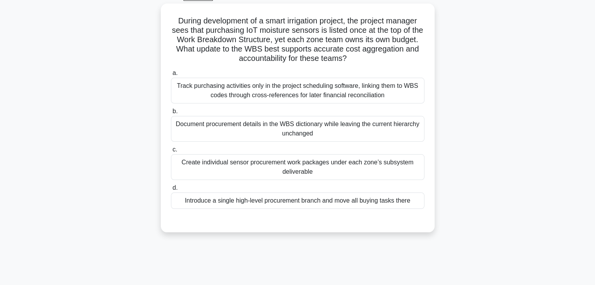
scroll to position [43, 0]
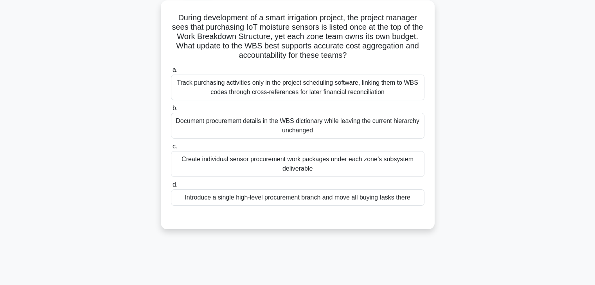
click at [371, 170] on div "Create individual sensor procurement work packages under each zone’s subsystem …" at bounding box center [297, 164] width 253 height 26
click at [171, 149] on input "c. Create individual sensor procurement work packages under each zone’s subsyst…" at bounding box center [171, 146] width 0 height 5
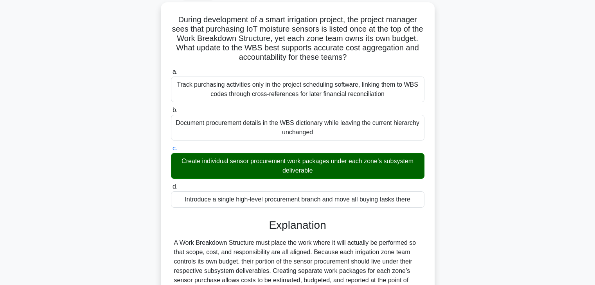
click at [511, 221] on div "During development of a smart irrigation project, the project manager sees that…" at bounding box center [297, 209] width 516 height 414
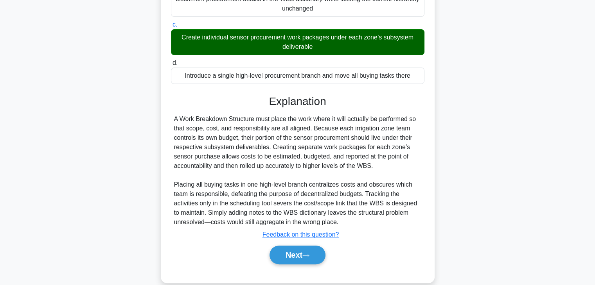
scroll to position [178, 0]
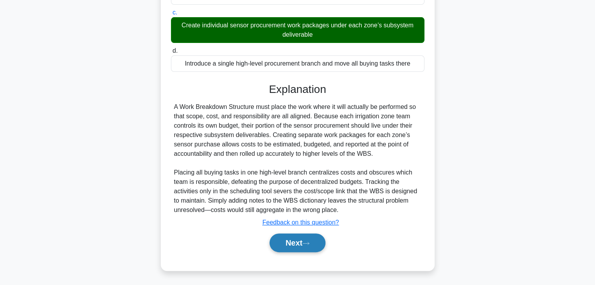
click at [281, 244] on button "Next" at bounding box center [297, 243] width 56 height 19
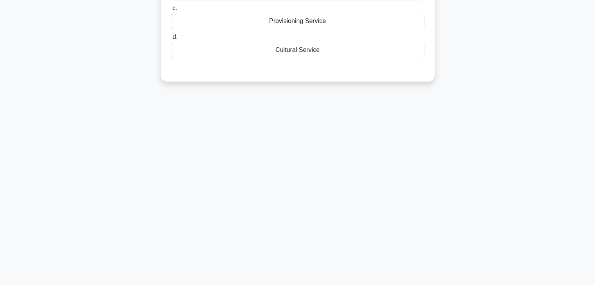
click at [415, 214] on div "138:39 Stop PMP Expert 91/180 The forest near your project site is home to vari…" at bounding box center [297, 86] width 516 height 391
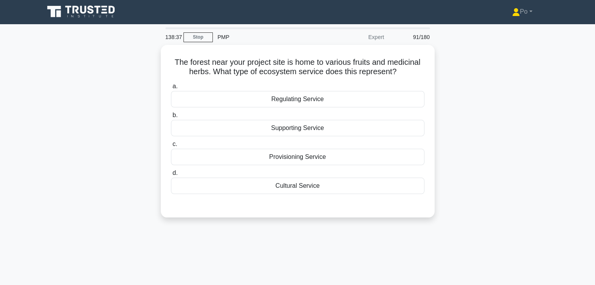
scroll to position [0, 0]
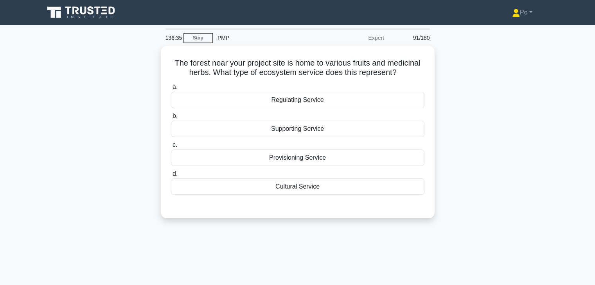
click at [450, 142] on div "The forest near your project site is home to various fruits and medicinal herbs…" at bounding box center [297, 137] width 516 height 182
click at [477, 147] on div "The forest near your project site is home to various fruits and medicinal herbs…" at bounding box center [297, 137] width 516 height 182
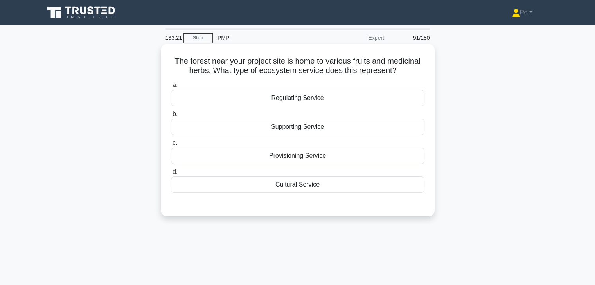
click at [353, 156] on div "Provisioning Service" at bounding box center [297, 156] width 253 height 16
click at [171, 146] on input "c. Provisioning Service" at bounding box center [171, 143] width 0 height 5
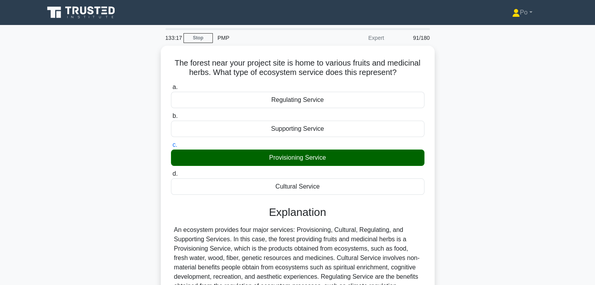
click at [458, 207] on div "The forest near your project site is home to various fruits and medicinal herbs…" at bounding box center [297, 225] width 516 height 358
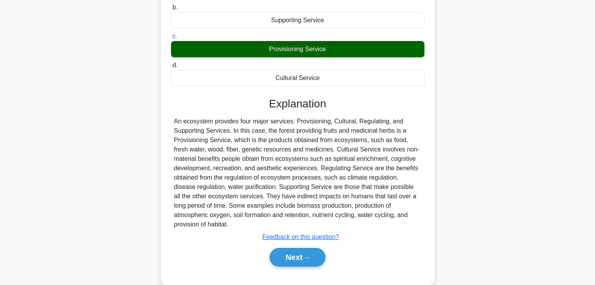
scroll to position [109, 0]
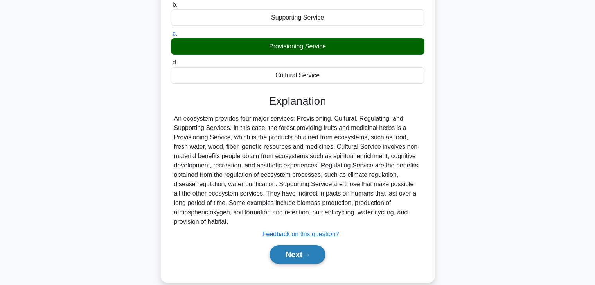
click at [299, 251] on button "Next" at bounding box center [297, 255] width 56 height 19
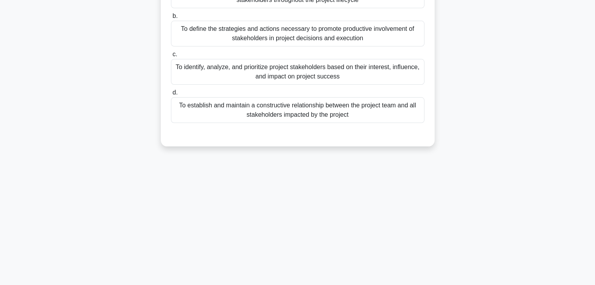
click at [404, 211] on div "133:11 Stop PMP Expert 92/180 What is the main purpose of a Stakeholder Engagem…" at bounding box center [297, 114] width 516 height 391
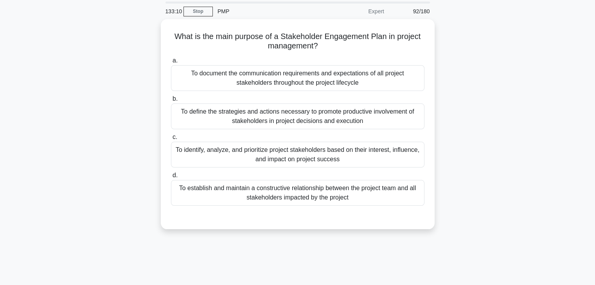
scroll to position [0, 0]
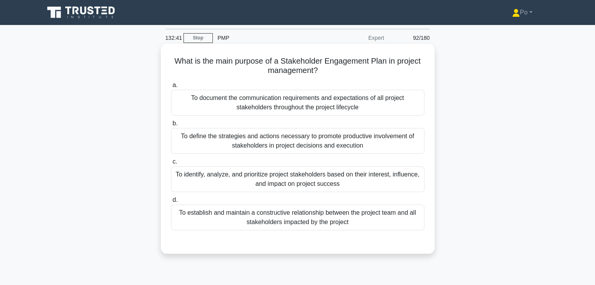
click at [339, 142] on div "To define the strategies and actions necessary to promote productive involvemen…" at bounding box center [297, 141] width 253 height 26
click at [171, 126] on input "b. To define the strategies and actions necessary to promote productive involve…" at bounding box center [171, 123] width 0 height 5
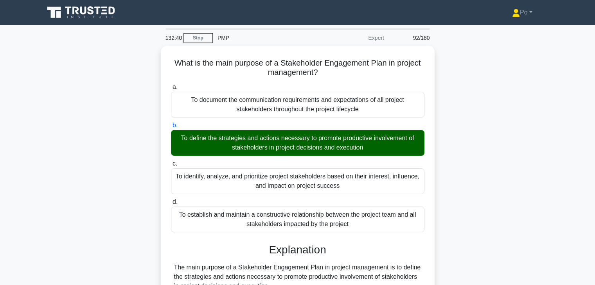
click at [440, 181] on div "What is the main purpose of a Stakeholder Engagement Plan in project management…" at bounding box center [297, 257] width 516 height 423
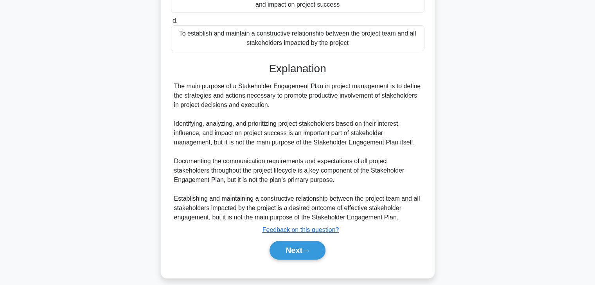
scroll to position [187, 0]
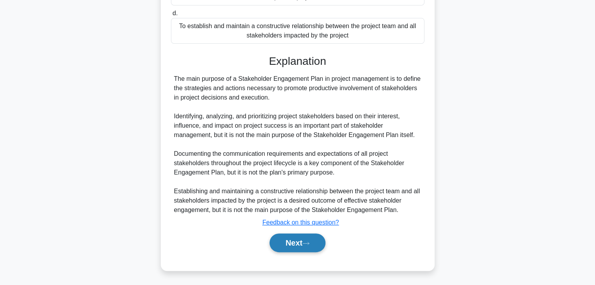
click at [285, 236] on button "Next" at bounding box center [297, 243] width 56 height 19
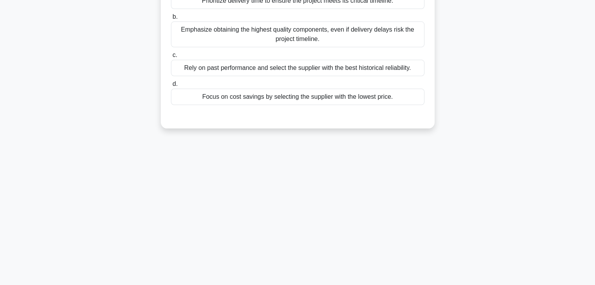
click at [328, 216] on div "132:35 Stop PMP Expert 93/180 .spinner_0XTQ{transform-origin:center;animation:s…" at bounding box center [297, 86] width 516 height 391
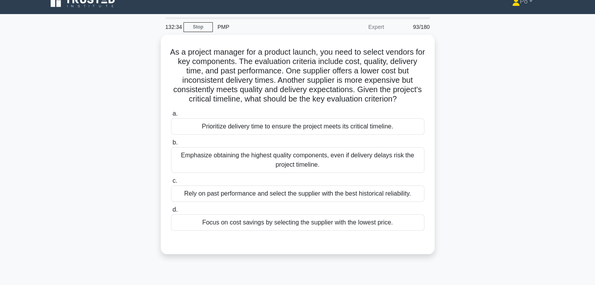
scroll to position [0, 0]
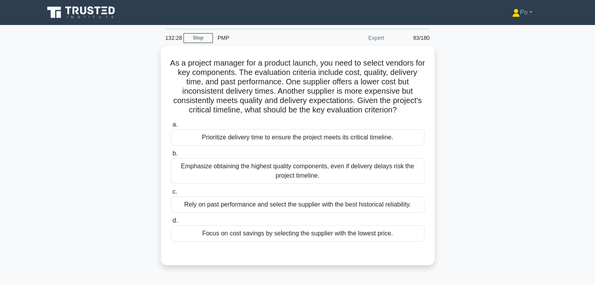
click at [446, 162] on div "As a project manager for a product launch, you need to select vendors for key c…" at bounding box center [297, 160] width 516 height 229
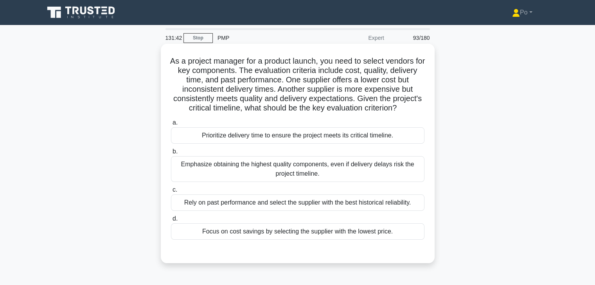
click at [346, 144] on div "Prioritize delivery time to ensure the project meets its critical timeline." at bounding box center [297, 135] width 253 height 16
click at [171, 126] on input "a. Prioritize delivery time to ensure the project meets its critical timeline." at bounding box center [171, 122] width 0 height 5
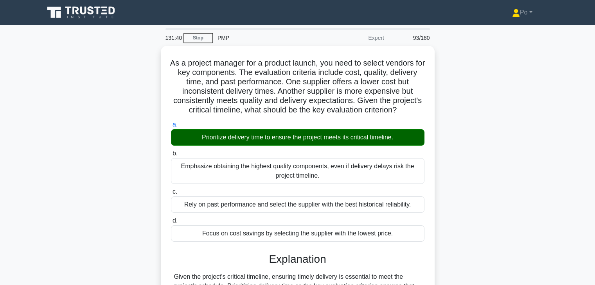
click at [452, 166] on div "As a project manager for a product launch, you need to select vendors for key c…" at bounding box center [297, 225] width 516 height 358
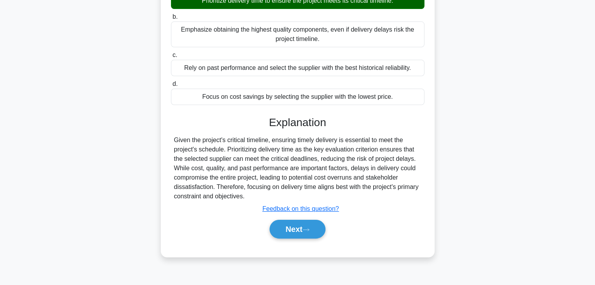
scroll to position [137, 0]
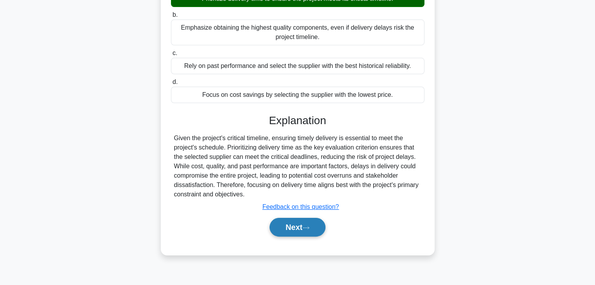
click at [298, 233] on button "Next" at bounding box center [297, 227] width 56 height 19
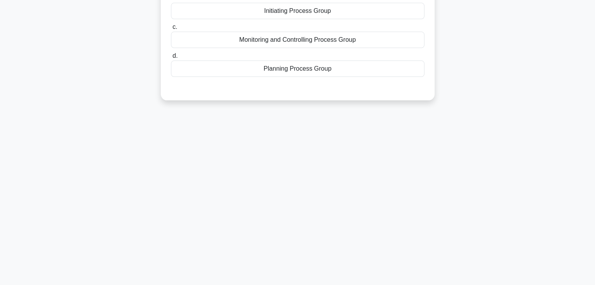
click at [452, 160] on div "131:37 Stop PMP Expert 94/180 During a project, the project manager identifies …" at bounding box center [297, 86] width 516 height 391
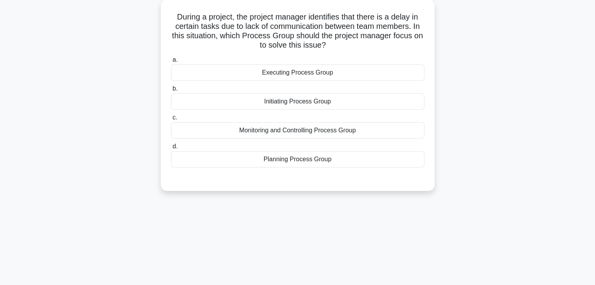
scroll to position [12, 0]
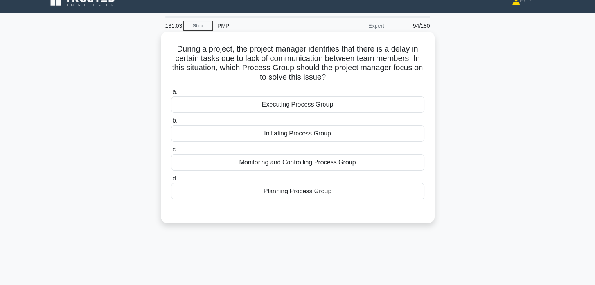
click at [343, 105] on div "Executing Process Group" at bounding box center [297, 105] width 253 height 16
click at [171, 95] on input "a. Executing Process Group" at bounding box center [171, 92] width 0 height 5
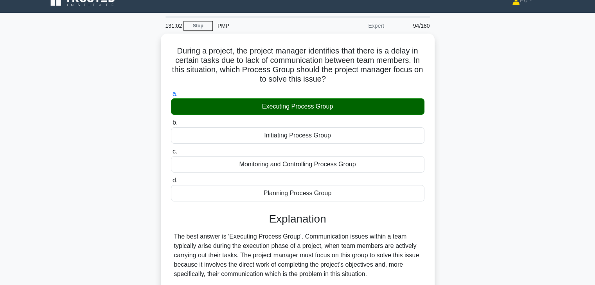
click at [438, 145] on div "During a project, the project manager identifies that there is a delay in certa…" at bounding box center [297, 255] width 516 height 442
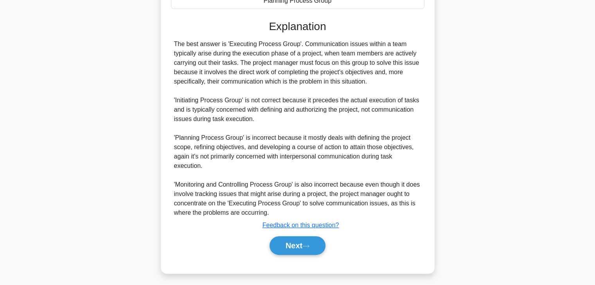
scroll to position [206, 0]
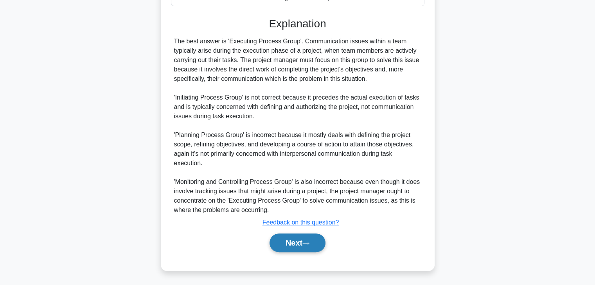
click at [288, 244] on button "Next" at bounding box center [297, 243] width 56 height 19
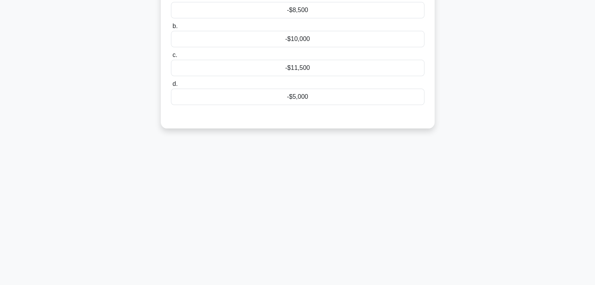
click at [425, 180] on div "130:57 Stop PMP Expert 95/180 .spinner_0XTQ{transform-origin:center;animation:s…" at bounding box center [297, 86] width 516 height 391
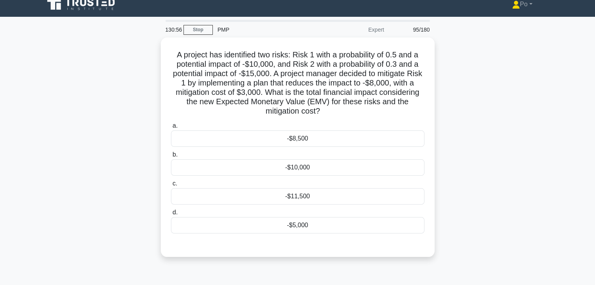
scroll to position [0, 0]
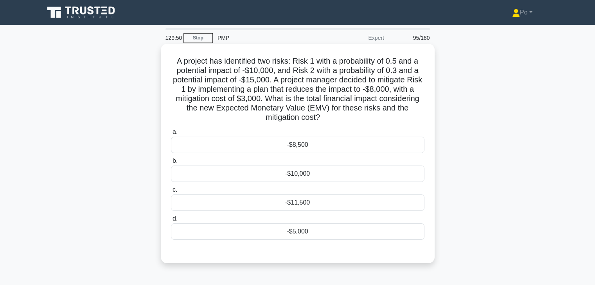
click at [385, 201] on div "-$11,500" at bounding box center [297, 203] width 253 height 16
click at [171, 193] on input "c. -$11,500" at bounding box center [171, 190] width 0 height 5
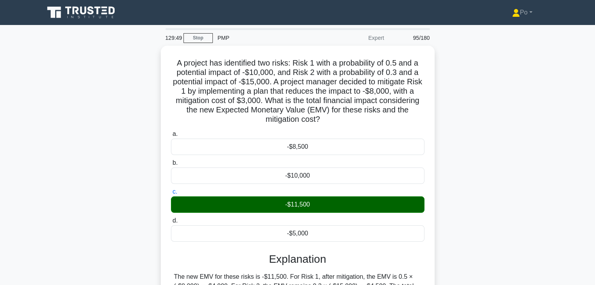
click at [456, 225] on div "A project has identified two risks: Risk 1 with a probability of 0.5 and a pote…" at bounding box center [297, 215] width 516 height 339
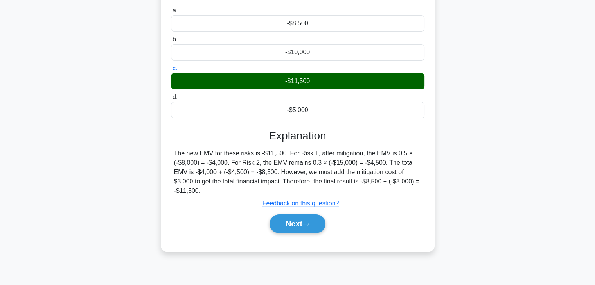
scroll to position [125, 0]
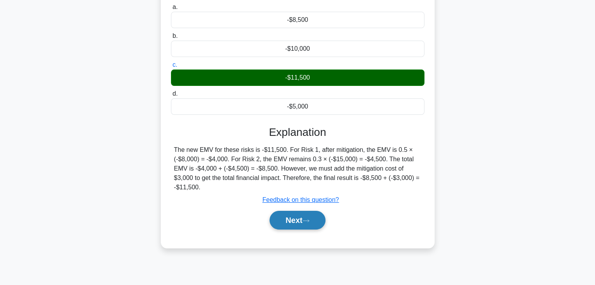
click at [282, 221] on button "Next" at bounding box center [297, 220] width 56 height 19
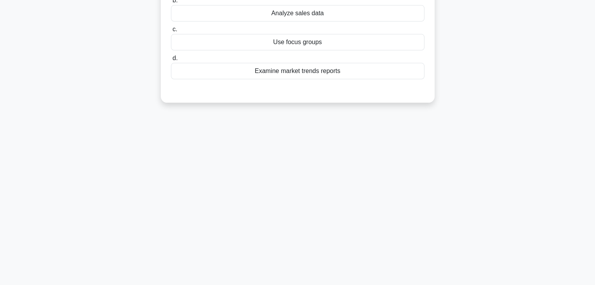
click at [367, 183] on div "129:42 Stop PMP Expert 96/180 A project manager wants to explore consumer attit…" at bounding box center [297, 98] width 516 height 391
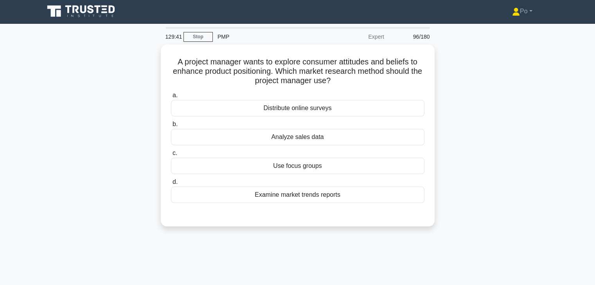
scroll to position [0, 0]
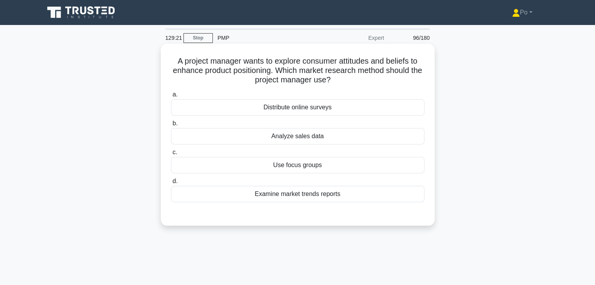
click at [345, 168] on div "Use focus groups" at bounding box center [297, 165] width 253 height 16
click at [171, 155] on input "c. Use focus groups" at bounding box center [171, 152] width 0 height 5
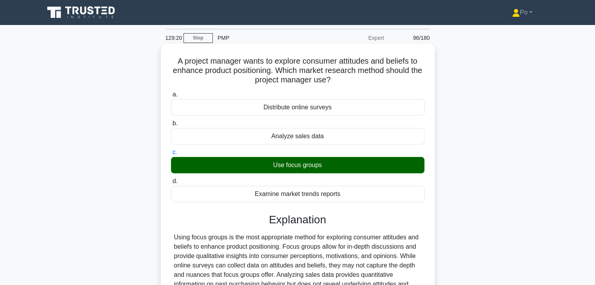
click at [409, 237] on div "Using focus groups is the most appropriate method for exploring consumer attitu…" at bounding box center [297, 270] width 247 height 75
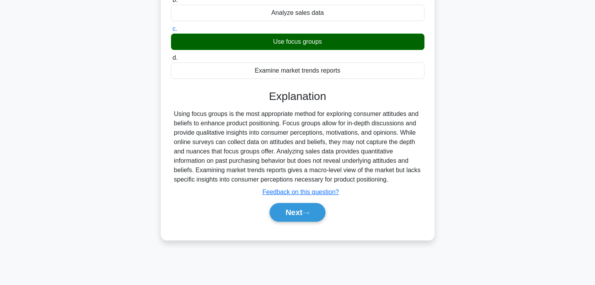
scroll to position [125, 0]
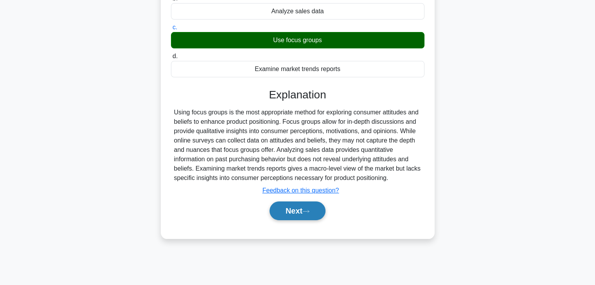
click at [282, 212] on button "Next" at bounding box center [297, 211] width 56 height 19
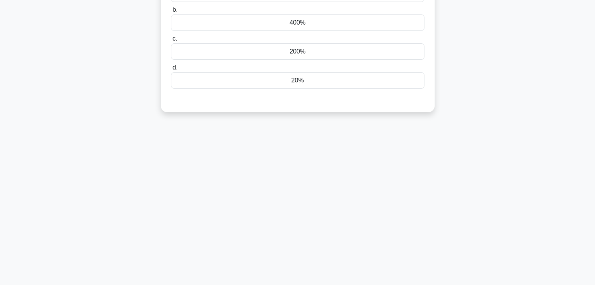
click at [369, 204] on div "129:16 Stop PMP Expert 97/180 A project manager is calculating the return on in…" at bounding box center [297, 98] width 516 height 391
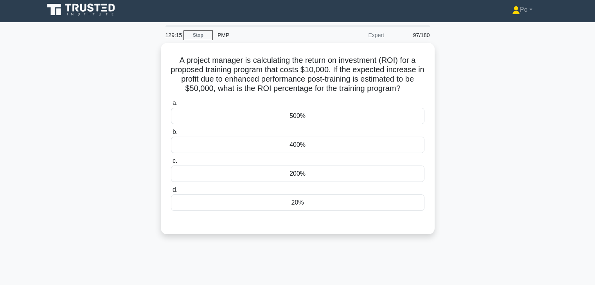
scroll to position [0, 0]
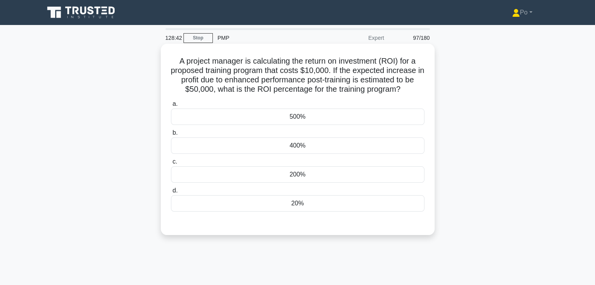
click at [347, 115] on div "500%" at bounding box center [297, 117] width 253 height 16
click at [171, 107] on input "a. 500%" at bounding box center [171, 104] width 0 height 5
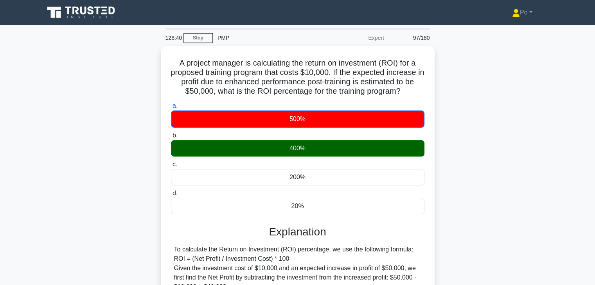
click at [445, 188] on div "A project manager is calculating the return on investment (ROI) for a proposed …" at bounding box center [297, 244] width 516 height 396
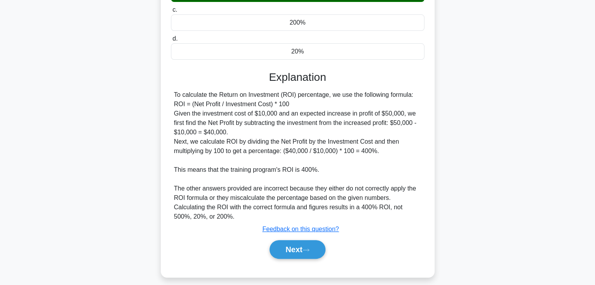
scroll to position [156, 0]
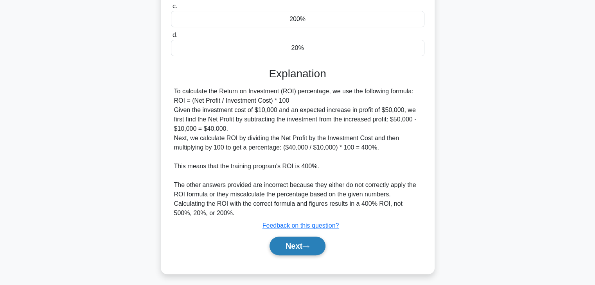
click at [292, 243] on button "Next" at bounding box center [297, 246] width 56 height 19
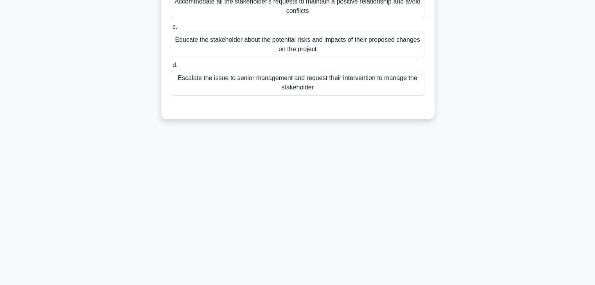
click at [422, 186] on div "128:26 Stop PMP Expert 98/180 A stakeholder with significant influence is consi…" at bounding box center [297, 86] width 516 height 391
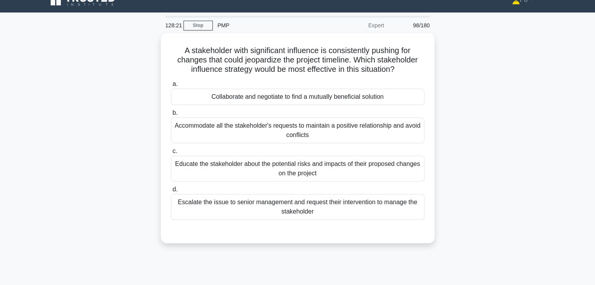
scroll to position [12, 0]
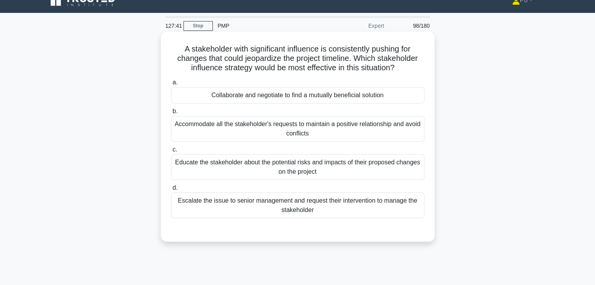
click at [353, 167] on div "Educate the stakeholder about the potential risks and impacts of their proposed…" at bounding box center [297, 167] width 253 height 26
click at [171, 153] on input "c. Educate the stakeholder about the potential risks and impacts of their propo…" at bounding box center [171, 149] width 0 height 5
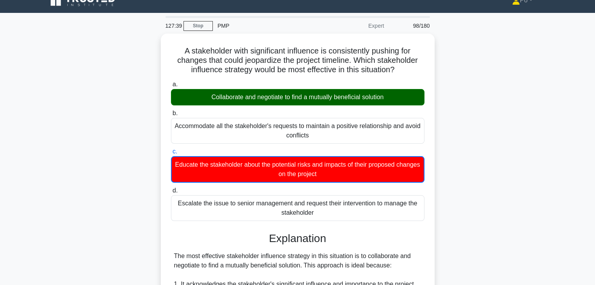
click at [492, 214] on div "A stakeholder with significant influence is consistently pushing for changes th…" at bounding box center [297, 283] width 516 height 499
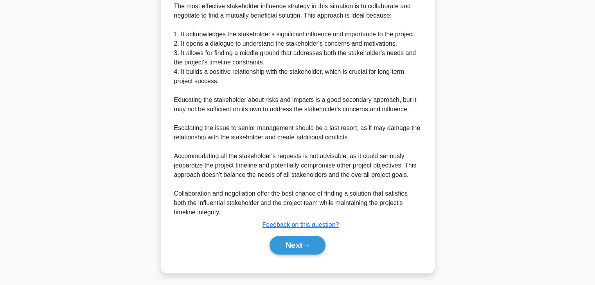
scroll to position [263, 0]
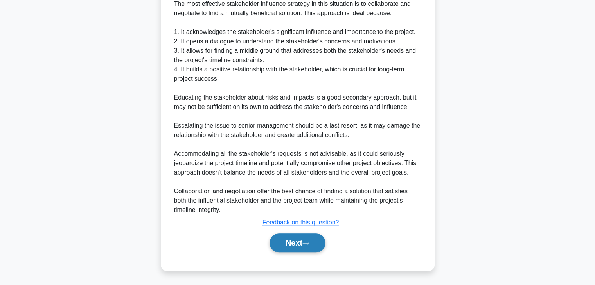
click at [282, 240] on button "Next" at bounding box center [297, 243] width 56 height 19
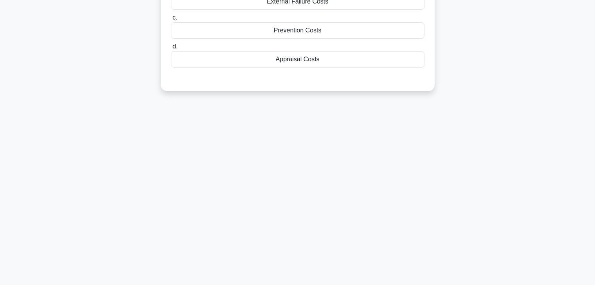
click at [427, 205] on div "127:35 Stop PMP Expert 99/180 During the quality planning process, a project ma…" at bounding box center [297, 86] width 516 height 391
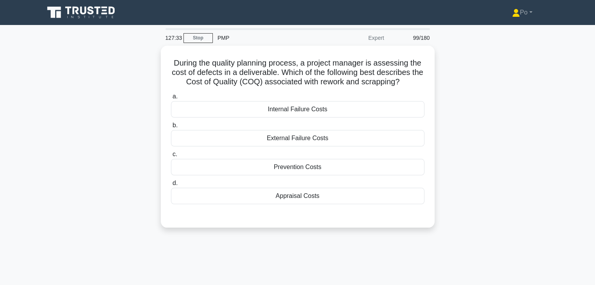
scroll to position [0, 0]
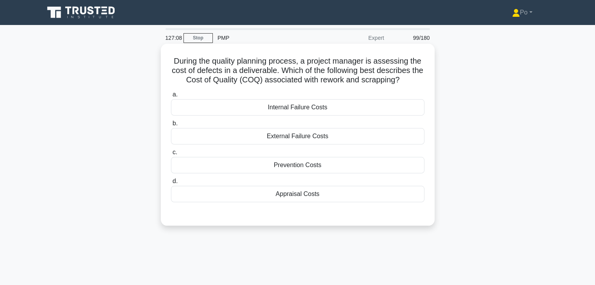
click at [348, 107] on div "Internal Failure Costs" at bounding box center [297, 107] width 253 height 16
click at [171, 97] on input "a. Internal Failure Costs" at bounding box center [171, 94] width 0 height 5
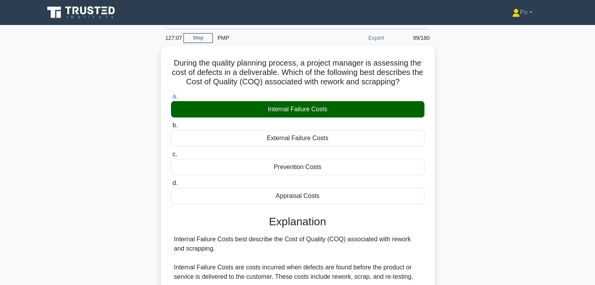
click at [459, 214] on div "During the quality planning process, a project manager is assessing the cost of…" at bounding box center [297, 239] width 516 height 386
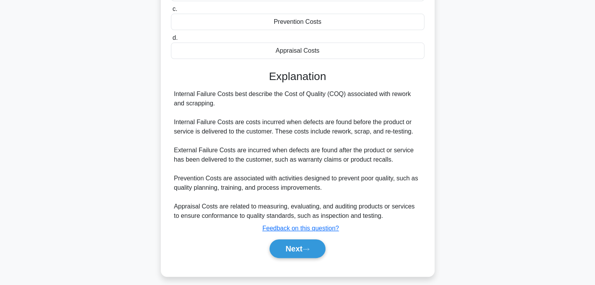
scroll to position [149, 0]
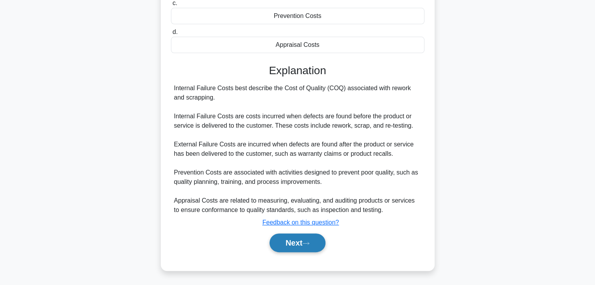
click at [290, 243] on button "Next" at bounding box center [297, 243] width 56 height 19
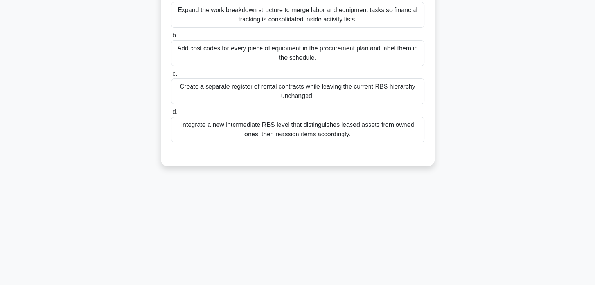
click at [354, 208] on div "126:58 Stop PMP Expert 100/180 .spinner_0XTQ{transform-origin:center;animation:…" at bounding box center [297, 86] width 516 height 391
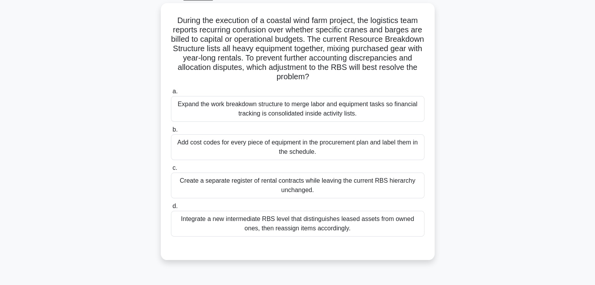
scroll to position [43, 0]
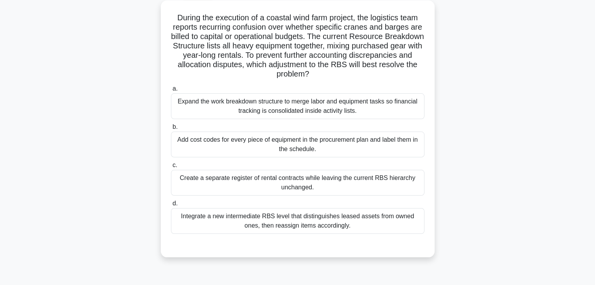
click at [360, 227] on div "Integrate a new intermediate RBS level that distinguishes leased assets from ow…" at bounding box center [297, 221] width 253 height 26
click at [171, 206] on input "d. Integrate a new intermediate RBS level that distinguishes leased assets from…" at bounding box center [171, 203] width 0 height 5
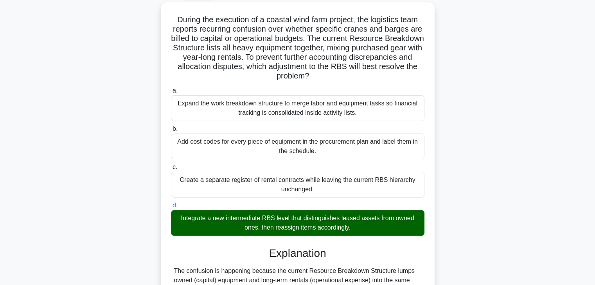
click at [462, 258] on div "During the execution of a coastal wind farm project, the logistics team reports…" at bounding box center [297, 256] width 516 height 508
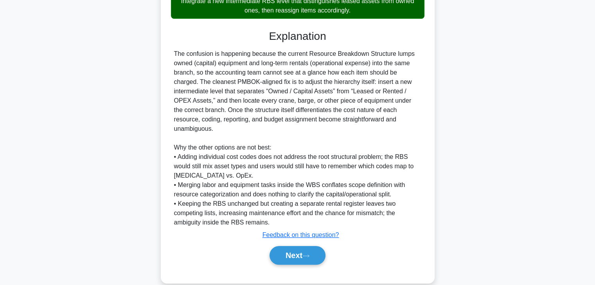
scroll to position [262, 0]
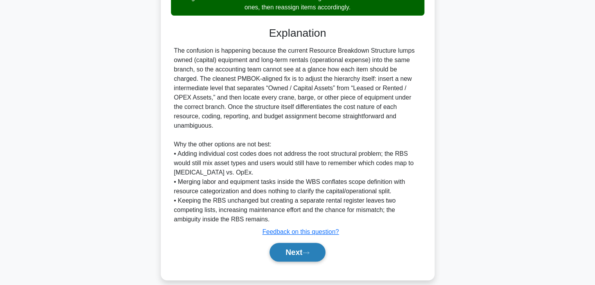
click at [300, 243] on button "Next" at bounding box center [297, 252] width 56 height 19
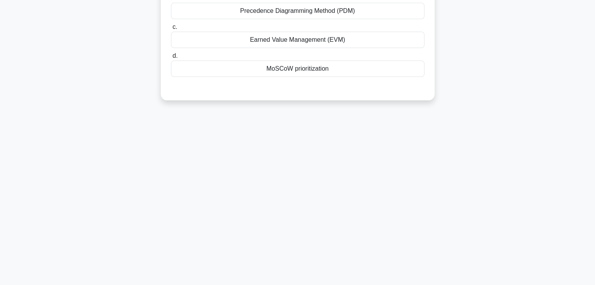
click at [385, 219] on div "126:10 Stop PMP Expert 101/180 A project manager is leading a team to develop a…" at bounding box center [297, 86] width 516 height 391
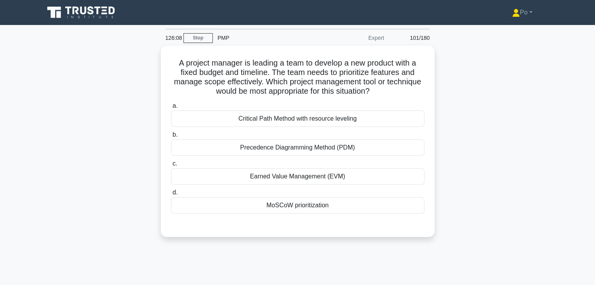
scroll to position [0, 0]
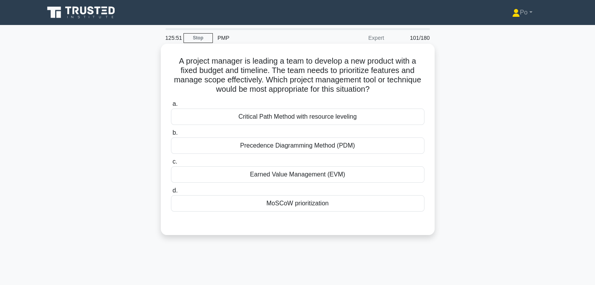
click at [343, 205] on div "MoSCoW prioritization" at bounding box center [297, 204] width 253 height 16
click at [171, 194] on input "d. MoSCoW prioritization" at bounding box center [171, 190] width 0 height 5
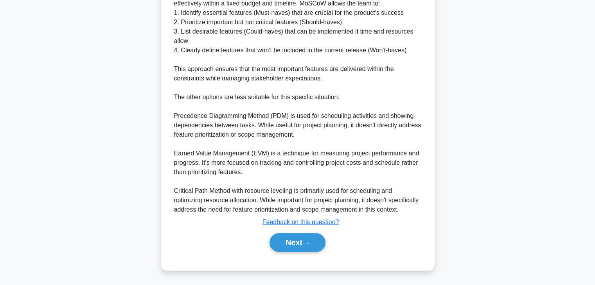
scroll to position [328, 0]
click at [289, 240] on button "Next" at bounding box center [297, 242] width 56 height 19
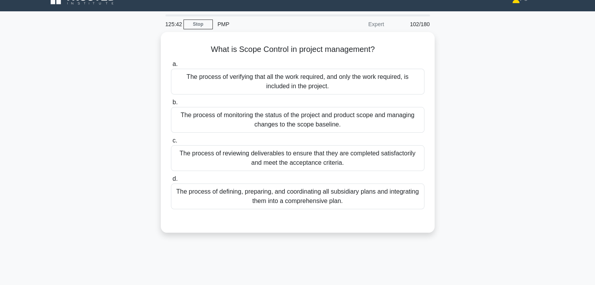
scroll to position [12, 0]
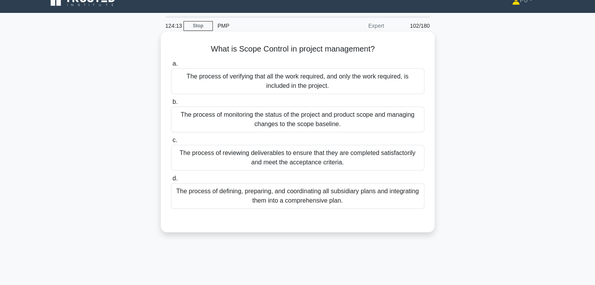
click at [357, 124] on div "The process of monitoring the status of the project and product scope and manag…" at bounding box center [297, 120] width 253 height 26
click at [171, 105] on input "b. The process of monitoring the status of the project and product scope and ma…" at bounding box center [171, 102] width 0 height 5
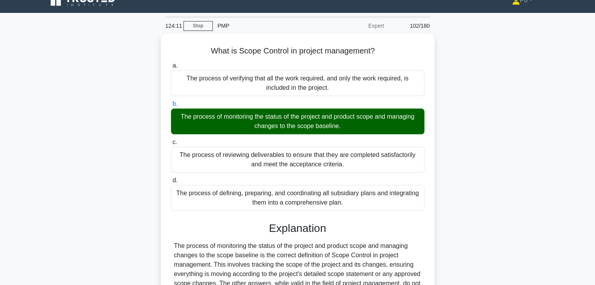
click at [466, 215] on div "What is Scope Control in project management? .spinner_0XTQ{transform-origin:cen…" at bounding box center [297, 222] width 516 height 377
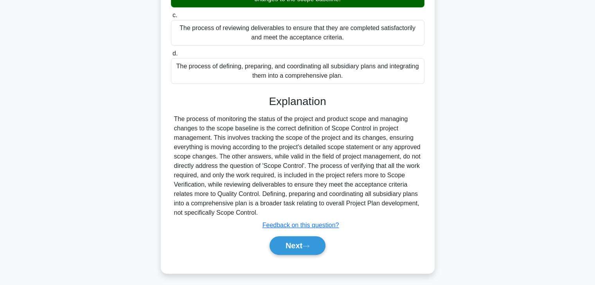
scroll to position [140, 0]
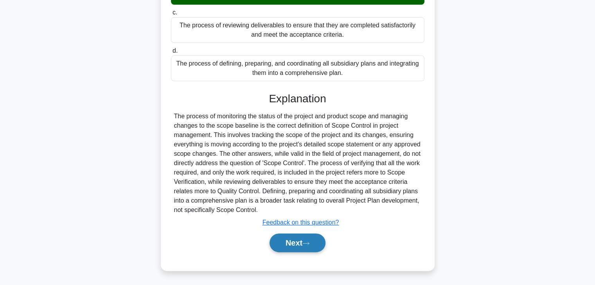
click at [288, 244] on button "Next" at bounding box center [297, 243] width 56 height 19
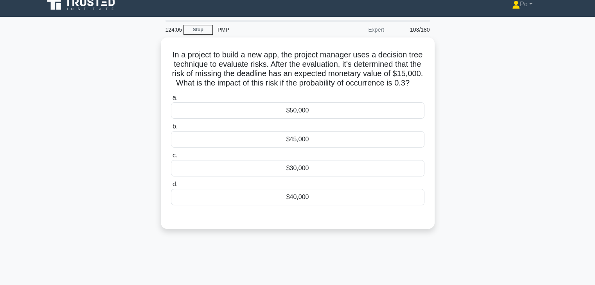
scroll to position [0, 0]
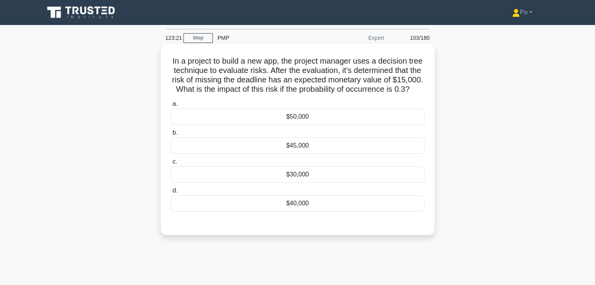
click at [327, 153] on div "$45,000" at bounding box center [297, 146] width 253 height 16
click at [171, 136] on input "b. $45,000" at bounding box center [171, 133] width 0 height 5
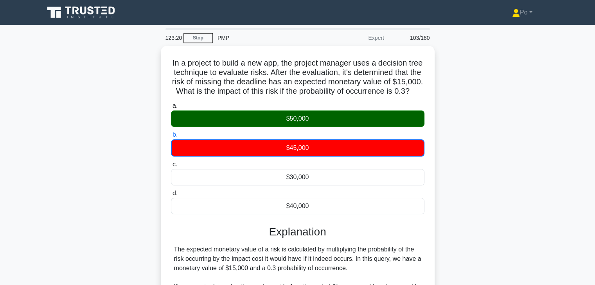
click at [450, 207] on div "In a project to build a new app, the project manager uses a decision tree techn…" at bounding box center [297, 211] width 516 height 330
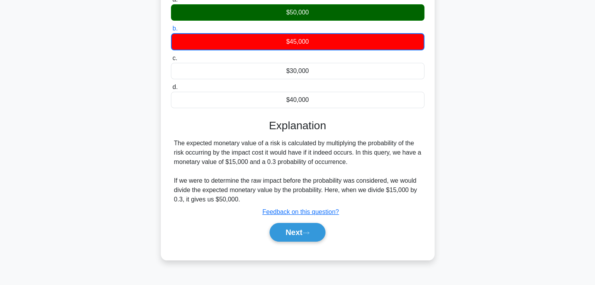
scroll to position [109, 0]
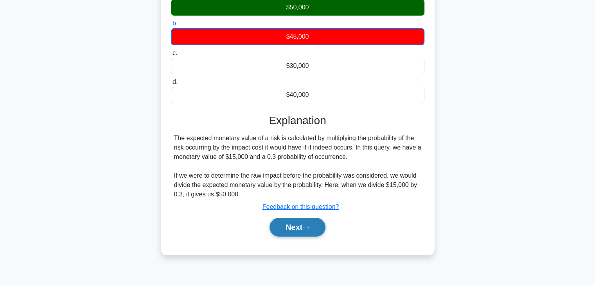
click at [286, 236] on button "Next" at bounding box center [297, 227] width 56 height 19
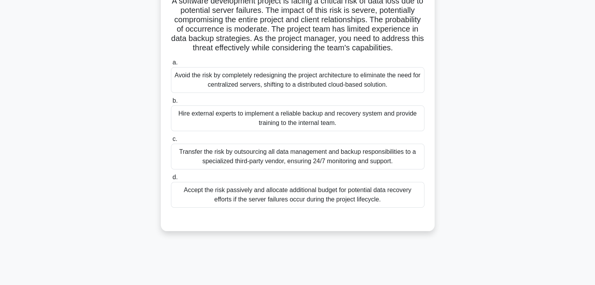
scroll to position [47, 0]
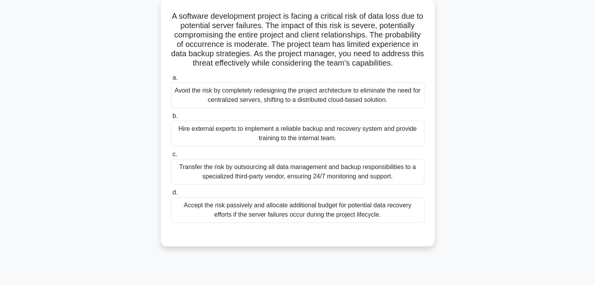
click at [473, 138] on div "A software development project is facing a critical risk of data loss due to po…" at bounding box center [297, 127] width 516 height 257
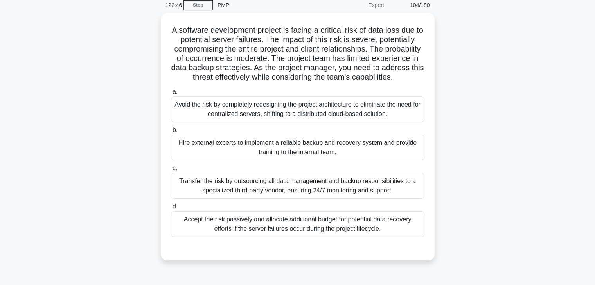
scroll to position [31, 0]
click at [391, 122] on div "Avoid the risk by completely redesigning the project architecture to eliminate …" at bounding box center [297, 109] width 253 height 26
click at [171, 94] on input "a. Avoid the risk by completely redesigning the project architecture to elimina…" at bounding box center [171, 91] width 0 height 5
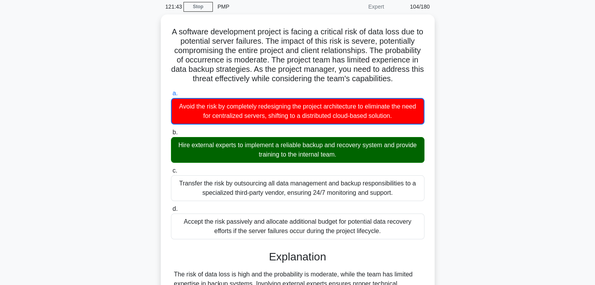
click at [471, 188] on div "A software development project is facing a critical risk of data loss due to po…" at bounding box center [297, 193] width 516 height 359
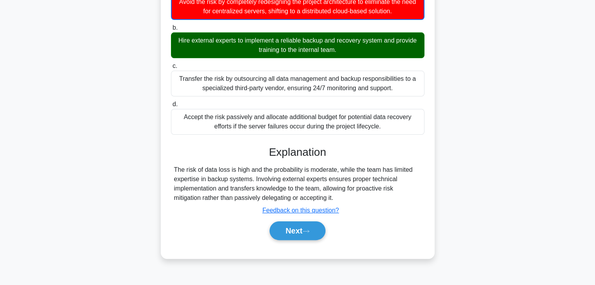
scroll to position [137, 0]
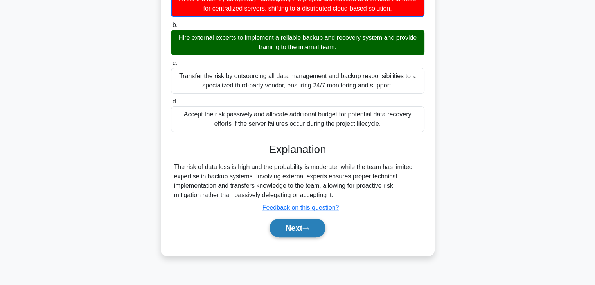
click at [288, 237] on button "Next" at bounding box center [297, 228] width 56 height 19
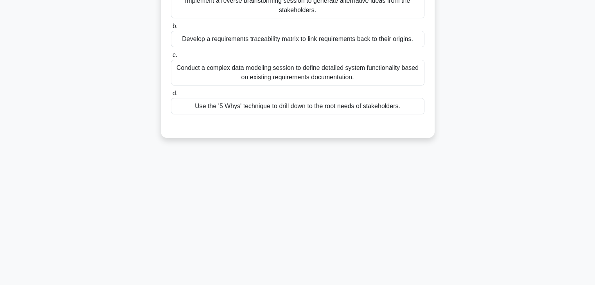
click at [389, 219] on div "121:36 Stop PMP Expert 105/180 .spinner_0XTQ{transform-origin:center;animation:…" at bounding box center [297, 86] width 516 height 391
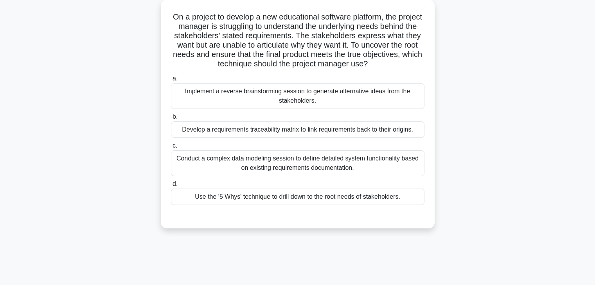
scroll to position [43, 0]
click at [336, 197] on div "Use the '5 Whys' technique to drill down to the root needs of stakeholders." at bounding box center [297, 198] width 253 height 16
click at [171, 188] on input "d. Use the '5 Whys' technique to drill down to the root needs of stakeholders." at bounding box center [171, 185] width 0 height 5
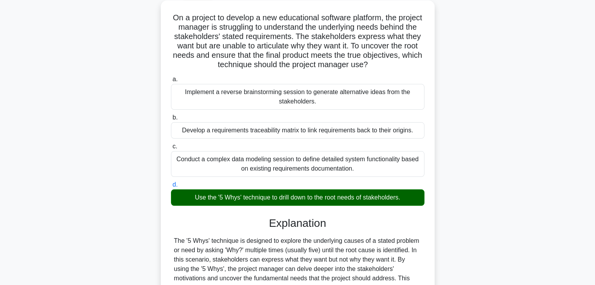
click at [426, 241] on div "On a project to develop a new educational software platform, the project manage…" at bounding box center [297, 212] width 267 height 417
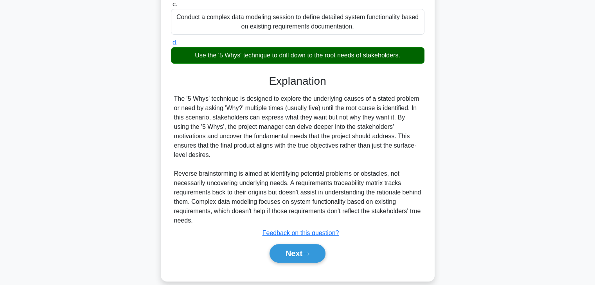
scroll to position [187, 0]
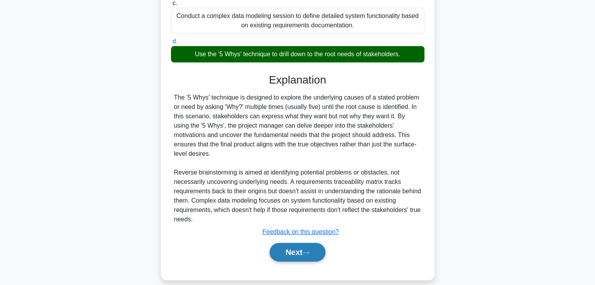
click at [291, 248] on button "Next" at bounding box center [297, 252] width 56 height 19
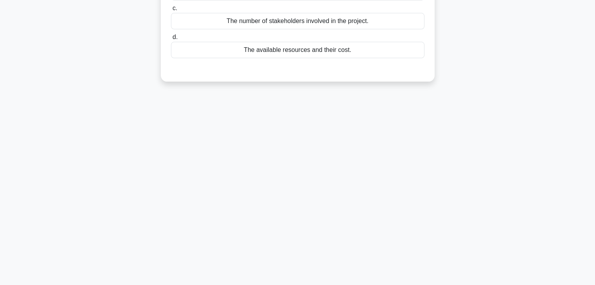
click at [348, 176] on div "120:54 Stop PMP Expert 106/180 Which of the following is NOT a constraint that …" at bounding box center [297, 86] width 516 height 391
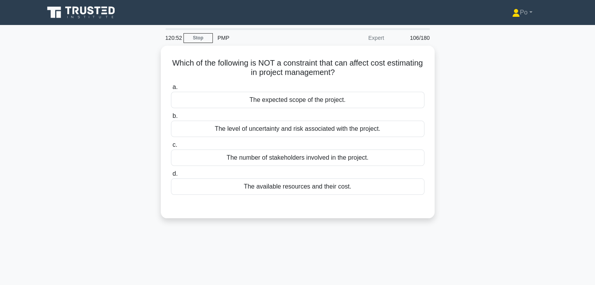
scroll to position [0, 0]
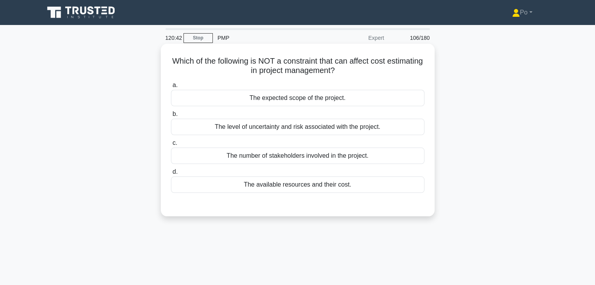
click at [321, 159] on div "The number of stakeholders involved in the project." at bounding box center [297, 156] width 253 height 16
click at [171, 146] on input "c. The number of stakeholders involved in the project." at bounding box center [171, 143] width 0 height 5
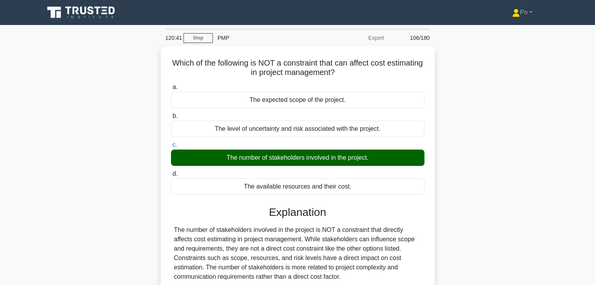
click at [460, 242] on div "Which of the following is NOT a constraint that can affect cost estimating in p…" at bounding box center [297, 196] width 516 height 301
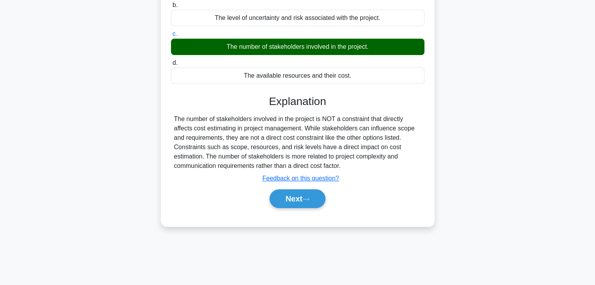
scroll to position [125, 0]
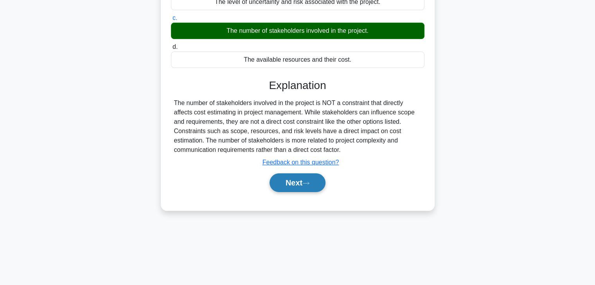
click at [283, 186] on button "Next" at bounding box center [297, 183] width 56 height 19
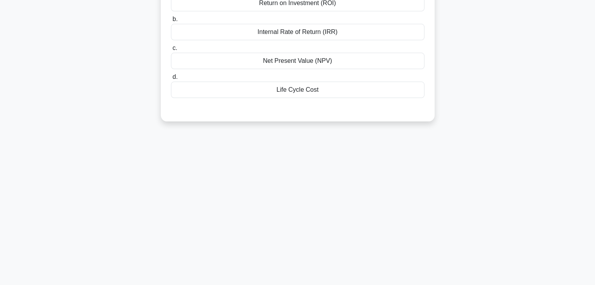
click at [369, 198] on div "120:38 Stop PMP Expert 107/180 .spinner_0XTQ{transform-origin:center;animation:…" at bounding box center [297, 98] width 516 height 391
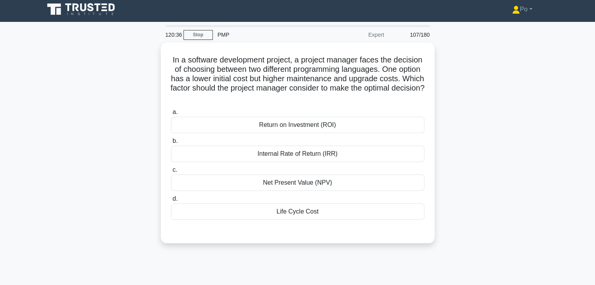
scroll to position [0, 0]
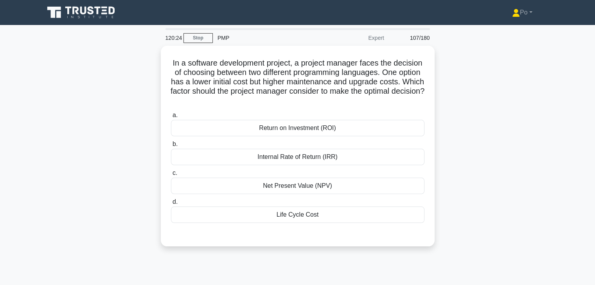
click at [463, 183] on div "In a software development project, a project manager faces the decision of choo…" at bounding box center [297, 151] width 516 height 210
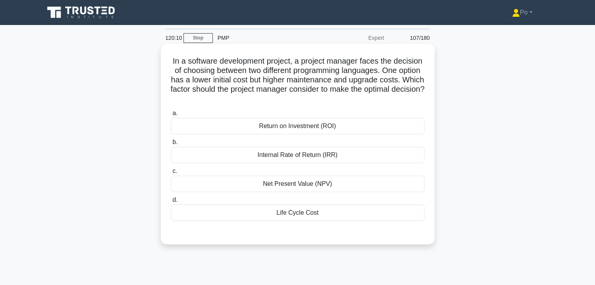
click at [332, 184] on div "Net Present Value (NPV)" at bounding box center [297, 184] width 253 height 16
click at [171, 174] on input "c. Net Present Value (NPV)" at bounding box center [171, 171] width 0 height 5
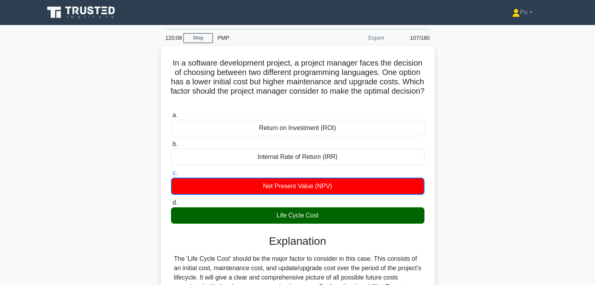
click at [476, 203] on div "In a software development project, a project manager faces the decision of choo…" at bounding box center [297, 216] width 516 height 340
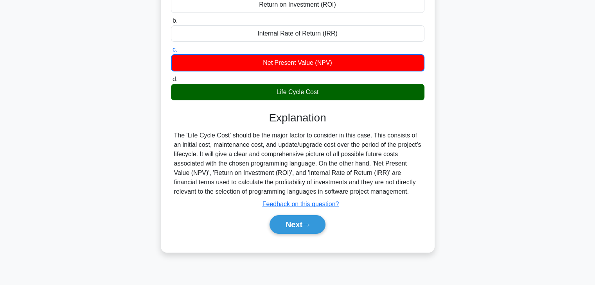
scroll to position [125, 0]
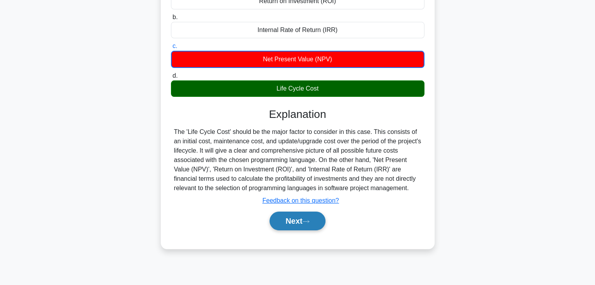
click at [285, 227] on button "Next" at bounding box center [297, 221] width 56 height 19
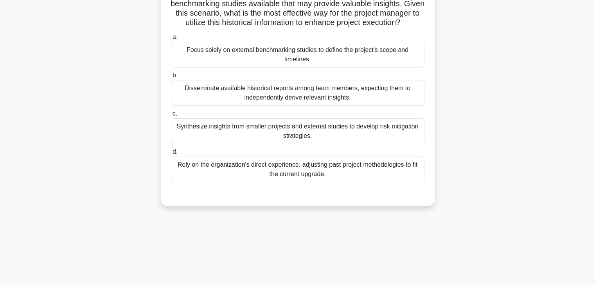
click at [361, 237] on div "120:01 Stop PMP Expert 108/180 .spinner_0XTQ{transform-origin:center;animation:…" at bounding box center [297, 98] width 516 height 391
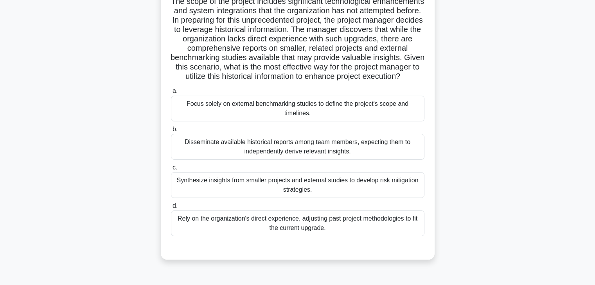
scroll to position [47, 0]
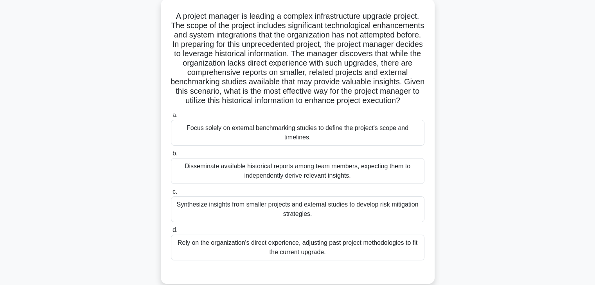
click at [474, 202] on div "A project manager is leading a complex infrastructure upgrade project. The scop…" at bounding box center [297, 146] width 516 height 295
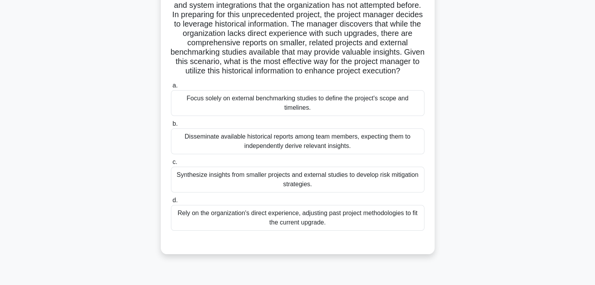
scroll to position [78, 0]
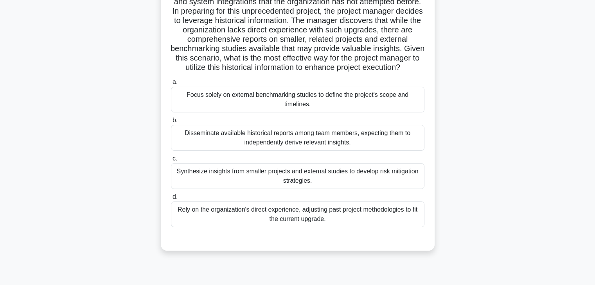
click at [352, 189] on div "Synthesize insights from smaller projects and external studies to develop risk …" at bounding box center [297, 176] width 253 height 26
click at [171, 161] on input "c. Synthesize insights from smaller projects and external studies to develop ri…" at bounding box center [171, 158] width 0 height 5
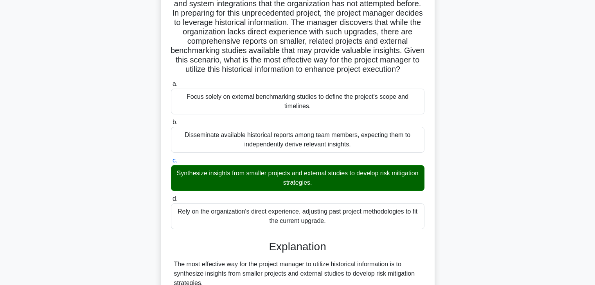
click at [454, 218] on div "A project manager is leading a complex infrastructure upgrade project. The scop…" at bounding box center [297, 240] width 516 height 545
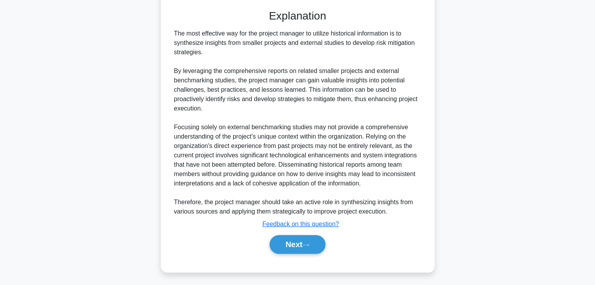
scroll to position [318, 0]
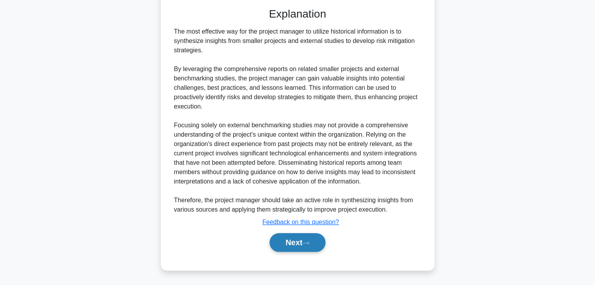
click at [287, 245] on button "Next" at bounding box center [297, 242] width 56 height 19
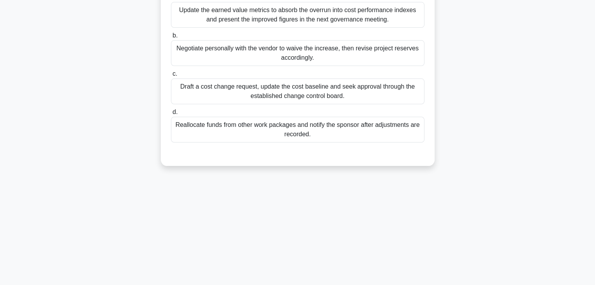
scroll to position [137, 0]
click at [375, 232] on div "118:57 Stop PMP Expert 109/180 .spinner_0XTQ{transform-origin:center;animation:…" at bounding box center [297, 86] width 516 height 391
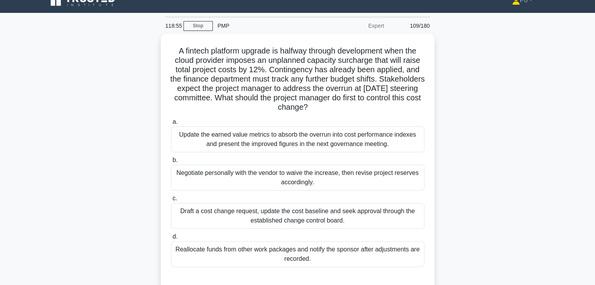
scroll to position [0, 0]
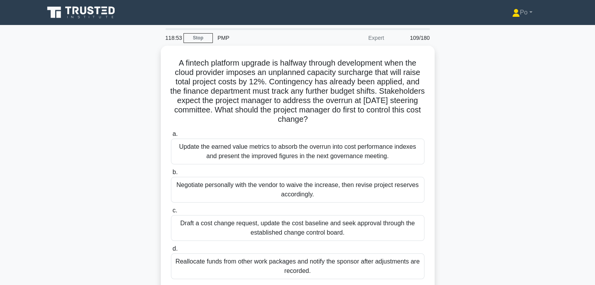
click at [466, 144] on div "A fintech platform upgrade is halfway through development when the cloud provid…" at bounding box center [297, 179] width 516 height 267
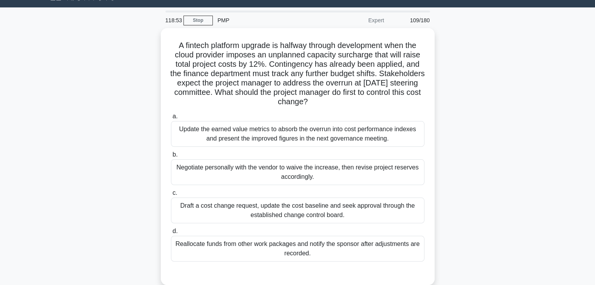
scroll to position [31, 0]
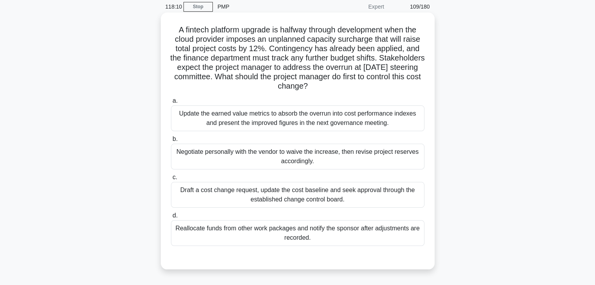
click at [369, 204] on div "Draft a cost change request, update the cost baseline and seek approval through…" at bounding box center [297, 195] width 253 height 26
click at [171, 180] on input "c. Draft a cost change request, update the cost baseline and seek approval thro…" at bounding box center [171, 177] width 0 height 5
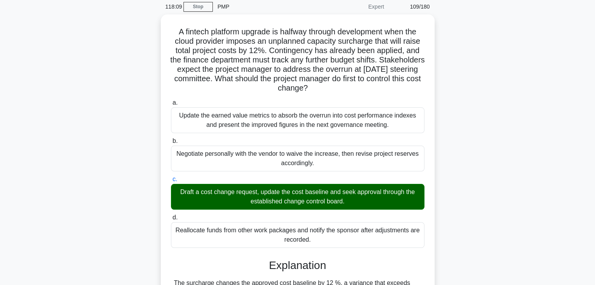
click at [445, 230] on div "A fintech platform upgrade is halfway through development when the cloud provid…" at bounding box center [297, 240] width 516 height 452
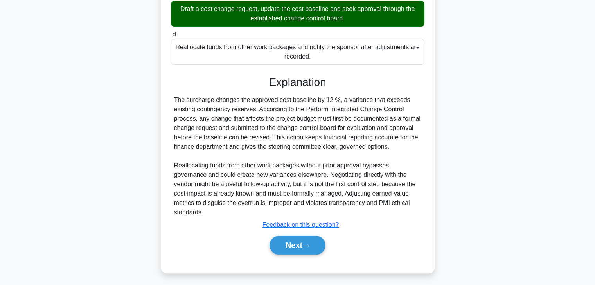
scroll to position [215, 0]
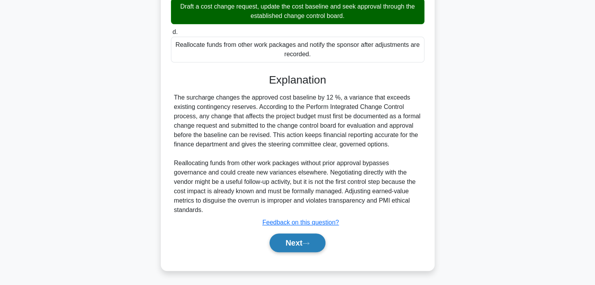
click at [294, 248] on button "Next" at bounding box center [297, 243] width 56 height 19
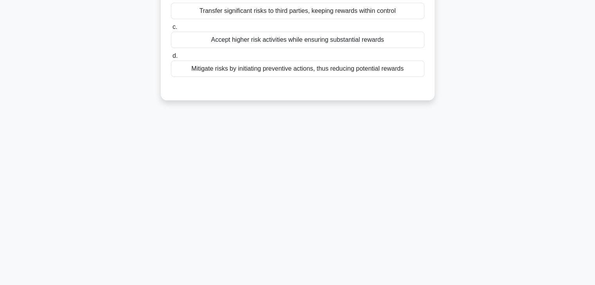
click at [416, 227] on div "118:04 Stop PMP Expert 110/180 .spinner_0XTQ{transform-origin:center;animation:…" at bounding box center [297, 86] width 516 height 391
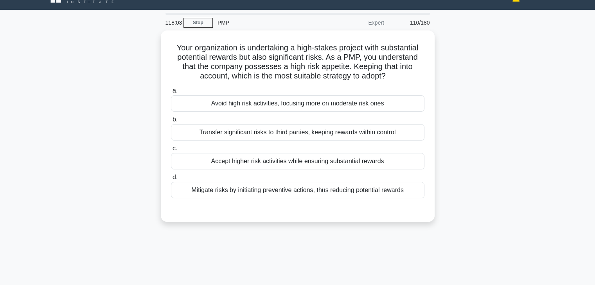
scroll to position [0, 0]
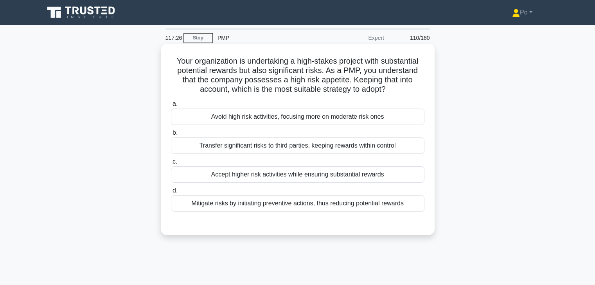
click at [339, 175] on div "Accept higher risk activities while ensuring substantial rewards" at bounding box center [297, 175] width 253 height 16
click at [171, 165] on input "c. Accept higher risk activities while ensuring substantial rewards" at bounding box center [171, 162] width 0 height 5
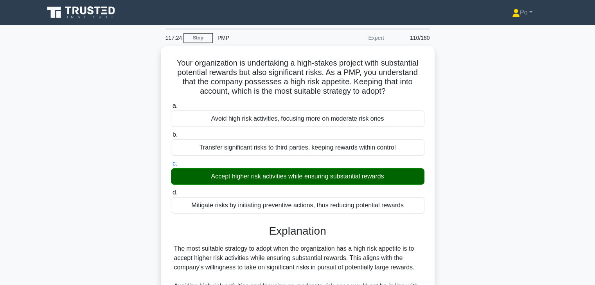
click at [463, 215] on div "Your organization is undertaking a high-stakes project with substantial potenti…" at bounding box center [297, 220] width 516 height 348
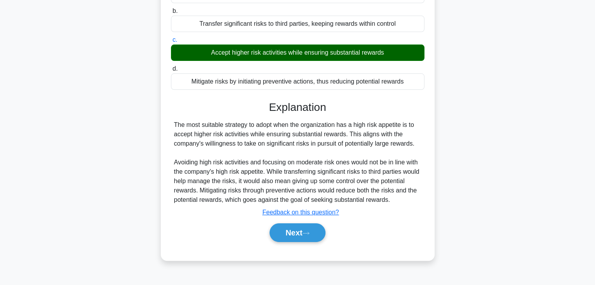
scroll to position [137, 0]
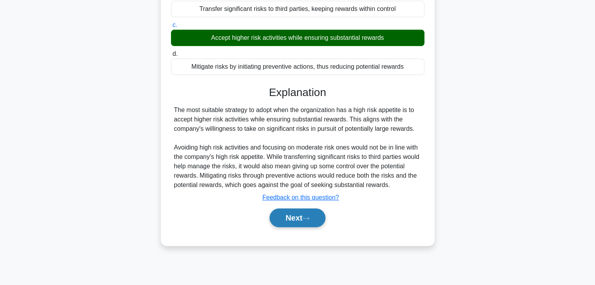
click at [286, 227] on button "Next" at bounding box center [297, 218] width 56 height 19
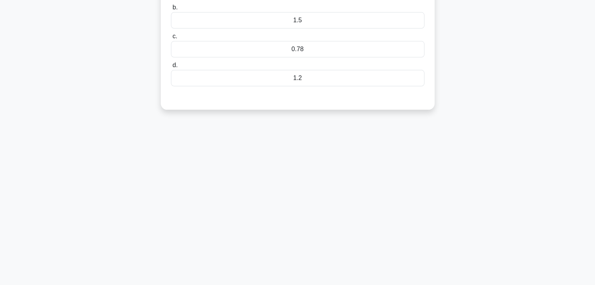
click at [334, 196] on div "117:20 Stop PMP Expert 111/180 .spinner_0XTQ{transform-origin:center;animation:…" at bounding box center [297, 86] width 516 height 391
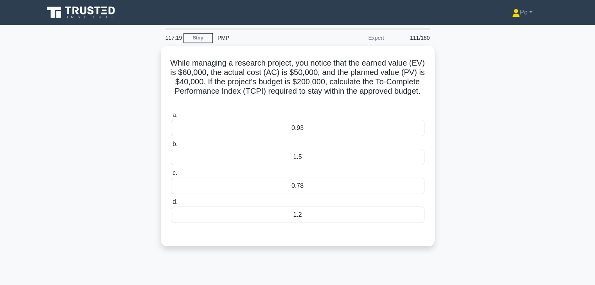
scroll to position [0, 0]
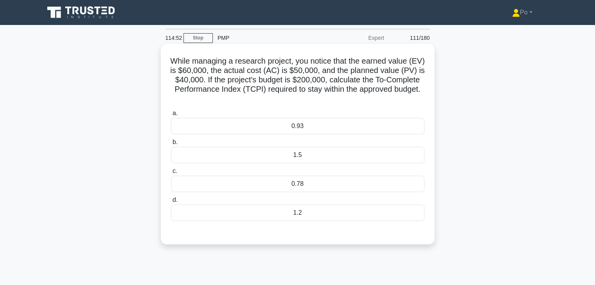
click at [329, 124] on div "0.93" at bounding box center [297, 126] width 253 height 16
click at [171, 116] on input "a. 0.93" at bounding box center [171, 113] width 0 height 5
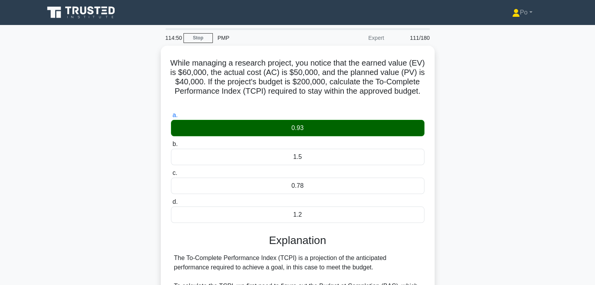
click at [441, 248] on div "While managing a research project, you notice that the earned value (EV) is $60…" at bounding box center [297, 290] width 516 height 489
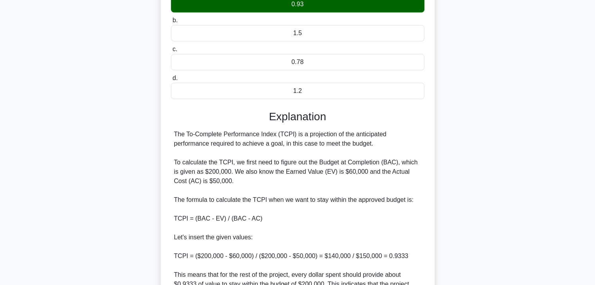
scroll to position [156, 0]
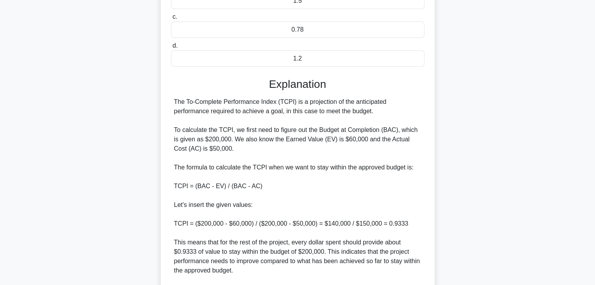
click at [441, 248] on div "While managing a research project, you notice that the earned value (EV) is $60…" at bounding box center [297, 133] width 516 height 489
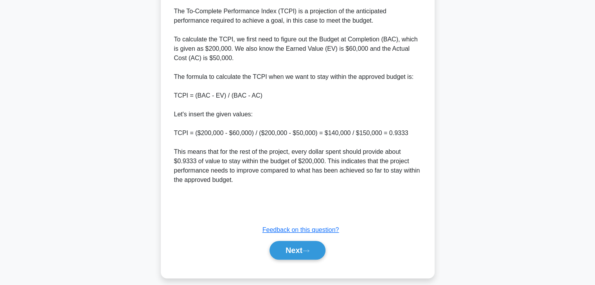
scroll to position [253, 0]
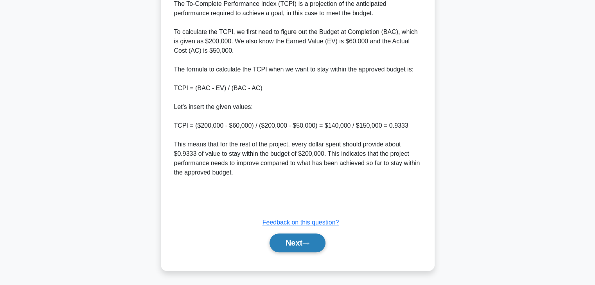
click at [289, 242] on button "Next" at bounding box center [297, 243] width 56 height 19
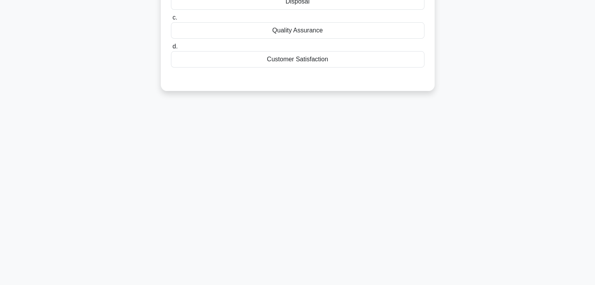
click at [361, 200] on div "114:32 Stop PMP Expert 112/180 .spinner_0XTQ{transform-origin:center;animation:…" at bounding box center [297, 86] width 516 height 391
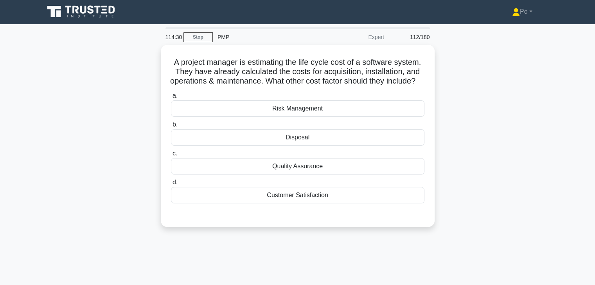
scroll to position [0, 0]
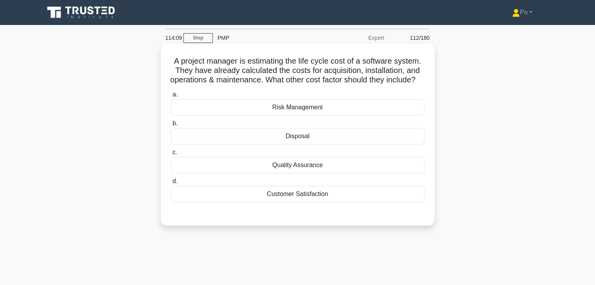
click at [314, 172] on div "Quality Assurance" at bounding box center [297, 165] width 253 height 16
click at [171, 155] on input "c. Quality Assurance" at bounding box center [171, 152] width 0 height 5
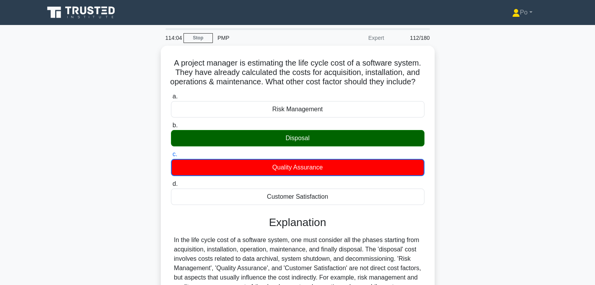
click at [171, 182] on input "d. Customer Satisfaction" at bounding box center [171, 184] width 0 height 5
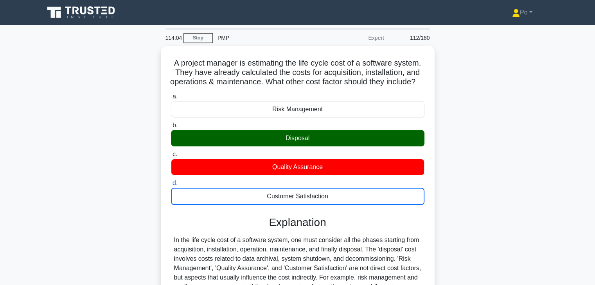
click at [171, 94] on input "a. Risk Management" at bounding box center [171, 96] width 0 height 5
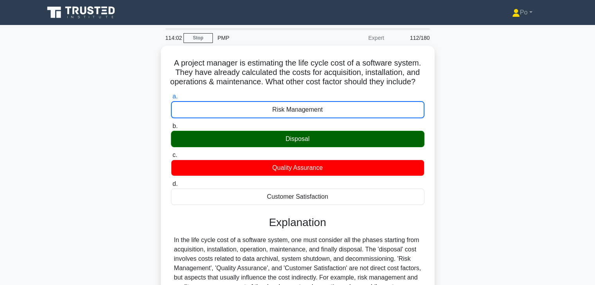
click at [460, 226] on div "A project manager is estimating the life cycle cost of a software system. They …" at bounding box center [297, 206] width 516 height 321
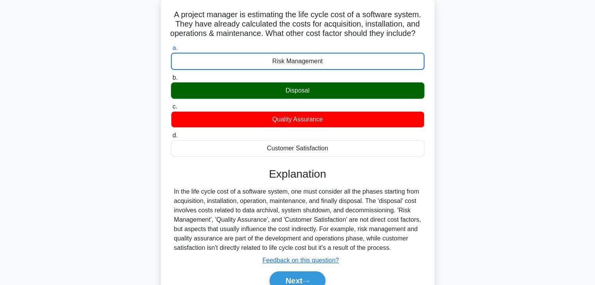
scroll to position [63, 0]
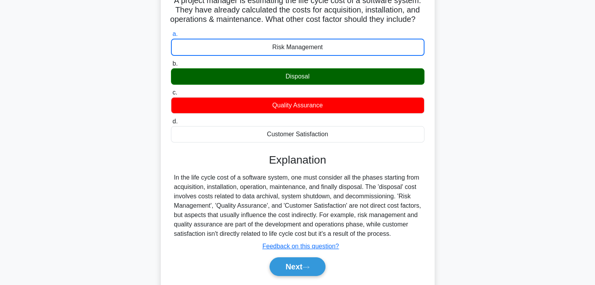
click at [458, 218] on div "A project manager is estimating the life cycle cost of a software system. They …" at bounding box center [297, 143] width 516 height 321
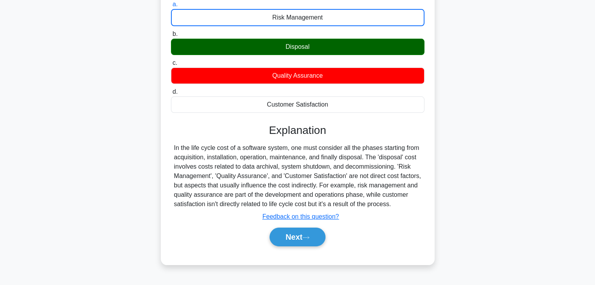
scroll to position [94, 0]
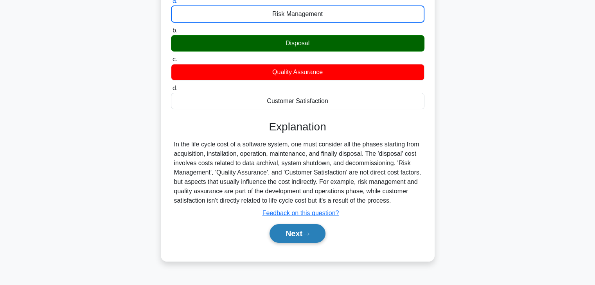
click at [288, 243] on button "Next" at bounding box center [297, 233] width 56 height 19
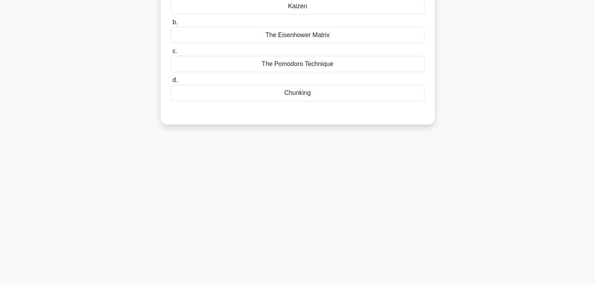
click at [357, 210] on div "113:51 Stop PMP Expert 113/180 Which time management technique involves breakin…" at bounding box center [297, 129] width 516 height 391
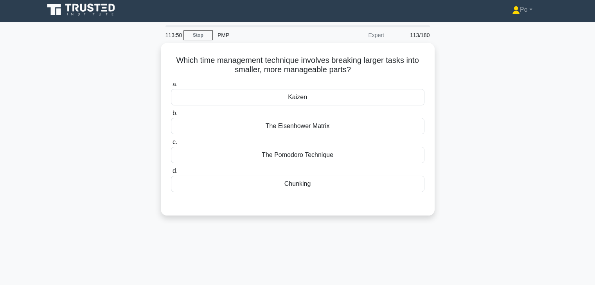
scroll to position [0, 0]
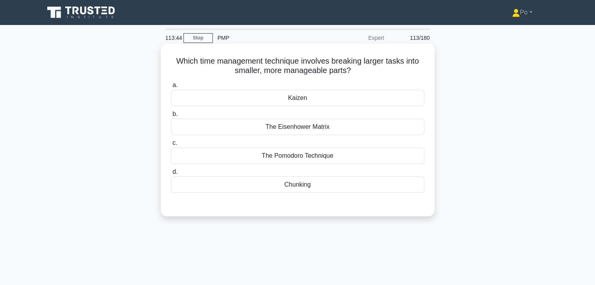
click at [322, 183] on div "Chunking" at bounding box center [297, 185] width 253 height 16
click at [171, 175] on input "d. Chunking" at bounding box center [171, 172] width 0 height 5
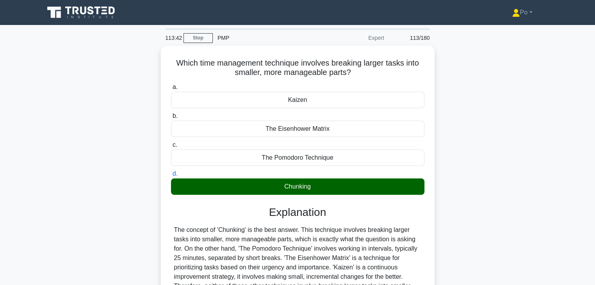
click at [477, 208] on div "Which time management technique involves breaking larger tasks into smaller, mo…" at bounding box center [297, 206] width 516 height 320
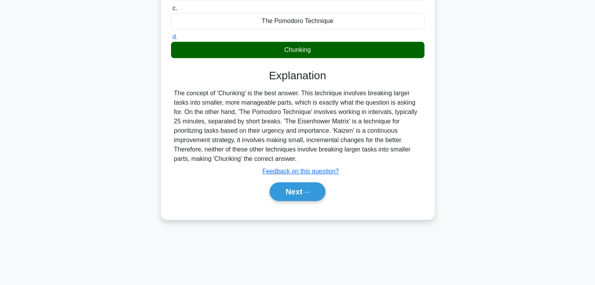
scroll to position [137, 0]
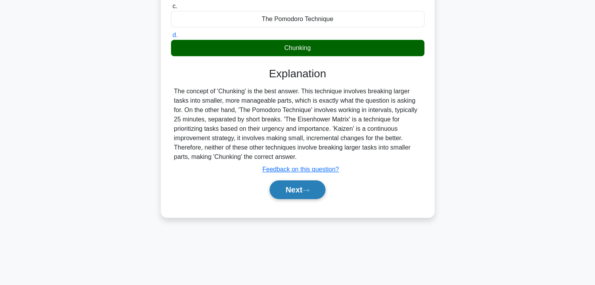
click at [286, 187] on button "Next" at bounding box center [297, 190] width 56 height 19
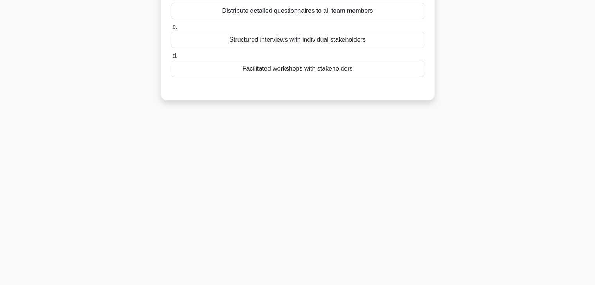
click at [395, 187] on div "113:39 Stop PMP Expert 114/180 .spinner_0XTQ{transform-origin:center;animation:…" at bounding box center [297, 86] width 516 height 391
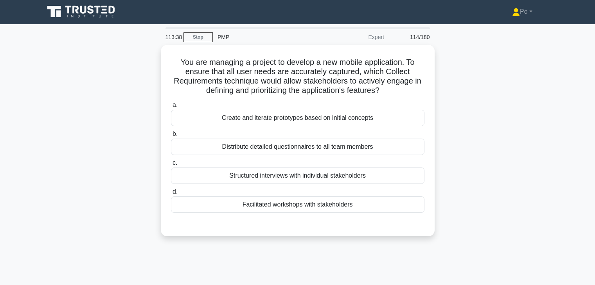
scroll to position [0, 0]
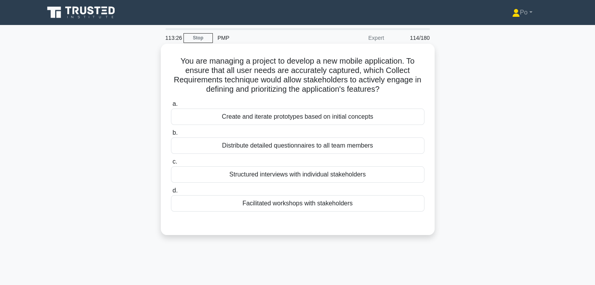
click at [328, 207] on div "Facilitated workshops with stakeholders" at bounding box center [297, 204] width 253 height 16
click at [171, 194] on input "d. Facilitated workshops with stakeholders" at bounding box center [171, 190] width 0 height 5
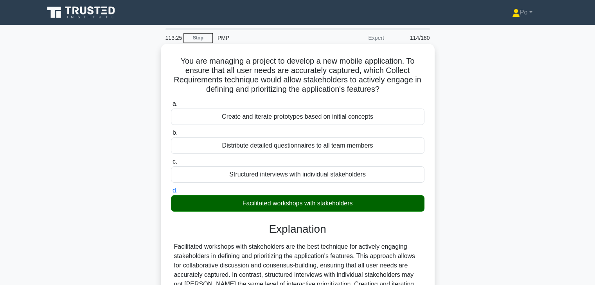
click at [387, 233] on h3 "Explanation" at bounding box center [298, 229] width 244 height 13
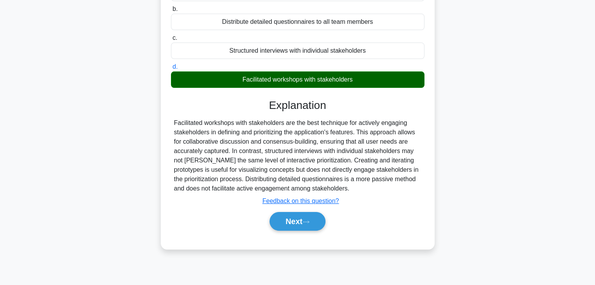
scroll to position [137, 0]
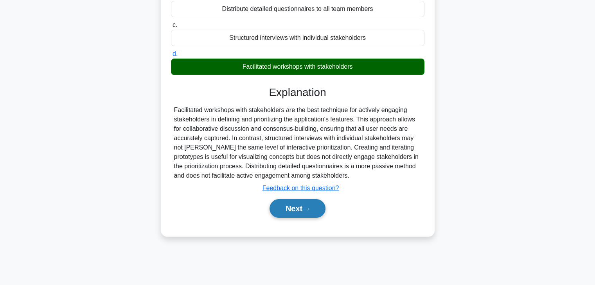
click at [287, 206] on button "Next" at bounding box center [297, 208] width 56 height 19
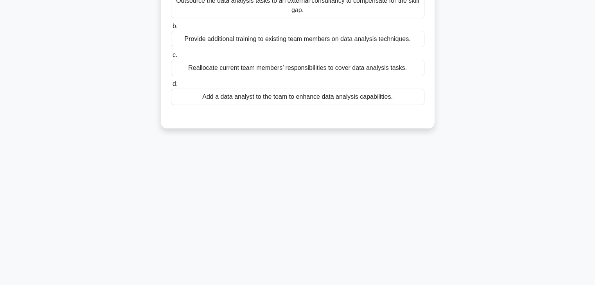
click at [404, 226] on div "113:21 Stop PMP Expert 115/180 .spinner_0XTQ{transform-origin:center;animation:…" at bounding box center [297, 86] width 516 height 391
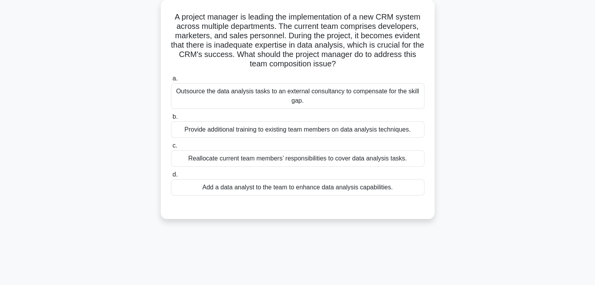
scroll to position [28, 0]
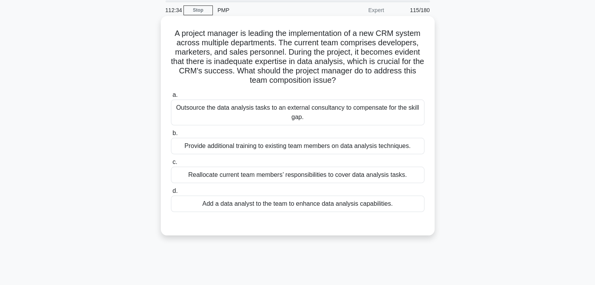
click at [346, 208] on div "Add a data analyst to the team to enhance data analysis capabilities." at bounding box center [297, 204] width 253 height 16
click at [171, 194] on input "d. Add a data analyst to the team to enhance data analysis capabilities." at bounding box center [171, 191] width 0 height 5
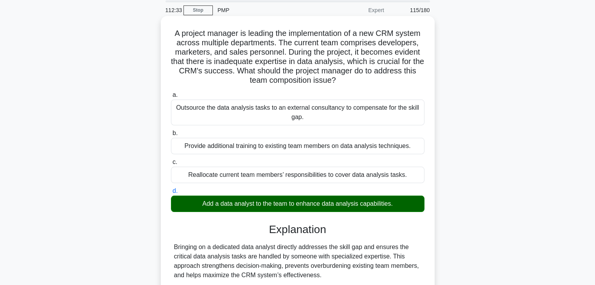
click at [389, 264] on div "Bringing on a dedicated data analyst directly addresses the skill gap and ensur…" at bounding box center [297, 262] width 247 height 38
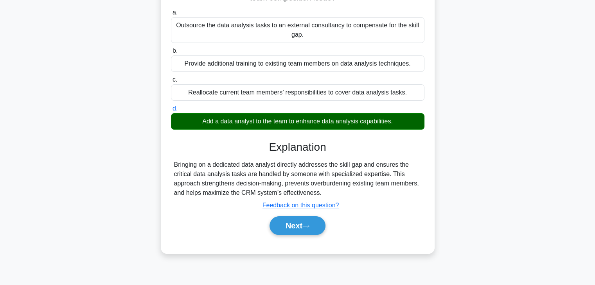
scroll to position [137, 0]
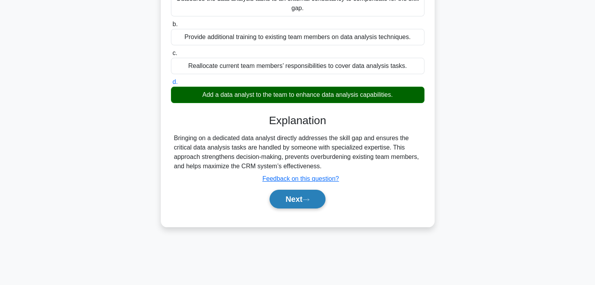
click at [283, 201] on button "Next" at bounding box center [297, 199] width 56 height 19
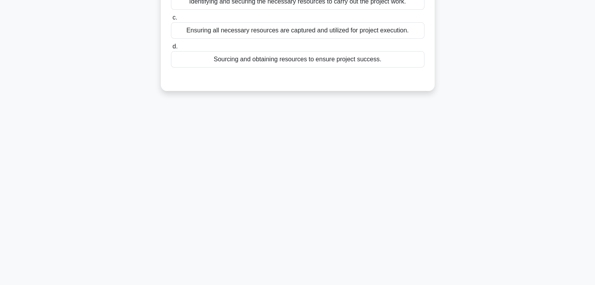
click at [323, 168] on div "112:29 Stop PMP Expert 116/180 During the initiation phase of a project, you ar…" at bounding box center [297, 86] width 516 height 391
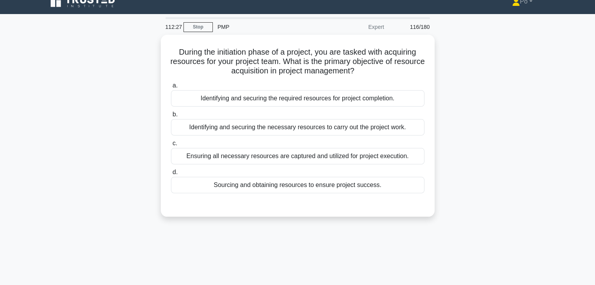
scroll to position [0, 0]
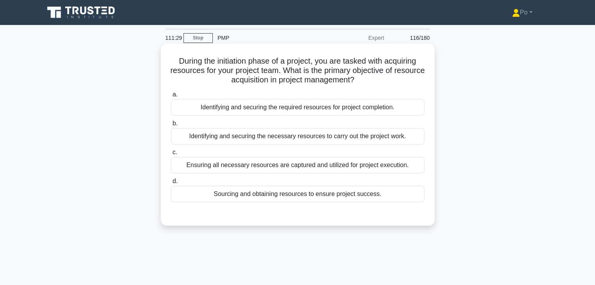
click at [382, 138] on div "Identifying and securing the necessary resources to carry out the project work." at bounding box center [297, 136] width 253 height 16
click at [171, 126] on input "b. Identifying and securing the necessary resources to carry out the project wo…" at bounding box center [171, 123] width 0 height 5
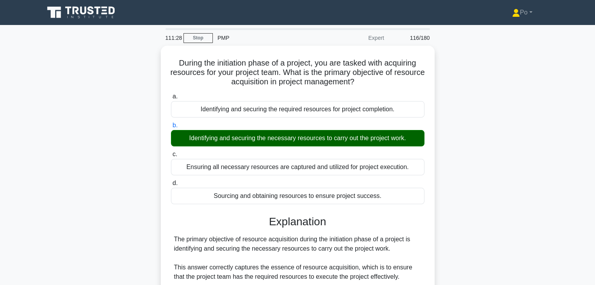
click at [466, 204] on div "During the initiation phase of a project, you are tasked with acquiring resourc…" at bounding box center [297, 234] width 516 height 377
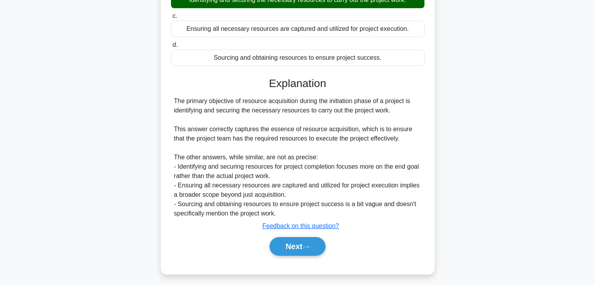
scroll to position [140, 0]
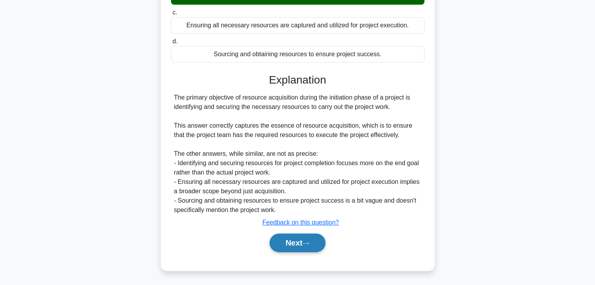
click at [286, 243] on button "Next" at bounding box center [297, 243] width 56 height 19
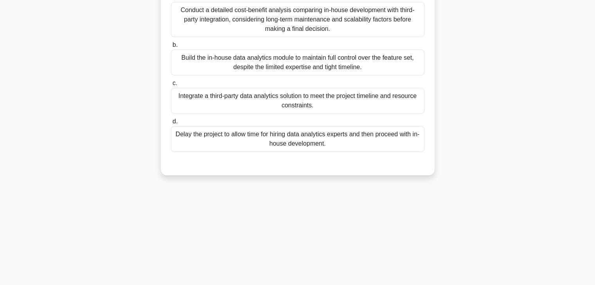
click at [396, 201] on div "111:24 Stop PMP Expert 117/180 .spinner_0XTQ{transform-origin:center;animation:…" at bounding box center [297, 86] width 516 height 391
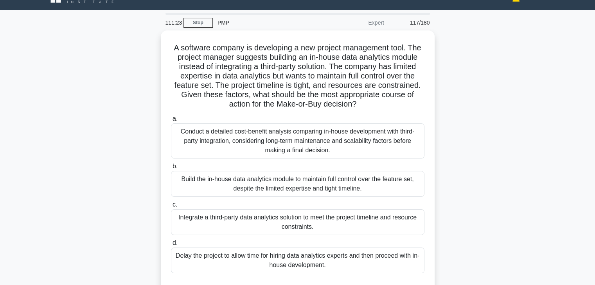
scroll to position [0, 0]
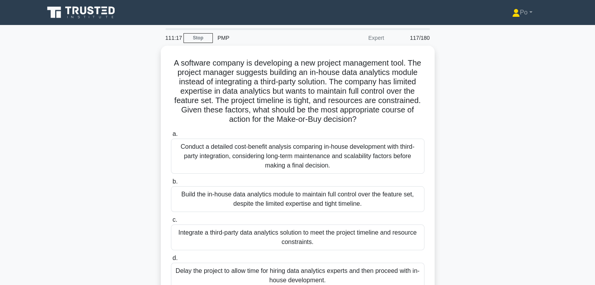
click at [456, 132] on div "A software company is developing a new project management tool. The project man…" at bounding box center [297, 184] width 516 height 276
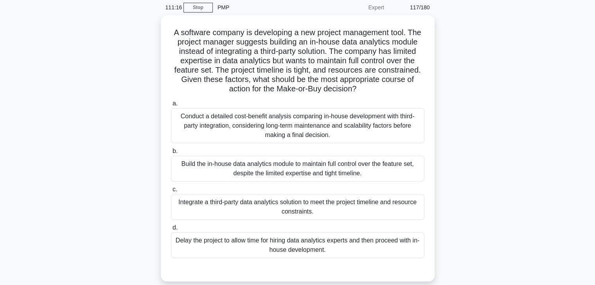
scroll to position [31, 0]
click at [457, 107] on div "A software company is developing a new project management tool. The project man…" at bounding box center [297, 152] width 516 height 276
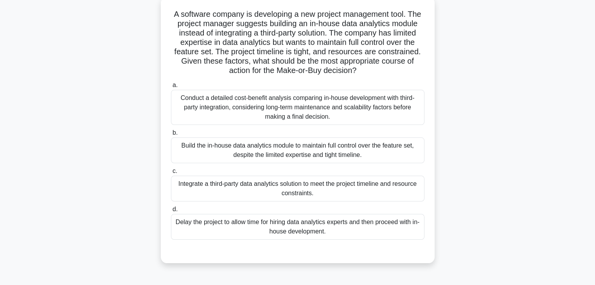
click at [425, 101] on div "a. Conduct a detailed cost-benefit analysis comparing in-house development with…" at bounding box center [297, 103] width 263 height 45
click at [399, 102] on div "Conduct a detailed cost-benefit analysis comparing in-house development with th…" at bounding box center [297, 107] width 253 height 35
click at [171, 88] on input "a. Conduct a detailed cost-benefit analysis comparing in-house development with…" at bounding box center [171, 85] width 0 height 5
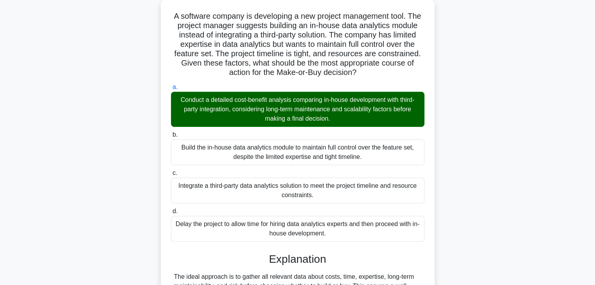
click at [454, 142] on div "A software company is developing a new project management tool. The project man…" at bounding box center [297, 187] width 516 height 377
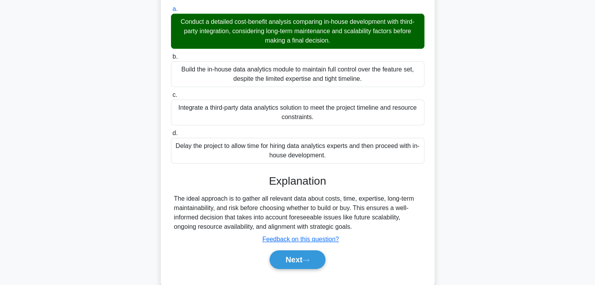
scroll to position [140, 0]
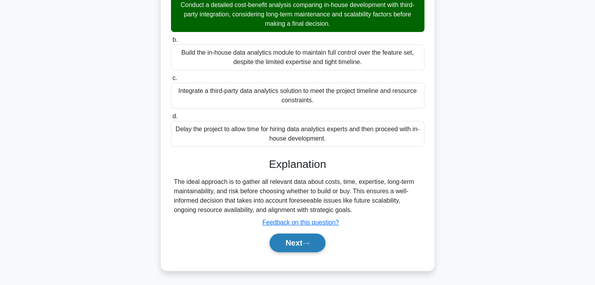
click at [283, 243] on button "Next" at bounding box center [297, 243] width 56 height 19
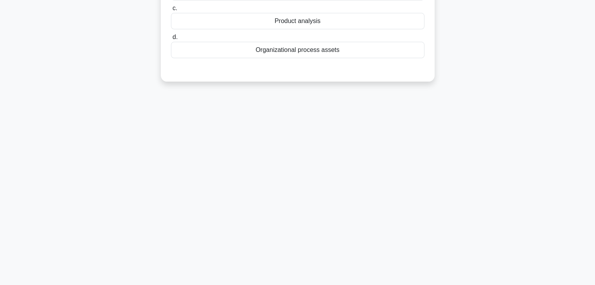
scroll to position [137, 0]
click at [332, 225] on div "110:41 Stop PMP Expert 118/180 Which of the following is NOT a tool or techniqu…" at bounding box center [297, 86] width 516 height 391
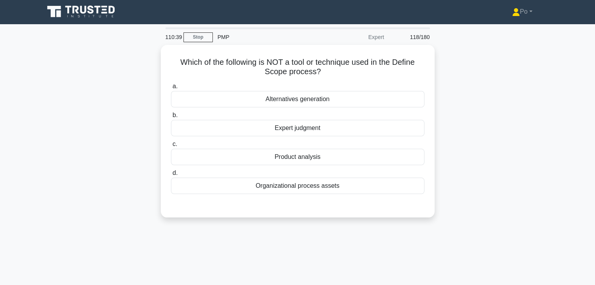
scroll to position [0, 0]
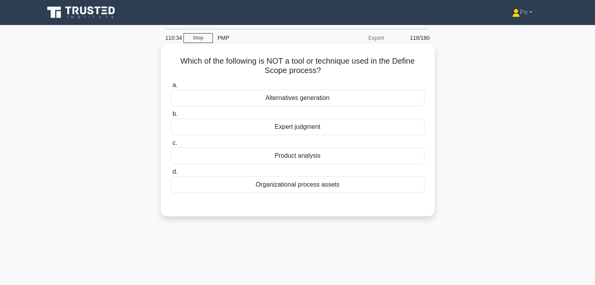
click at [326, 99] on div "Alternatives generation" at bounding box center [297, 98] width 253 height 16
click at [171, 88] on input "a. Alternatives generation" at bounding box center [171, 85] width 0 height 5
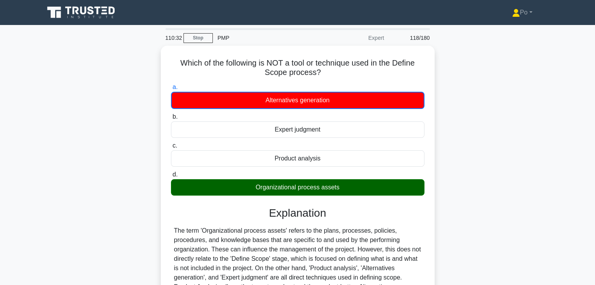
click at [450, 169] on div "Which of the following is NOT a tool or technique used in the Define Scope proc…" at bounding box center [297, 220] width 516 height 349
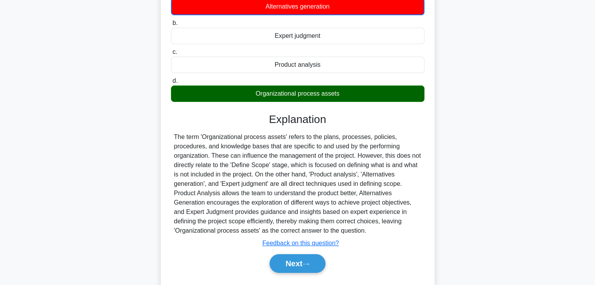
scroll to position [109, 0]
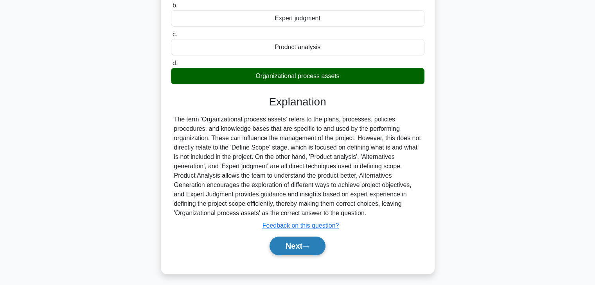
click at [287, 243] on button "Next" at bounding box center [297, 246] width 56 height 19
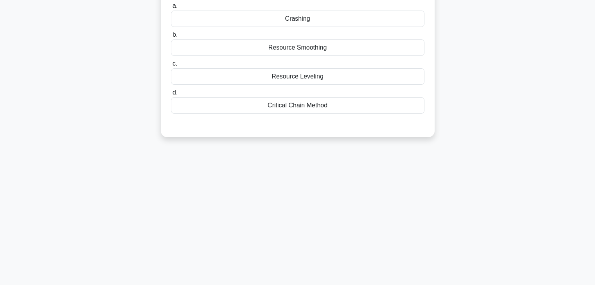
click at [358, 206] on div "110:27 Stop PMP Expert 119/180 .spinner_0XTQ{transform-origin:center;animation:…" at bounding box center [297, 114] width 516 height 391
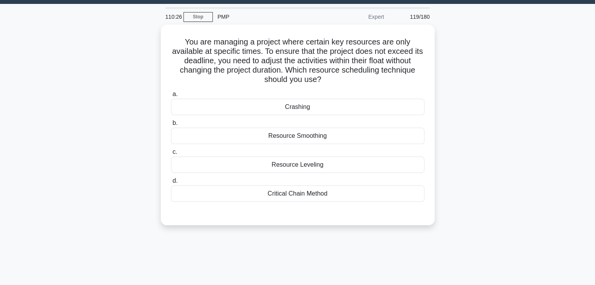
scroll to position [16, 0]
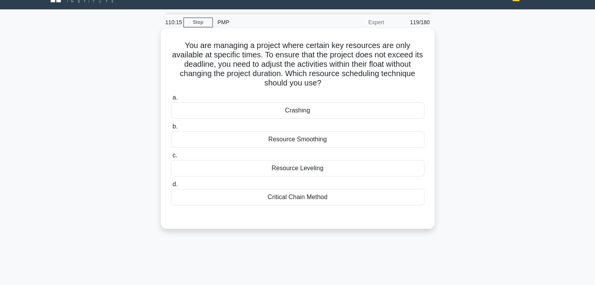
click at [309, 141] on div "Resource Smoothing" at bounding box center [297, 139] width 253 height 16
click at [171, 129] on input "b. Resource Smoothing" at bounding box center [171, 126] width 0 height 5
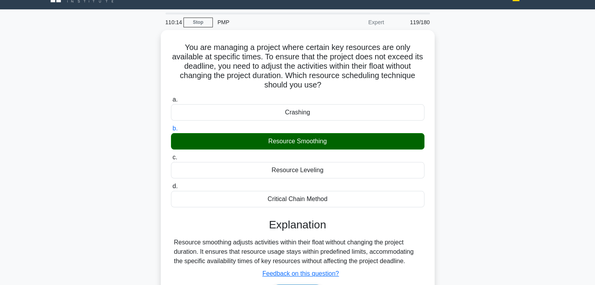
click at [493, 207] on div "You are managing a project where certain key resources are only available at sp…" at bounding box center [297, 180] width 516 height 301
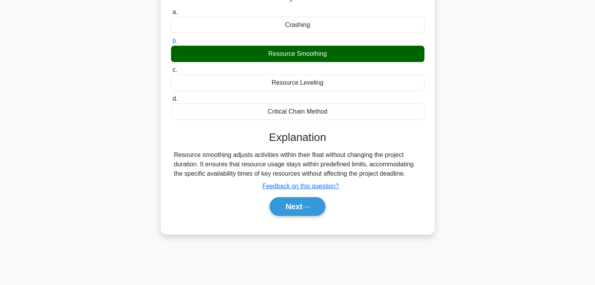
scroll to position [109, 0]
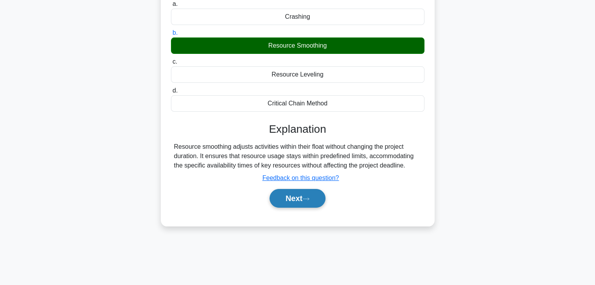
click at [293, 201] on button "Next" at bounding box center [297, 198] width 56 height 19
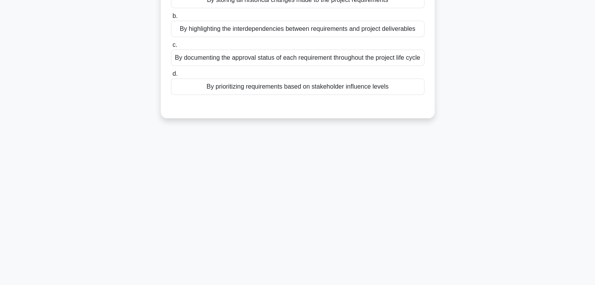
click at [372, 197] on div "110:10 Stop PMP Expert 120/180 .spinner_0XTQ{transform-origin:center;animation:…" at bounding box center [297, 114] width 516 height 391
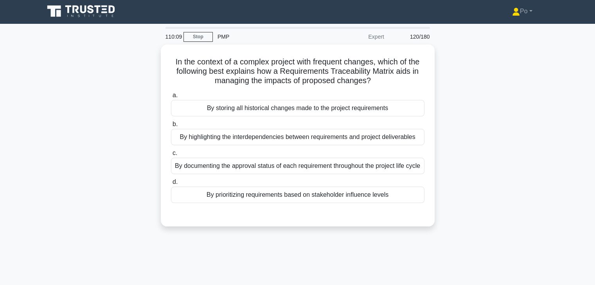
scroll to position [0, 0]
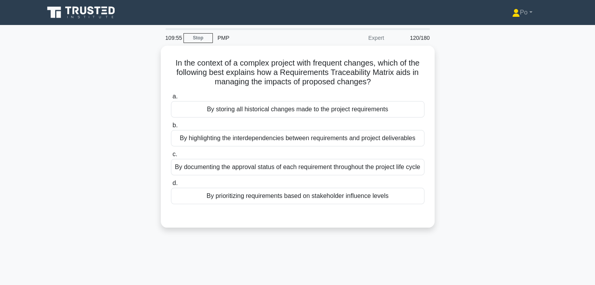
click at [476, 136] on div "In the context of a complex project with frequent changes, which of the followi…" at bounding box center [297, 142] width 516 height 192
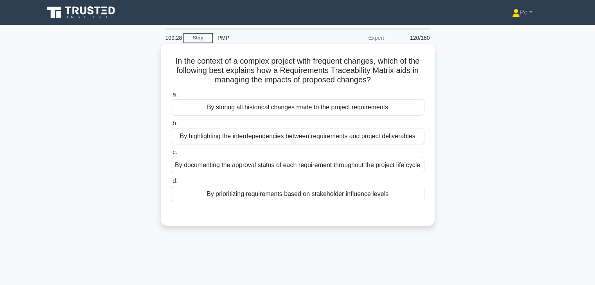
click at [339, 203] on div "By prioritizing requirements based on stakeholder influence levels" at bounding box center [297, 194] width 253 height 16
click at [171, 184] on input "d. By prioritizing requirements based on stakeholder influence levels" at bounding box center [171, 181] width 0 height 5
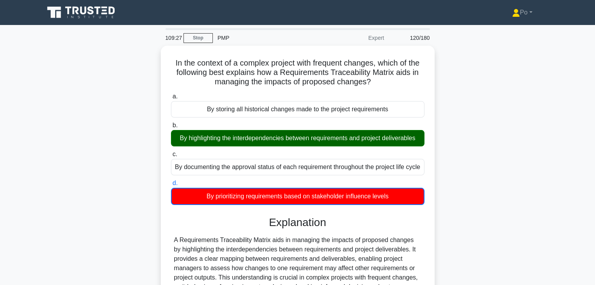
click at [474, 201] on div "In the context of a complex project with frequent changes, which of the followi…" at bounding box center [297, 206] width 516 height 321
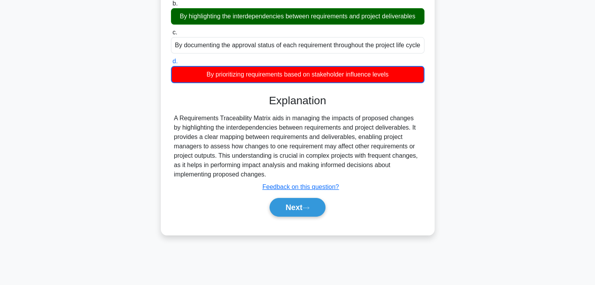
scroll to position [125, 0]
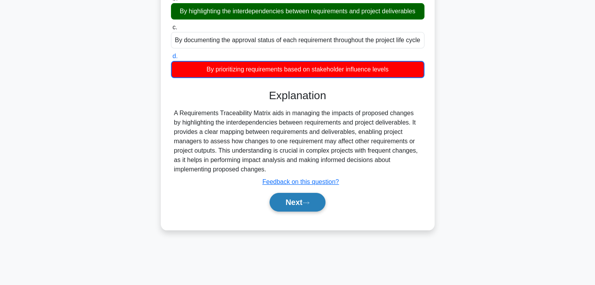
click at [285, 211] on button "Next" at bounding box center [297, 202] width 56 height 19
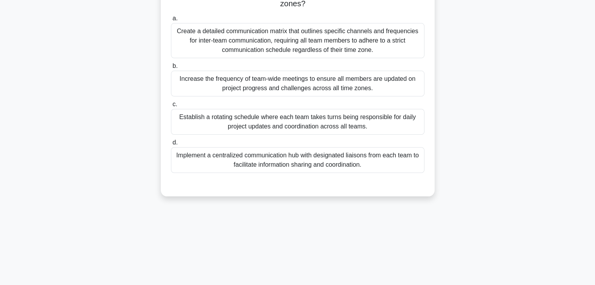
click at [310, 213] on div "109:01 Stop PMP Expert 121/180 .spinner_0XTQ{transform-origin:center;animation:…" at bounding box center [297, 98] width 516 height 391
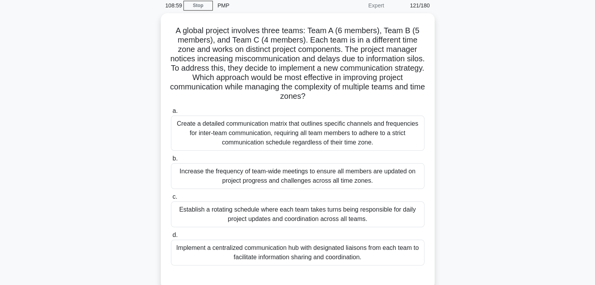
scroll to position [31, 0]
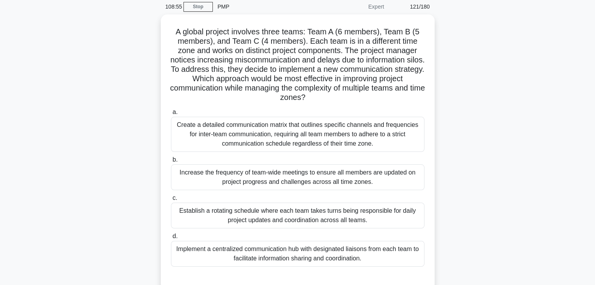
click at [441, 165] on div "A global project involves three teams: Team A (6 members), Team B (5 members), …" at bounding box center [297, 156] width 516 height 285
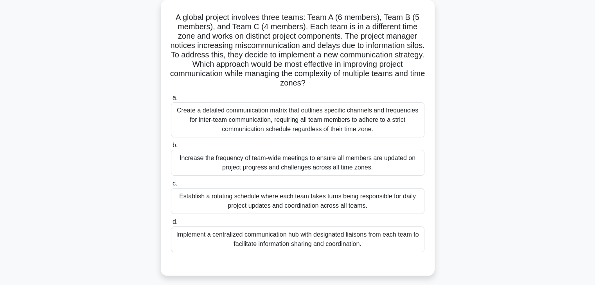
scroll to position [47, 0]
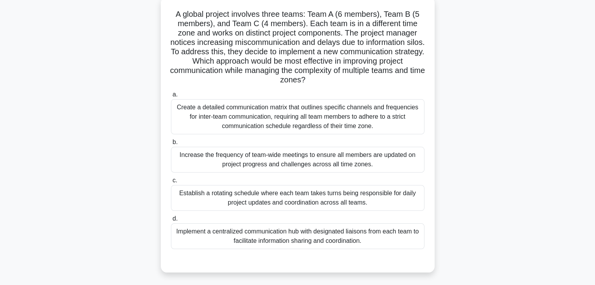
click at [316, 239] on div "Implement a centralized communication hub with designated liaisons from each te…" at bounding box center [297, 237] width 253 height 26
click at [171, 222] on input "d. Implement a centralized communication hub with designated liaisons from each…" at bounding box center [171, 219] width 0 height 5
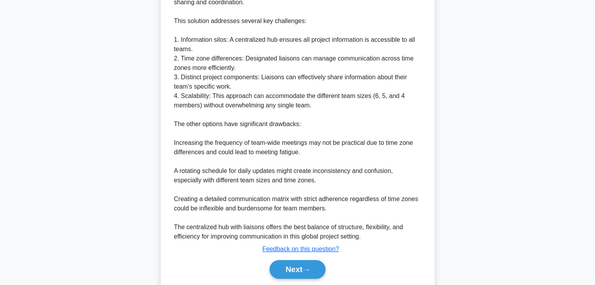
scroll to position [360, 0]
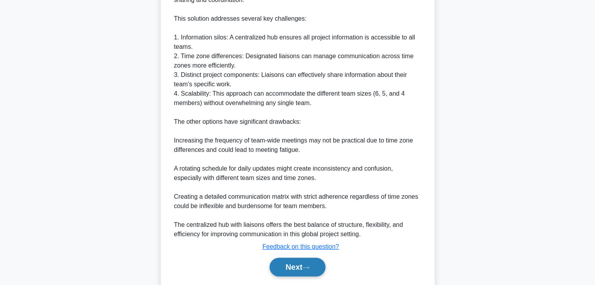
click at [284, 266] on button "Next" at bounding box center [297, 267] width 56 height 19
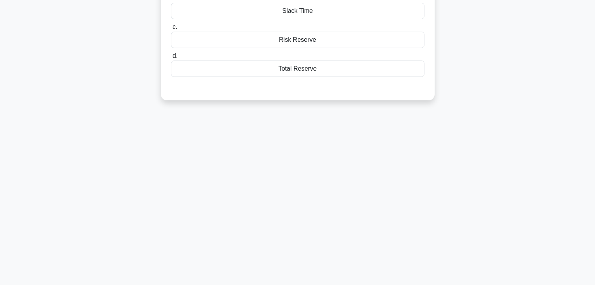
scroll to position [137, 0]
click at [376, 236] on div "108:03 Stop PMP Expert 122/180 .spinner_0XTQ{transform-origin:center;animation:…" at bounding box center [297, 86] width 516 height 391
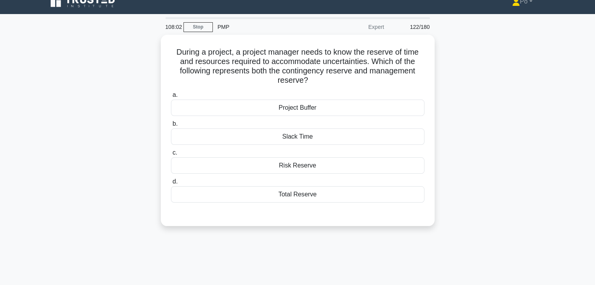
scroll to position [0, 0]
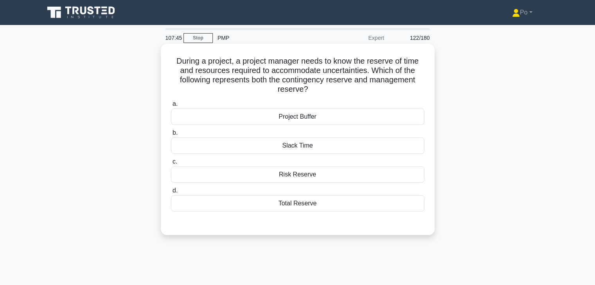
click at [287, 207] on div "Total Reserve" at bounding box center [297, 204] width 253 height 16
click at [171, 194] on input "d. Total Reserve" at bounding box center [171, 190] width 0 height 5
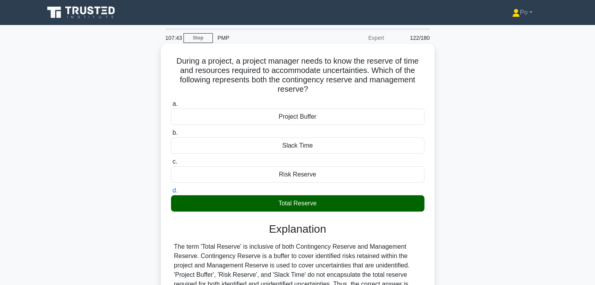
click at [377, 234] on h3 "Explanation" at bounding box center [298, 229] width 244 height 13
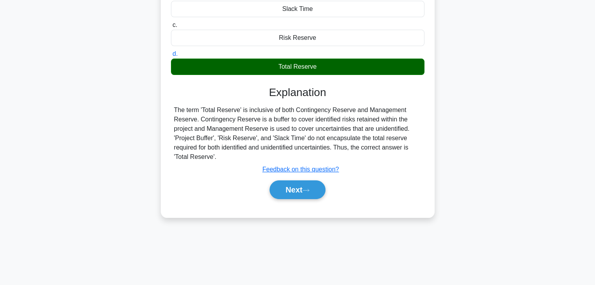
scroll to position [137, 0]
click at [276, 190] on button "Next" at bounding box center [297, 190] width 56 height 19
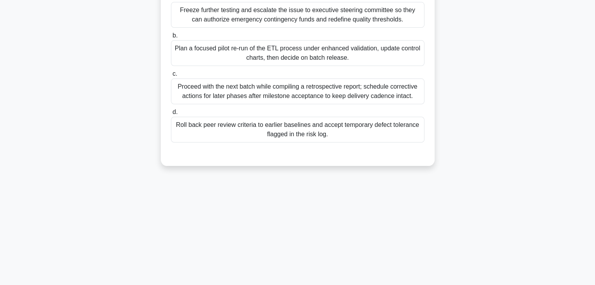
click at [349, 172] on div "During a cloud-migration project, the quality dashboard shows a sudden spike in…" at bounding box center [297, 42] width 516 height 267
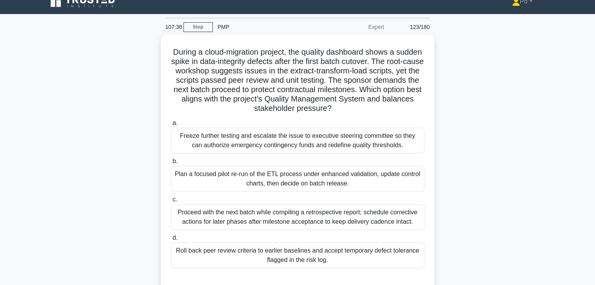
scroll to position [0, 0]
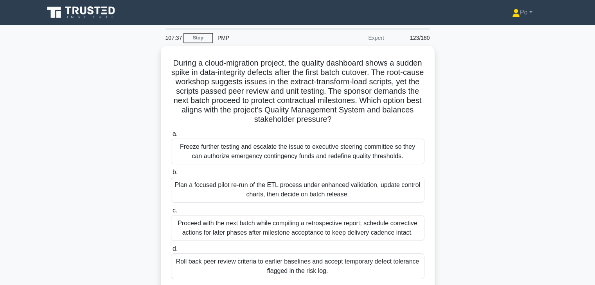
click at [465, 174] on div "During a cloud-migration project, the quality dashboard shows a sudden spike in…" at bounding box center [297, 179] width 516 height 267
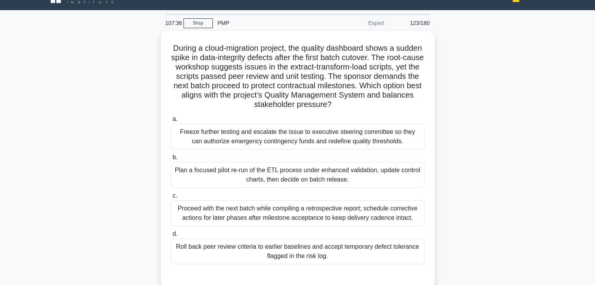
scroll to position [16, 0]
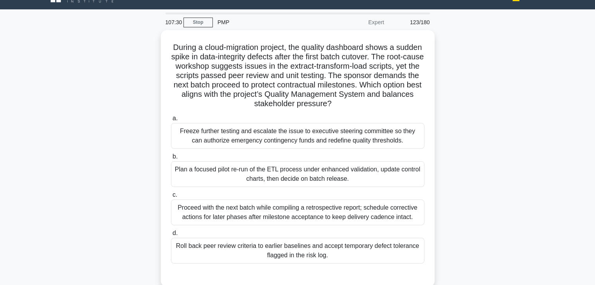
click at [458, 156] on div "During a cloud-migration project, the quality dashboard shows a sudden spike in…" at bounding box center [297, 163] width 516 height 267
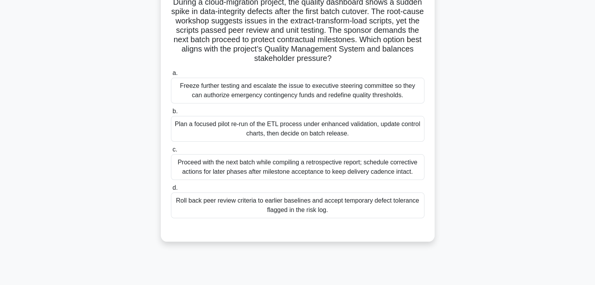
scroll to position [63, 0]
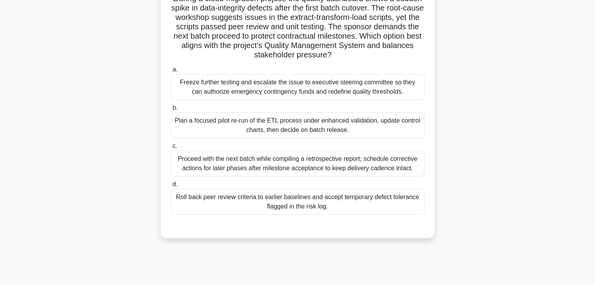
click at [368, 129] on div "Plan a focused pilot re-run of the ETL process under enhanced validation, updat…" at bounding box center [297, 126] width 253 height 26
click at [171, 111] on input "b. Plan a focused pilot re-run of the ETL process under enhanced validation, up…" at bounding box center [171, 108] width 0 height 5
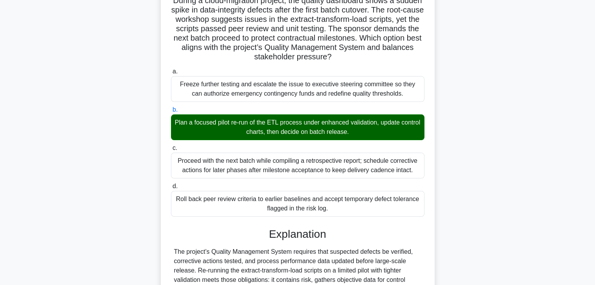
click at [450, 186] on div "During a cloud-migration project, the quality dashboard shows a sudden spike in…" at bounding box center [297, 213] width 516 height 461
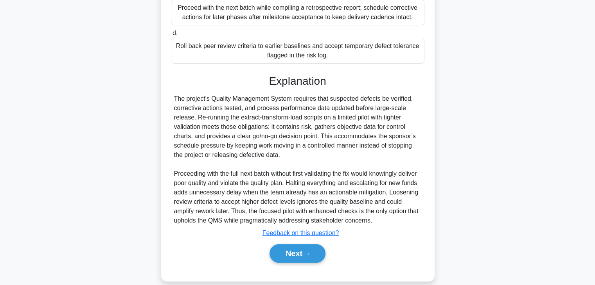
scroll to position [224, 0]
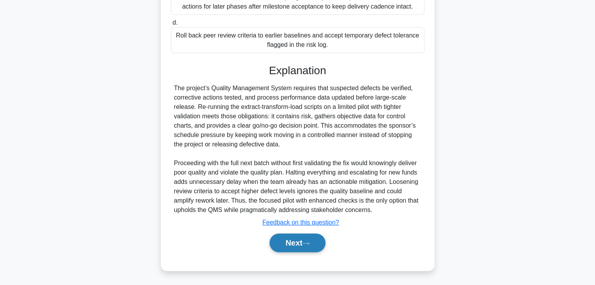
click at [292, 241] on button "Next" at bounding box center [297, 243] width 56 height 19
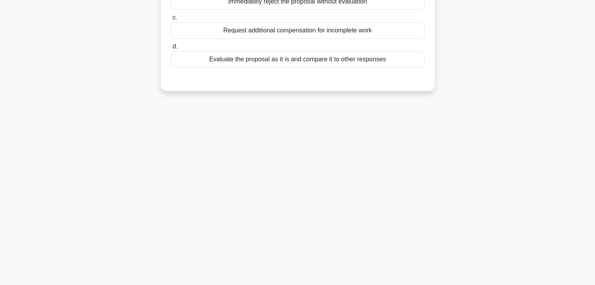
click at [395, 182] on div "106:14 Stop PMP Expert 124/180 .spinner_0XTQ{transform-origin:center;animation:…" at bounding box center [297, 86] width 516 height 391
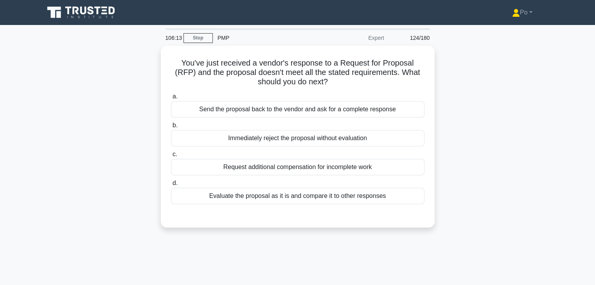
scroll to position [0, 0]
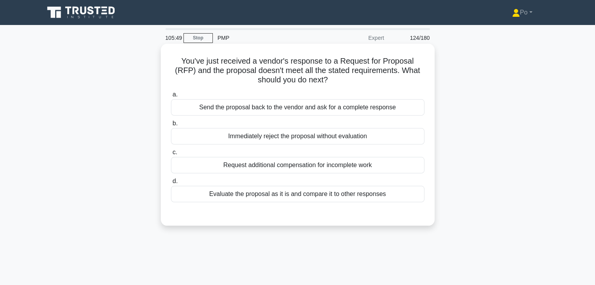
click at [335, 111] on div "Send the proposal back to the vendor and ask for a complete response" at bounding box center [297, 107] width 253 height 16
click at [171, 97] on input "a. Send the proposal back to the vendor and ask for a complete response" at bounding box center [171, 94] width 0 height 5
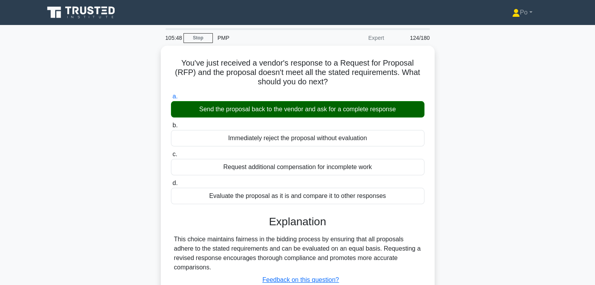
click at [468, 177] on div "You've just received a vendor's response to a Request for Proposal (RFP) and th…" at bounding box center [297, 192] width 516 height 292
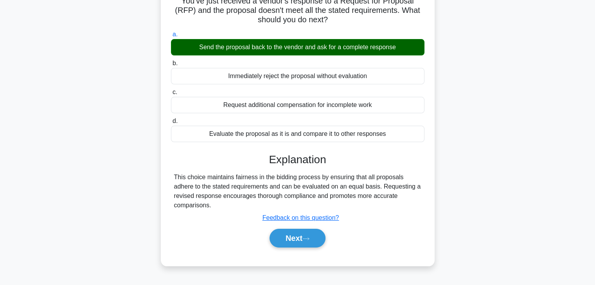
scroll to position [63, 0]
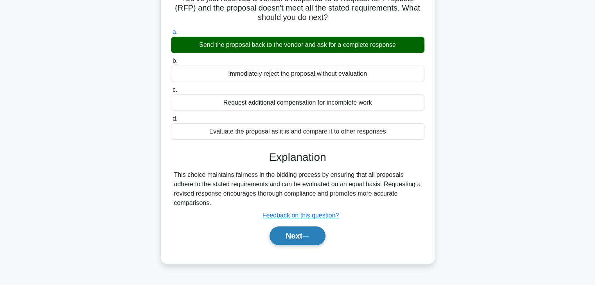
click at [284, 237] on button "Next" at bounding box center [297, 236] width 56 height 19
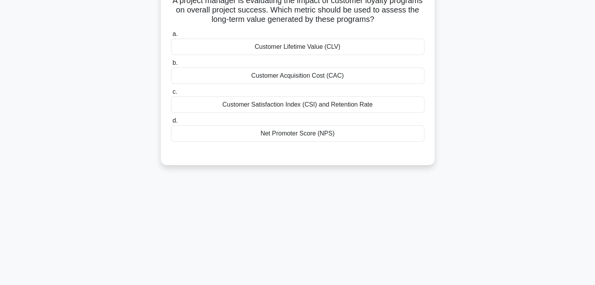
click at [355, 192] on div "105:44 Stop PMP Expert 125/180 .spinner_0XTQ{transform-origin:center;animation:…" at bounding box center [297, 161] width 516 height 391
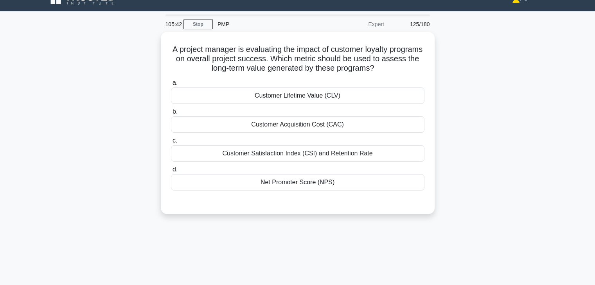
scroll to position [0, 0]
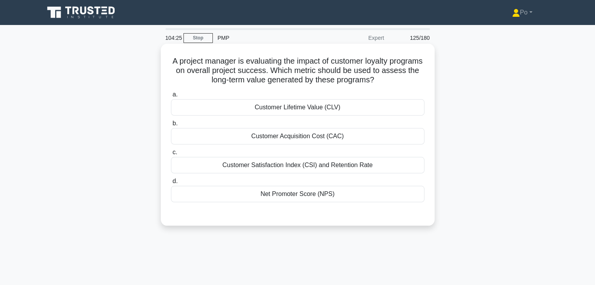
click at [327, 108] on div "Customer Lifetime Value (CLV)" at bounding box center [297, 107] width 253 height 16
click at [171, 97] on input "a. Customer Lifetime Value (CLV)" at bounding box center [171, 94] width 0 height 5
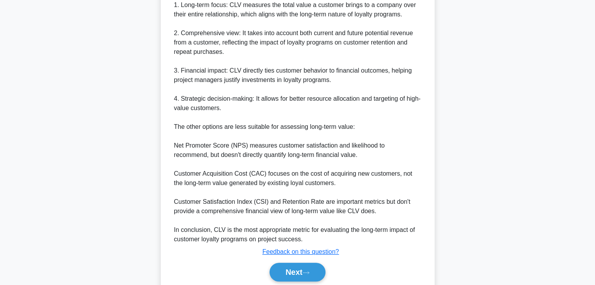
scroll to position [266, 0]
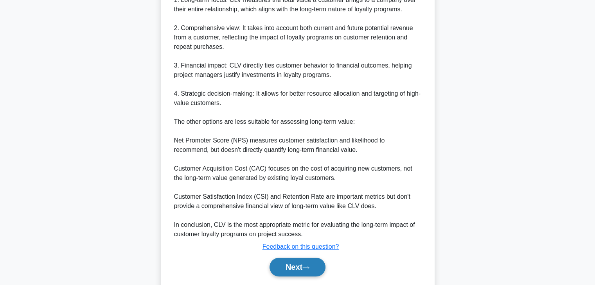
click at [289, 273] on button "Next" at bounding box center [297, 267] width 56 height 19
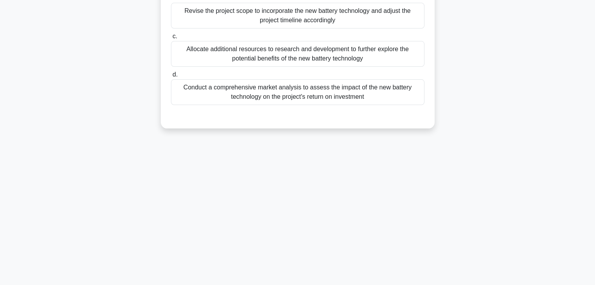
click at [355, 222] on div "104:01 Stop PMP Expert 126/180" at bounding box center [297, 86] width 516 height 391
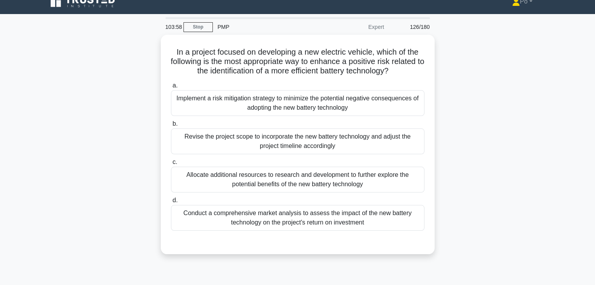
scroll to position [0, 0]
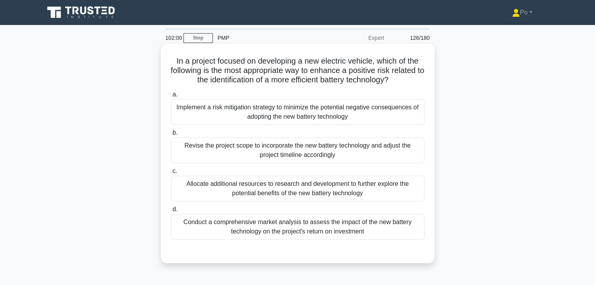
click at [396, 189] on div "Allocate additional resources to research and development to further explore th…" at bounding box center [297, 189] width 253 height 26
click at [171, 174] on input "c. Allocate additional resources to research and development to further explore…" at bounding box center [171, 171] width 0 height 5
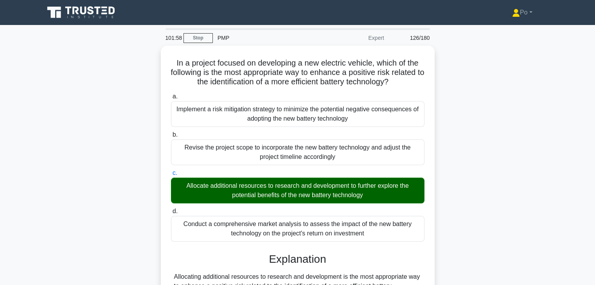
click at [455, 206] on div "In a project focused on developing a new electric vehicle, which of the followi…" at bounding box center [297, 272] width 516 height 452
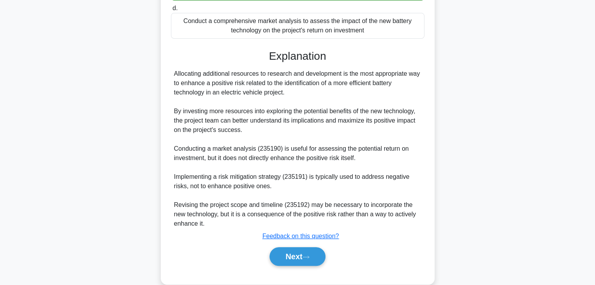
scroll to position [215, 0]
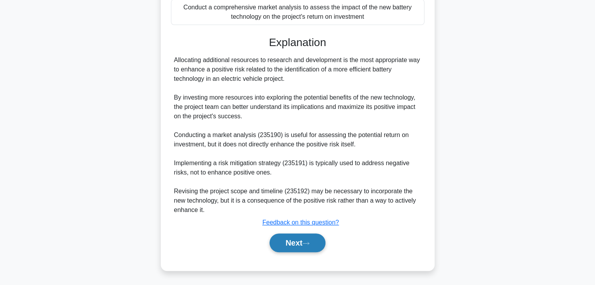
click at [289, 244] on button "Next" at bounding box center [297, 243] width 56 height 19
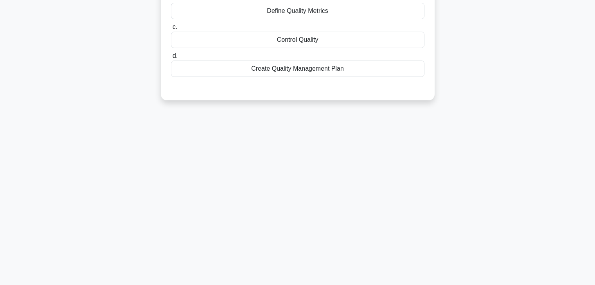
scroll to position [137, 0]
click at [362, 181] on div "101:51 Stop PMP Expert 127/180 a. b. c. d." at bounding box center [297, 86] width 516 height 391
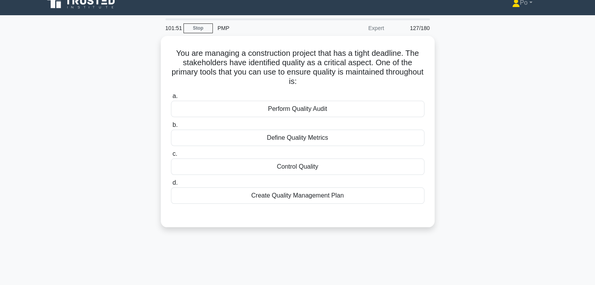
scroll to position [0, 0]
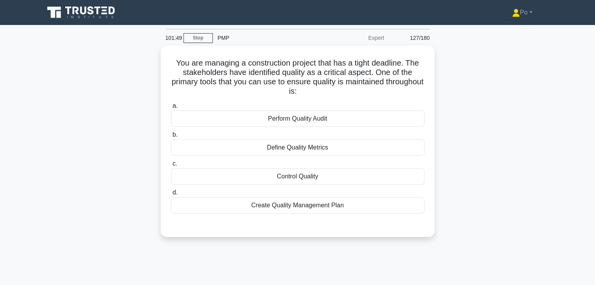
click at [479, 160] on div "You are managing a construction project that has a tight deadline. The stakehol…" at bounding box center [297, 146] width 516 height 201
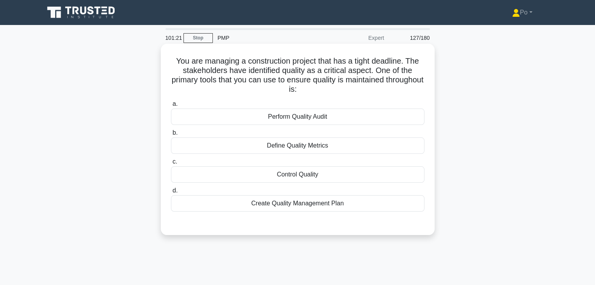
click at [330, 206] on div "Create Quality Management Plan" at bounding box center [297, 204] width 253 height 16
click at [171, 194] on input "d. Create Quality Management Plan" at bounding box center [171, 190] width 0 height 5
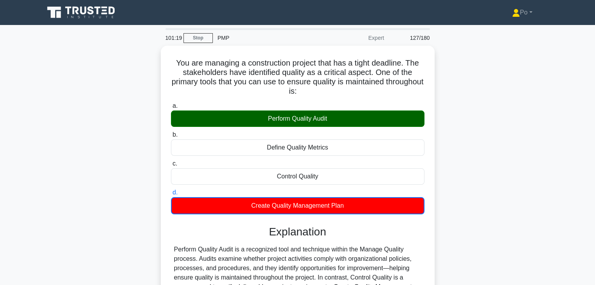
click at [477, 179] on div "You are managing a construction project that has a tight deadline. The stakehol…" at bounding box center [297, 211] width 516 height 330
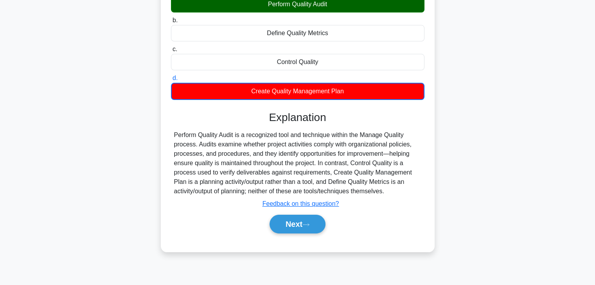
scroll to position [125, 0]
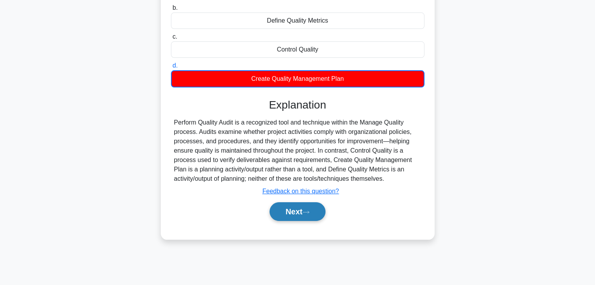
click at [281, 205] on button "Next" at bounding box center [297, 212] width 56 height 19
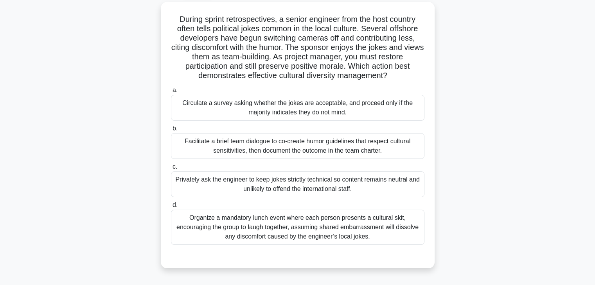
scroll to position [31, 0]
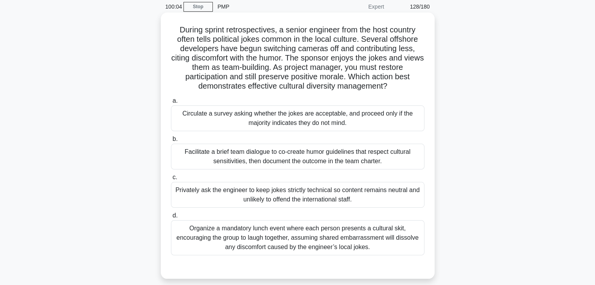
click at [382, 198] on div "Privately ask the engineer to keep jokes strictly technical so content remains …" at bounding box center [297, 195] width 253 height 26
click at [171, 180] on input "c. Privately ask the engineer to keep jokes strictly technical so content remai…" at bounding box center [171, 177] width 0 height 5
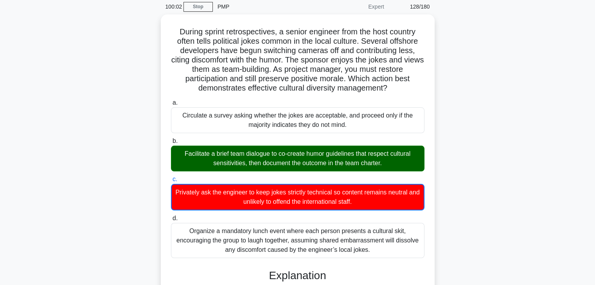
click at [469, 194] on div "During sprint retrospectives, a senior engineer from the host country often tel…" at bounding box center [297, 245] width 516 height 462
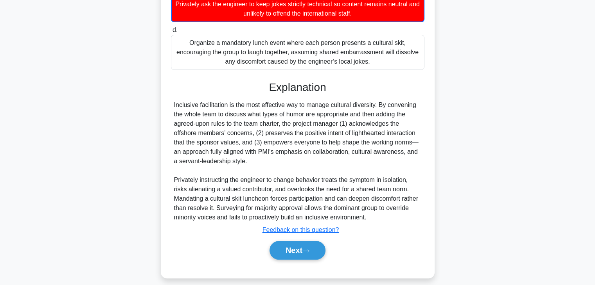
scroll to position [225, 0]
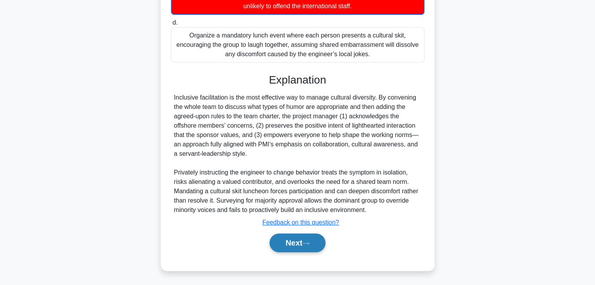
click at [282, 246] on button "Next" at bounding box center [297, 243] width 56 height 19
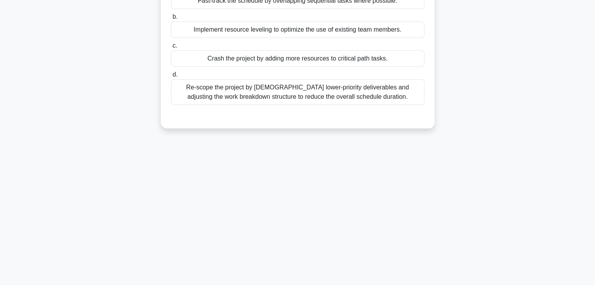
click at [330, 226] on div "99:50 Stop PMP Expert 129/180 a. b. c. d." at bounding box center [297, 86] width 516 height 391
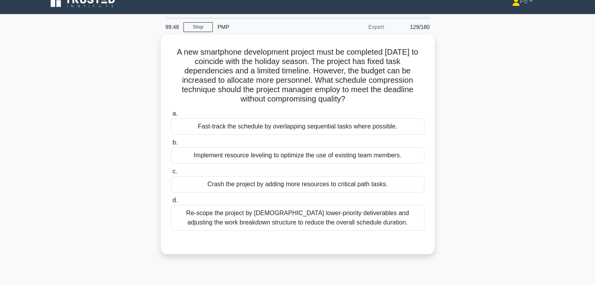
scroll to position [0, 0]
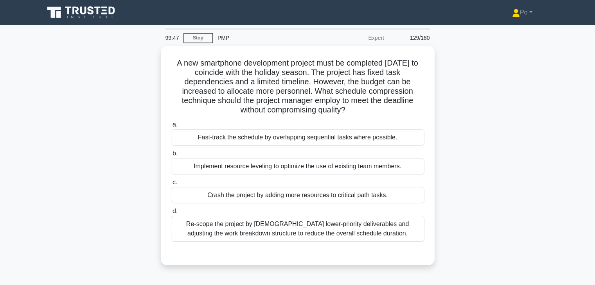
click at [478, 191] on div "A new smartphone development project must be completed within six months to coi…" at bounding box center [297, 160] width 516 height 229
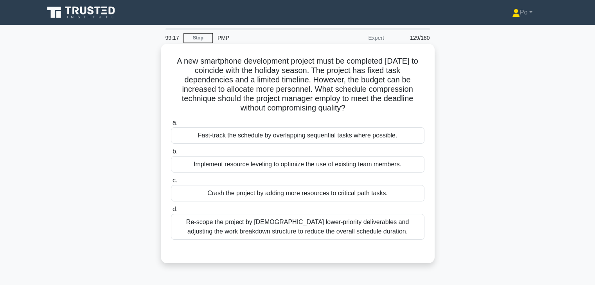
click at [357, 196] on div "Crash the project by adding more resources to critical path tasks." at bounding box center [297, 193] width 253 height 16
click at [171, 183] on input "c. Crash the project by adding more resources to critical path tasks." at bounding box center [171, 180] width 0 height 5
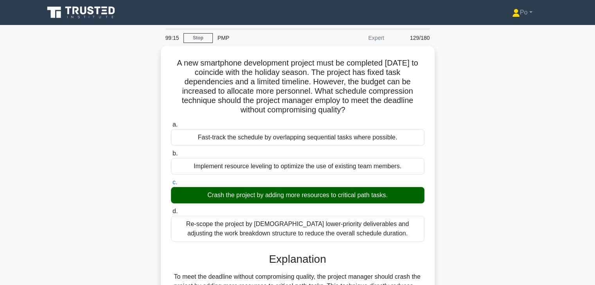
click at [476, 225] on div "A new smartphone development project must be completed within six months to coi…" at bounding box center [297, 220] width 516 height 348
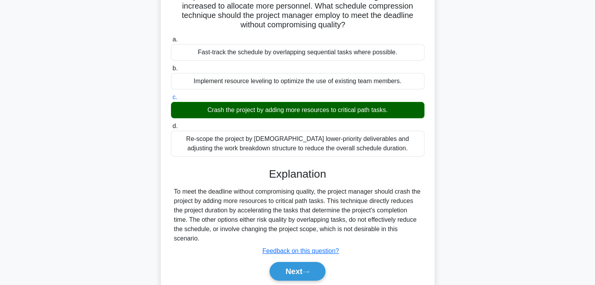
scroll to position [109, 0]
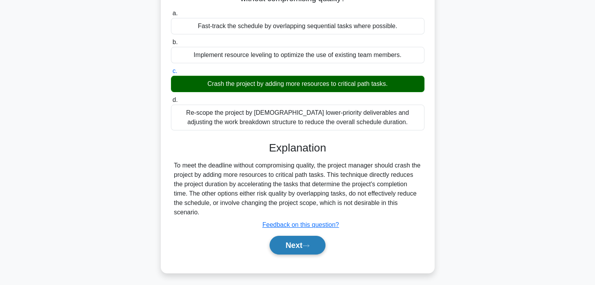
click at [283, 249] on button "Next" at bounding box center [297, 245] width 56 height 19
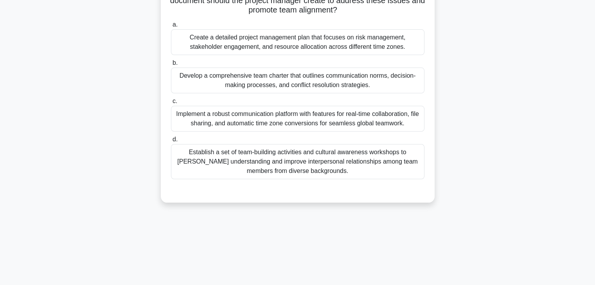
click at [402, 241] on div "99:11 Stop PMP Expert 130/180 a. b." at bounding box center [297, 114] width 516 height 391
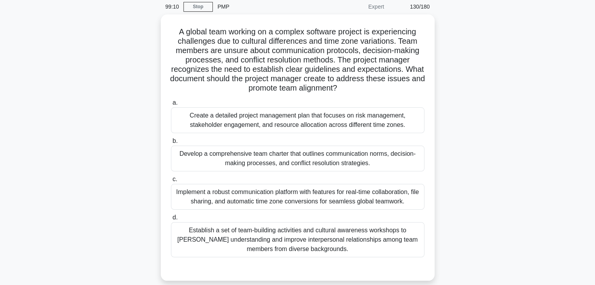
scroll to position [16, 0]
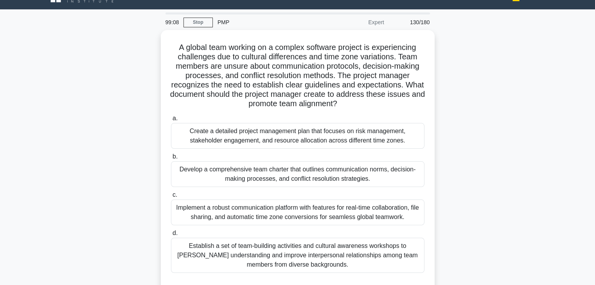
click at [486, 142] on div "A global team working on a complex software project is experiencing challenges …" at bounding box center [297, 168] width 516 height 276
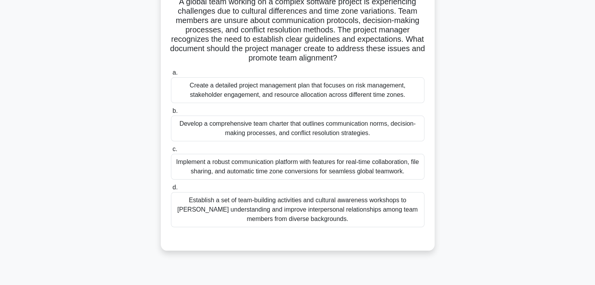
scroll to position [63, 0]
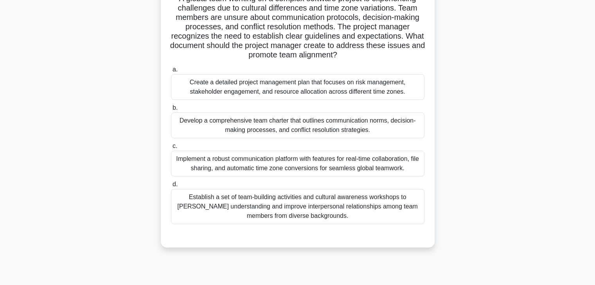
click at [369, 123] on div "Develop a comprehensive team charter that outlines communication norms, decisio…" at bounding box center [297, 126] width 253 height 26
click at [171, 111] on input "b. Develop a comprehensive team charter that outlines communication norms, deci…" at bounding box center [171, 108] width 0 height 5
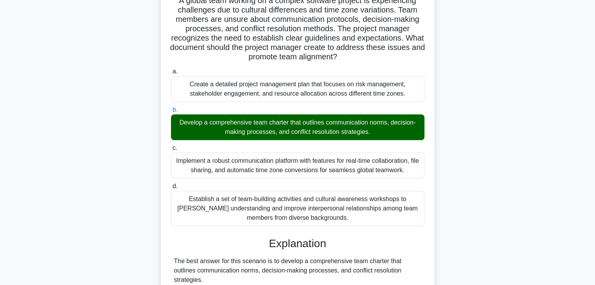
click at [481, 242] on div "A global team working on a complex software project is experiencing challenges …" at bounding box center [297, 284] width 516 height 602
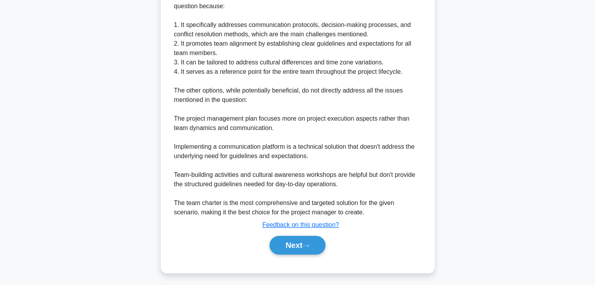
scroll to position [365, 0]
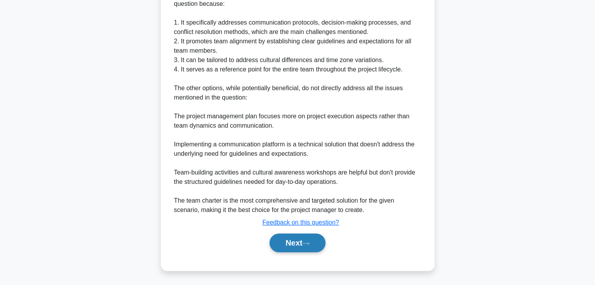
click at [291, 245] on button "Next" at bounding box center [297, 243] width 56 height 19
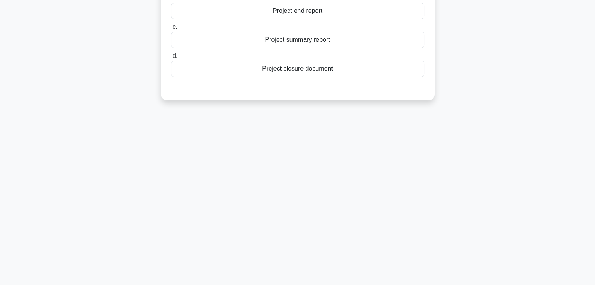
scroll to position [137, 0]
click at [450, 197] on div "98:39 Stop PMP Expert 131/180 During the close project or phase process, a proj…" at bounding box center [297, 86] width 516 height 391
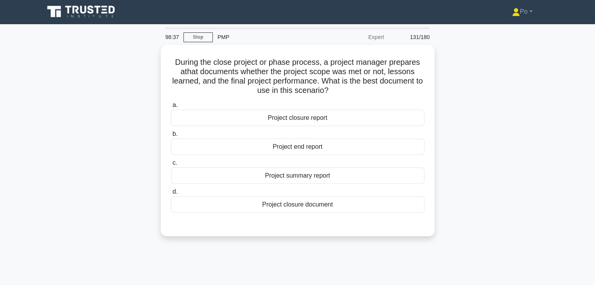
scroll to position [0, 0]
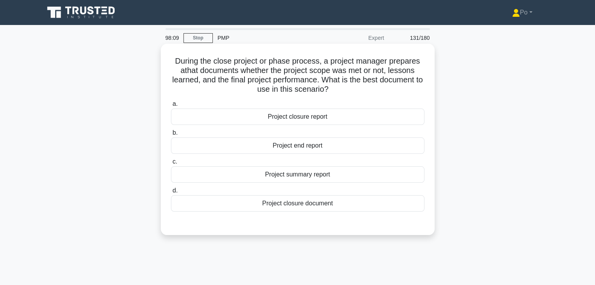
click at [305, 181] on div "Project summary report" at bounding box center [297, 175] width 253 height 16
click at [171, 165] on input "c. Project summary report" at bounding box center [171, 162] width 0 height 5
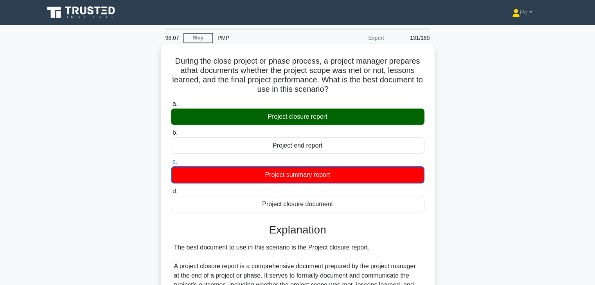
click at [428, 210] on div "d. Project closure document" at bounding box center [297, 200] width 263 height 26
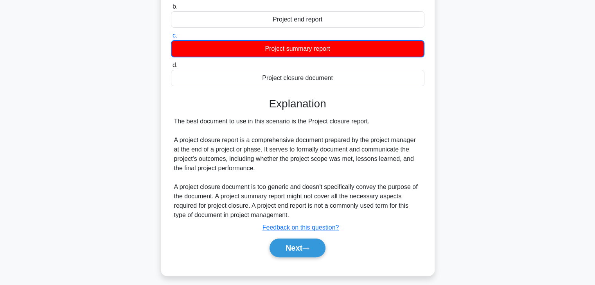
scroll to position [137, 0]
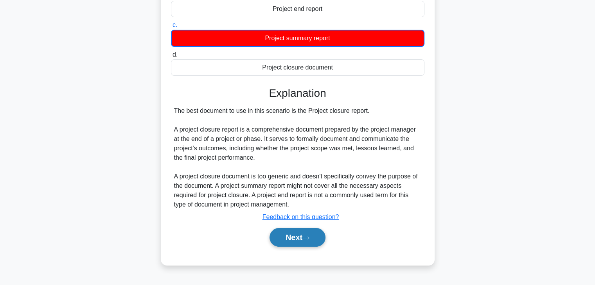
click at [285, 234] on button "Next" at bounding box center [297, 237] width 56 height 19
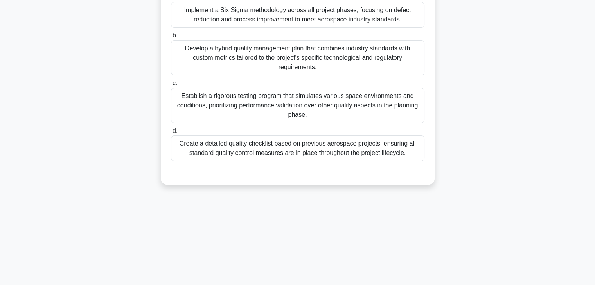
click at [355, 223] on div "98:03 Stop PMP Expert 132/180 a. b. c. d." at bounding box center [297, 86] width 516 height 391
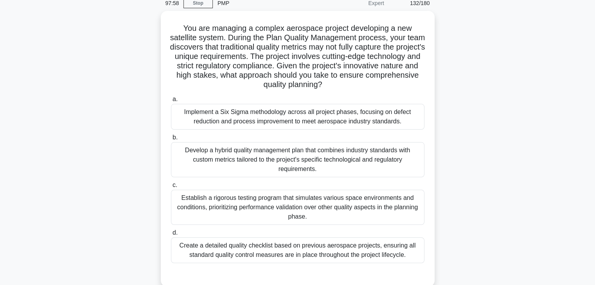
scroll to position [28, 0]
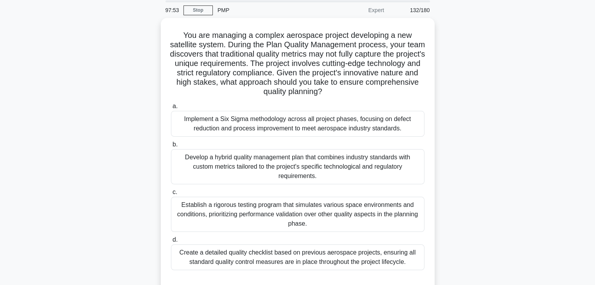
click at [452, 183] on div "You are managing a complex aerospace project developing a new satellite system.…" at bounding box center [297, 160] width 516 height 285
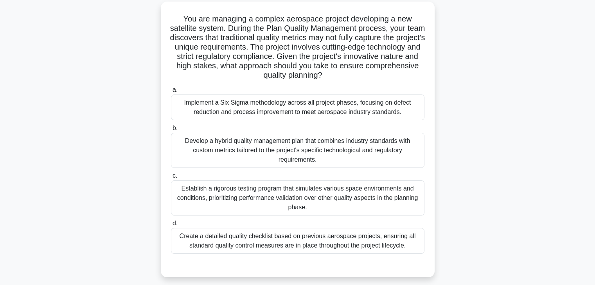
scroll to position [43, 0]
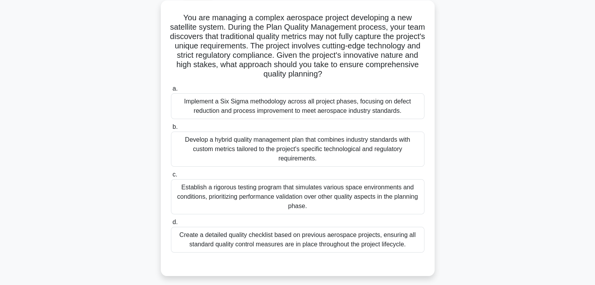
click at [315, 145] on div "Develop a hybrid quality management plan that combines industry standards with …" at bounding box center [297, 149] width 253 height 35
click at [171, 130] on input "b. Develop a hybrid quality management plan that combines industry standards wi…" at bounding box center [171, 127] width 0 height 5
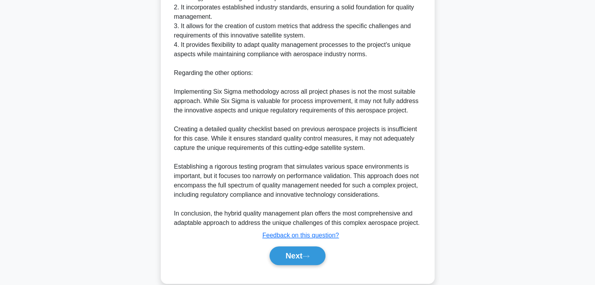
scroll to position [403, 0]
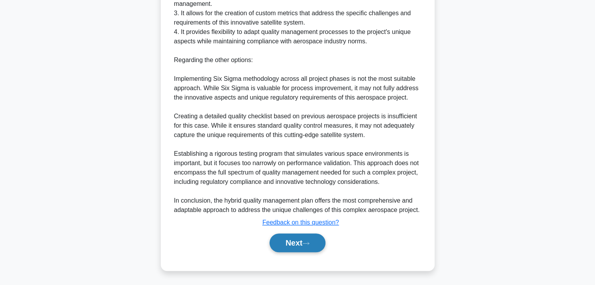
click at [292, 244] on button "Next" at bounding box center [297, 243] width 56 height 19
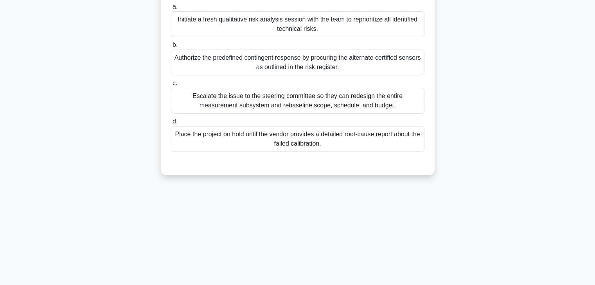
click at [452, 211] on div "97:16 Stop PMP Expert 133/180 a. b. c. d." at bounding box center [297, 86] width 516 height 391
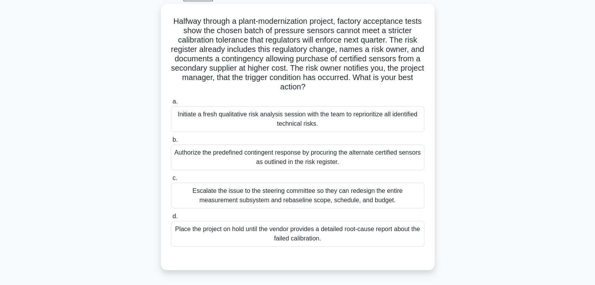
scroll to position [43, 0]
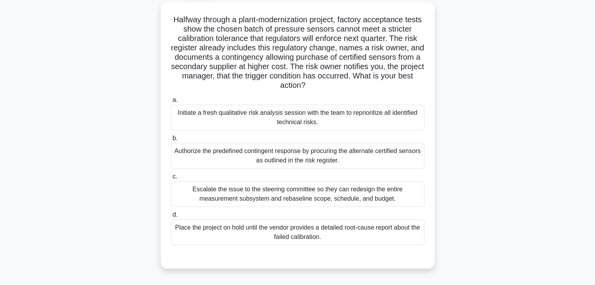
click at [460, 205] on div "Halfway through a plant-modernization project, factory acceptance tests show th…" at bounding box center [297, 140] width 516 height 276
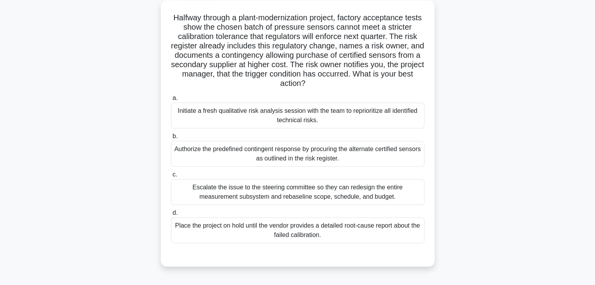
click at [194, 157] on div "Authorize the predefined contingent response by procuring the alternate certifi…" at bounding box center [297, 154] width 253 height 26
click at [171, 139] on input "b. Authorize the predefined contingent response by procuring the alternate cert…" at bounding box center [171, 136] width 0 height 5
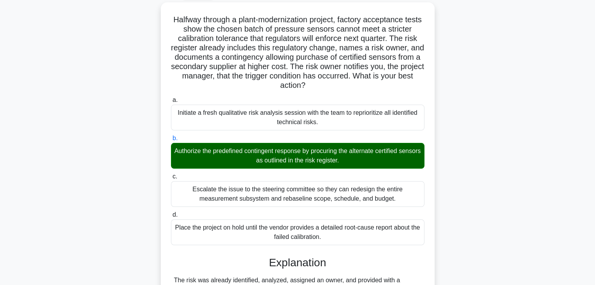
click at [458, 197] on div "Halfway through a plant-modernization project, factory acceptance tests show th…" at bounding box center [297, 251] width 516 height 499
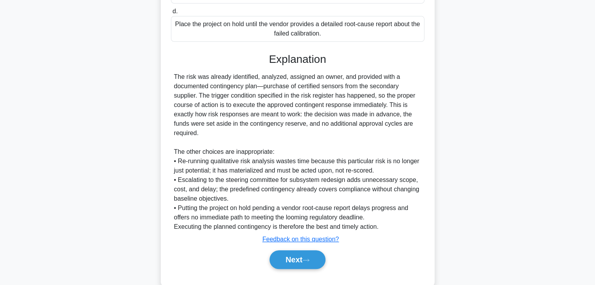
scroll to position [262, 0]
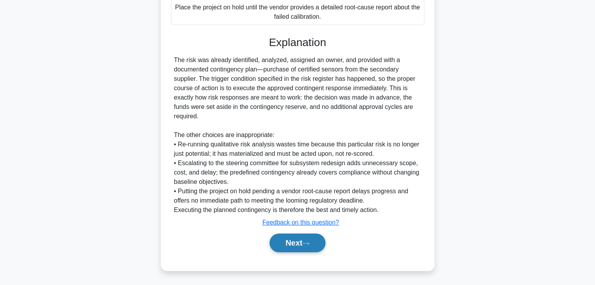
click at [282, 245] on button "Next" at bounding box center [297, 243] width 56 height 19
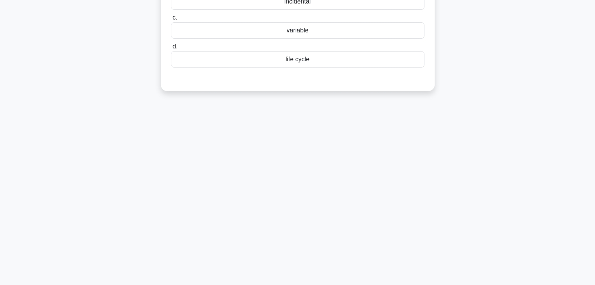
click at [377, 208] on div "96:16 Stop PMP Expert 134/180 a. b. c." at bounding box center [297, 86] width 516 height 391
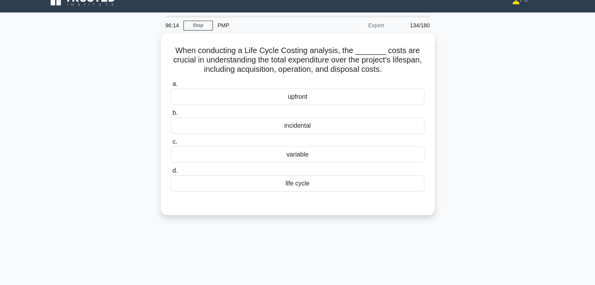
scroll to position [0, 0]
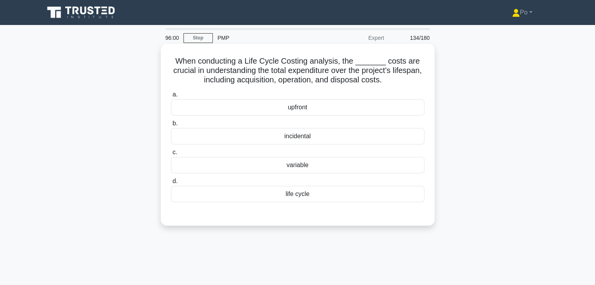
click at [330, 196] on div "life cycle" at bounding box center [297, 194] width 253 height 16
click at [171, 184] on input "d. life cycle" at bounding box center [171, 181] width 0 height 5
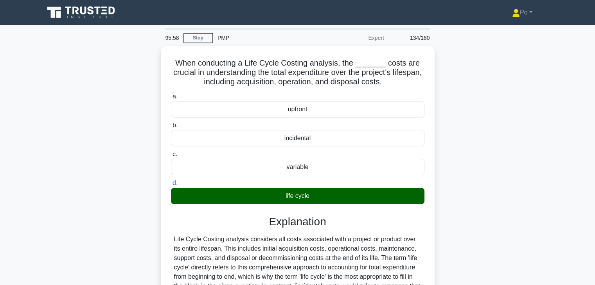
click at [457, 232] on div "When conducting a Life Cycle Costing analysis, the _______ costs are crucial in…" at bounding box center [297, 220] width 516 height 348
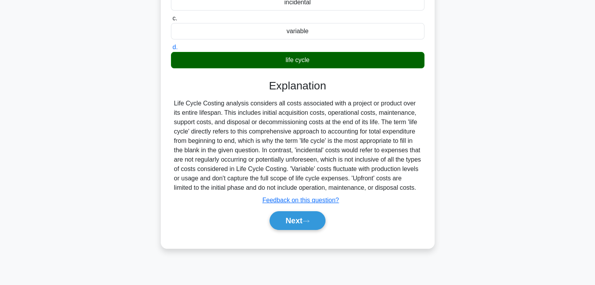
scroll to position [137, 0]
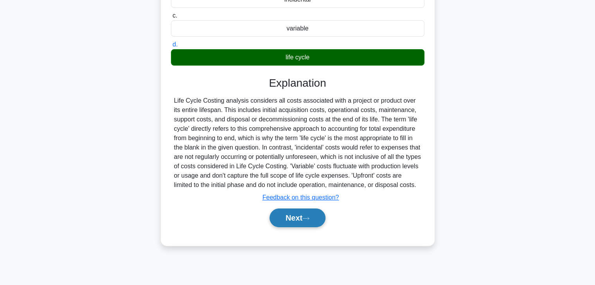
click at [283, 219] on button "Next" at bounding box center [297, 218] width 56 height 19
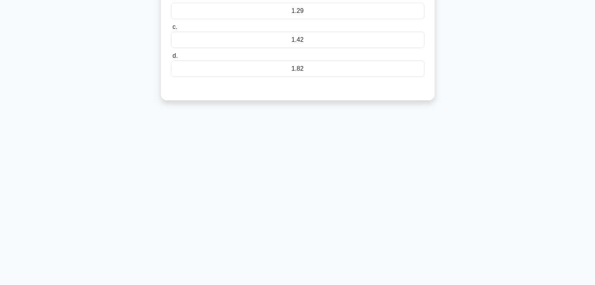
click at [384, 212] on div "95:55 Stop PMP Expert 135/180 a." at bounding box center [297, 86] width 516 height 391
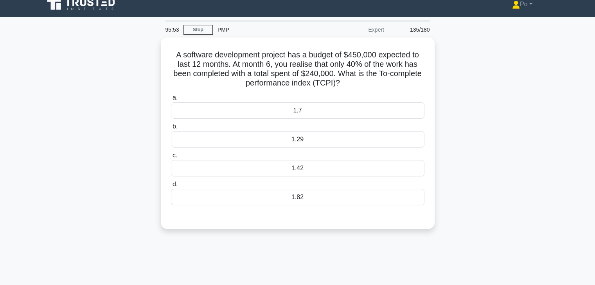
scroll to position [0, 0]
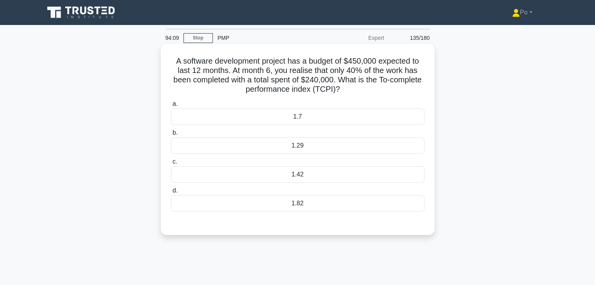
click at [323, 141] on div "1.29" at bounding box center [297, 146] width 253 height 16
click at [171, 136] on input "b. 1.29" at bounding box center [171, 133] width 0 height 5
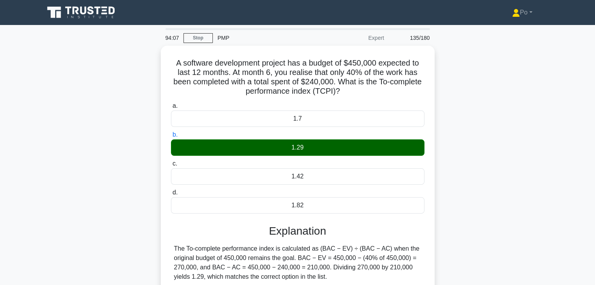
click at [447, 209] on div "A software development project has a budget of $450,000 expected to last 12 mon…" at bounding box center [297, 196] width 516 height 301
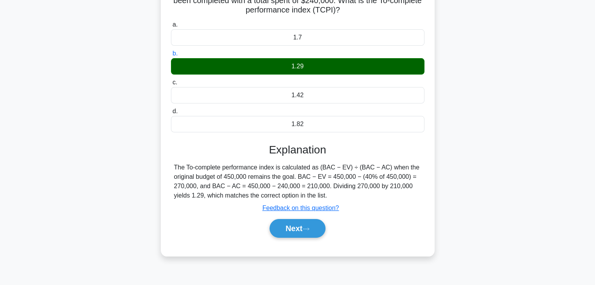
scroll to position [94, 0]
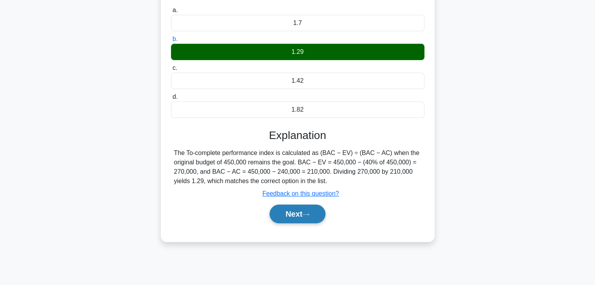
click at [296, 212] on button "Next" at bounding box center [297, 214] width 56 height 19
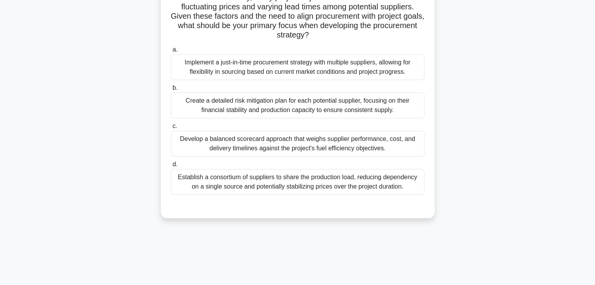
click at [460, 210] on div "You are managing a project to develop a new aircraft component. During the Plan…" at bounding box center [297, 90] width 516 height 276
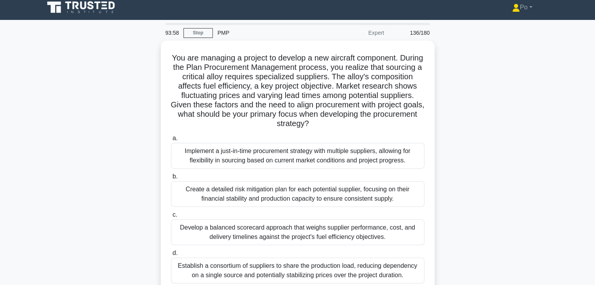
scroll to position [0, 0]
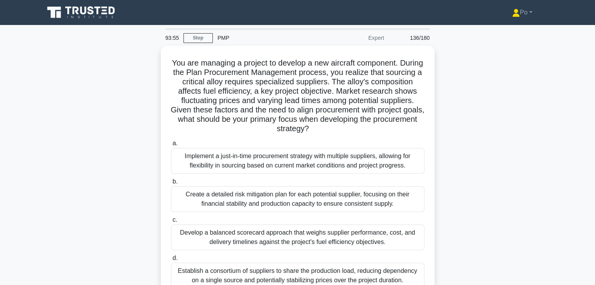
click at [464, 165] on div "You are managing a project to develop a new aircraft component. During the Plan…" at bounding box center [297, 184] width 516 height 276
click at [464, 149] on div "You are managing a project to develop a new aircraft component. During the Plan…" at bounding box center [297, 184] width 516 height 276
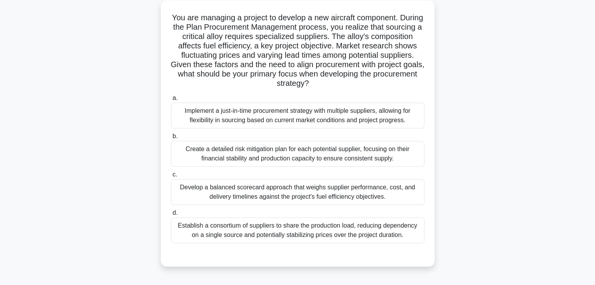
scroll to position [47, 0]
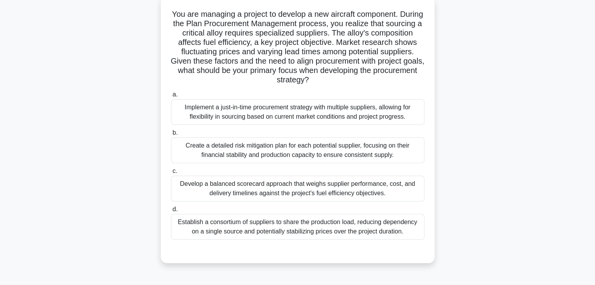
click at [313, 227] on div "Establish a consortium of suppliers to share the production load, reducing depe…" at bounding box center [297, 227] width 253 height 26
click at [171, 212] on input "d. Establish a consortium of suppliers to share the production load, reducing d…" at bounding box center [171, 209] width 0 height 5
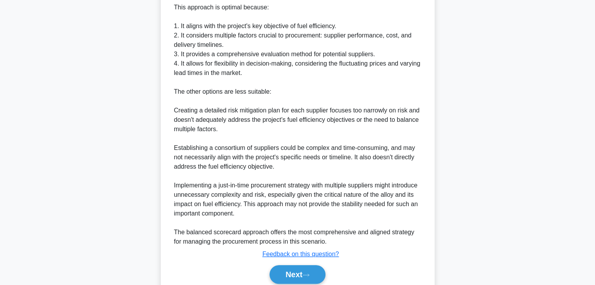
scroll to position [360, 0]
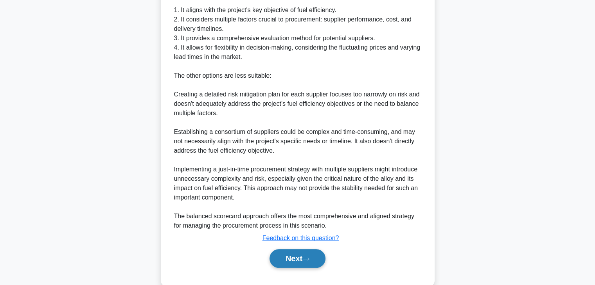
click at [287, 259] on button "Next" at bounding box center [297, 258] width 56 height 19
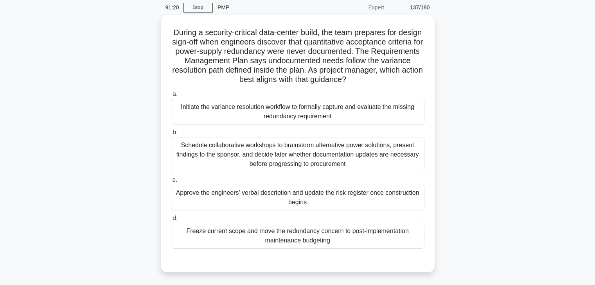
scroll to position [31, 0]
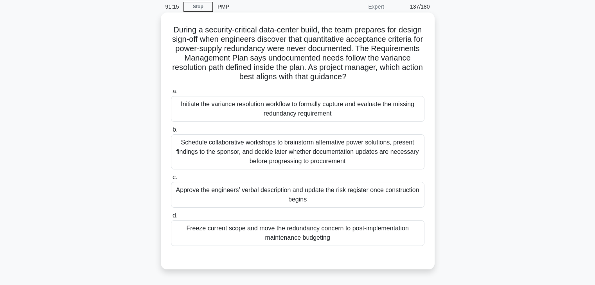
click at [349, 151] on div "Schedule collaborative workshops to brainstorm alternative power solutions, pre…" at bounding box center [297, 152] width 253 height 35
click at [171, 133] on input "b. Schedule collaborative workshops to brainstorm alternative power solutions, …" at bounding box center [171, 129] width 0 height 5
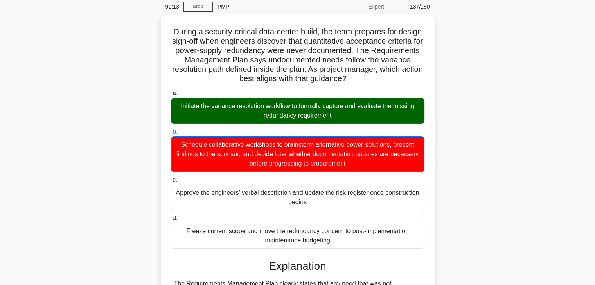
click at [461, 155] on div "During a security-critical data-center build, the team prepares for design sign…" at bounding box center [297, 245] width 516 height 462
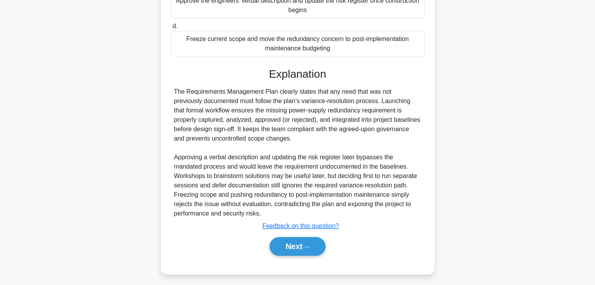
scroll to position [225, 0]
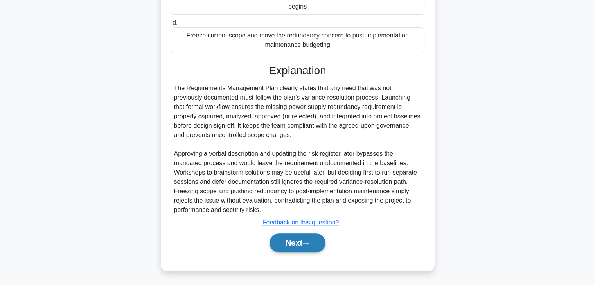
click at [278, 246] on button "Next" at bounding box center [297, 243] width 56 height 19
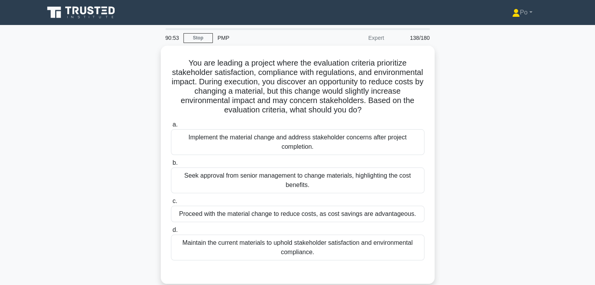
scroll to position [0, 0]
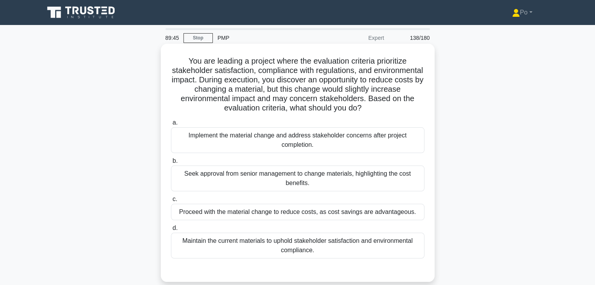
click at [346, 246] on div "Maintain the current materials to uphold stakeholder satisfaction and environme…" at bounding box center [297, 246] width 253 height 26
click at [171, 231] on input "d. Maintain the current materials to uphold stakeholder satisfaction and enviro…" at bounding box center [171, 228] width 0 height 5
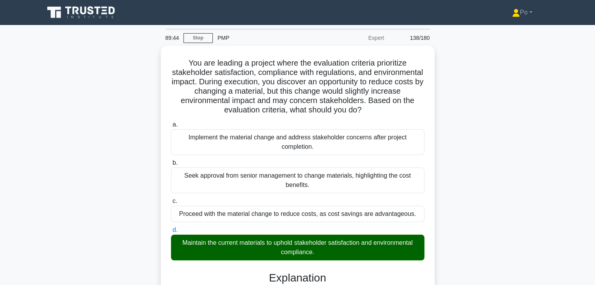
click at [474, 257] on div "You are leading a project where the evaluation criteria prioritize stakeholder …" at bounding box center [297, 262] width 516 height 433
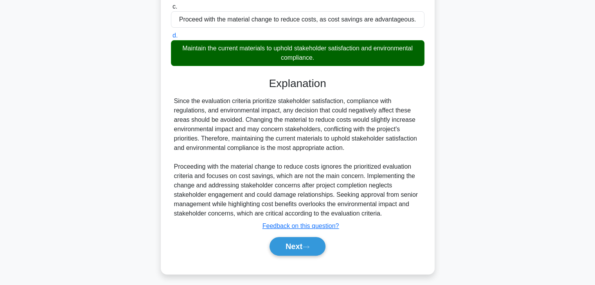
scroll to position [196, 0]
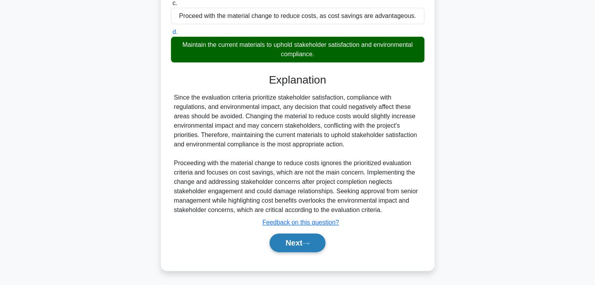
click at [288, 245] on button "Next" at bounding box center [297, 243] width 56 height 19
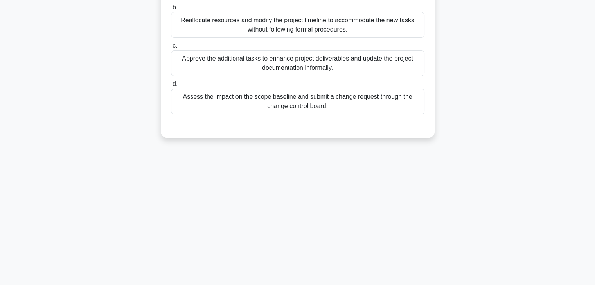
click at [377, 192] on div "89:40 Stop PMP Expert 139/180 a." at bounding box center [297, 86] width 516 height 391
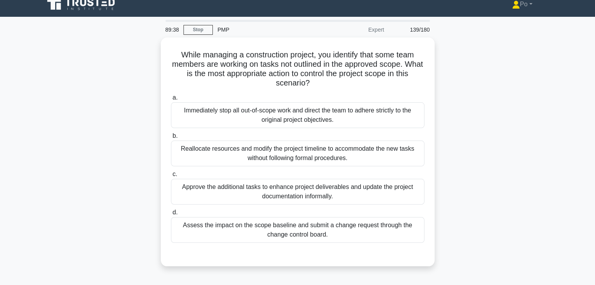
scroll to position [0, 0]
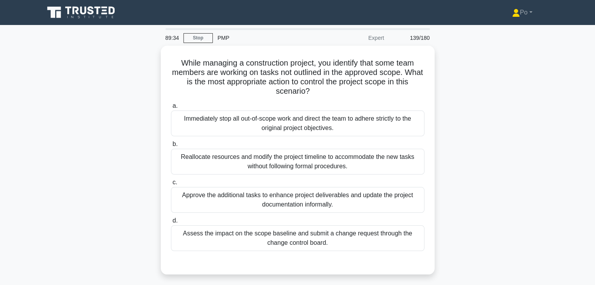
click at [458, 118] on div "While managing a construction project, you identify that some team members are …" at bounding box center [297, 165] width 516 height 239
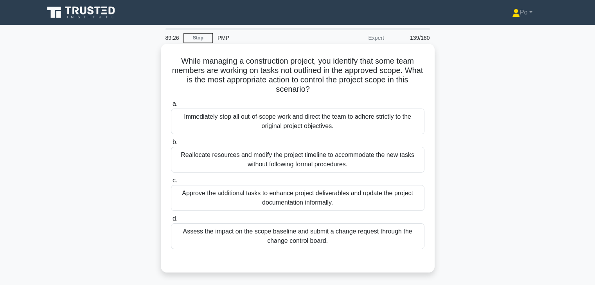
click at [404, 121] on div "Immediately stop all out-of-scope work and direct the team to adhere strictly t…" at bounding box center [297, 122] width 253 height 26
click at [171, 107] on input "a. Immediately stop all out-of-scope work and direct the team to adhere strictl…" at bounding box center [171, 104] width 0 height 5
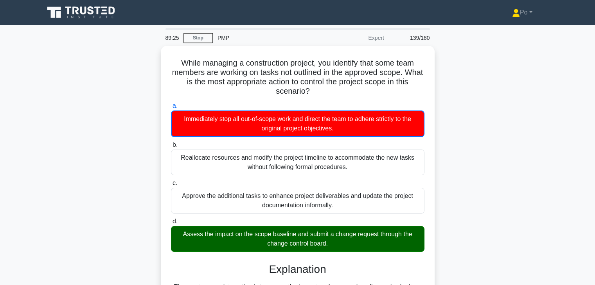
click at [476, 169] on div "While managing a construction project, you identify that some team members are …" at bounding box center [297, 244] width 516 height 396
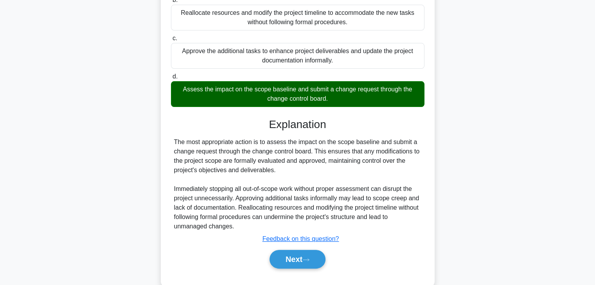
scroll to position [156, 0]
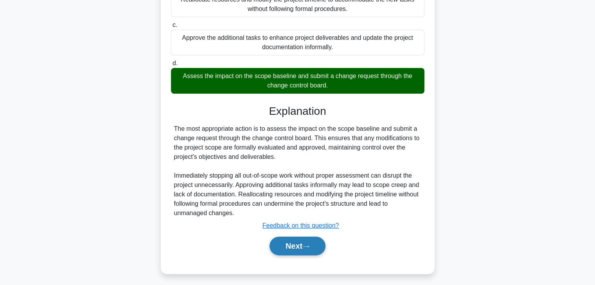
click at [294, 242] on button "Next" at bounding box center [297, 246] width 56 height 19
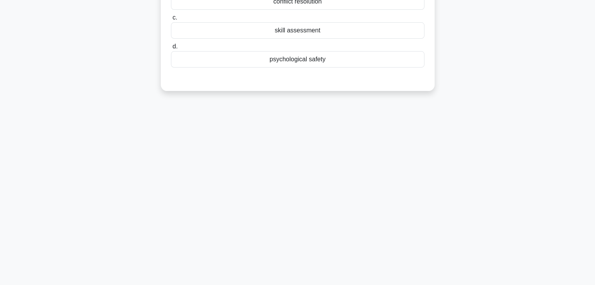
click at [393, 152] on div "88:52 Stop PMP Expert 140/180 a. b. c. d." at bounding box center [297, 86] width 516 height 391
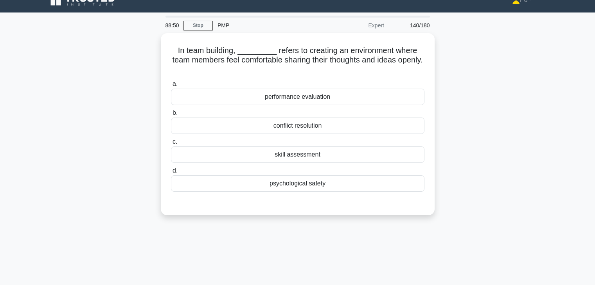
scroll to position [12, 0]
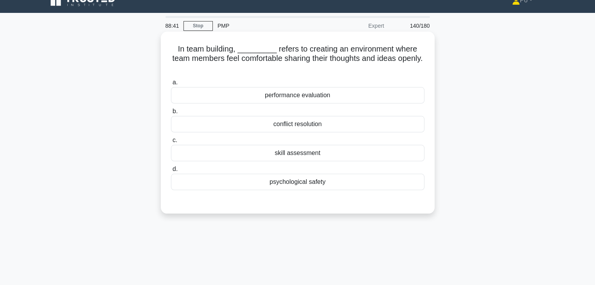
click at [337, 182] on div "psychological safety" at bounding box center [297, 182] width 253 height 16
click at [171, 172] on input "d. psychological safety" at bounding box center [171, 169] width 0 height 5
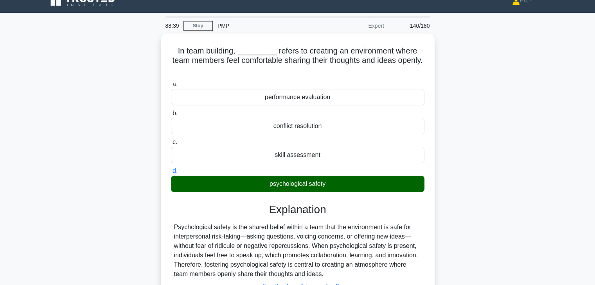
click at [171, 82] on input "a. performance evaluation" at bounding box center [171, 84] width 0 height 5
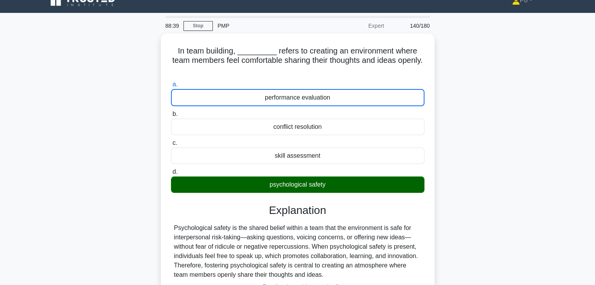
click at [171, 112] on input "b. conflict resolution" at bounding box center [171, 114] width 0 height 5
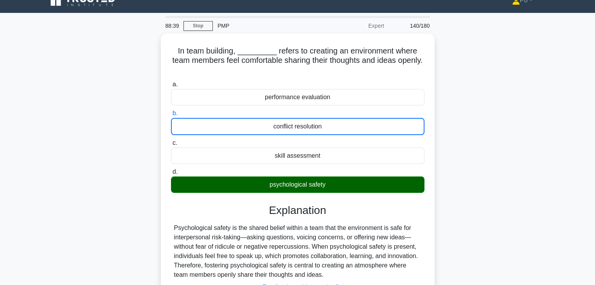
click at [171, 141] on input "c. skill assessment" at bounding box center [171, 143] width 0 height 5
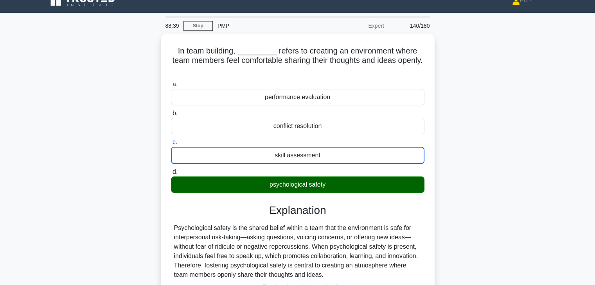
click at [171, 170] on input "d. psychological safety" at bounding box center [171, 172] width 0 height 5
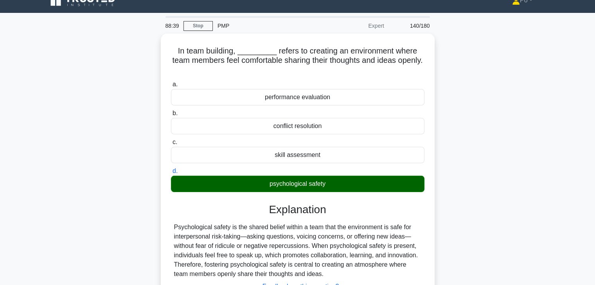
click at [171, 82] on input "a. performance evaluation" at bounding box center [171, 84] width 0 height 5
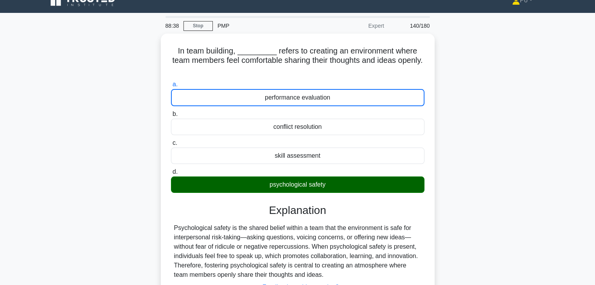
click at [171, 112] on input "b. conflict resolution" at bounding box center [171, 114] width 0 height 5
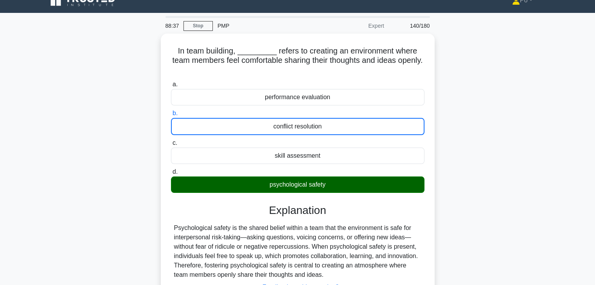
click at [477, 218] on div "In team building, _________ refers to creating an environment where team member…" at bounding box center [297, 190] width 516 height 312
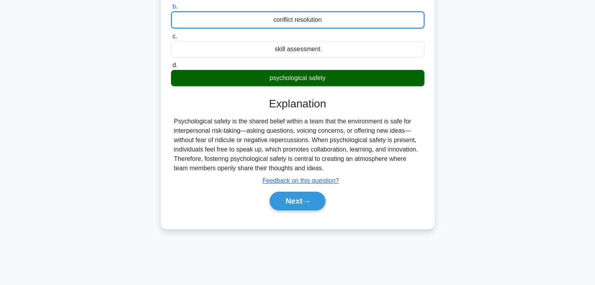
scroll to position [122, 0]
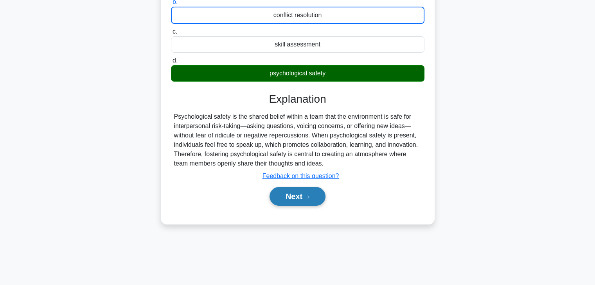
click at [288, 197] on button "Next" at bounding box center [297, 196] width 56 height 19
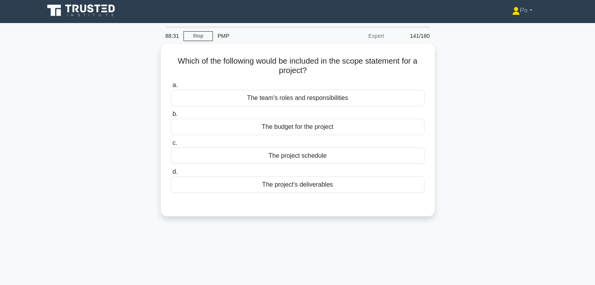
scroll to position [0, 0]
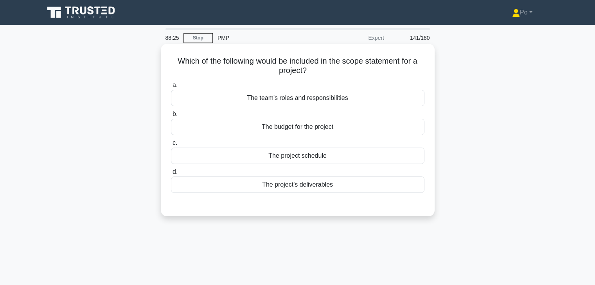
click at [319, 185] on div "The project's deliverables" at bounding box center [297, 185] width 253 height 16
click at [171, 175] on input "d. The project's deliverables" at bounding box center [171, 172] width 0 height 5
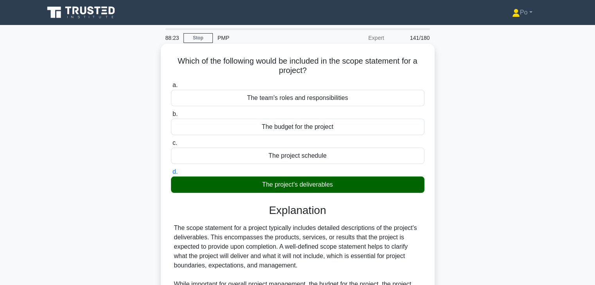
click at [355, 217] on h3 "Explanation" at bounding box center [298, 210] width 244 height 13
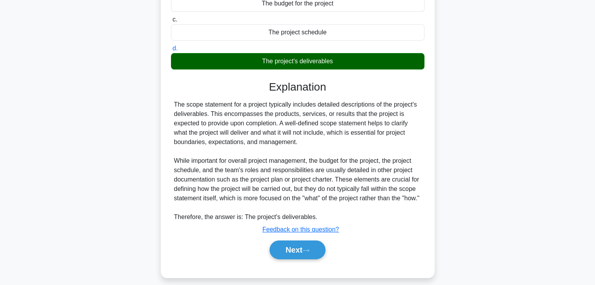
scroll to position [125, 0]
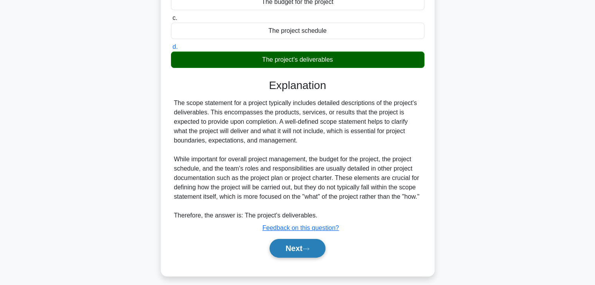
click at [291, 255] on button "Next" at bounding box center [297, 248] width 56 height 19
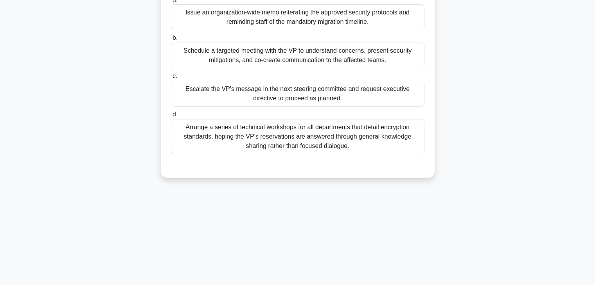
click at [400, 208] on div "88:20 Stop PMP Expert 142/180 a. b." at bounding box center [297, 98] width 516 height 391
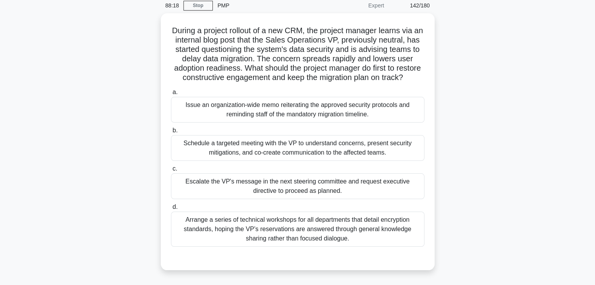
scroll to position [31, 0]
click at [386, 157] on div "Schedule a targeted meeting with the VP to understand concerns, present securit…" at bounding box center [297, 148] width 253 height 26
click at [171, 133] on input "b. Schedule a targeted meeting with the VP to understand concerns, present secu…" at bounding box center [171, 129] width 0 height 5
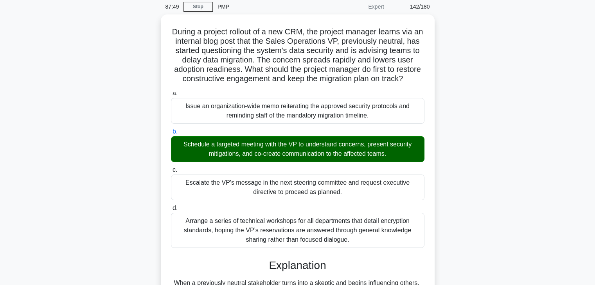
click at [448, 171] on div "During a project rollout of a new CRM, the project manager learns via an intern…" at bounding box center [297, 240] width 516 height 452
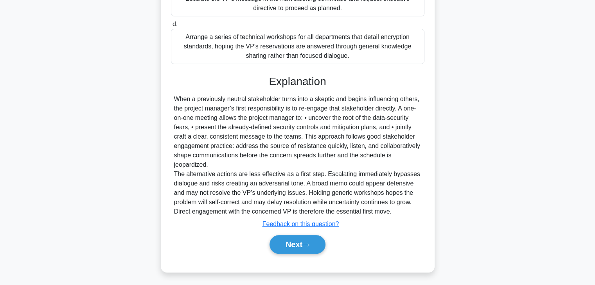
scroll to position [224, 0]
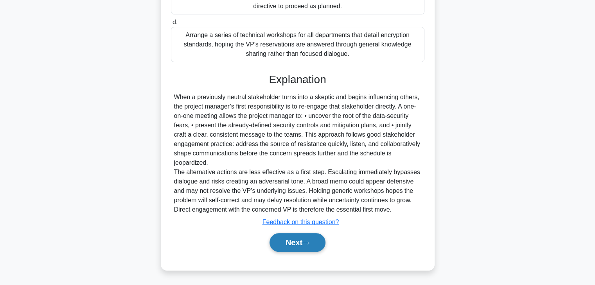
click at [289, 244] on button "Next" at bounding box center [297, 242] width 56 height 19
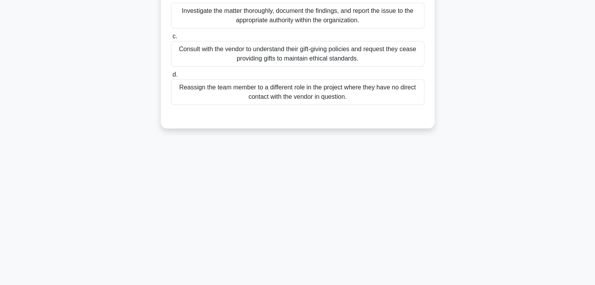
click at [377, 143] on div "87:45 Stop PMP Expert 143/180" at bounding box center [297, 86] width 516 height 391
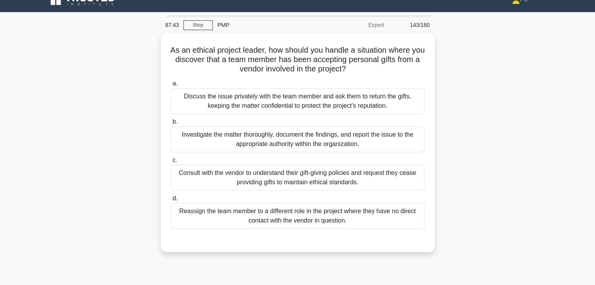
scroll to position [0, 0]
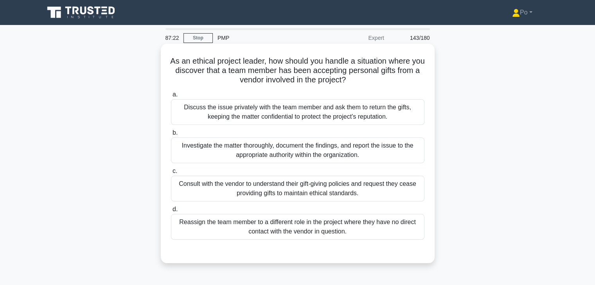
click at [389, 149] on div "Investigate the matter thoroughly, document the findings, and report the issue …" at bounding box center [297, 151] width 253 height 26
click at [171, 136] on input "b. Investigate the matter thoroughly, document the findings, and report the iss…" at bounding box center [171, 133] width 0 height 5
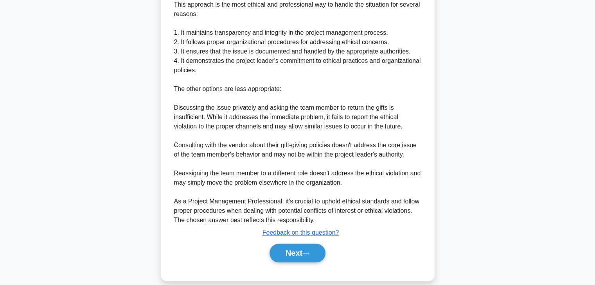
scroll to position [309, 0]
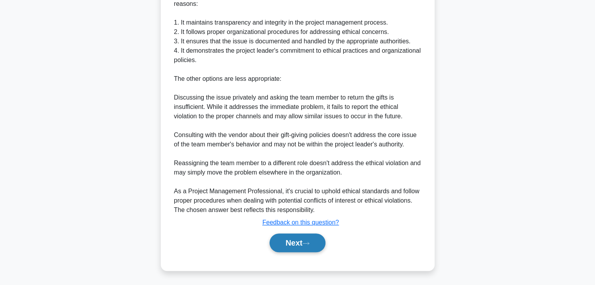
click at [288, 241] on button "Next" at bounding box center [297, 243] width 56 height 19
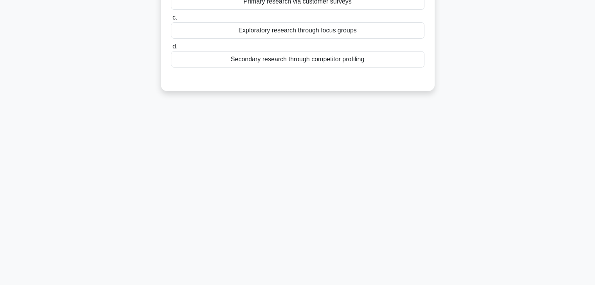
click at [386, 139] on div "87:16 Stop PMP Expert 144/180" at bounding box center [297, 86] width 516 height 391
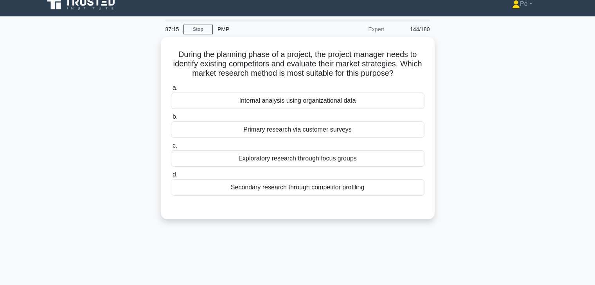
scroll to position [0, 0]
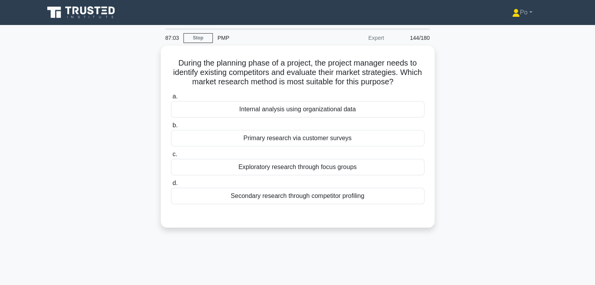
click at [470, 140] on div "During the planning phase of a project, the project manager needs to identify e…" at bounding box center [297, 142] width 516 height 192
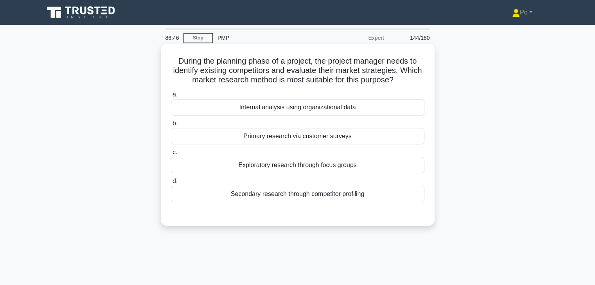
click at [338, 199] on div "Secondary research through competitor profiling" at bounding box center [297, 194] width 253 height 16
click at [171, 184] on input "d. Secondary research through competitor profiling" at bounding box center [171, 181] width 0 height 5
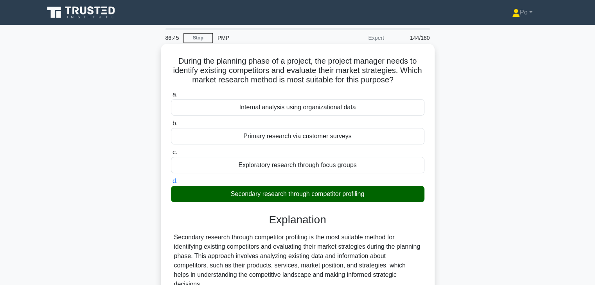
click at [373, 221] on h3 "Explanation" at bounding box center [298, 220] width 244 height 13
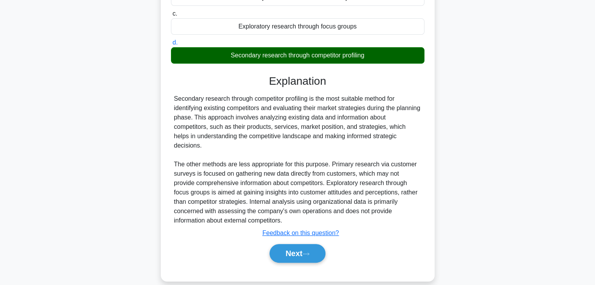
scroll to position [140, 0]
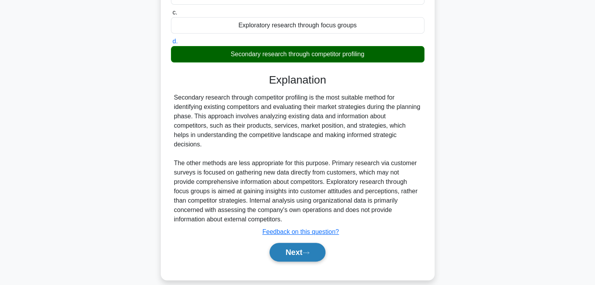
click at [298, 243] on button "Next" at bounding box center [297, 252] width 56 height 19
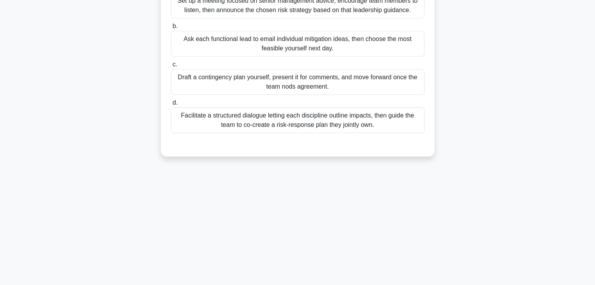
click at [364, 178] on div "86:41 Stop PMP Expert 145/180 a. b. c. d." at bounding box center [297, 86] width 516 height 391
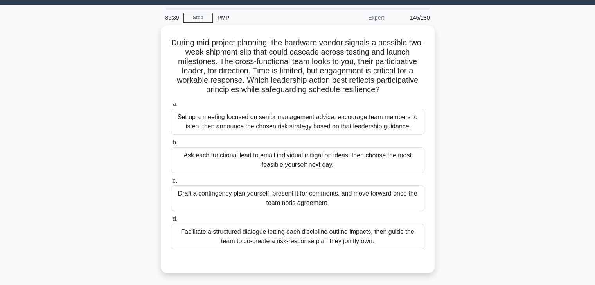
scroll to position [12, 0]
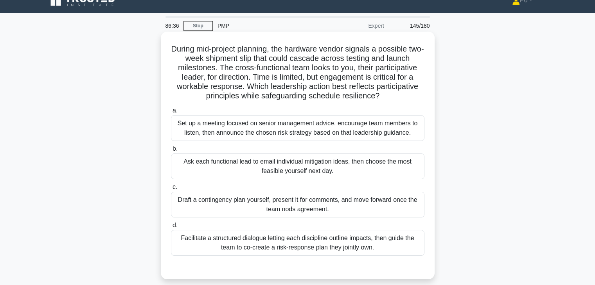
click at [433, 119] on div "During mid-project planning, the hardware vendor signals a possible two-week sh…" at bounding box center [298, 156] width 274 height 248
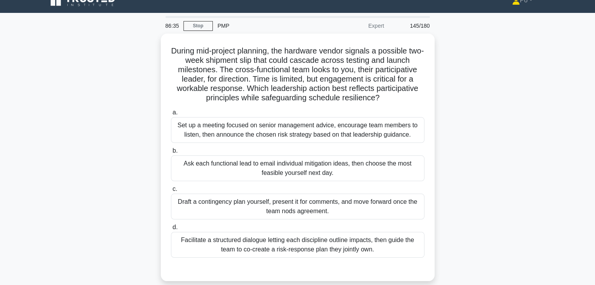
click at [454, 126] on div "During mid-project planning, the hardware vendor signals a possible two-week sh…" at bounding box center [297, 162] width 516 height 257
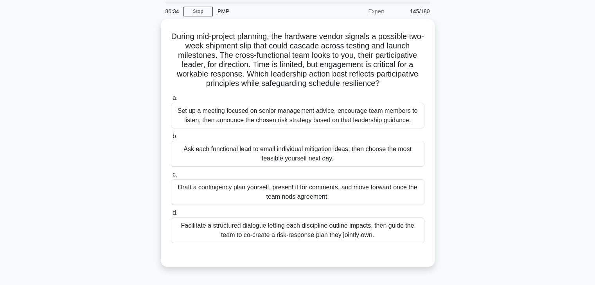
scroll to position [28, 0]
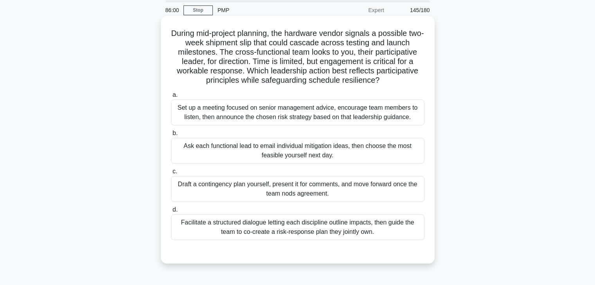
click at [306, 224] on div "Facilitate a structured dialogue letting each discipline outline impacts, then …" at bounding box center [297, 228] width 253 height 26
click at [171, 213] on input "d. Facilitate a structured dialogue letting each discipline outline impacts, th…" at bounding box center [171, 210] width 0 height 5
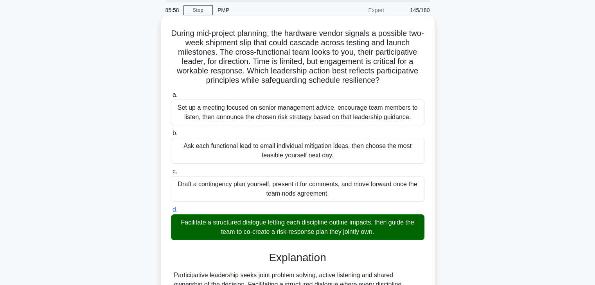
click at [367, 254] on h3 "Explanation" at bounding box center [298, 257] width 244 height 13
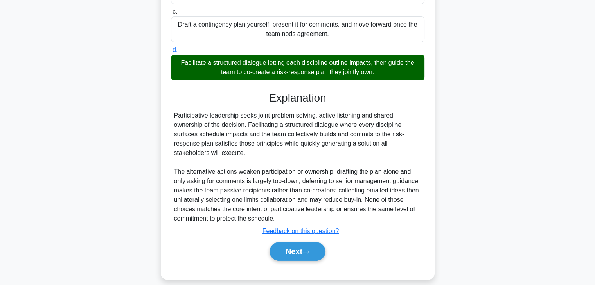
scroll to position [196, 0]
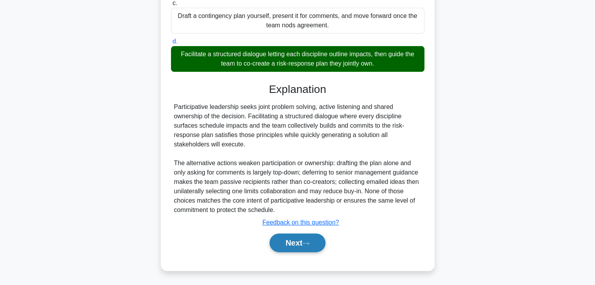
click at [282, 243] on button "Next" at bounding box center [297, 243] width 56 height 19
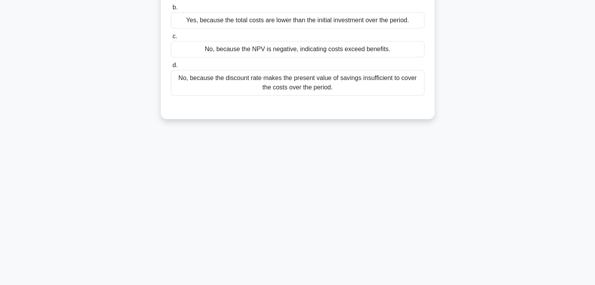
click at [337, 205] on div "85:53 Stop PMP Expert 146/180 a. b." at bounding box center [297, 86] width 516 height 391
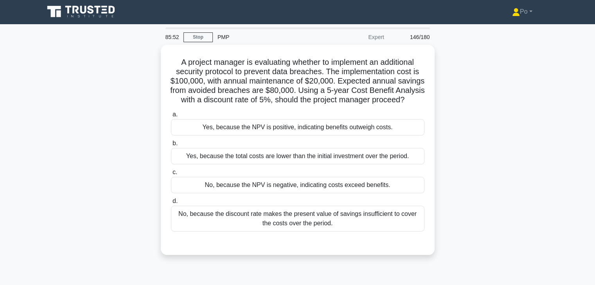
scroll to position [0, 0]
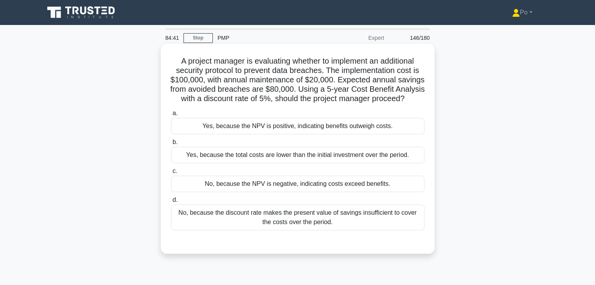
click at [371, 135] on div "Yes, because the NPV is positive, indicating benefits outweigh costs." at bounding box center [297, 126] width 253 height 16
click at [171, 116] on input "a. Yes, because the NPV is positive, indicating benefits outweigh costs." at bounding box center [171, 113] width 0 height 5
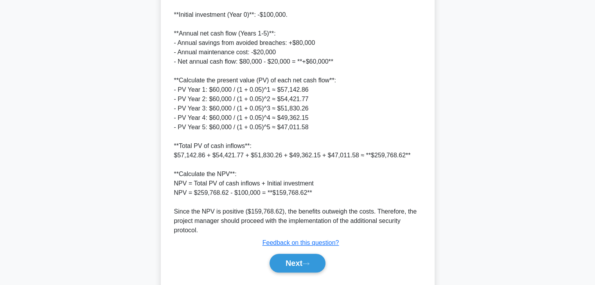
scroll to position [282, 0]
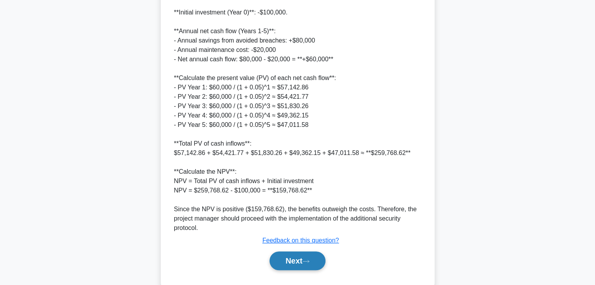
click at [292, 271] on button "Next" at bounding box center [297, 261] width 56 height 19
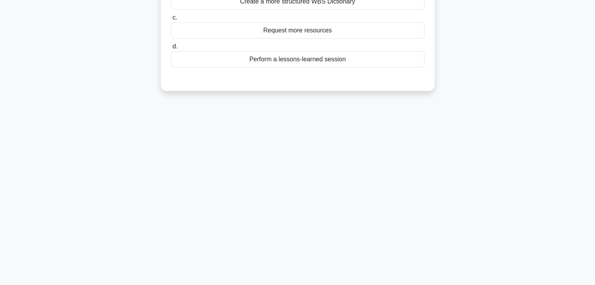
click at [353, 194] on div "84:19 Stop PMP Expert 147/180 a." at bounding box center [297, 86] width 516 height 391
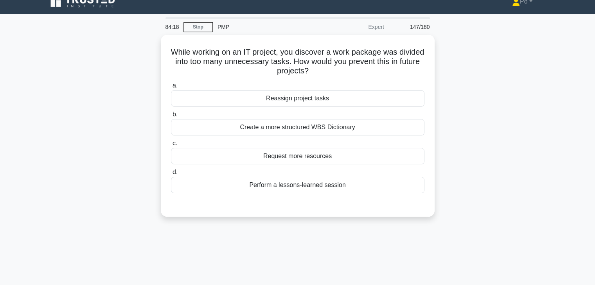
scroll to position [0, 0]
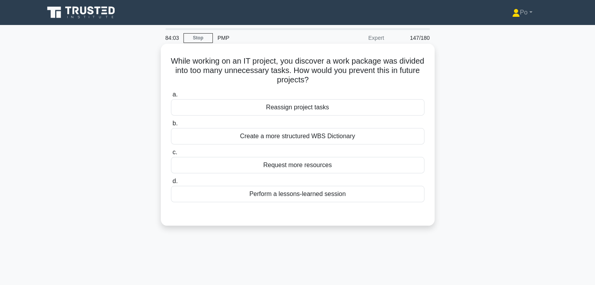
click at [339, 194] on div "Perform a lessons-learned session" at bounding box center [297, 194] width 253 height 16
click at [171, 184] on input "d. Perform a lessons-learned session" at bounding box center [171, 181] width 0 height 5
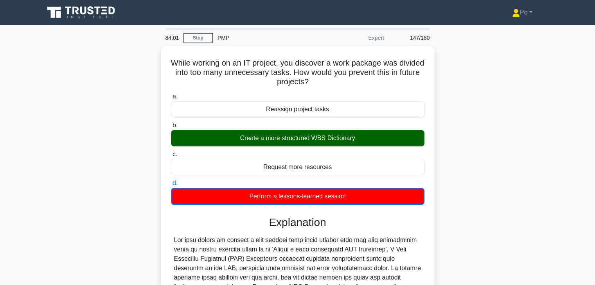
click at [476, 158] on div "While working on an IT project, you discover a work package was divided into to…" at bounding box center [297, 239] width 516 height 387
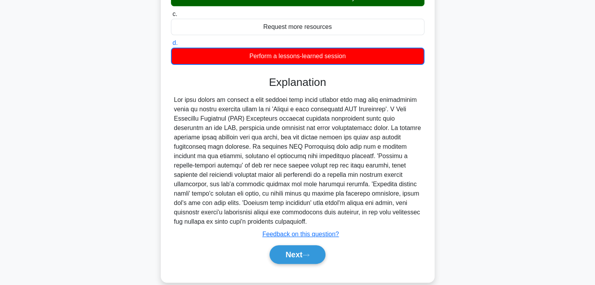
scroll to position [150, 0]
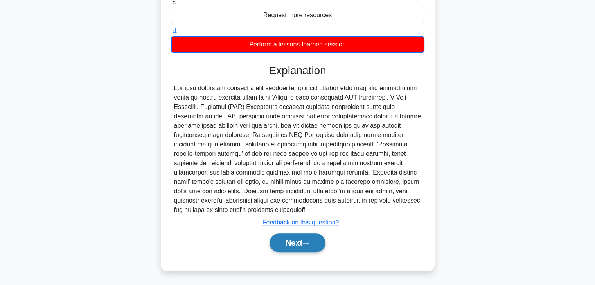
click at [292, 240] on button "Next" at bounding box center [297, 243] width 56 height 19
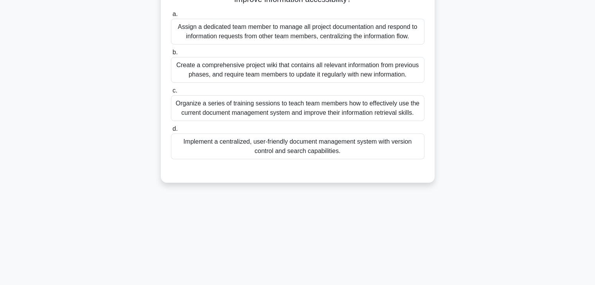
click at [366, 176] on div "During a multi-phase project, the project manager notices that team members are…" at bounding box center [297, 45] width 267 height 270
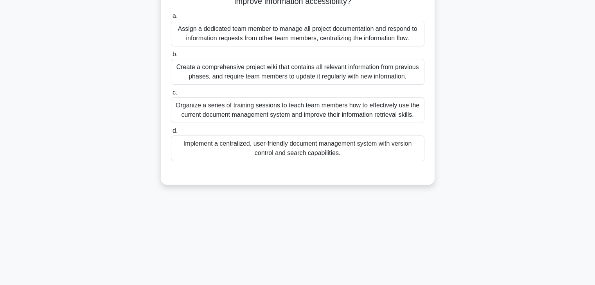
click at [411, 196] on div "83:43 Stop PMP Expert 148/180" at bounding box center [297, 86] width 516 height 391
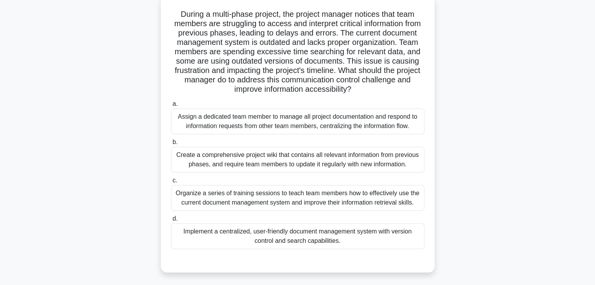
scroll to position [43, 0]
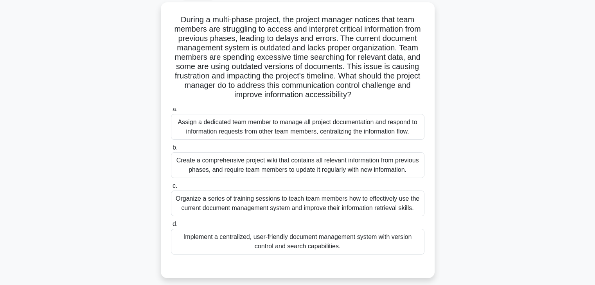
click at [449, 107] on div "During a multi-phase project, the project manager notices that team members are…" at bounding box center [297, 144] width 516 height 285
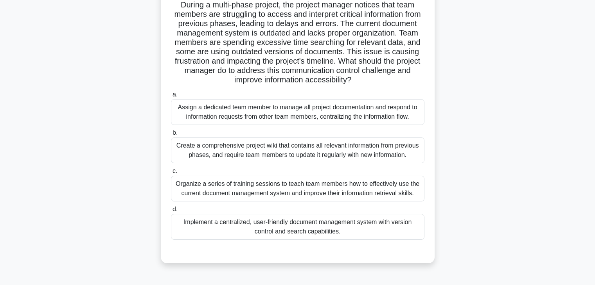
scroll to position [59, 0]
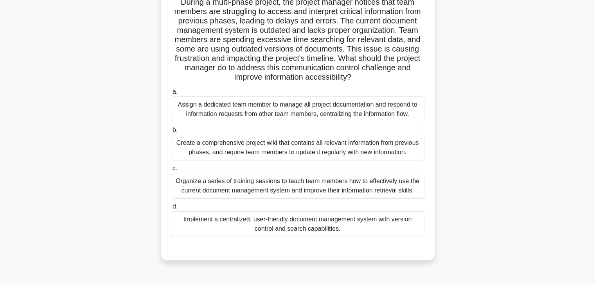
click at [344, 183] on div "Organize a series of training sessions to teach team members how to effectively…" at bounding box center [297, 186] width 253 height 26
click at [171, 171] on input "c. Organize a series of training sessions to teach team members how to effectiv…" at bounding box center [171, 168] width 0 height 5
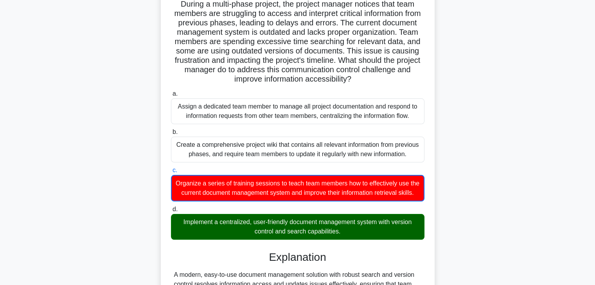
click at [444, 201] on div "During a multi-phase project, the project manager notices that team members are…" at bounding box center [297, 180] width 516 height 387
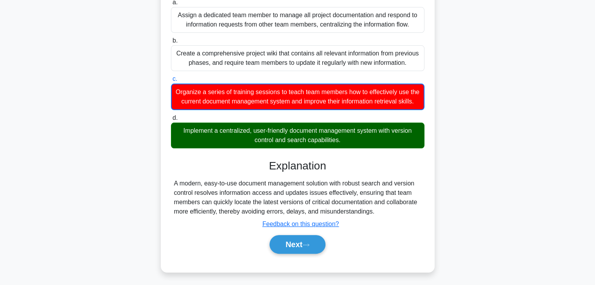
scroll to position [160, 0]
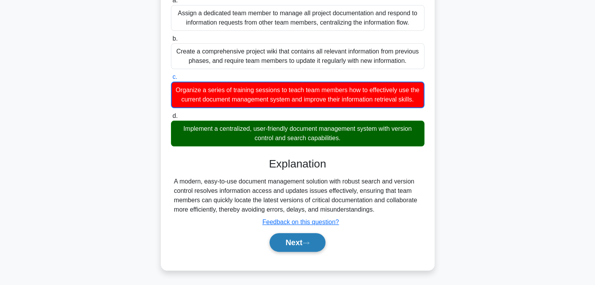
click at [293, 242] on button "Next" at bounding box center [297, 242] width 56 height 19
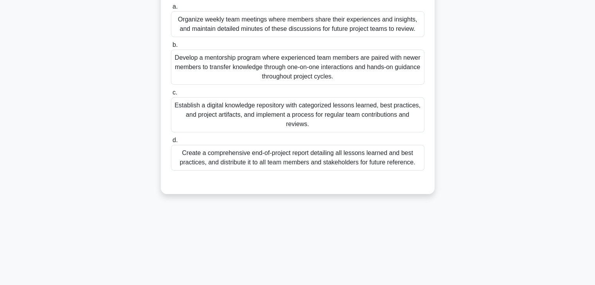
click at [371, 241] on div "82:18 Stop PMP Expert 149/180" at bounding box center [297, 86] width 516 height 391
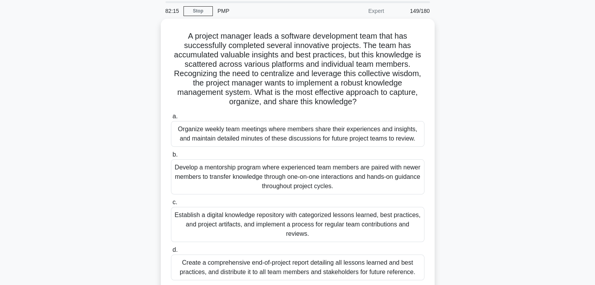
scroll to position [28, 0]
click at [472, 199] on div "A project manager leads a software development team that has successfully compl…" at bounding box center [297, 165] width 516 height 295
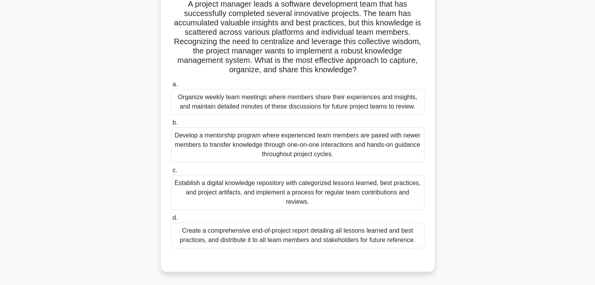
scroll to position [75, 0]
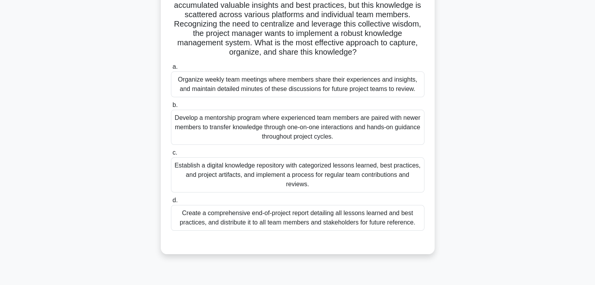
click at [392, 179] on div "Establish a digital knowledge repository with categorized lessons learned, best…" at bounding box center [297, 175] width 253 height 35
click at [171, 156] on input "c. Establish a digital knowledge repository with categorized lessons learned, b…" at bounding box center [171, 153] width 0 height 5
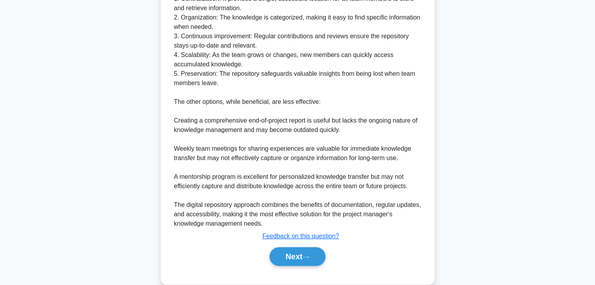
scroll to position [419, 0]
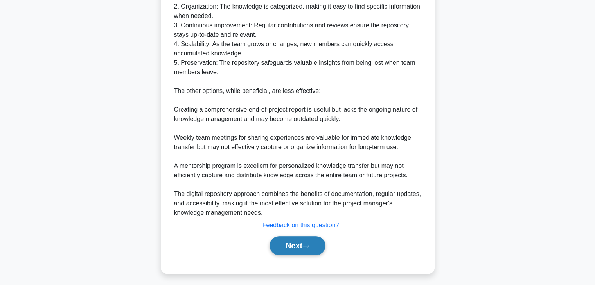
click at [282, 248] on button "Next" at bounding box center [297, 246] width 56 height 19
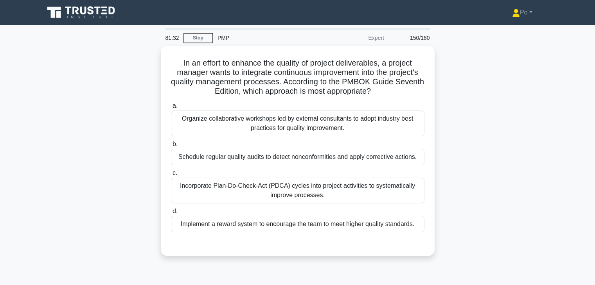
scroll to position [0, 0]
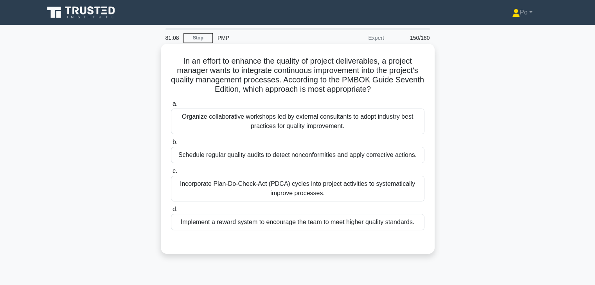
click at [324, 184] on div "Incorporate Plan-Do-Check-Act (PDCA) cycles into project activities to systemat…" at bounding box center [297, 189] width 253 height 26
click at [171, 174] on input "c. Incorporate Plan-Do-Check-Act (PDCA) cycles into project activities to syste…" at bounding box center [171, 171] width 0 height 5
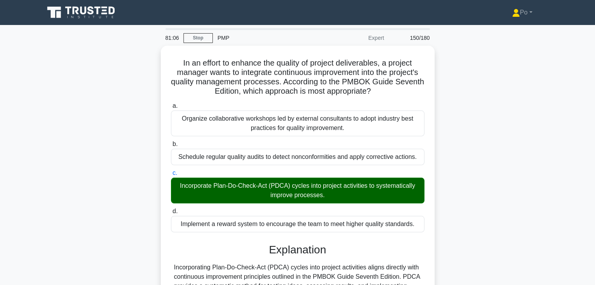
click at [440, 196] on div "In an effort to enhance the quality of project deliverables, a project manager …" at bounding box center [297, 225] width 516 height 358
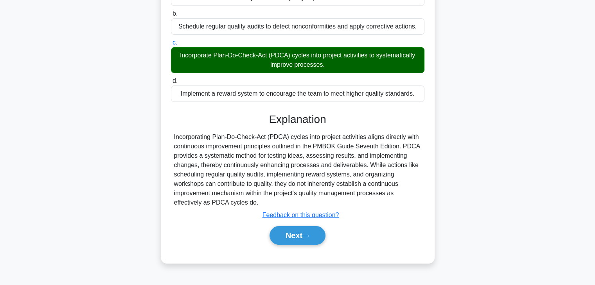
scroll to position [137, 0]
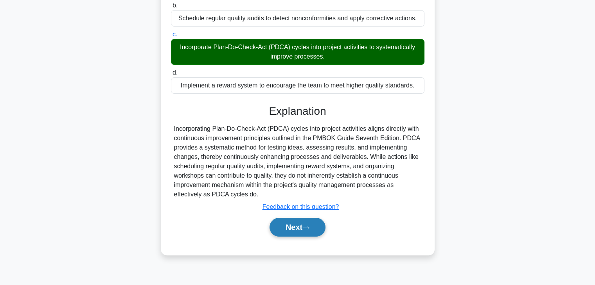
click at [279, 227] on button "Next" at bounding box center [297, 227] width 56 height 19
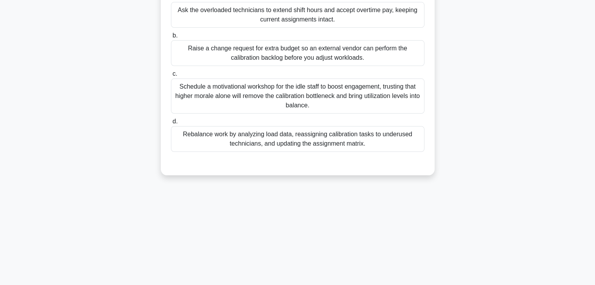
click at [371, 221] on div "81:01 Stop PMP Expert 151/180 a. b. c." at bounding box center [297, 86] width 516 height 391
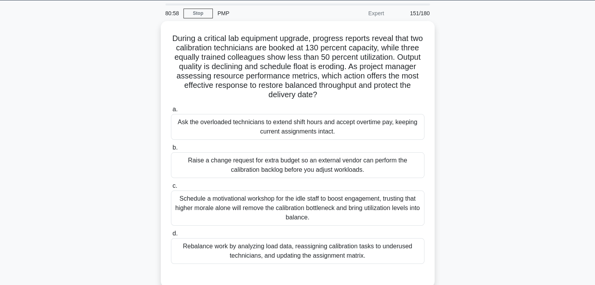
scroll to position [31, 0]
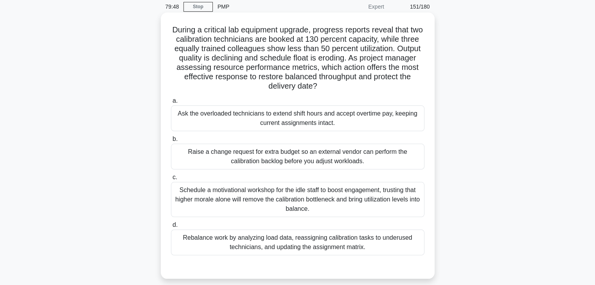
click at [364, 242] on div "Rebalance work by analyzing load data, reassigning calibration tasks to underus…" at bounding box center [297, 243] width 253 height 26
click at [171, 228] on input "d. Rebalance work by analyzing load data, reassigning calibration tasks to unde…" at bounding box center [171, 225] width 0 height 5
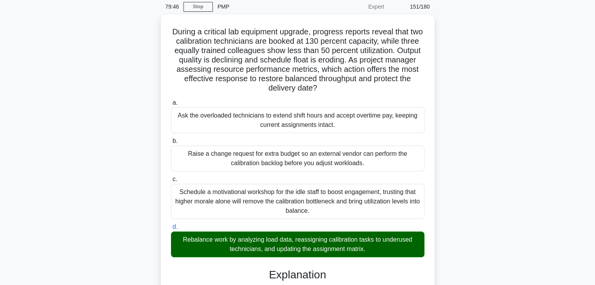
click at [460, 240] on div "During a critical lab equipment upgrade, progress reports reveal that two calib…" at bounding box center [297, 240] width 516 height 452
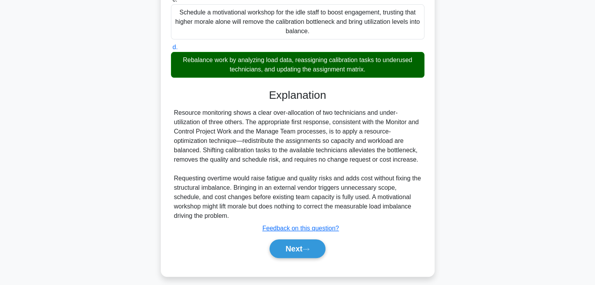
scroll to position [215, 0]
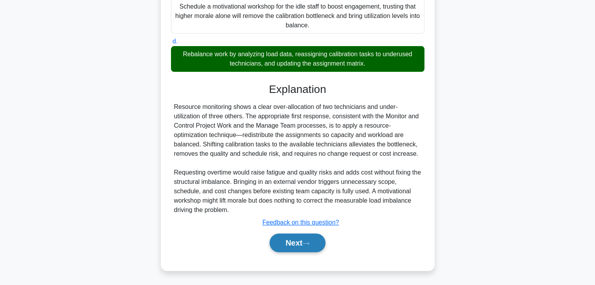
click at [288, 241] on button "Next" at bounding box center [297, 243] width 56 height 19
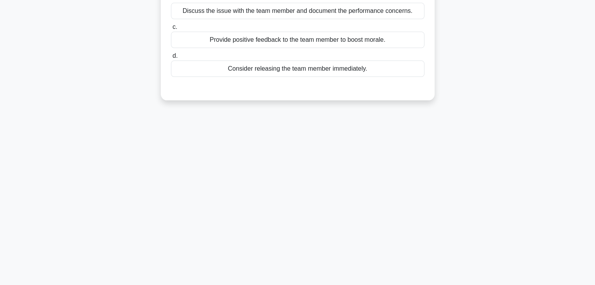
click at [365, 208] on div "79:42 Stop PMP Expert 152/180 a." at bounding box center [297, 86] width 516 height 391
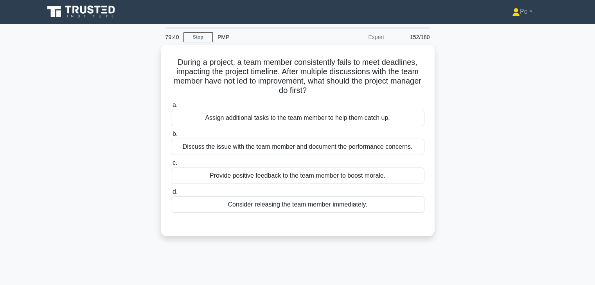
scroll to position [0, 0]
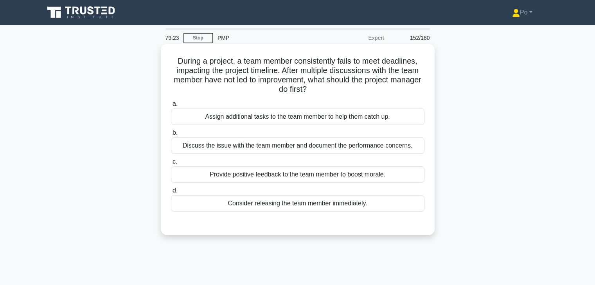
click at [369, 150] on div "Discuss the issue with the team member and document the performance concerns." at bounding box center [297, 146] width 253 height 16
click at [171, 136] on input "b. Discuss the issue with the team member and document the performance concerns." at bounding box center [171, 133] width 0 height 5
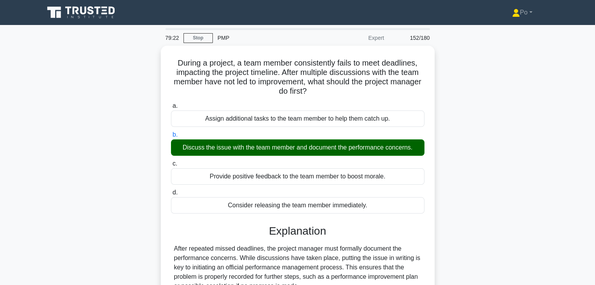
click at [447, 185] on div "During a project, a team member consistently fails to meet deadlines, impacting…" at bounding box center [297, 201] width 516 height 311
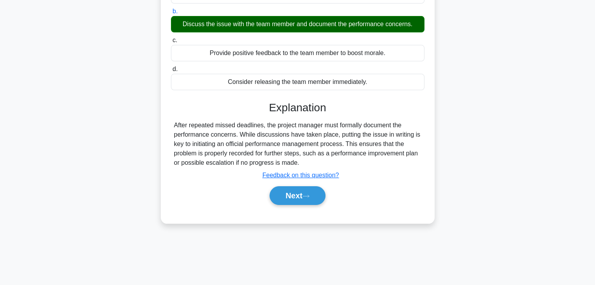
scroll to position [125, 0]
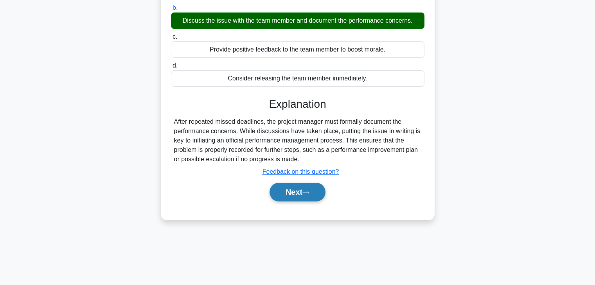
click at [269, 196] on button "Next" at bounding box center [297, 192] width 56 height 19
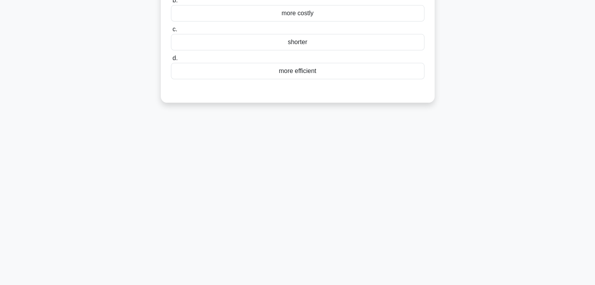
click at [381, 159] on div "79:18 Stop PMP Expert 153/180 a." at bounding box center [297, 98] width 516 height 391
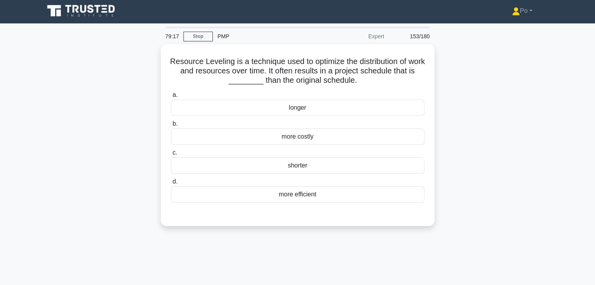
scroll to position [0, 0]
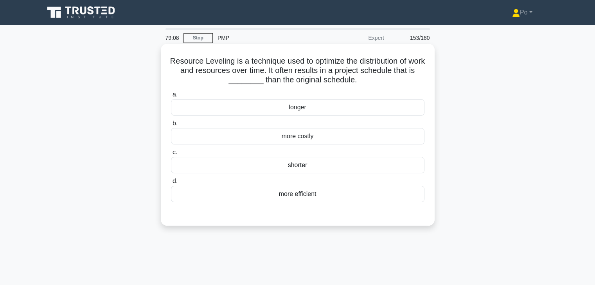
click at [379, 108] on div "longer" at bounding box center [297, 107] width 253 height 16
click at [171, 97] on input "a. longer" at bounding box center [171, 94] width 0 height 5
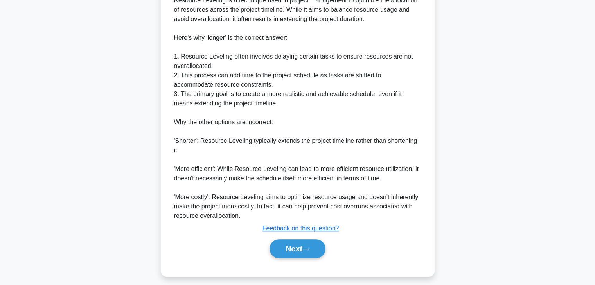
scroll to position [262, 0]
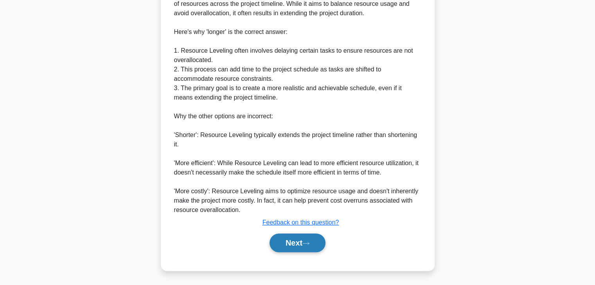
click at [287, 244] on button "Next" at bounding box center [297, 243] width 56 height 19
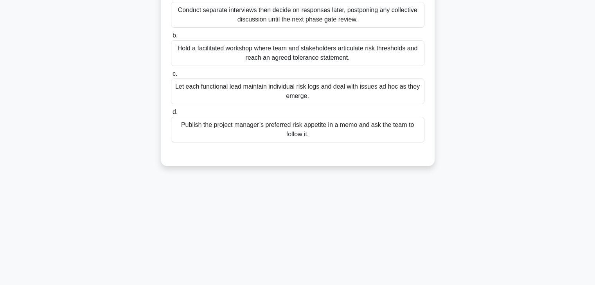
scroll to position [137, 0]
click at [348, 223] on div "79:02 Stop PMP Expert 154/180" at bounding box center [297, 86] width 516 height 391
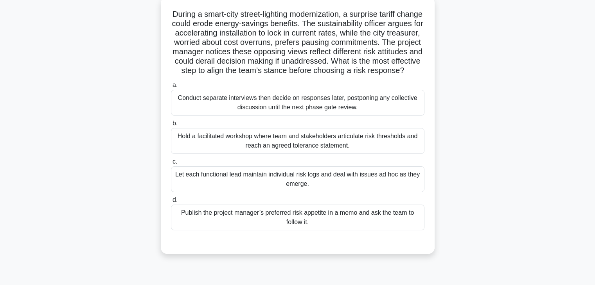
scroll to position [43, 0]
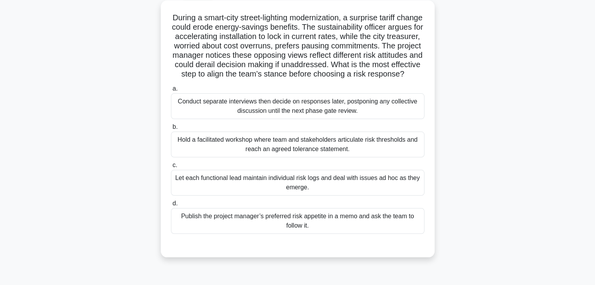
click at [330, 156] on div "Hold a facilitated workshop where team and stakeholders articulate risk thresho…" at bounding box center [297, 145] width 253 height 26
click at [171, 130] on input "b. Hold a facilitated workshop where team and stakeholders articulate risk thre…" at bounding box center [171, 127] width 0 height 5
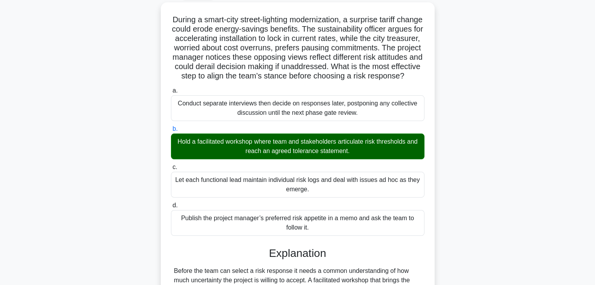
click at [453, 203] on div "During a smart-city street-lighting modernization, a surprise tariff change cou…" at bounding box center [297, 228] width 516 height 452
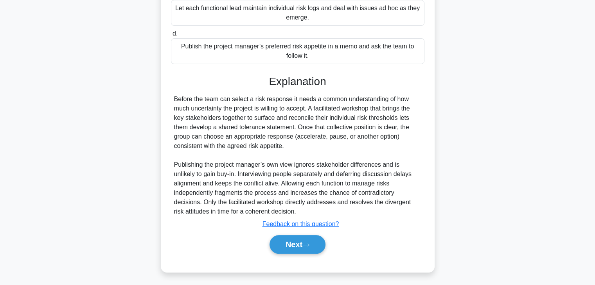
scroll to position [224, 0]
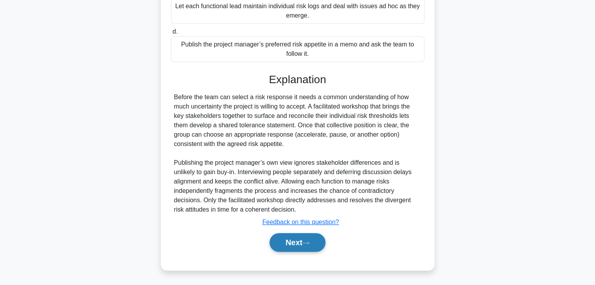
click at [289, 241] on button "Next" at bounding box center [297, 242] width 56 height 19
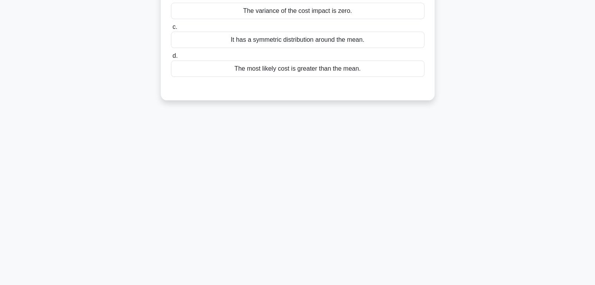
scroll to position [137, 0]
click at [367, 183] on div "78:11 Stop PMP Expert 155/180 a. b. c. d." at bounding box center [297, 86] width 516 height 391
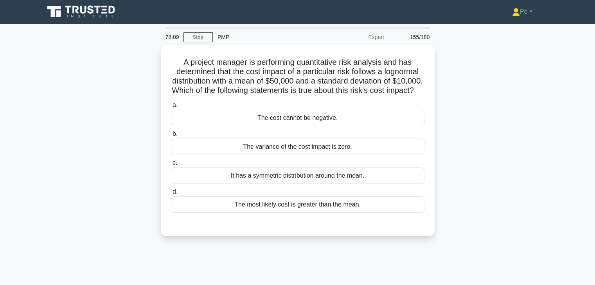
scroll to position [0, 0]
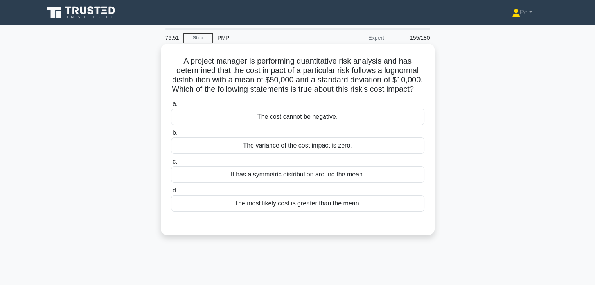
click at [375, 183] on div "It has a symmetric distribution around the mean." at bounding box center [297, 175] width 253 height 16
click at [171, 165] on input "c. It has a symmetric distribution around the mean." at bounding box center [171, 162] width 0 height 5
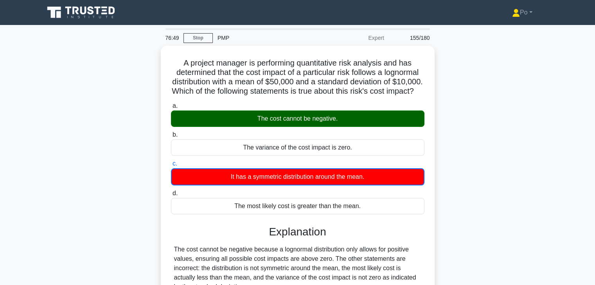
click at [479, 168] on div "A project manager is performing quantitative risk analysis and has determined t…" at bounding box center [297, 202] width 516 height 312
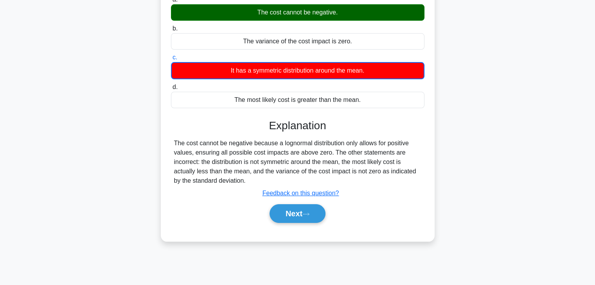
scroll to position [109, 0]
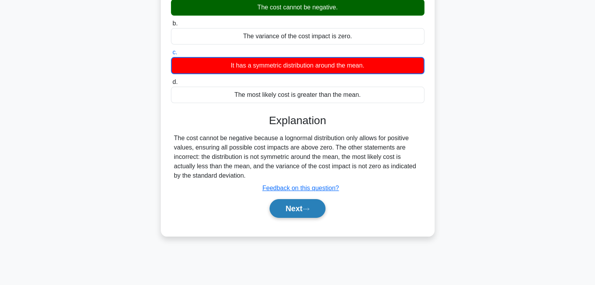
click at [292, 218] on button "Next" at bounding box center [297, 208] width 56 height 19
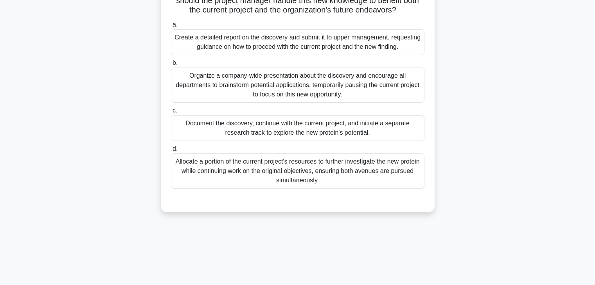
click at [464, 221] on div "A project team in a biotech company has discovered a novel protein that could p…" at bounding box center [297, 78] width 516 height 285
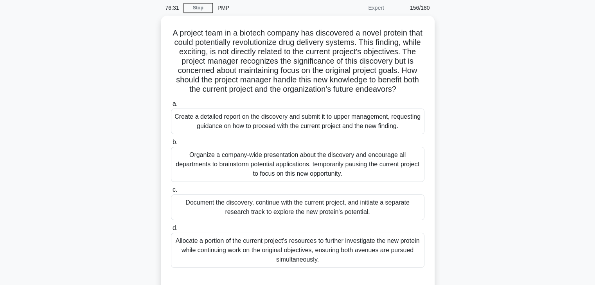
scroll to position [31, 0]
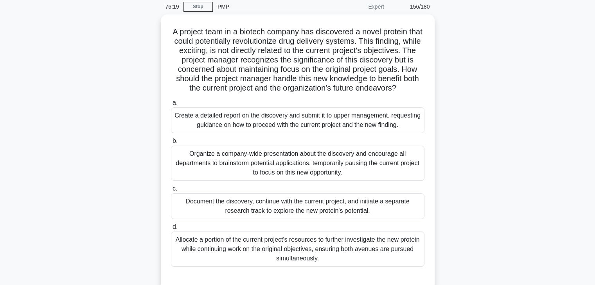
click at [457, 129] on div "A project team in a biotech company has discovered a novel protein that could p…" at bounding box center [297, 156] width 516 height 285
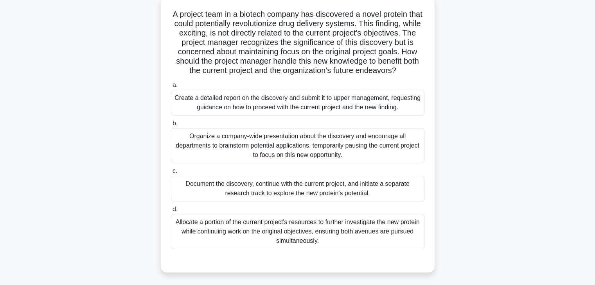
click at [397, 191] on div "Document the discovery, continue with the current project, and initiate a separ…" at bounding box center [297, 189] width 253 height 26
click at [171, 174] on input "c. Document the discovery, continue with the current project, and initiate a se…" at bounding box center [171, 171] width 0 height 5
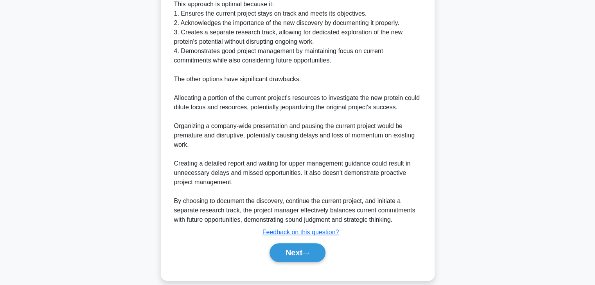
scroll to position [384, 0]
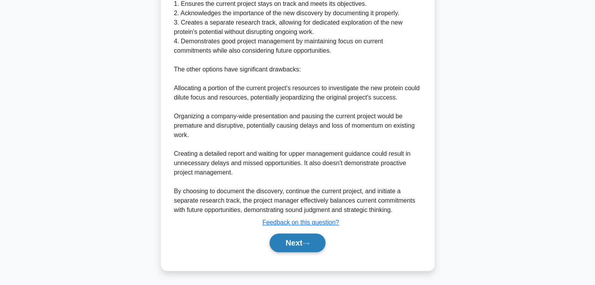
click at [290, 246] on button "Next" at bounding box center [297, 243] width 56 height 19
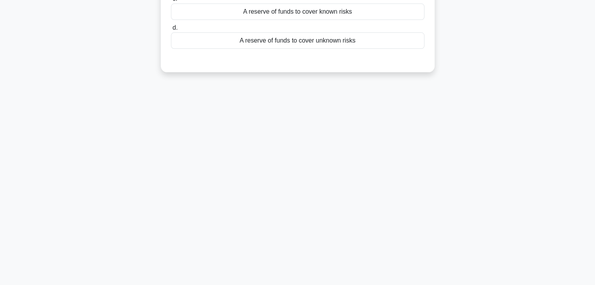
scroll to position [137, 0]
click at [394, 135] on div "75:48 Stop PMP Expert 157/180 a." at bounding box center [297, 86] width 516 height 391
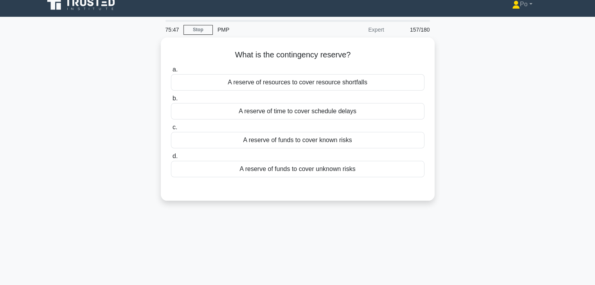
scroll to position [0, 0]
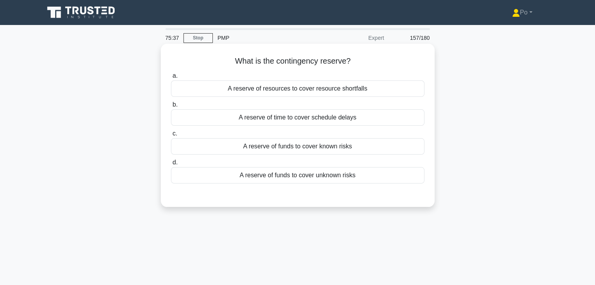
click at [350, 147] on div "A reserve of funds to cover known risks" at bounding box center [297, 146] width 253 height 16
click at [171, 136] on input "c. A reserve of funds to cover known risks" at bounding box center [171, 133] width 0 height 5
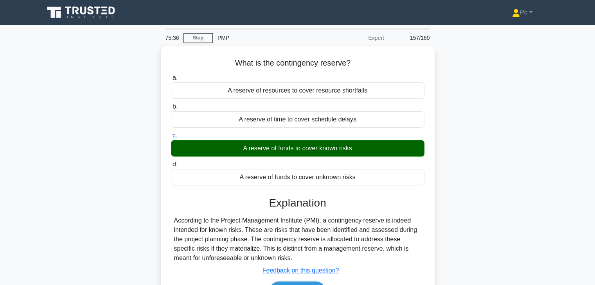
click at [449, 227] on div "What is the contingency reserve? .spinner_0XTQ{transform-origin:center;animatio…" at bounding box center [297, 187] width 516 height 283
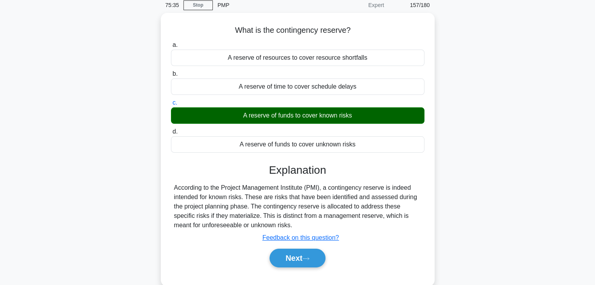
scroll to position [47, 0]
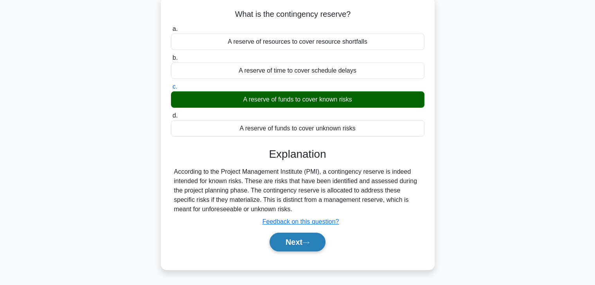
click at [287, 239] on button "Next" at bounding box center [297, 242] width 56 height 19
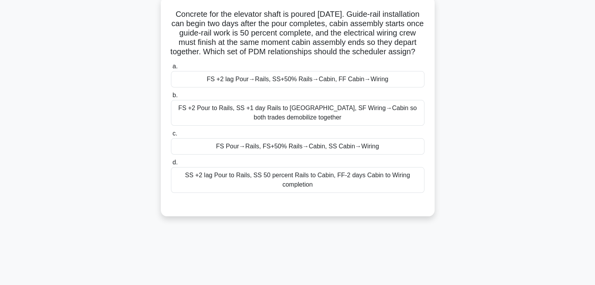
click at [353, 86] on div "FS +2 lag Pour→Rails, SS+50% Rails→Cabin, FF Cabin→Wiring" at bounding box center [297, 79] width 253 height 16
click at [171, 69] on input "a. FS +2 lag Pour→Rails, SS+50% Rails→Cabin, FF Cabin→Wiring" at bounding box center [171, 66] width 0 height 5
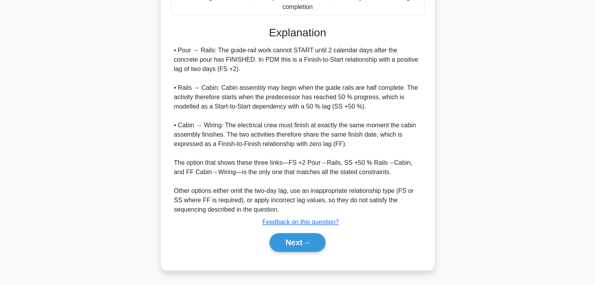
scroll to position [234, 0]
click at [287, 243] on button "Next" at bounding box center [297, 242] width 56 height 19
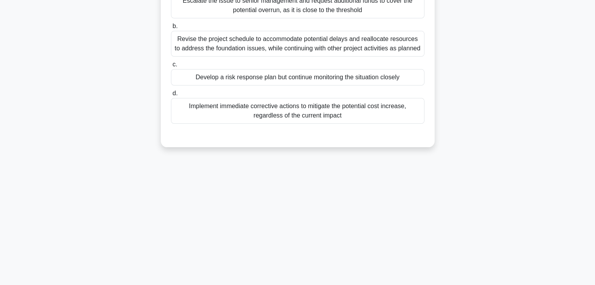
click at [336, 216] on div "72:32 Stop PMP Expert 159/180 a. b. c. d." at bounding box center [297, 86] width 516 height 391
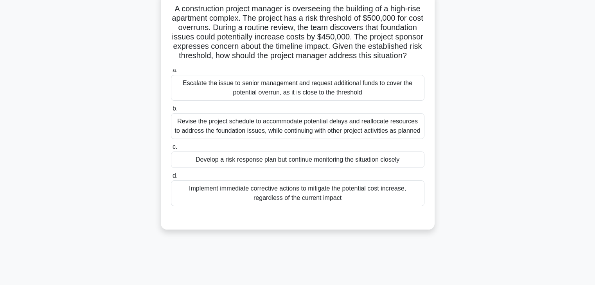
scroll to position [43, 0]
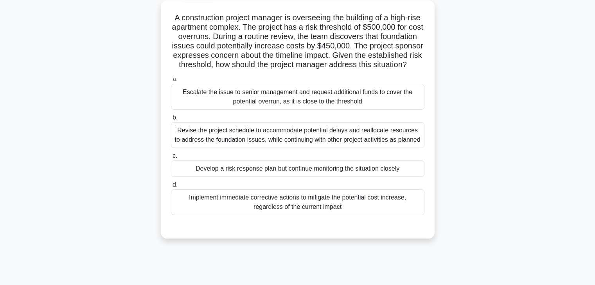
click at [286, 144] on div "Revise the project schedule to accommodate potential delays and reallocate reso…" at bounding box center [297, 135] width 253 height 26
click at [171, 120] on input "b. Revise the project schedule to accommodate potential delays and reallocate r…" at bounding box center [171, 117] width 0 height 5
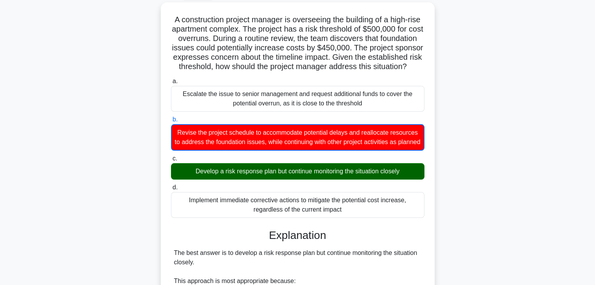
click at [171, 156] on input "c. Develop a risk response plan but continue monitoring the situation closely" at bounding box center [171, 158] width 0 height 5
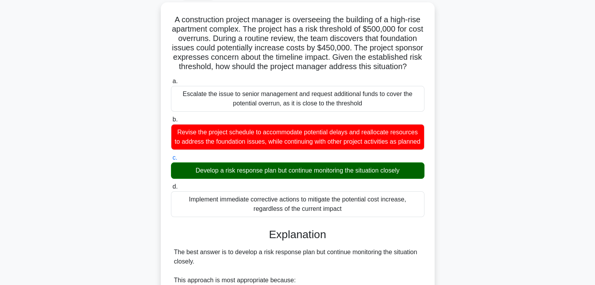
click at [171, 185] on input "d. Implement immediate corrective actions to mitigate the potential cost increa…" at bounding box center [171, 187] width 0 height 5
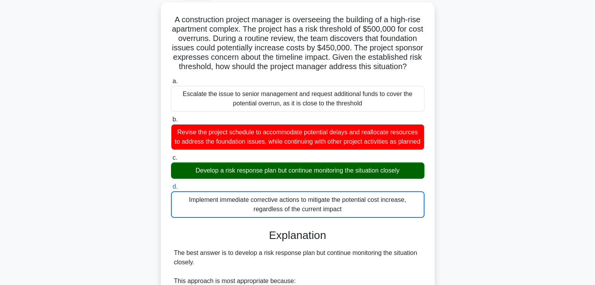
click at [171, 79] on input "a. Escalate the issue to senior management and request additional funds to cove…" at bounding box center [171, 81] width 0 height 5
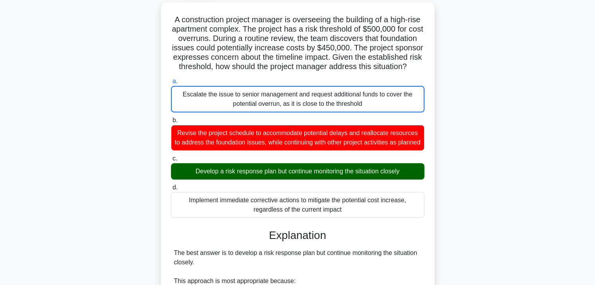
click at [171, 118] on input "b. Revise the project schedule to accommodate potential delays and reallocate r…" at bounding box center [171, 120] width 0 height 5
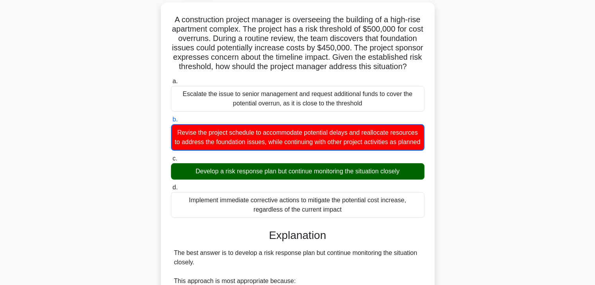
click at [171, 156] on input "c. Develop a risk response plan but continue monitoring the situation closely" at bounding box center [171, 158] width 0 height 5
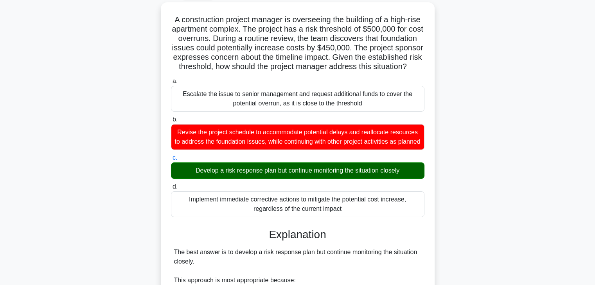
click at [171, 185] on input "d. Implement immediate corrective actions to mitigate the potential cost increa…" at bounding box center [171, 187] width 0 height 5
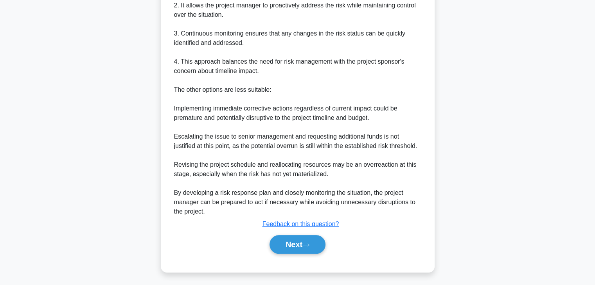
scroll to position [385, 0]
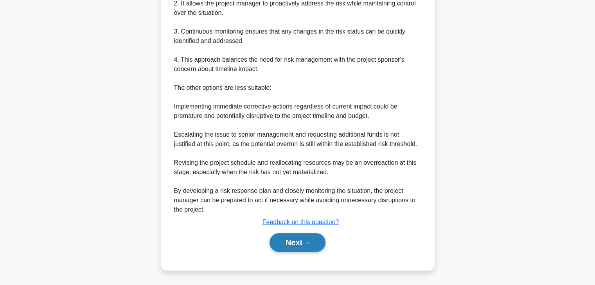
click at [291, 246] on button "Next" at bounding box center [297, 242] width 56 height 19
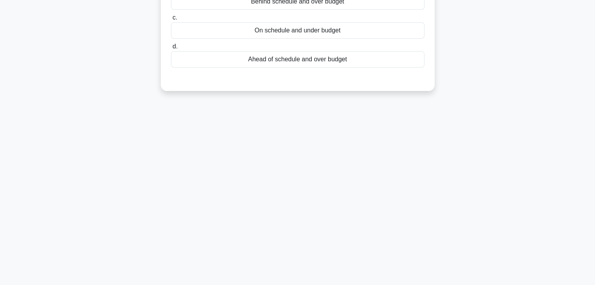
scroll to position [137, 0]
click at [347, 175] on div "70:47 Stop PMP Expert 160/180 a. b." at bounding box center [297, 86] width 516 height 391
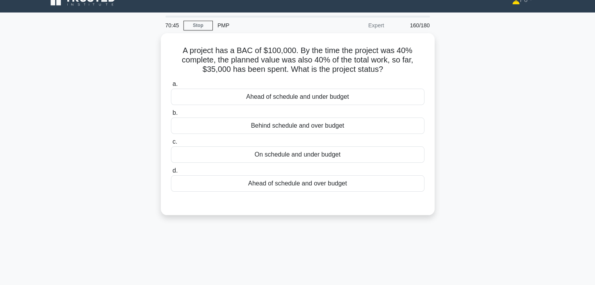
scroll to position [0, 0]
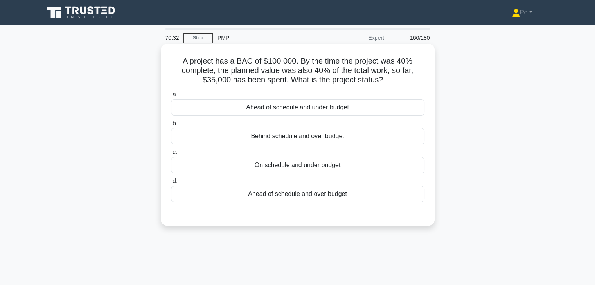
click at [335, 166] on div "On schedule and under budget" at bounding box center [297, 165] width 253 height 16
click at [171, 155] on input "c. On schedule and under budget" at bounding box center [171, 152] width 0 height 5
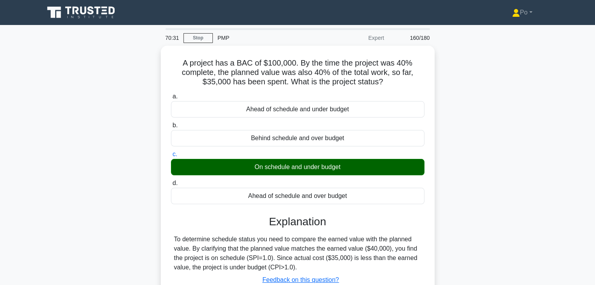
click at [476, 197] on div "A project has a BAC of $100,000. By the time the project was 40% complete, the …" at bounding box center [297, 192] width 516 height 292
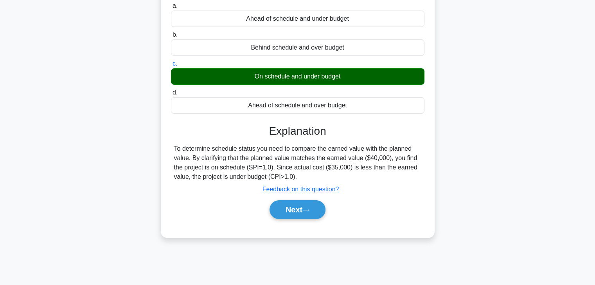
scroll to position [94, 0]
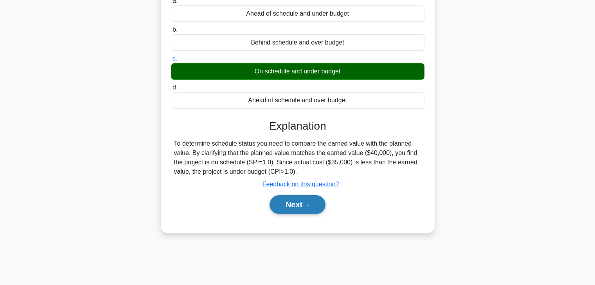
click at [293, 205] on button "Next" at bounding box center [297, 205] width 56 height 19
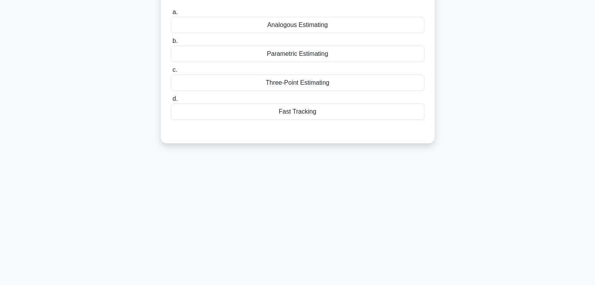
click at [344, 193] on div "70:28 Stop PMP Expert 161/180 a." at bounding box center [297, 129] width 516 height 391
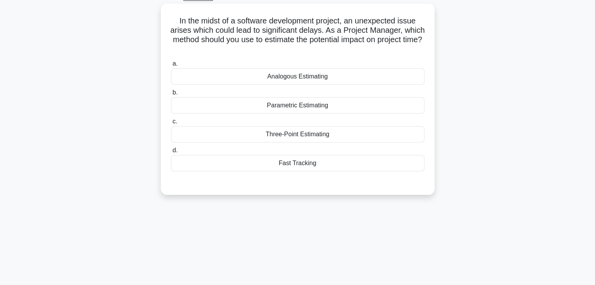
scroll to position [31, 0]
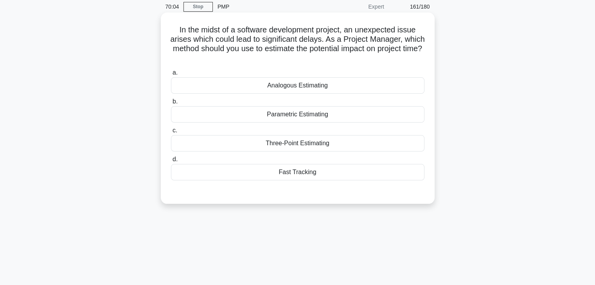
click at [347, 145] on div "Three-Point Estimating" at bounding box center [297, 143] width 253 height 16
click at [171, 133] on input "c. Three-Point Estimating" at bounding box center [171, 130] width 0 height 5
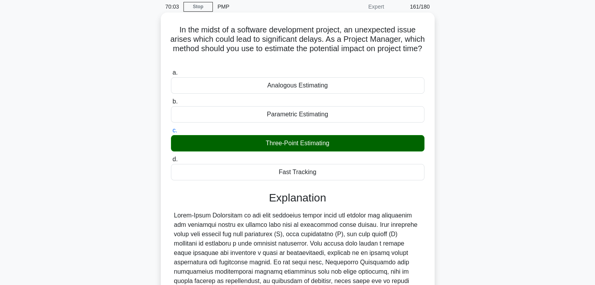
click at [384, 208] on div "Explanation Submit feedback Feedback on this question? Next" at bounding box center [297, 288] width 253 height 192
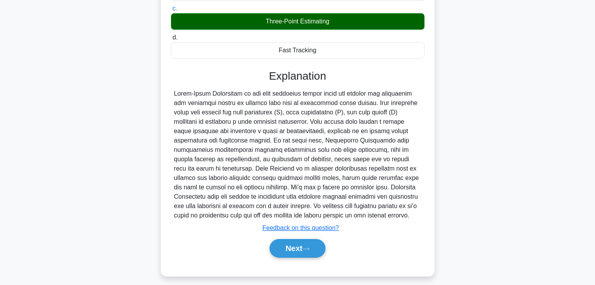
scroll to position [159, 0]
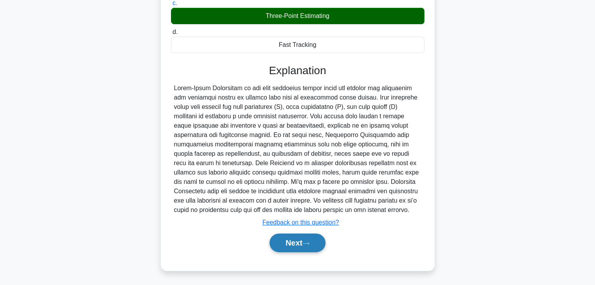
click at [280, 246] on button "Next" at bounding box center [297, 243] width 56 height 19
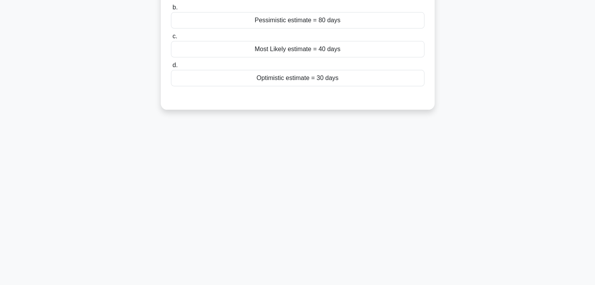
click at [384, 174] on div "69:59 Stop PMP Expert 162/180 a. b." at bounding box center [297, 86] width 516 height 391
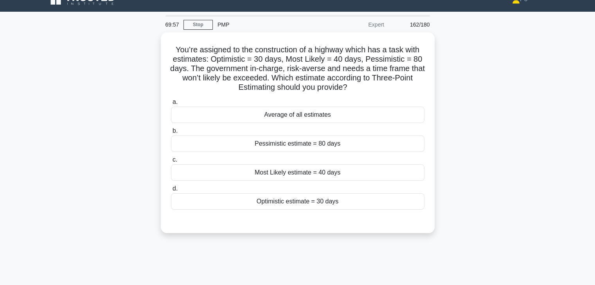
scroll to position [12, 0]
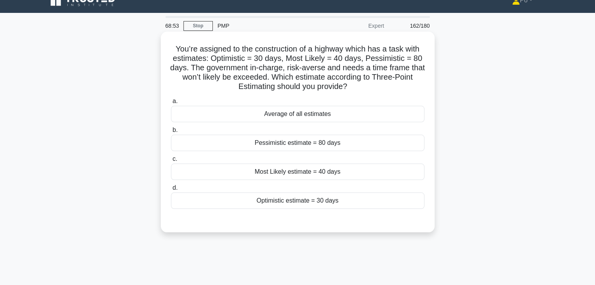
click at [342, 145] on div "Pessimistic estimate = 80 days" at bounding box center [297, 143] width 253 height 16
click at [171, 133] on input "b. Pessimistic estimate = 80 days" at bounding box center [171, 130] width 0 height 5
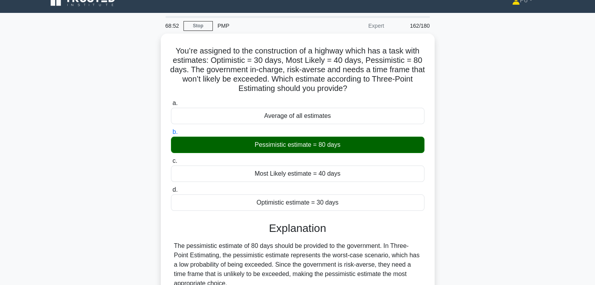
click at [171, 159] on input "c. Most Likely estimate = 40 days" at bounding box center [171, 161] width 0 height 5
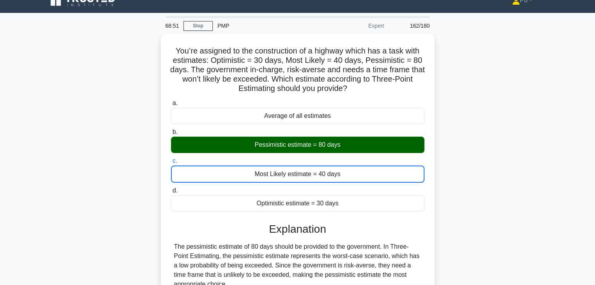
click at [171, 188] on input "d. Optimistic estimate = 30 days" at bounding box center [171, 190] width 0 height 5
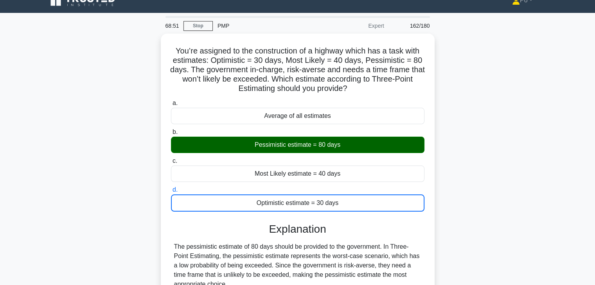
click at [171, 101] on input "a. Average of all estimates" at bounding box center [171, 103] width 0 height 5
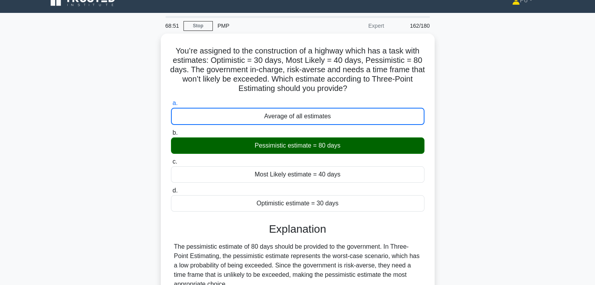
click at [171, 131] on input "b. Pessimistic estimate = 80 days" at bounding box center [171, 133] width 0 height 5
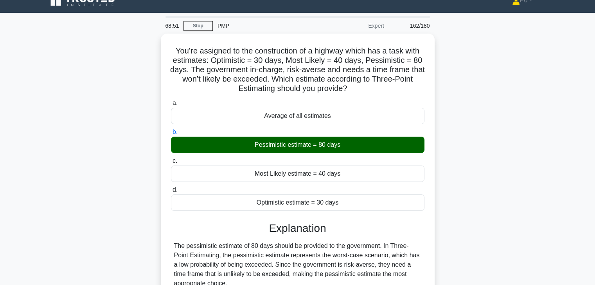
click at [171, 159] on input "c. Most Likely estimate = 40 days" at bounding box center [171, 161] width 0 height 5
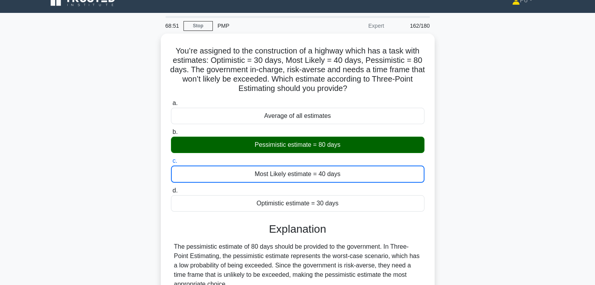
click at [171, 188] on input "d. Optimistic estimate = 30 days" at bounding box center [171, 190] width 0 height 5
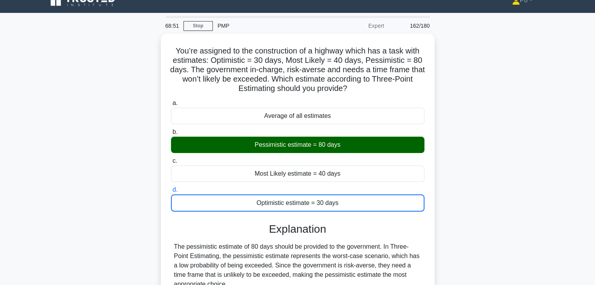
click at [171, 101] on input "a. Average of all estimates" at bounding box center [171, 103] width 0 height 5
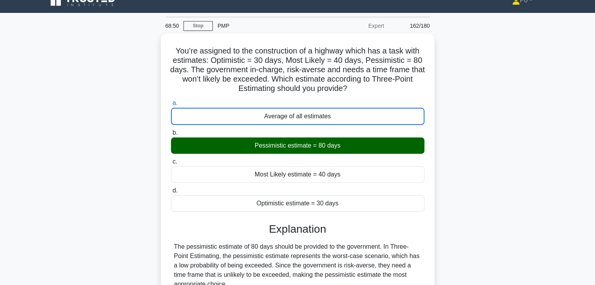
click at [171, 131] on input "b. Pessimistic estimate = 80 days" at bounding box center [171, 133] width 0 height 5
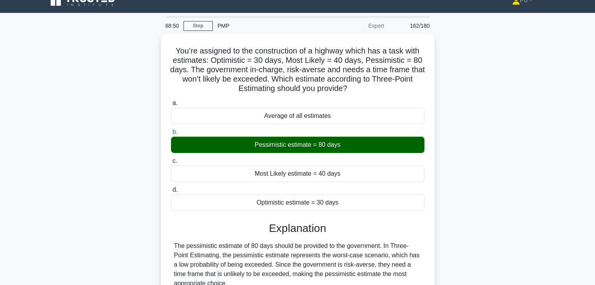
click at [171, 159] on input "c. Most Likely estimate = 40 days" at bounding box center [171, 161] width 0 height 5
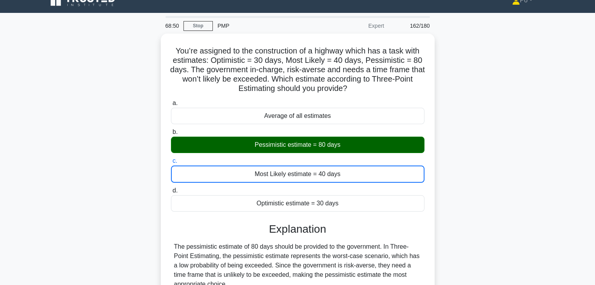
click at [171, 188] on input "d. Optimistic estimate = 30 days" at bounding box center [171, 190] width 0 height 5
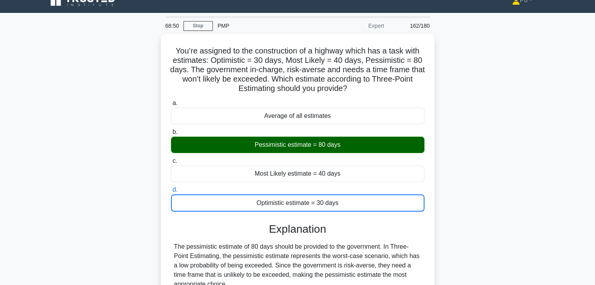
click at [171, 101] on input "a. Average of all estimates" at bounding box center [171, 103] width 0 height 5
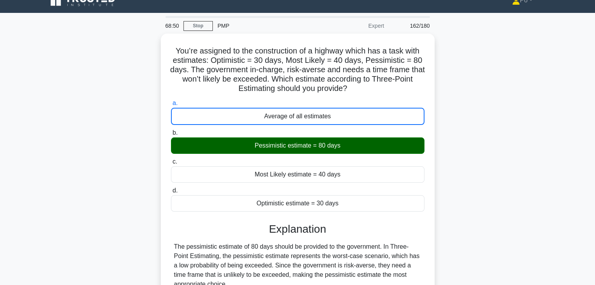
click at [171, 131] on input "b. Pessimistic estimate = 80 days" at bounding box center [171, 133] width 0 height 5
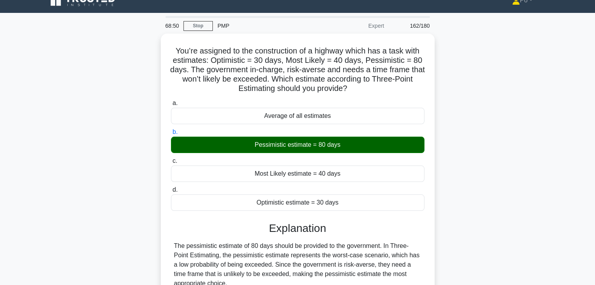
click at [171, 159] on input "c. Most Likely estimate = 40 days" at bounding box center [171, 161] width 0 height 5
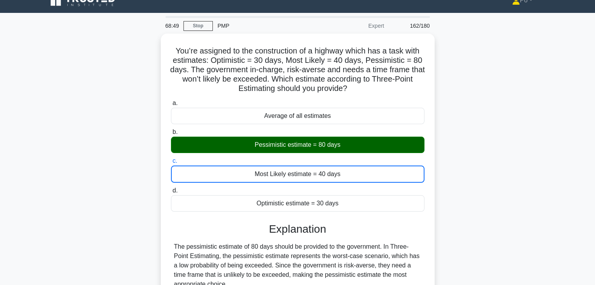
click at [171, 188] on input "d. Optimistic estimate = 30 days" at bounding box center [171, 190] width 0 height 5
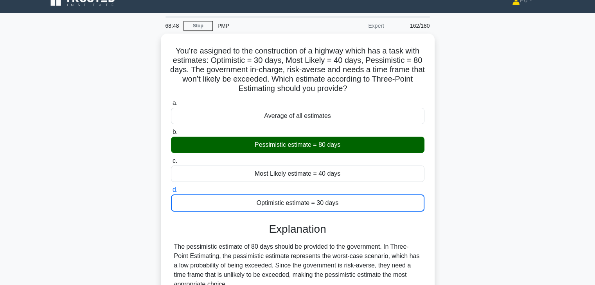
click at [171, 101] on input "a. Average of all estimates" at bounding box center [171, 103] width 0 height 5
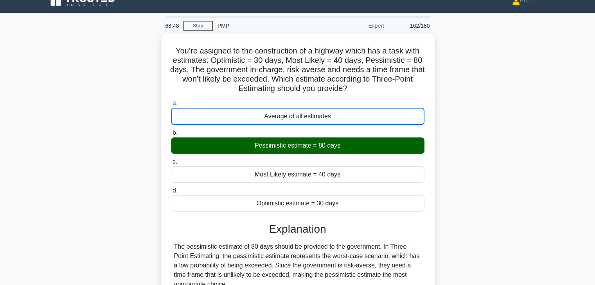
click at [171, 131] on input "b. Pessimistic estimate = 80 days" at bounding box center [171, 133] width 0 height 5
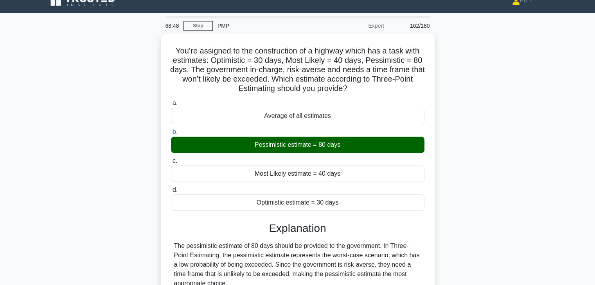
click at [171, 159] on input "c. Most Likely estimate = 40 days" at bounding box center [171, 161] width 0 height 5
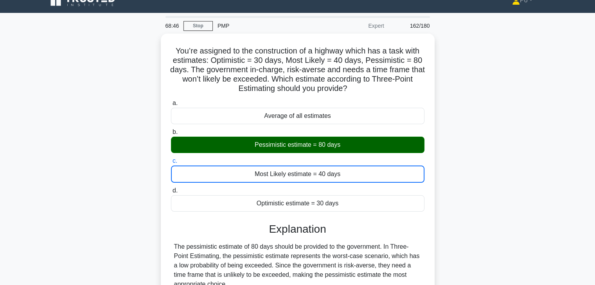
scroll to position [152, 0]
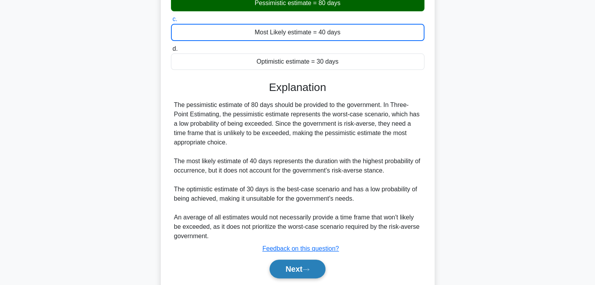
click at [287, 267] on button "Next" at bounding box center [297, 269] width 56 height 19
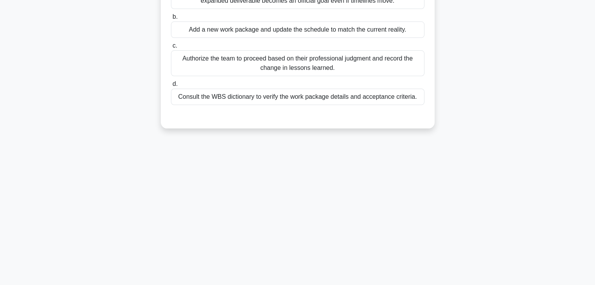
click at [350, 213] on div "68:42 Stop PMP Expert 163/180" at bounding box center [297, 86] width 516 height 391
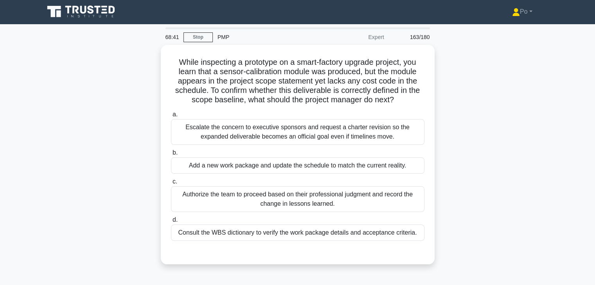
scroll to position [0, 0]
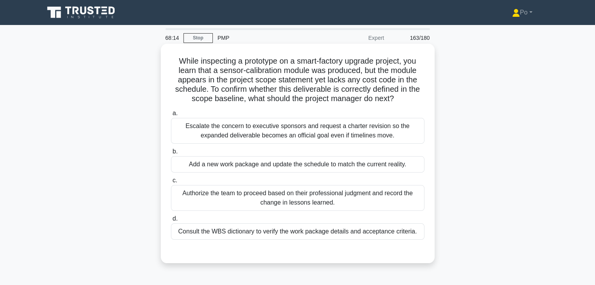
click at [353, 235] on div "Consult the WBS dictionary to verify the work package details and acceptance cr…" at bounding box center [297, 232] width 253 height 16
click at [171, 222] on input "d. Consult the WBS dictionary to verify the work package details and acceptance…" at bounding box center [171, 219] width 0 height 5
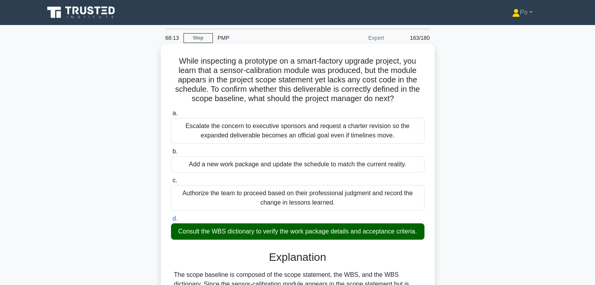
click at [370, 257] on h3 "Explanation" at bounding box center [298, 257] width 244 height 13
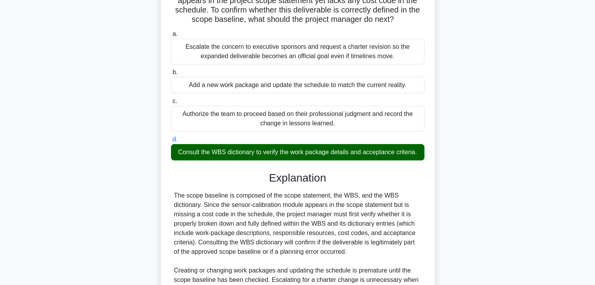
scroll to position [178, 0]
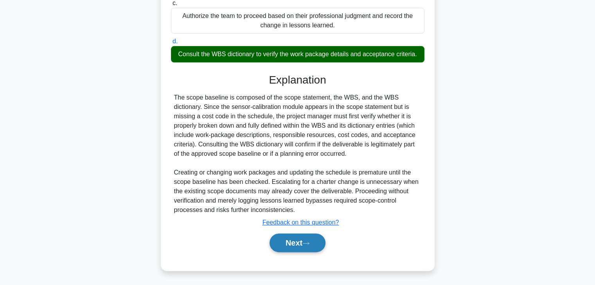
click at [285, 249] on button "Next" at bounding box center [297, 243] width 56 height 19
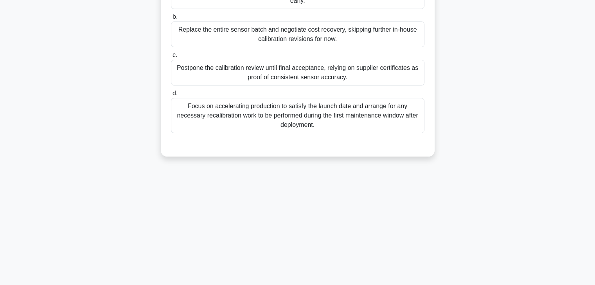
scroll to position [137, 0]
click at [361, 213] on div "68:08 Stop PMP Expert 164/180 a. b. c. d." at bounding box center [297, 86] width 516 height 391
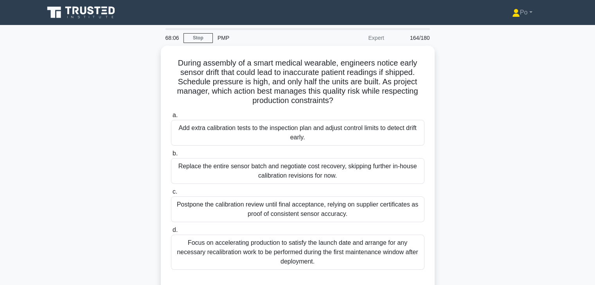
scroll to position [0, 0]
click at [493, 119] on div "During assembly of a smart medical wearable, engineers notice early sensor drif…" at bounding box center [297, 174] width 516 height 257
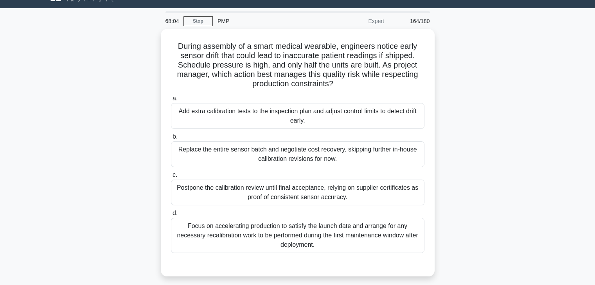
scroll to position [31, 0]
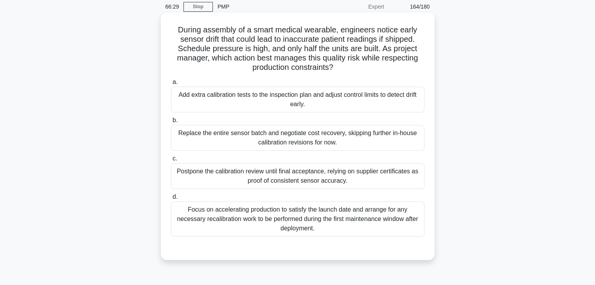
click at [315, 102] on div "Add extra calibration tests to the inspection plan and adjust control limits to…" at bounding box center [297, 100] width 253 height 26
click at [171, 85] on input "a. Add extra calibration tests to the inspection plan and adjust control limits…" at bounding box center [171, 82] width 0 height 5
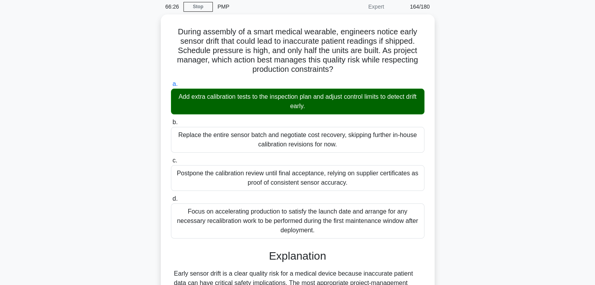
click at [450, 185] on div "During assembly of a smart medical wearable, engineers notice early sensor drif…" at bounding box center [297, 244] width 516 height 461
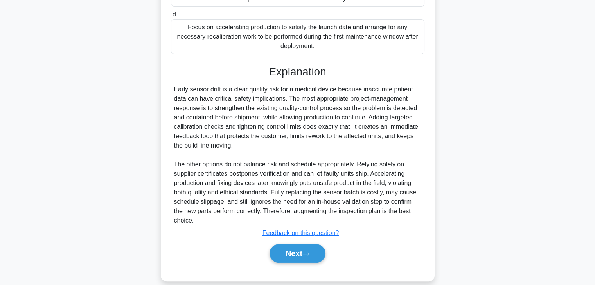
scroll to position [224, 0]
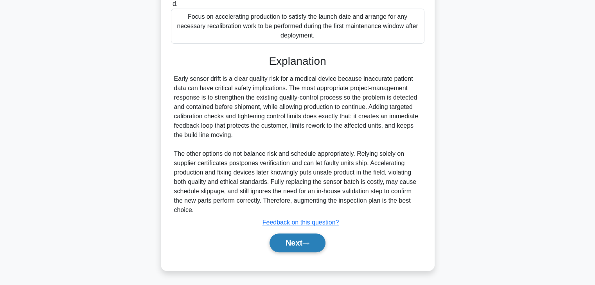
click at [284, 246] on button "Next" at bounding box center [297, 243] width 56 height 19
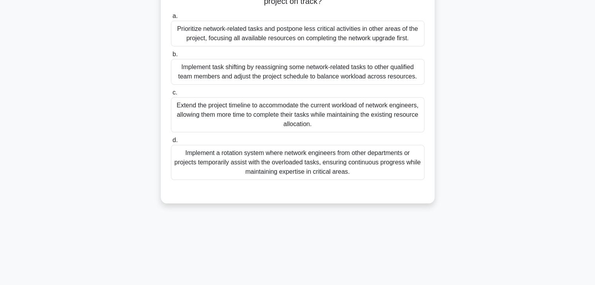
scroll to position [137, 0]
click at [455, 211] on div "You are managing a complex IT infrastructure upgrade project for a large corpor…" at bounding box center [297, 61] width 516 height 304
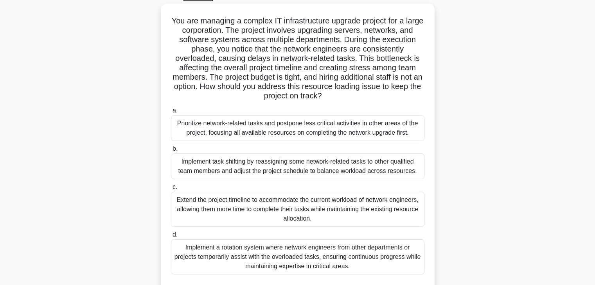
scroll to position [28, 0]
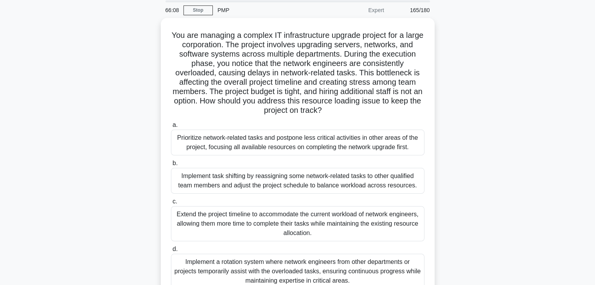
click at [461, 161] on div "You are managing a complex IT infrastructure upgrade project for a large corpor…" at bounding box center [297, 170] width 516 height 304
click at [459, 99] on div "You are managing a complex IT infrastructure upgrade project for a large corpor…" at bounding box center [297, 170] width 516 height 304
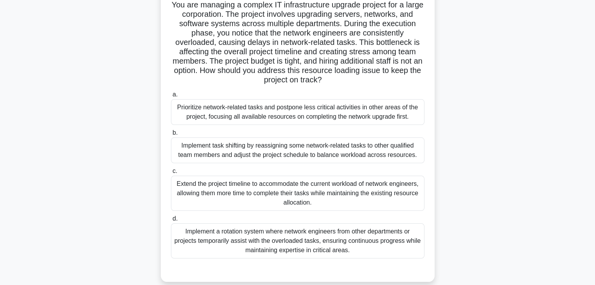
scroll to position [59, 0]
click at [459, 99] on div "You are managing a complex IT infrastructure upgrade project for a large corpor…" at bounding box center [297, 139] width 516 height 304
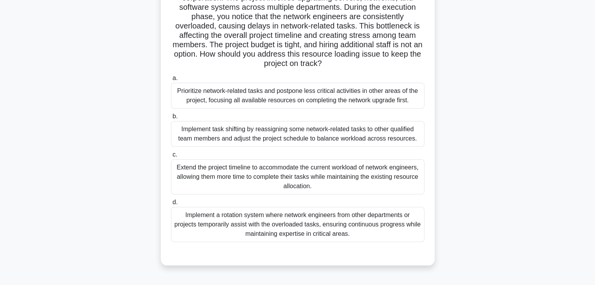
click at [459, 99] on div "You are managing a complex IT infrastructure upgrade project for a large corpor…" at bounding box center [297, 123] width 516 height 304
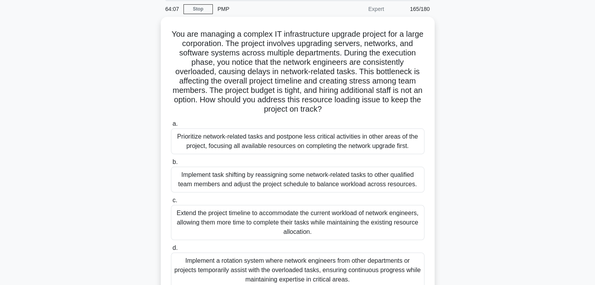
scroll to position [28, 0]
click at [275, 141] on div "Prioritize network-related tasks and postpone less critical activities in other…" at bounding box center [297, 141] width 253 height 26
click at [171, 126] on input "a. Prioritize network-related tasks and postpone less critical activities in ot…" at bounding box center [171, 123] width 0 height 5
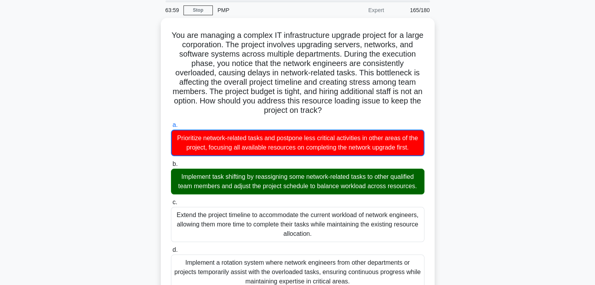
click at [171, 162] on input "b. Implement task shifting by reassigning some network-related tasks to other q…" at bounding box center [171, 164] width 0 height 5
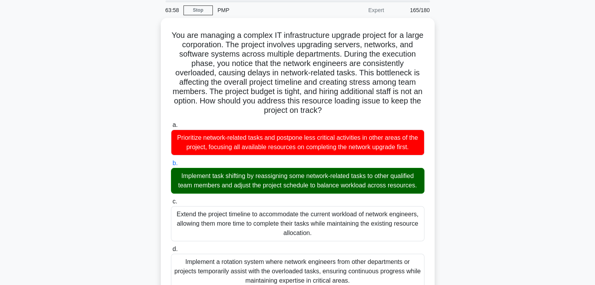
click at [171, 199] on input "c. Extend the project timeline to accommodate the current workload of network e…" at bounding box center [171, 201] width 0 height 5
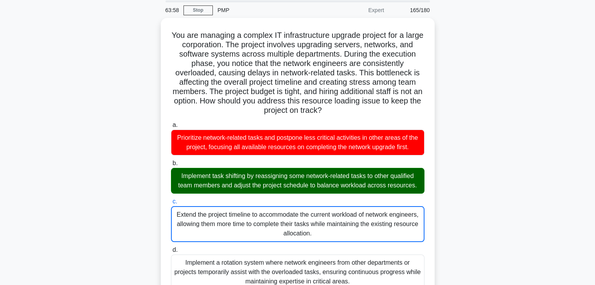
click at [171, 248] on input "d. Implement a rotation system where network engineers from other departments o…" at bounding box center [171, 250] width 0 height 5
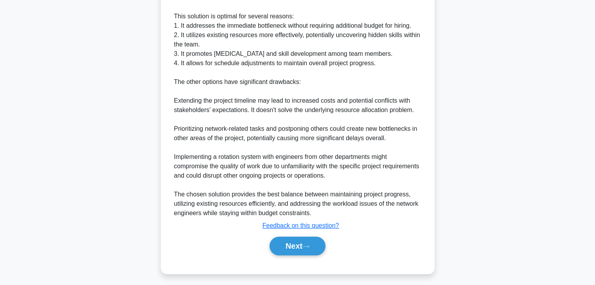
scroll to position [385, 0]
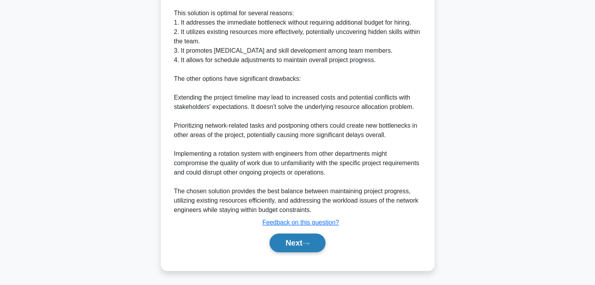
click at [286, 244] on button "Next" at bounding box center [297, 243] width 56 height 19
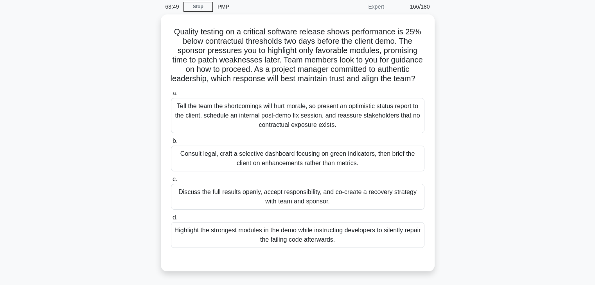
scroll to position [47, 0]
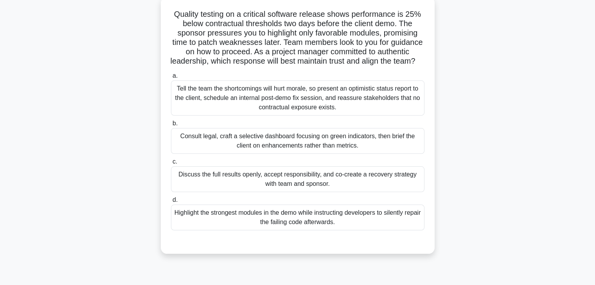
click at [346, 188] on div "Discuss the full results openly, accept responsibility, and co-create a recover…" at bounding box center [297, 180] width 253 height 26
click at [171, 165] on input "c. Discuss the full results openly, accept responsibility, and co-create a reco…" at bounding box center [171, 162] width 0 height 5
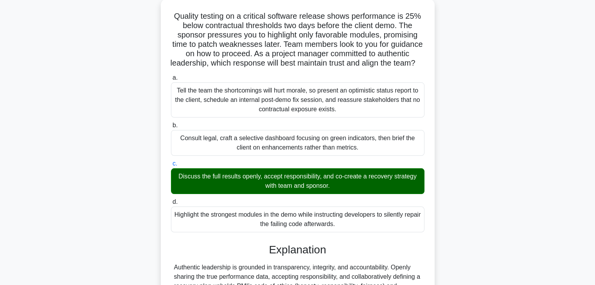
click at [450, 193] on div "Quality testing on a critical software release shows performance is 25% below c…" at bounding box center [297, 225] width 516 height 452
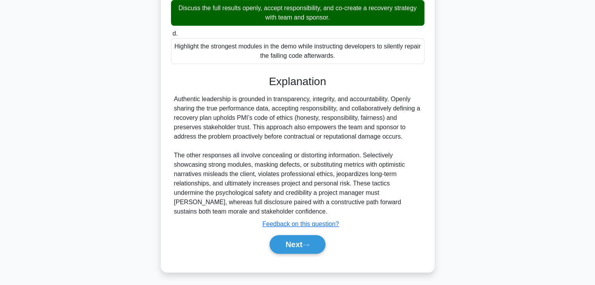
scroll to position [224, 0]
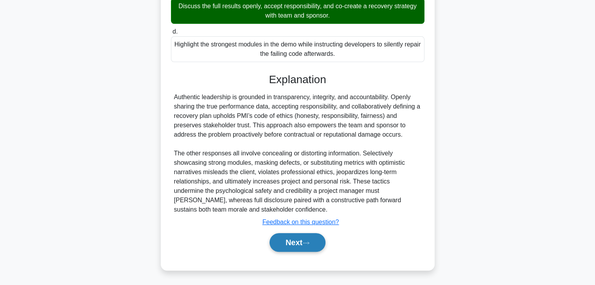
click at [280, 244] on button "Next" at bounding box center [297, 242] width 56 height 19
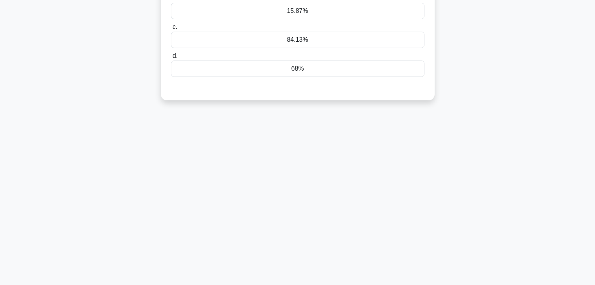
click at [460, 154] on div "63:17 Stop PMP Expert 167/180" at bounding box center [297, 86] width 516 height 391
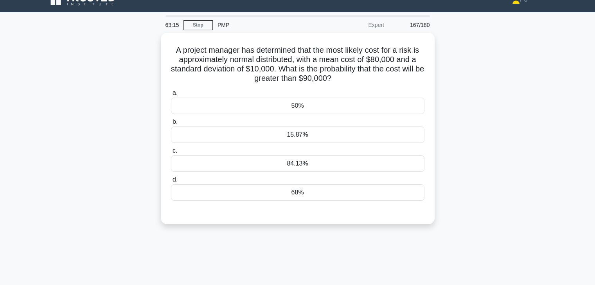
scroll to position [0, 0]
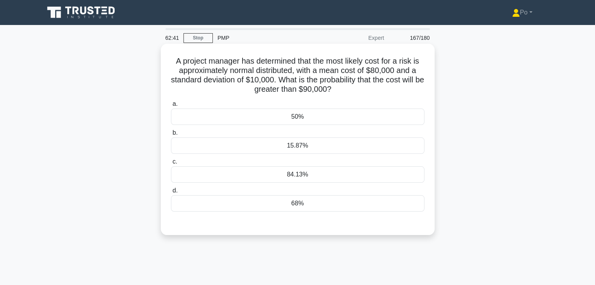
click at [312, 144] on div "15.87%" at bounding box center [297, 146] width 253 height 16
click at [171, 136] on input "b. 15.87%" at bounding box center [171, 133] width 0 height 5
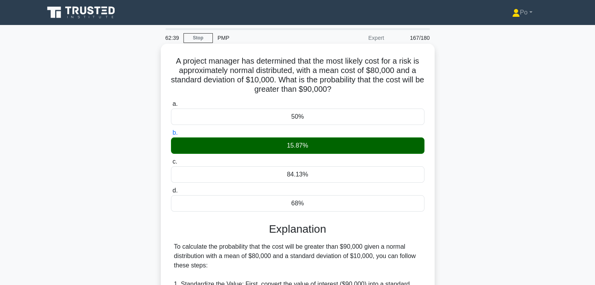
click at [403, 223] on h3 "Explanation" at bounding box center [298, 229] width 244 height 13
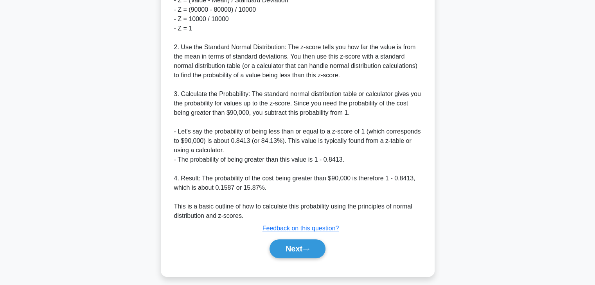
scroll to position [337, 0]
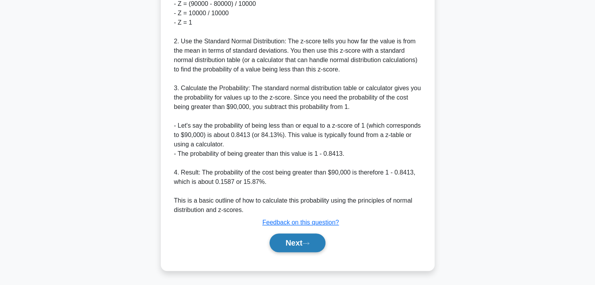
click at [298, 244] on button "Next" at bounding box center [297, 243] width 56 height 19
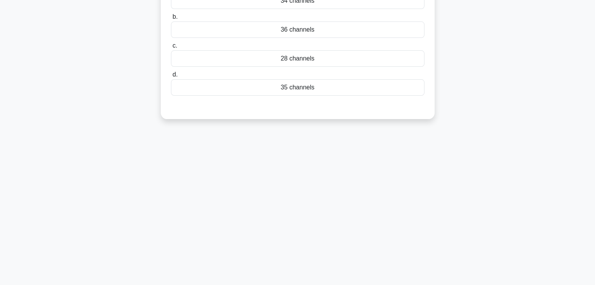
scroll to position [137, 0]
click at [362, 181] on div "62:30 Stop PMP Expert 168/180 a. b." at bounding box center [297, 86] width 516 height 391
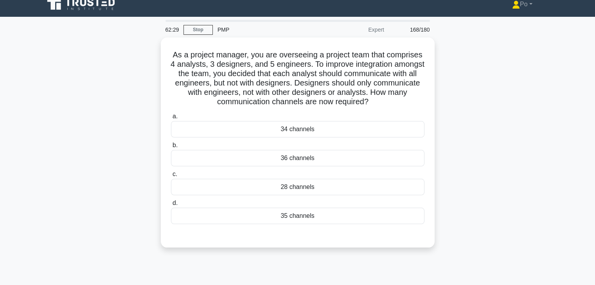
scroll to position [0, 0]
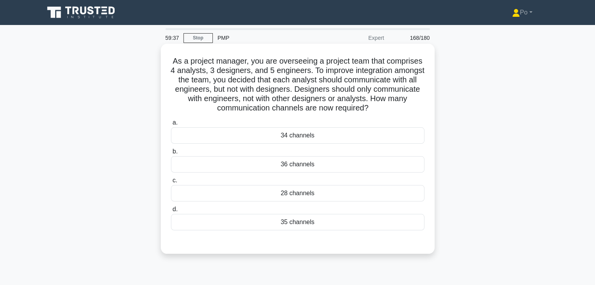
click at [315, 191] on div "28 channels" at bounding box center [297, 193] width 253 height 16
click at [171, 183] on input "c. 28 channels" at bounding box center [171, 180] width 0 height 5
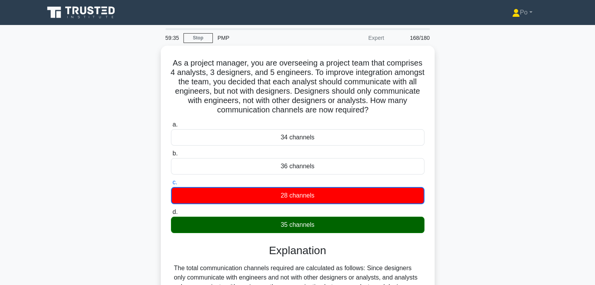
click at [472, 232] on div "As a project manager, you are overseeing a project team that comprises 4 analys…" at bounding box center [297, 220] width 516 height 349
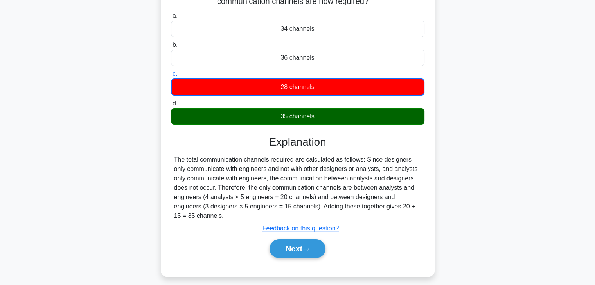
scroll to position [109, 0]
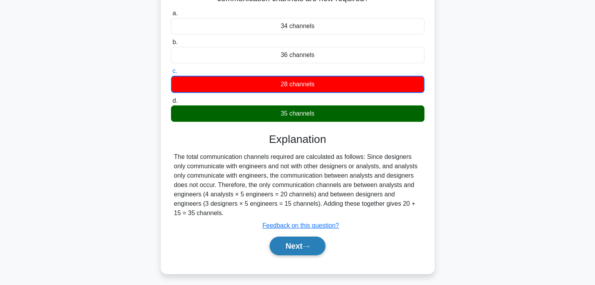
click at [278, 253] on button "Next" at bounding box center [297, 246] width 56 height 19
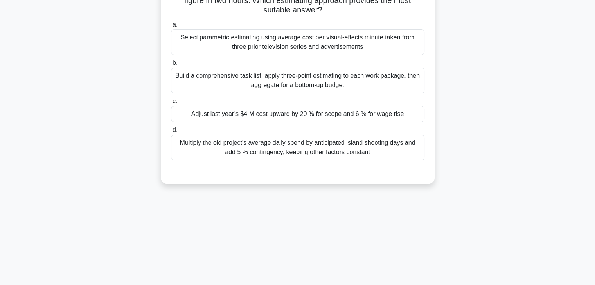
click at [355, 223] on div "59:06 Stop PMP Expert 169/180" at bounding box center [297, 114] width 516 height 391
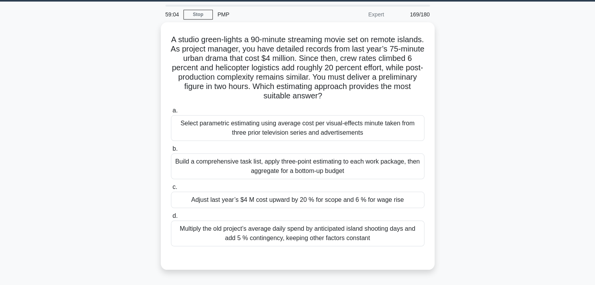
scroll to position [16, 0]
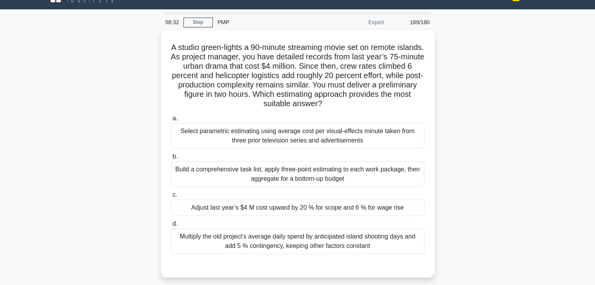
click at [459, 112] on div "A studio green-lights a 90-minute streaming movie set on remote islands. As pro…" at bounding box center [297, 158] width 516 height 257
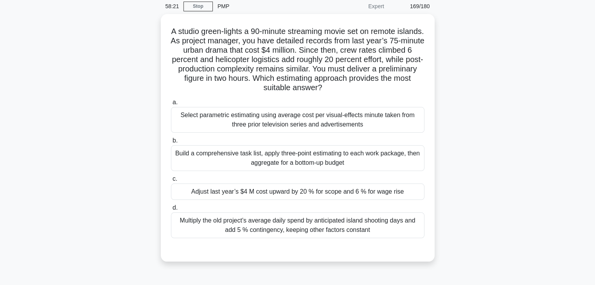
scroll to position [31, 0]
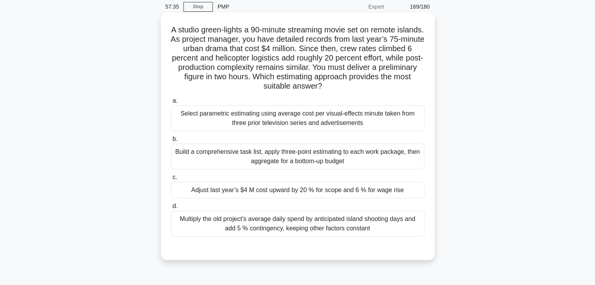
click at [357, 195] on div "Adjust last year’s $4 M cost upward by 20 % for scope and 6 % for wage rise" at bounding box center [297, 190] width 253 height 16
click at [171, 180] on input "c. Adjust last year’s $4 M cost upward by 20 % for scope and 6 % for wage rise" at bounding box center [171, 177] width 0 height 5
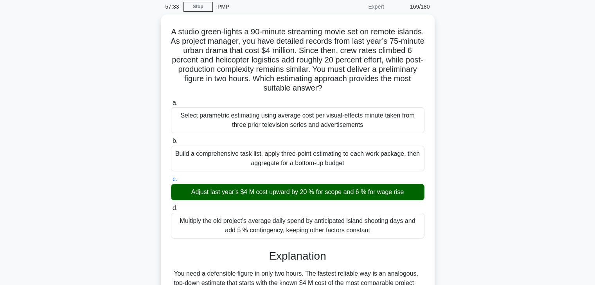
click at [435, 229] on div "A studio green-lights a 90-minute streaming movie set on remote islands. As pro…" at bounding box center [297, 235] width 516 height 442
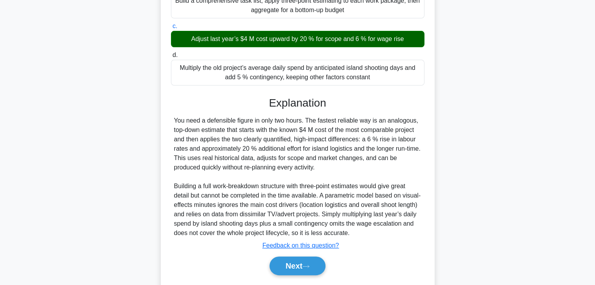
scroll to position [203, 0]
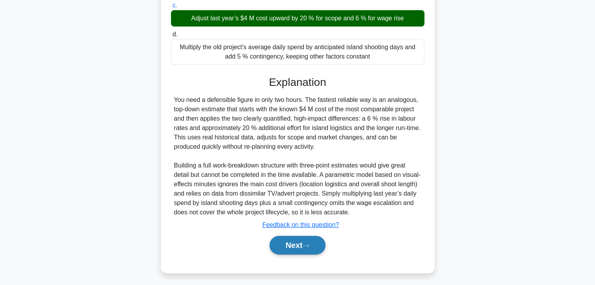
click at [286, 245] on button "Next" at bounding box center [297, 245] width 56 height 19
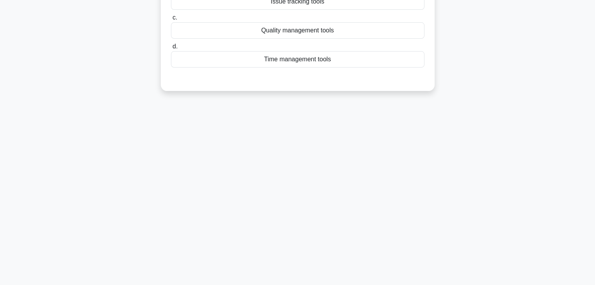
click at [386, 158] on div "57:28 Stop PMP Expert 170/180 a. b." at bounding box center [297, 86] width 516 height 391
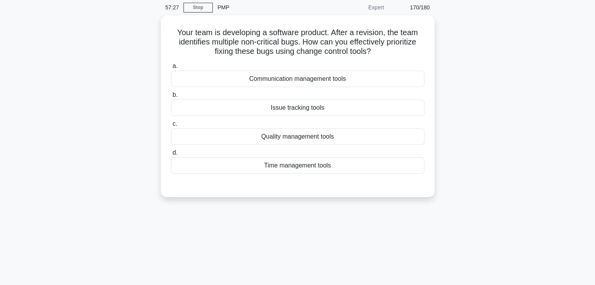
scroll to position [0, 0]
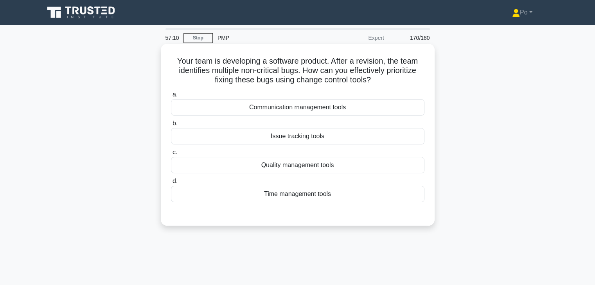
click at [321, 165] on div "Quality management tools" at bounding box center [297, 165] width 253 height 16
click at [171, 155] on input "c. Quality management tools" at bounding box center [171, 152] width 0 height 5
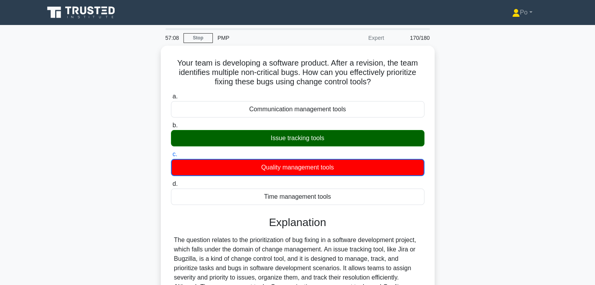
click at [455, 208] on div "Your team is developing a software product. After a revision, the team identifi…" at bounding box center [297, 216] width 516 height 340
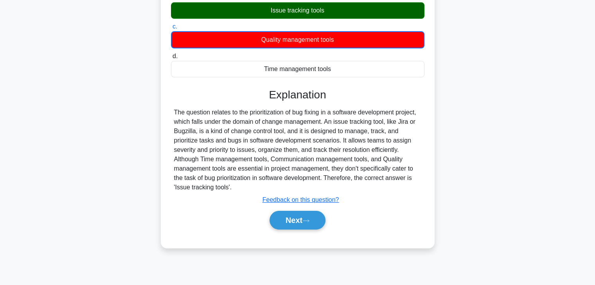
scroll to position [137, 0]
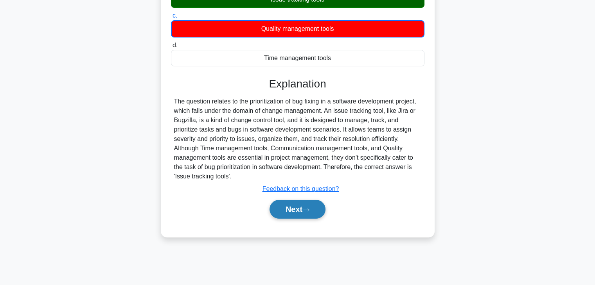
click at [281, 212] on button "Next" at bounding box center [297, 209] width 56 height 19
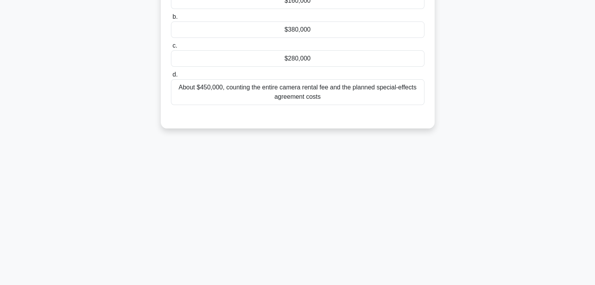
click at [409, 190] on div "57:05 Stop PMP Expert 171/180" at bounding box center [297, 86] width 516 height 391
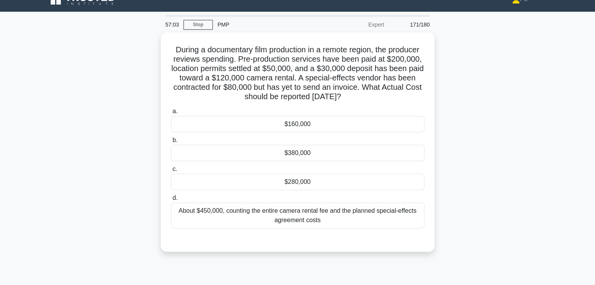
scroll to position [12, 0]
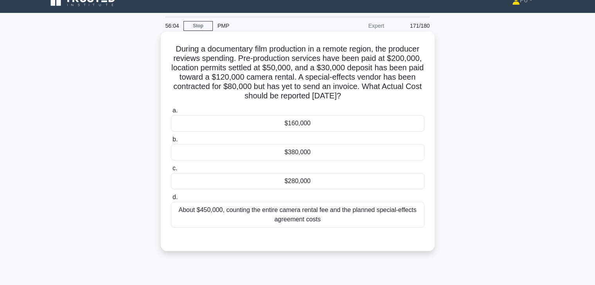
click at [384, 180] on div "$280,000" at bounding box center [297, 181] width 253 height 16
click at [171, 171] on input "c. $280,000" at bounding box center [171, 168] width 0 height 5
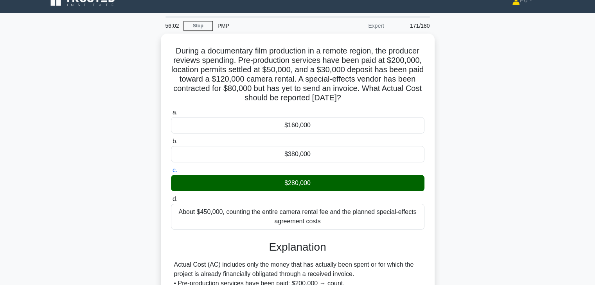
click at [455, 206] on div "During a documentary film production in a remote region, the producer reviews s…" at bounding box center [297, 231] width 516 height 395
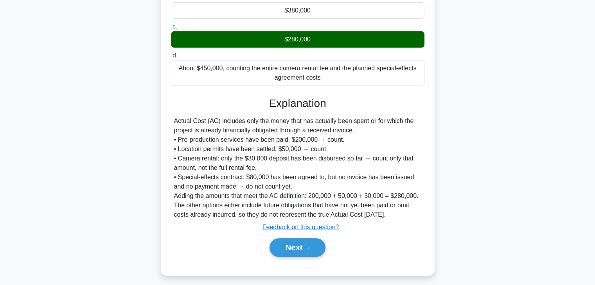
scroll to position [159, 0]
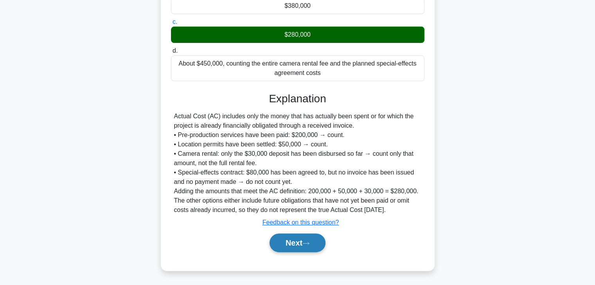
click at [290, 242] on button "Next" at bounding box center [297, 243] width 56 height 19
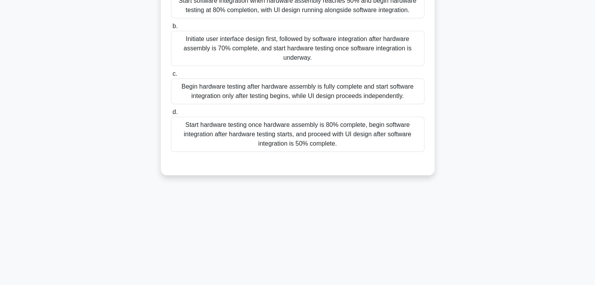
click at [392, 207] on div "55:57 Stop PMP Expert 172/180" at bounding box center [297, 86] width 516 height 391
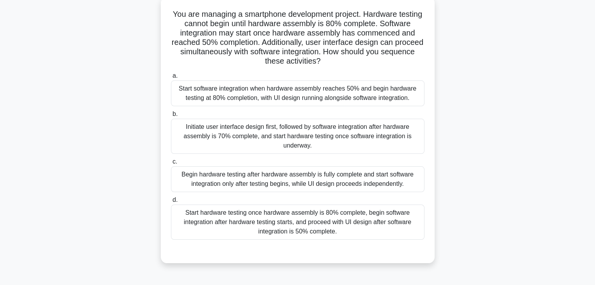
scroll to position [28, 0]
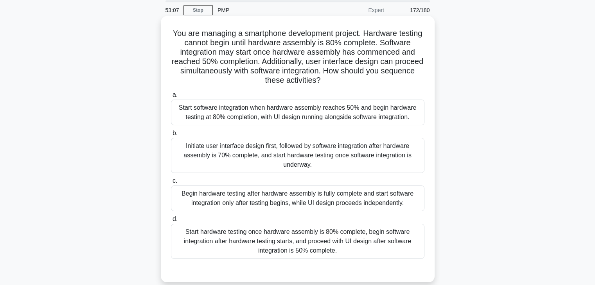
click at [285, 116] on div "Start software integration when hardware assembly reaches 50% and begin hardwar…" at bounding box center [297, 113] width 253 height 26
click at [171, 98] on input "a. Start software integration when hardware assembly reaches 50% and begin hard…" at bounding box center [171, 95] width 0 height 5
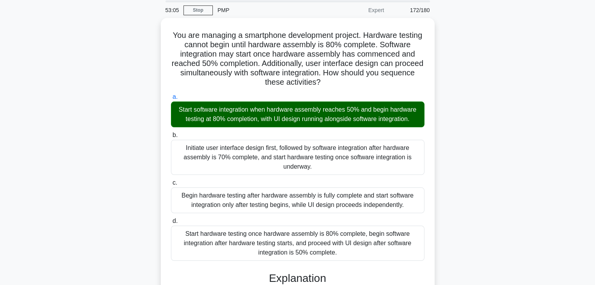
click at [461, 224] on div "You are managing a smartphone development project. Hardware testing cannot begi…" at bounding box center [297, 215] width 516 height 395
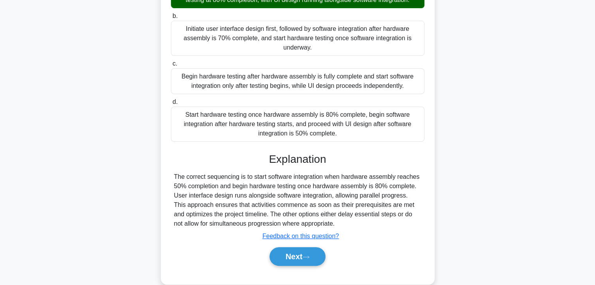
scroll to position [159, 0]
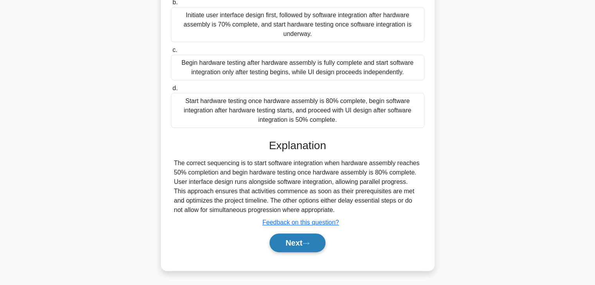
click at [282, 244] on button "Next" at bounding box center [297, 243] width 56 height 19
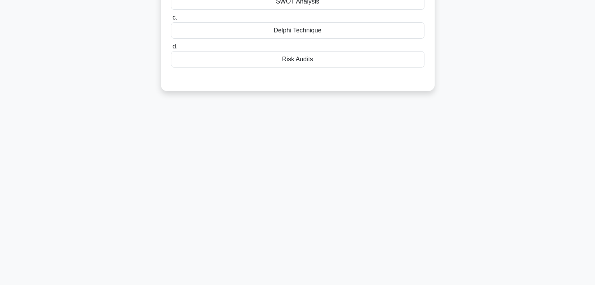
scroll to position [137, 0]
click at [393, 176] on div "53:01 Stop PMP Expert 173/180" at bounding box center [297, 86] width 516 height 391
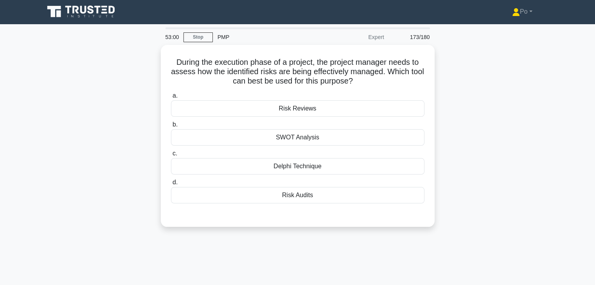
scroll to position [0, 0]
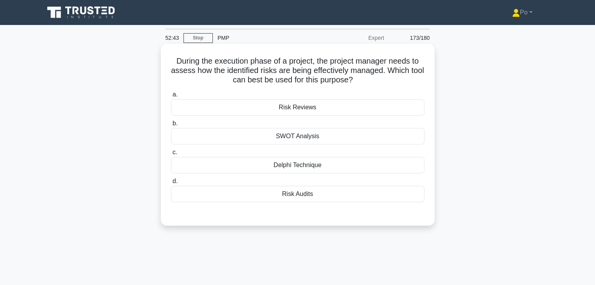
click at [324, 106] on div "Risk Reviews" at bounding box center [297, 107] width 253 height 16
click at [171, 97] on input "a. Risk Reviews" at bounding box center [171, 94] width 0 height 5
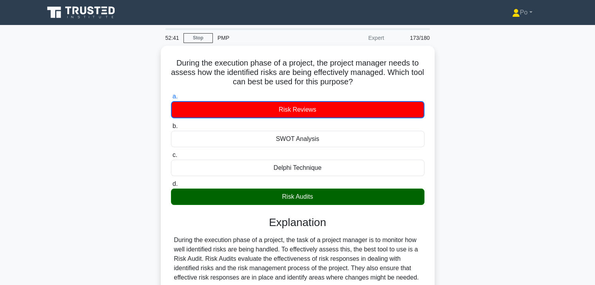
click at [449, 177] on div "During the execution phase of a project, the project manager needs to assess ho…" at bounding box center [297, 230] width 516 height 368
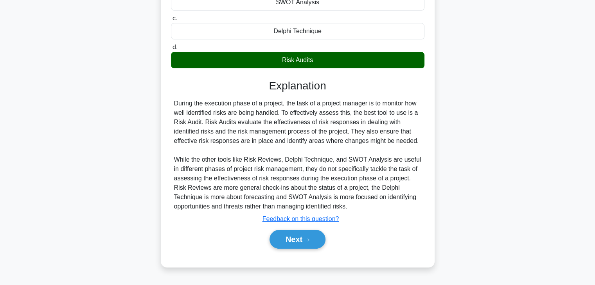
scroll to position [137, 0]
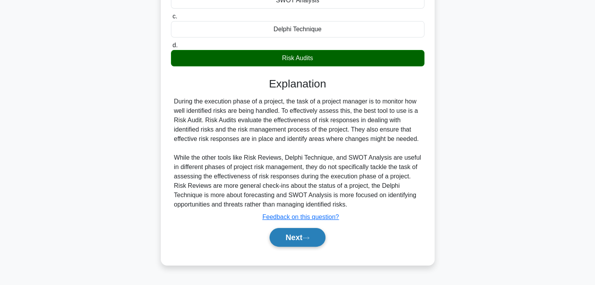
click at [281, 242] on button "Next" at bounding box center [297, 237] width 56 height 19
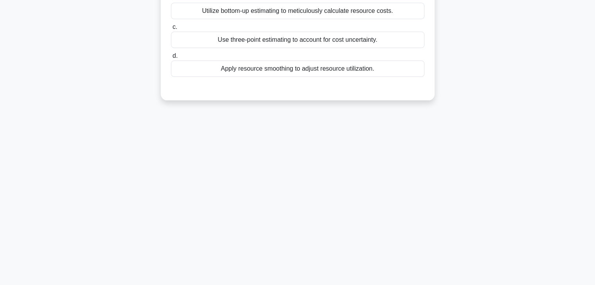
click at [366, 210] on div "52:36 Stop PMP Expert 174/180" at bounding box center [297, 86] width 516 height 391
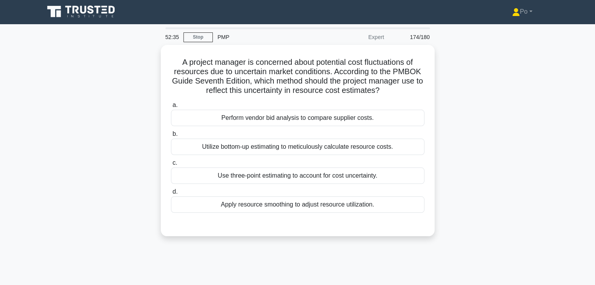
scroll to position [0, 0]
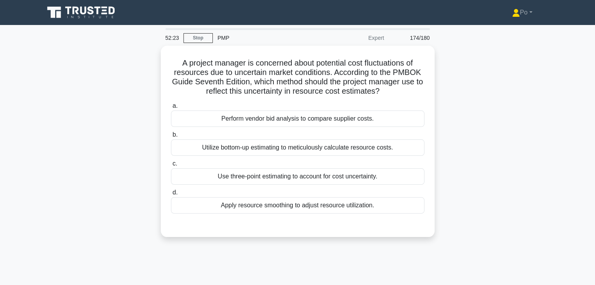
click at [489, 121] on div "A project manager is concerned about potential cost fluctuations of resources d…" at bounding box center [297, 146] width 516 height 201
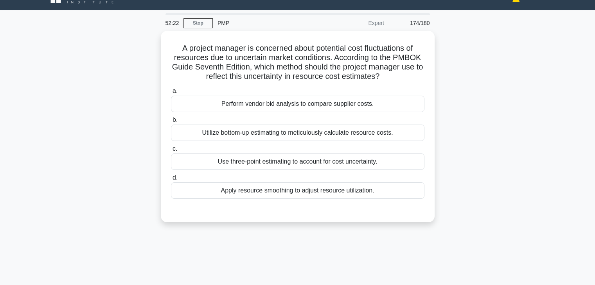
scroll to position [16, 0]
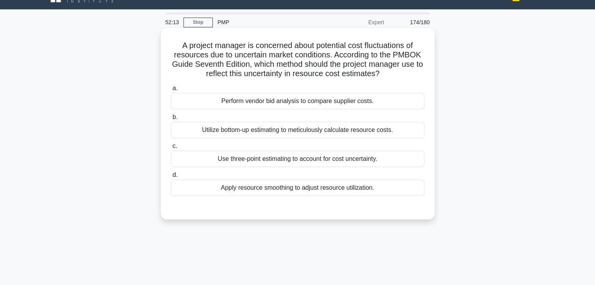
click at [311, 157] on div "Use three-point estimating to account for cost uncertainty." at bounding box center [297, 159] width 253 height 16
click at [171, 149] on input "c. Use three-point estimating to account for cost uncertainty." at bounding box center [171, 146] width 0 height 5
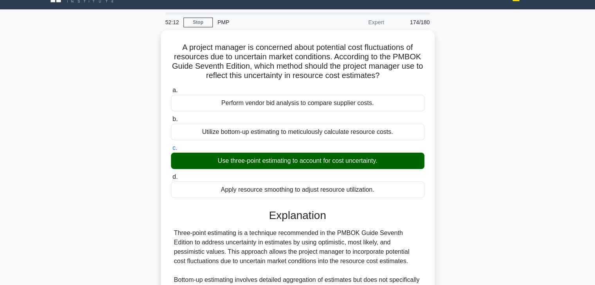
click at [453, 234] on div "A project manager is concerned about potential cost fluctuations of resources d…" at bounding box center [297, 232] width 516 height 405
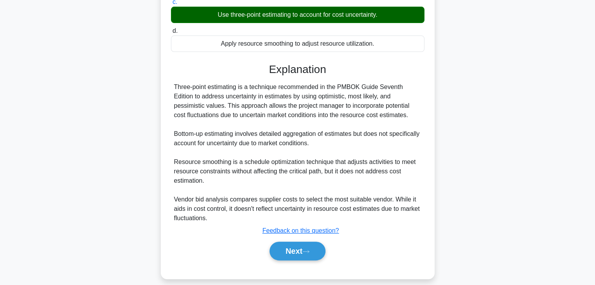
scroll to position [168, 0]
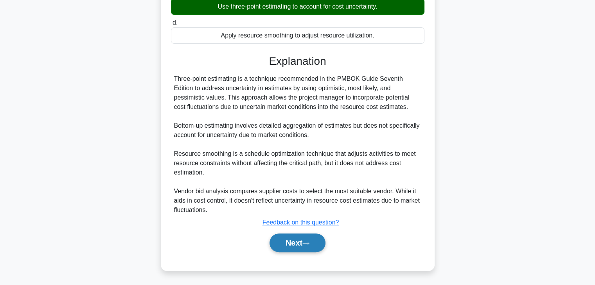
click at [289, 237] on button "Next" at bounding box center [297, 243] width 56 height 19
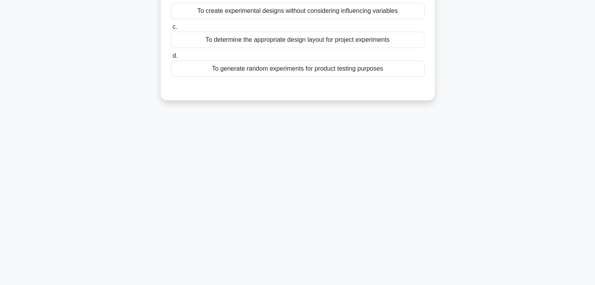
click at [412, 194] on div "52:08 Stop PMP Expert 175/180" at bounding box center [297, 86] width 516 height 391
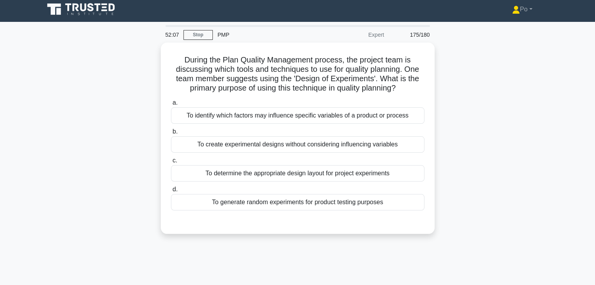
scroll to position [0, 0]
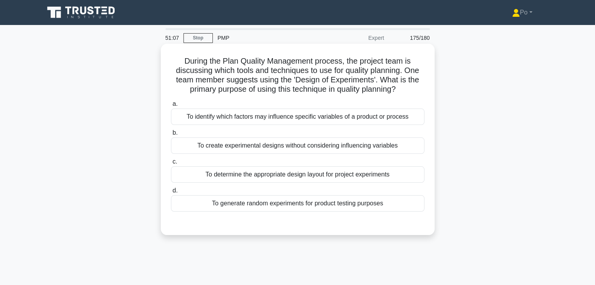
click at [361, 203] on div "To generate random experiments for product testing purposes" at bounding box center [297, 204] width 253 height 16
click at [171, 194] on input "d. To generate random experiments for product testing purposes" at bounding box center [171, 190] width 0 height 5
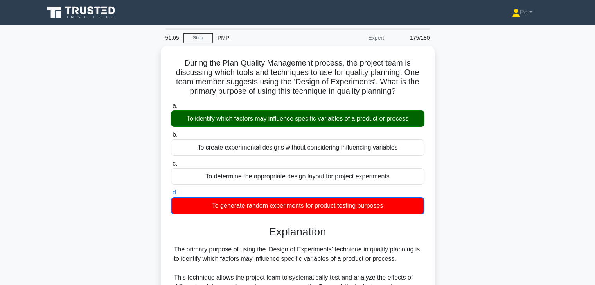
click at [443, 188] on div "During the Plan Quality Management process, the project team is discussing whic…" at bounding box center [297, 249] width 516 height 406
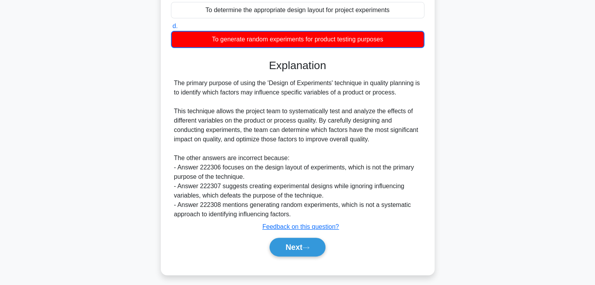
scroll to position [169, 0]
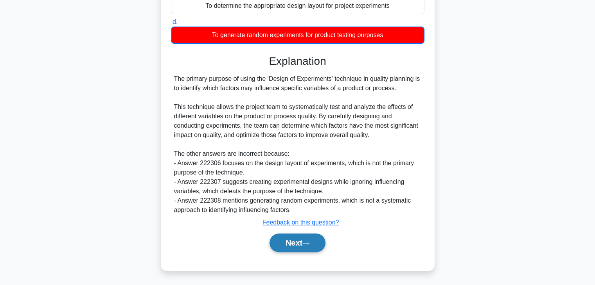
click at [282, 246] on button "Next" at bounding box center [297, 243] width 56 height 19
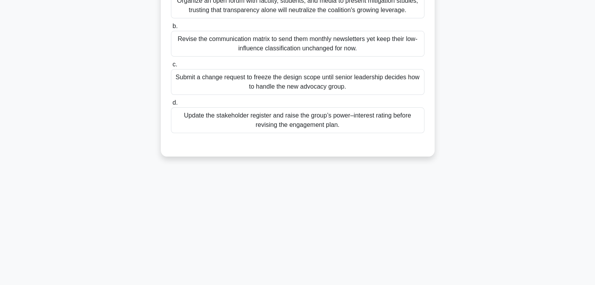
click at [406, 179] on div "51:00 Stop PMP Expert 176/180" at bounding box center [297, 86] width 516 height 391
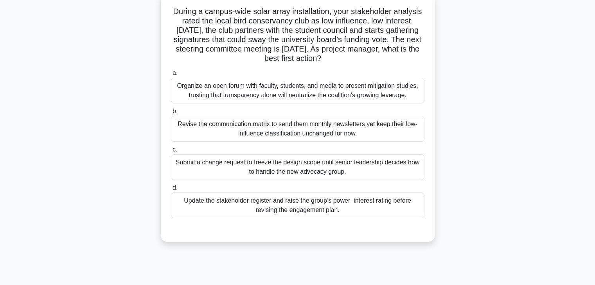
scroll to position [28, 0]
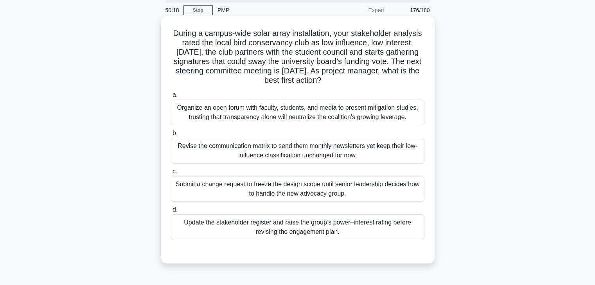
click at [374, 233] on div "Update the stakeholder register and raise the group’s power–interest rating bef…" at bounding box center [297, 228] width 253 height 26
click at [171, 213] on input "d. Update the stakeholder register and raise the group’s power–interest rating …" at bounding box center [171, 210] width 0 height 5
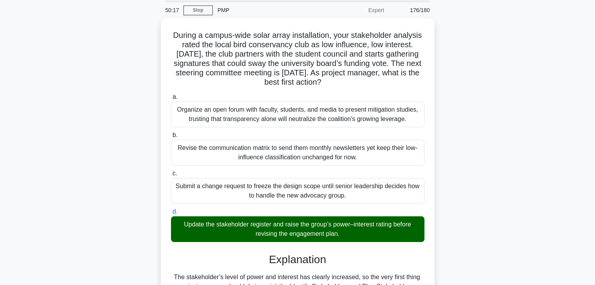
click at [480, 232] on div "During a campus-wide solar array installation, your stakeholder analysis rated …" at bounding box center [297, 253] width 516 height 470
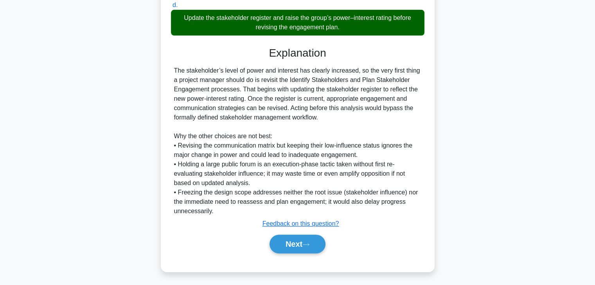
scroll to position [234, 0]
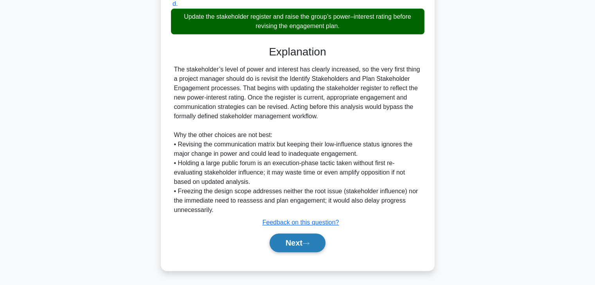
click at [282, 241] on button "Next" at bounding box center [297, 243] width 56 height 19
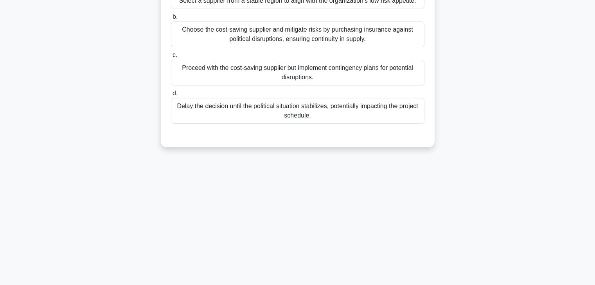
click at [402, 206] on div "50:12 Stop PMP Expert 177/180" at bounding box center [297, 86] width 516 height 391
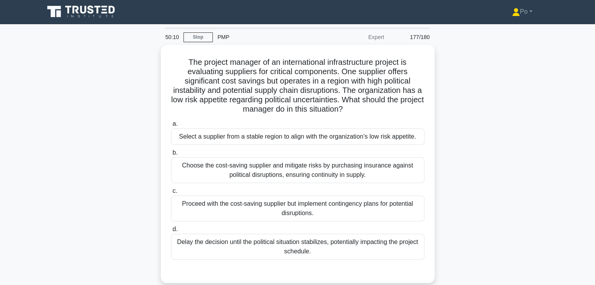
scroll to position [0, 0]
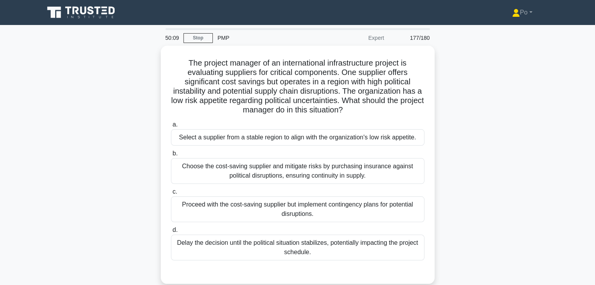
click at [435, 140] on div "The project manager of an international infrastructure project is evaluating su…" at bounding box center [297, 170] width 516 height 248
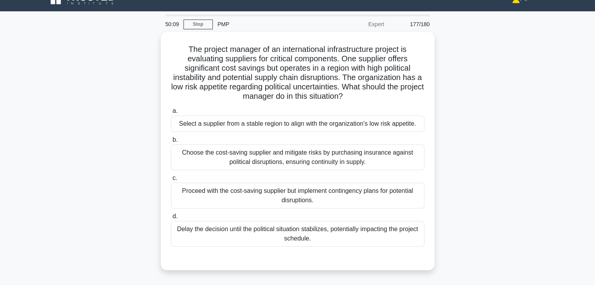
scroll to position [16, 0]
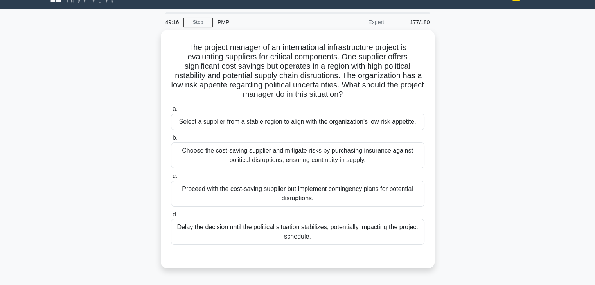
click at [450, 119] on div "The project manager of an international infrastructure project is evaluating su…" at bounding box center [297, 154] width 516 height 248
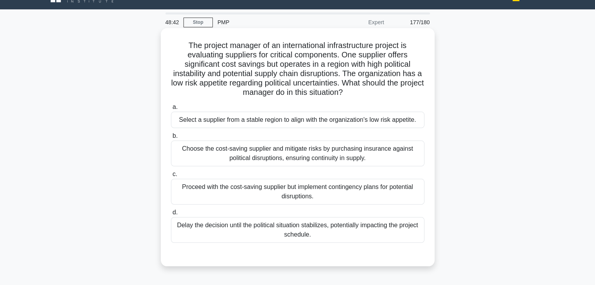
click at [355, 124] on div "Select a supplier from a stable region to align with the organization's low ris…" at bounding box center [297, 120] width 253 height 16
click at [171, 110] on input "a. Select a supplier from a stable region to align with the organization's low …" at bounding box center [171, 107] width 0 height 5
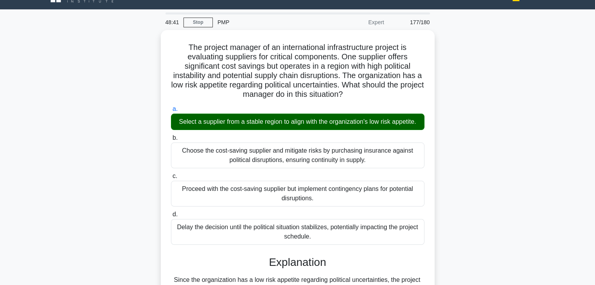
click at [171, 136] on input "b. Choose the cost-saving supplier and mitigate risks by purchasing insurance a…" at bounding box center [171, 138] width 0 height 5
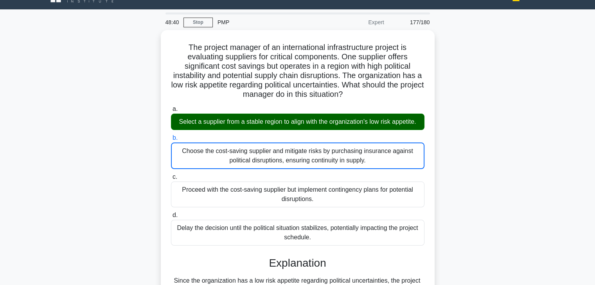
click at [171, 175] on input "c. Proceed with the cost-saving supplier but implement contingency plans for po…" at bounding box center [171, 177] width 0 height 5
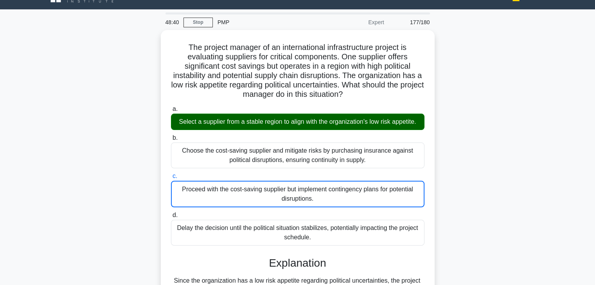
click at [171, 213] on input "d. Delay the decision until the political situation stabilizes, potentially imp…" at bounding box center [171, 215] width 0 height 5
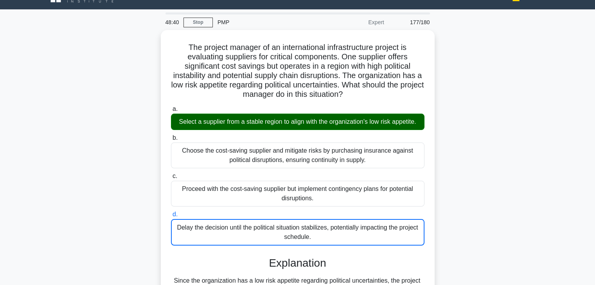
click at [171, 107] on input "a. Select a supplier from a stable region to align with the organization's low …" at bounding box center [171, 109] width 0 height 5
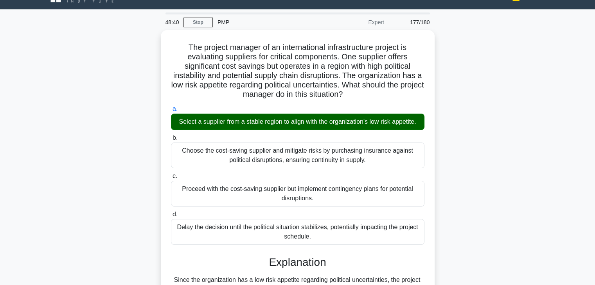
click at [171, 136] on input "b. Choose the cost-saving supplier and mitigate risks by purchasing insurance a…" at bounding box center [171, 138] width 0 height 5
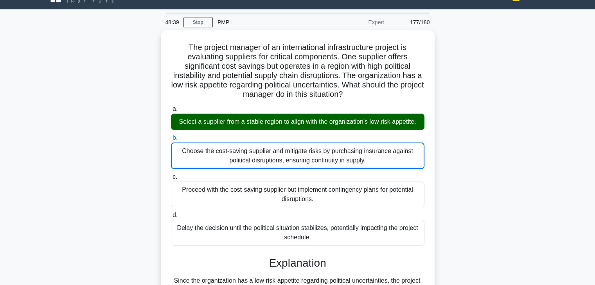
click at [451, 206] on div "The project manager of an international infrastructure project is evaluating su…" at bounding box center [297, 209] width 516 height 359
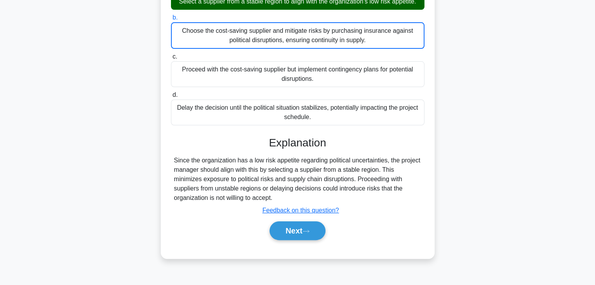
scroll to position [137, 0]
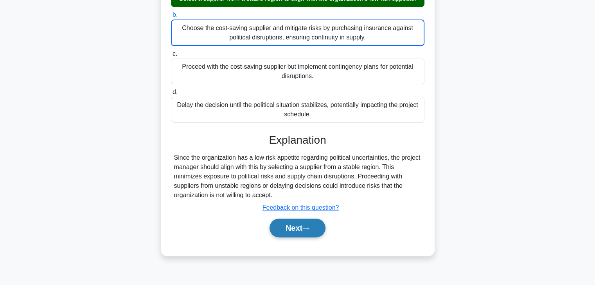
click at [293, 229] on button "Next" at bounding box center [297, 228] width 56 height 19
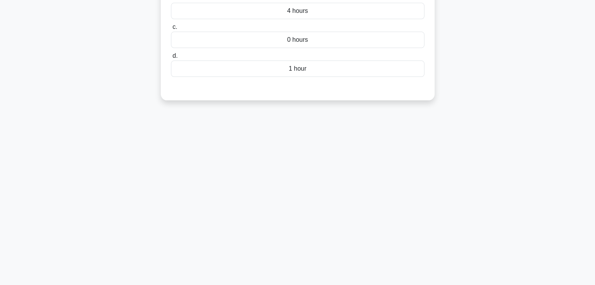
click at [376, 185] on div "48:35 Stop PMP Expert 178/180" at bounding box center [297, 86] width 516 height 391
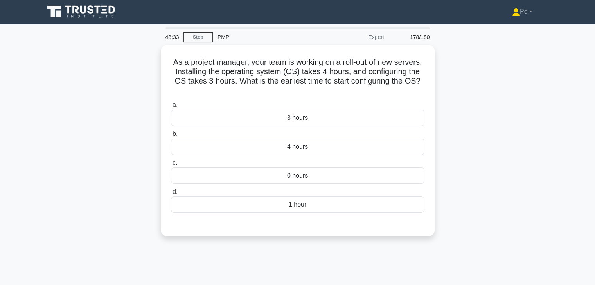
scroll to position [0, 0]
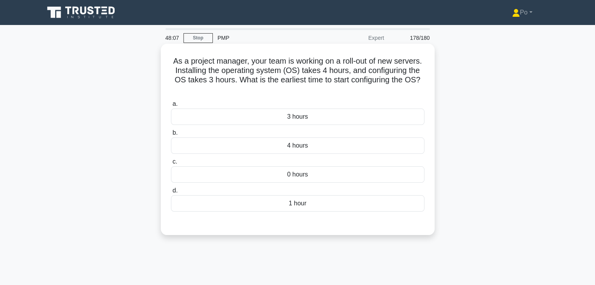
click at [324, 149] on div "4 hours" at bounding box center [297, 146] width 253 height 16
click at [171, 136] on input "b. 4 hours" at bounding box center [171, 133] width 0 height 5
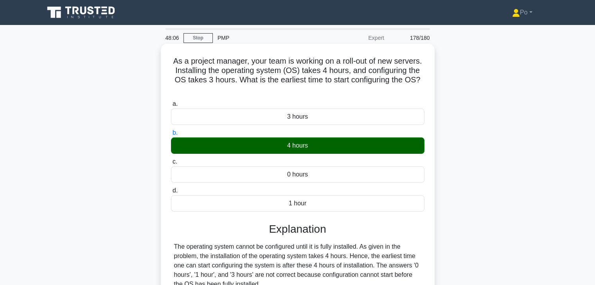
click at [427, 193] on div "d. 1 hour" at bounding box center [297, 199] width 263 height 26
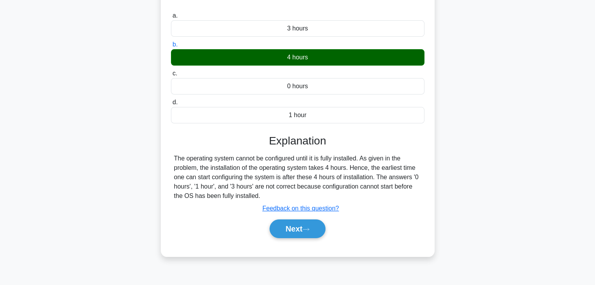
scroll to position [94, 0]
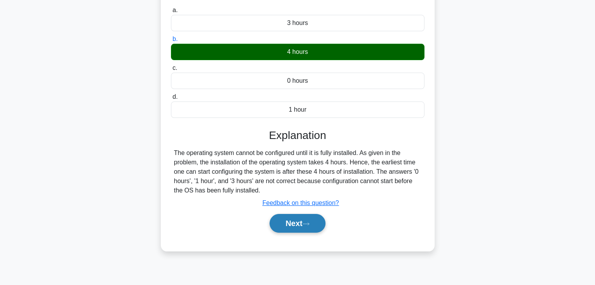
click at [287, 222] on button "Next" at bounding box center [297, 223] width 56 height 19
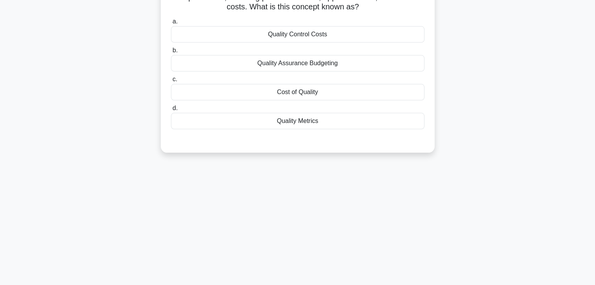
click at [367, 201] on div "48:02 Stop PMP Expert 179/180" at bounding box center [297, 129] width 516 height 391
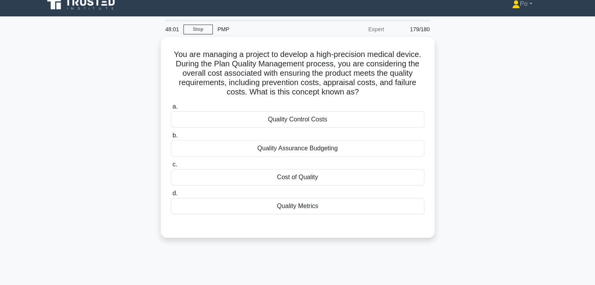
scroll to position [0, 0]
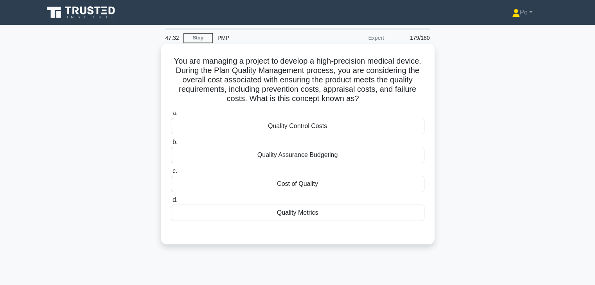
click at [350, 185] on div "Cost of Quality" at bounding box center [297, 184] width 253 height 16
click at [171, 174] on input "c. Cost of Quality" at bounding box center [171, 171] width 0 height 5
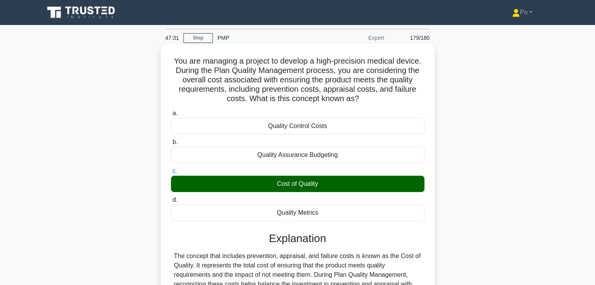
click at [171, 198] on input "d. Quality Metrics" at bounding box center [171, 200] width 0 height 5
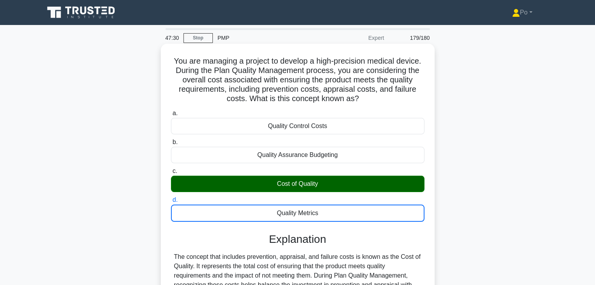
click at [171, 111] on input "a. Quality Control Costs" at bounding box center [171, 113] width 0 height 5
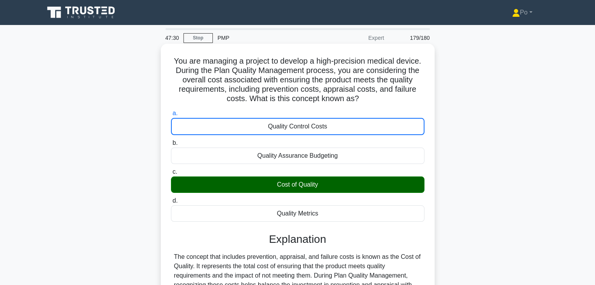
click at [171, 141] on input "b. Quality Assurance Budgeting" at bounding box center [171, 143] width 0 height 5
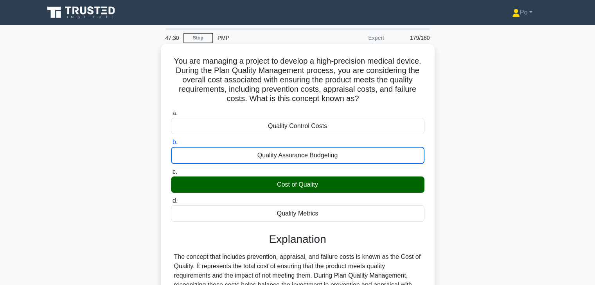
click at [171, 170] on input "c. Cost of Quality" at bounding box center [171, 172] width 0 height 5
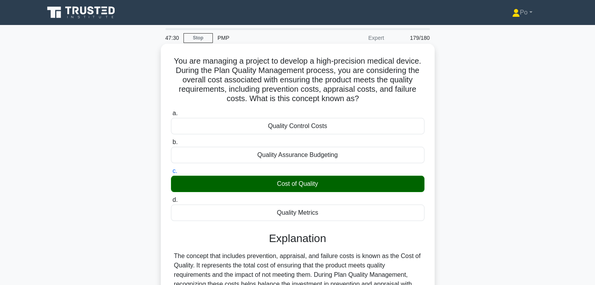
click at [171, 198] on input "d. Quality Metrics" at bounding box center [171, 200] width 0 height 5
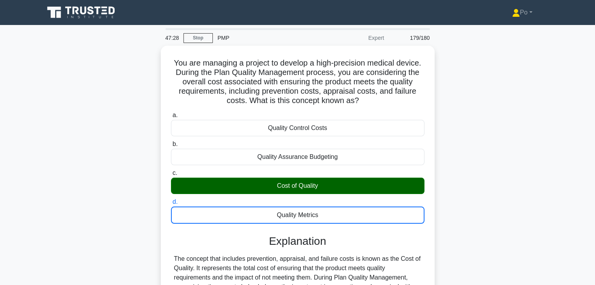
click at [171, 113] on input "a. Quality Control Costs" at bounding box center [171, 115] width 0 height 5
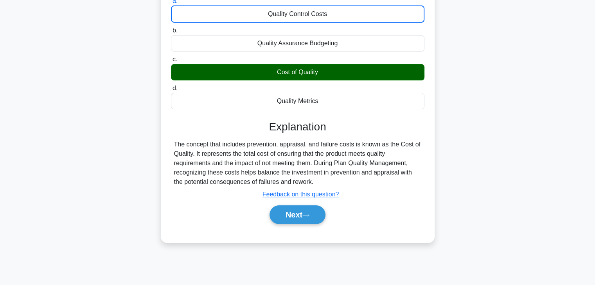
scroll to position [137, 0]
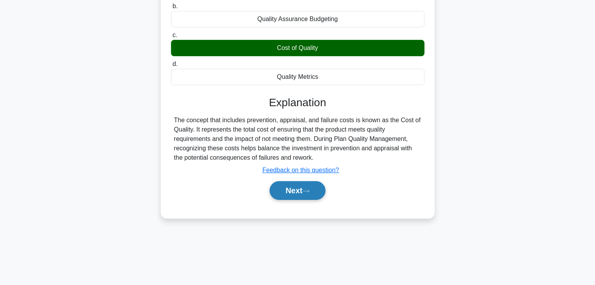
click at [293, 193] on button "Next" at bounding box center [297, 190] width 56 height 19
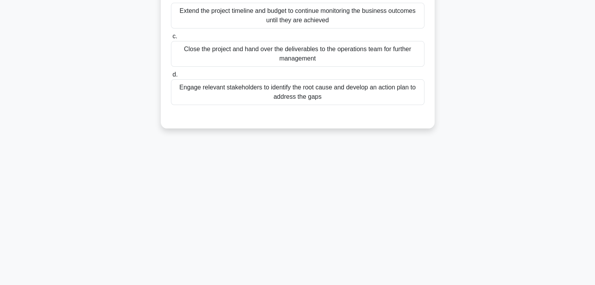
scroll to position [0, 0]
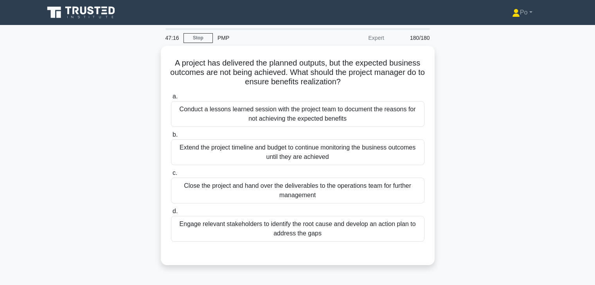
click at [465, 140] on div "A project has delivered the planned outputs, but the expected business outcomes…" at bounding box center [297, 160] width 516 height 229
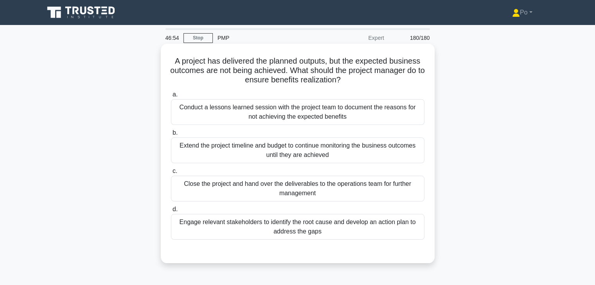
click at [361, 233] on div "Engage relevant stakeholders to identify the root cause and develop an action p…" at bounding box center [297, 227] width 253 height 26
click at [171, 212] on input "d. Engage relevant stakeholders to identify the root cause and develop an actio…" at bounding box center [171, 209] width 0 height 5
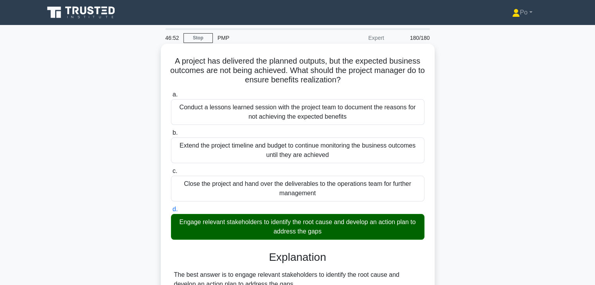
click at [431, 235] on div "A project has delivered the planned outputs, but the expected business outcomes…" at bounding box center [298, 279] width 274 height 470
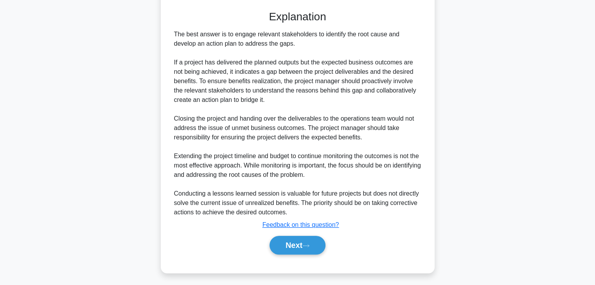
scroll to position [243, 0]
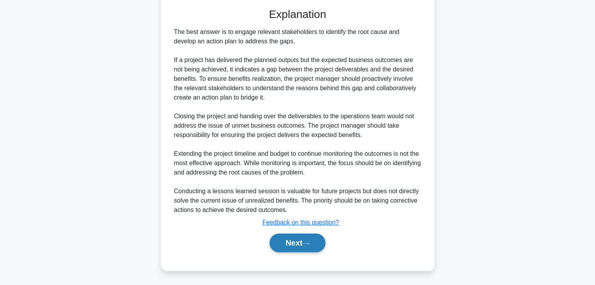
click at [282, 245] on button "Next" at bounding box center [297, 243] width 56 height 19
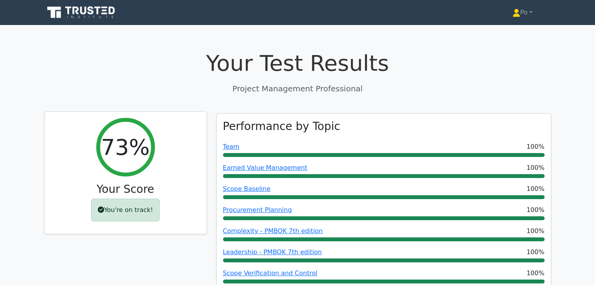
click at [112, 210] on div "You're on track!" at bounding box center [125, 210] width 68 height 23
click at [104, 212] on icon at bounding box center [101, 210] width 6 height 6
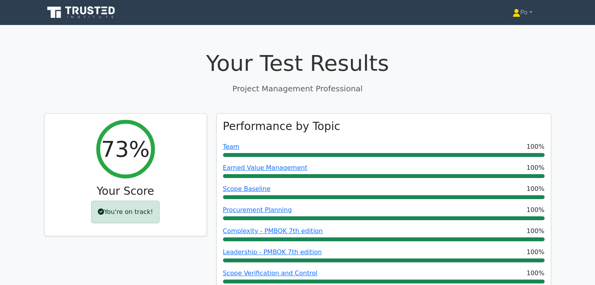
click at [445, 94] on p "Project Management Professional" at bounding box center [297, 89] width 507 height 12
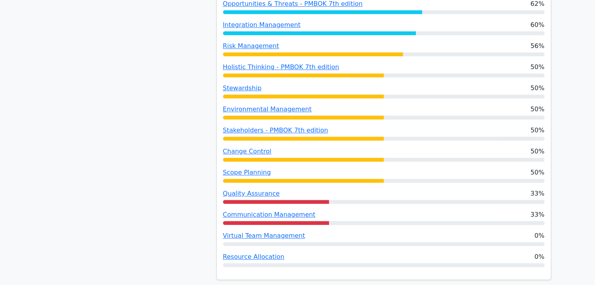
scroll to position [673, 0]
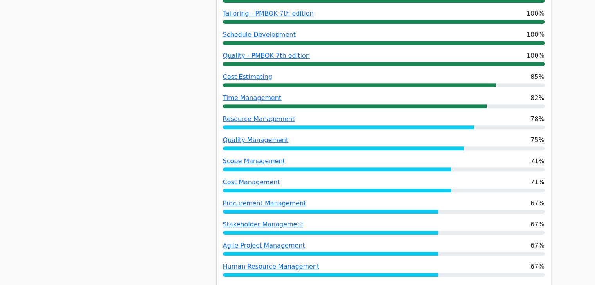
scroll to position [0, 0]
